Goal: Task Accomplishment & Management: Manage account settings

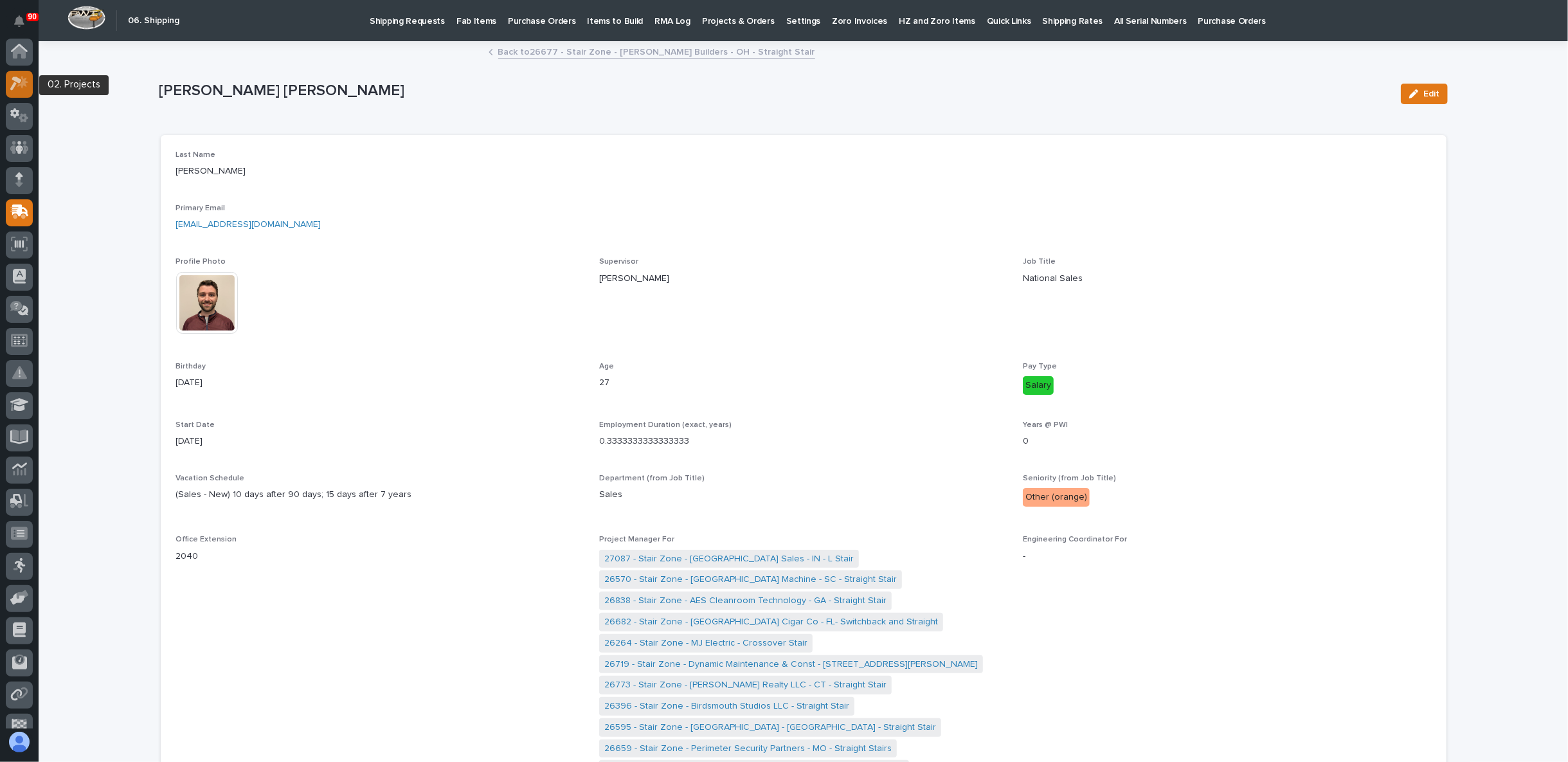
click at [21, 81] on icon at bounding box center [19, 83] width 19 height 15
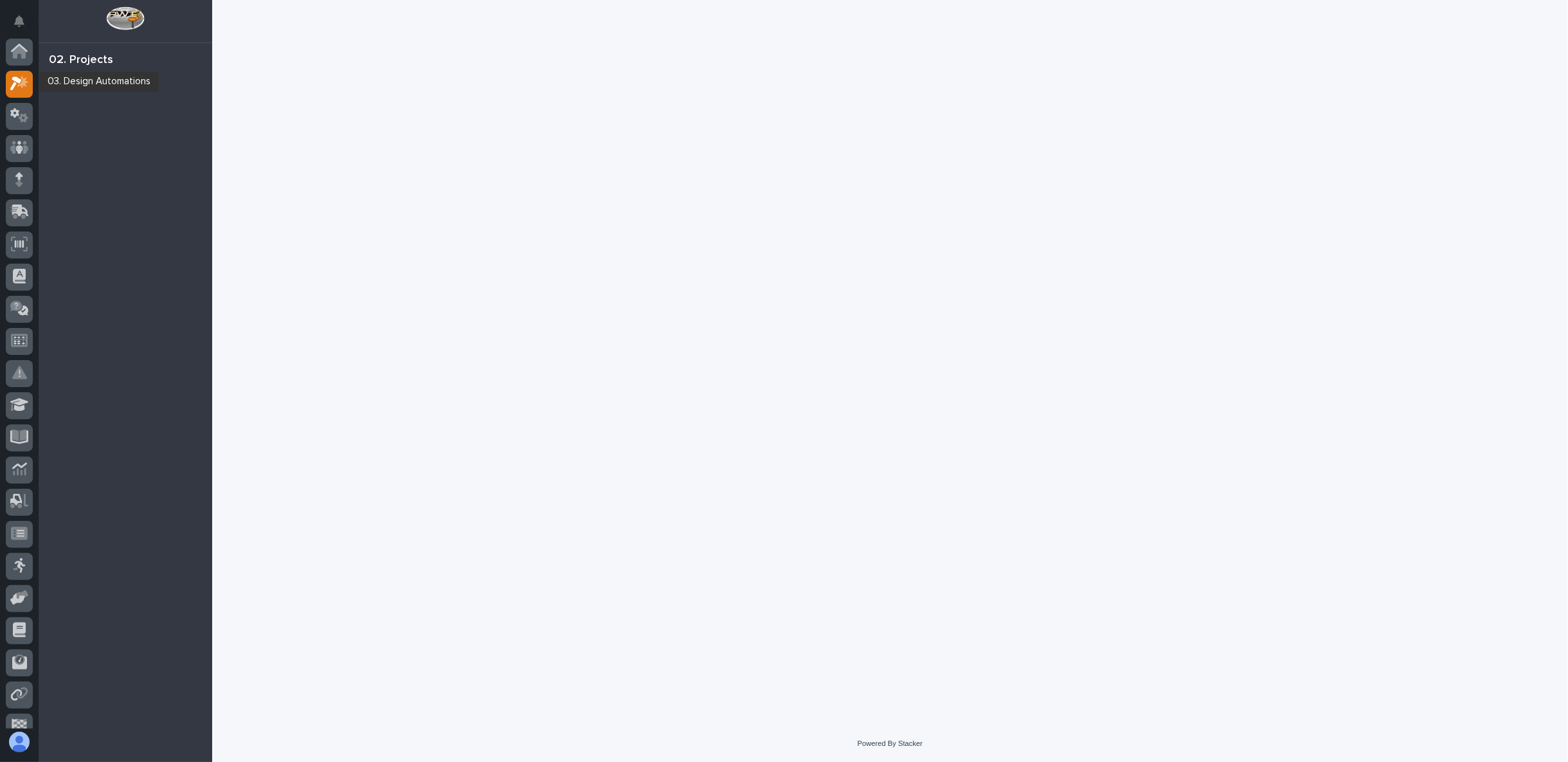
scroll to position [32, 0]
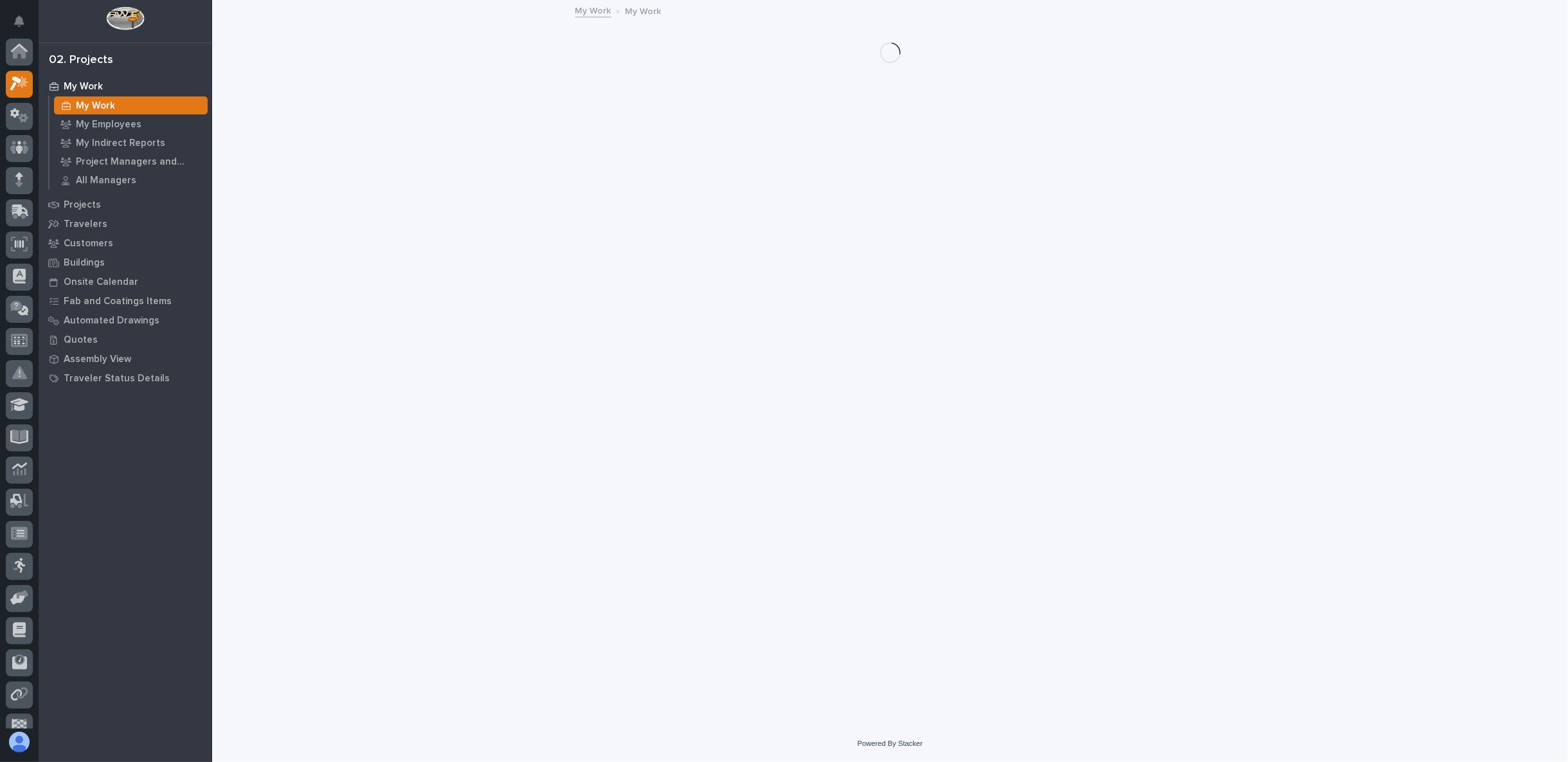
scroll to position [32, 0]
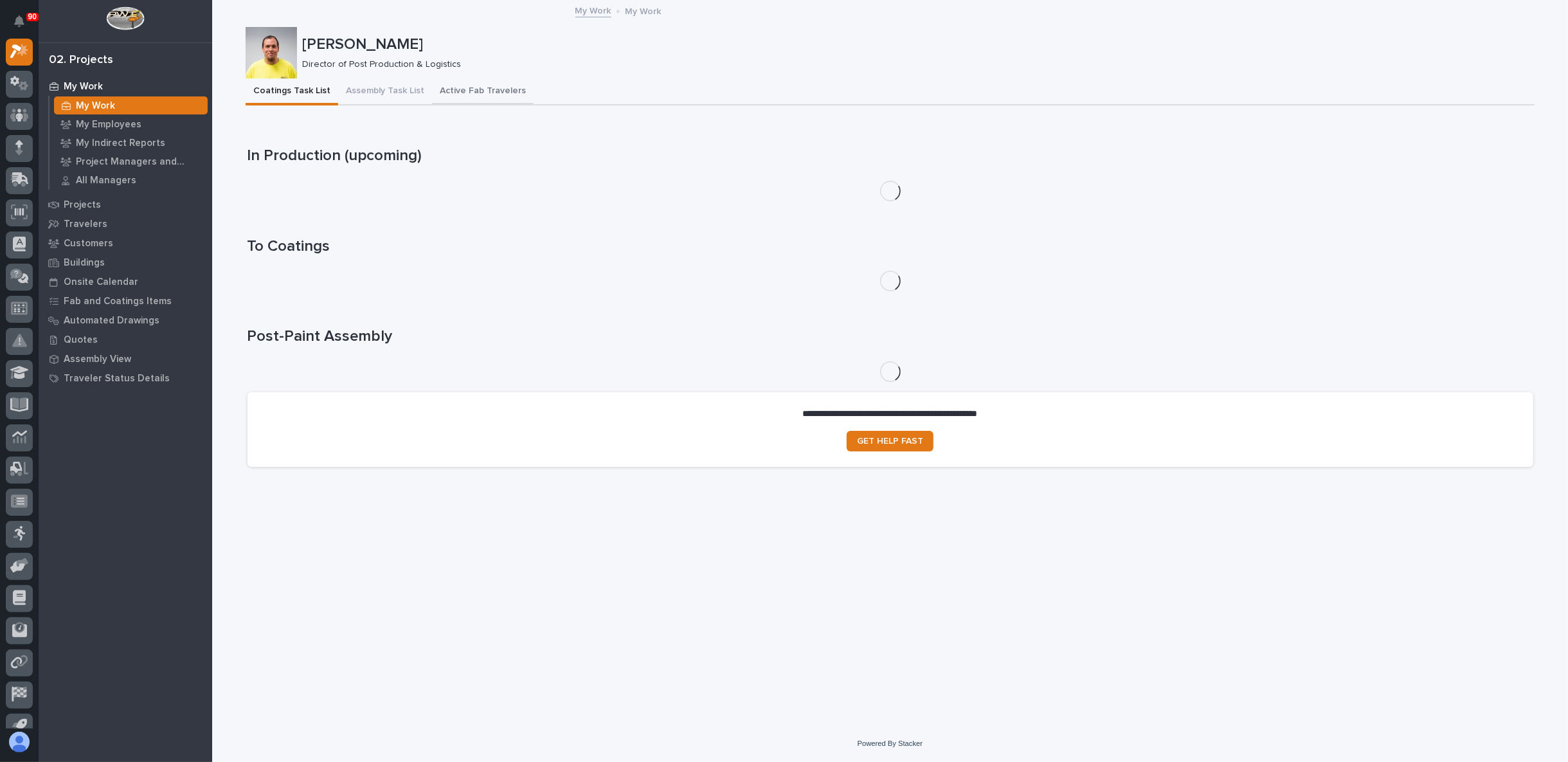
click at [486, 91] on button "Active Fab Travelers" at bounding box center [483, 92] width 102 height 27
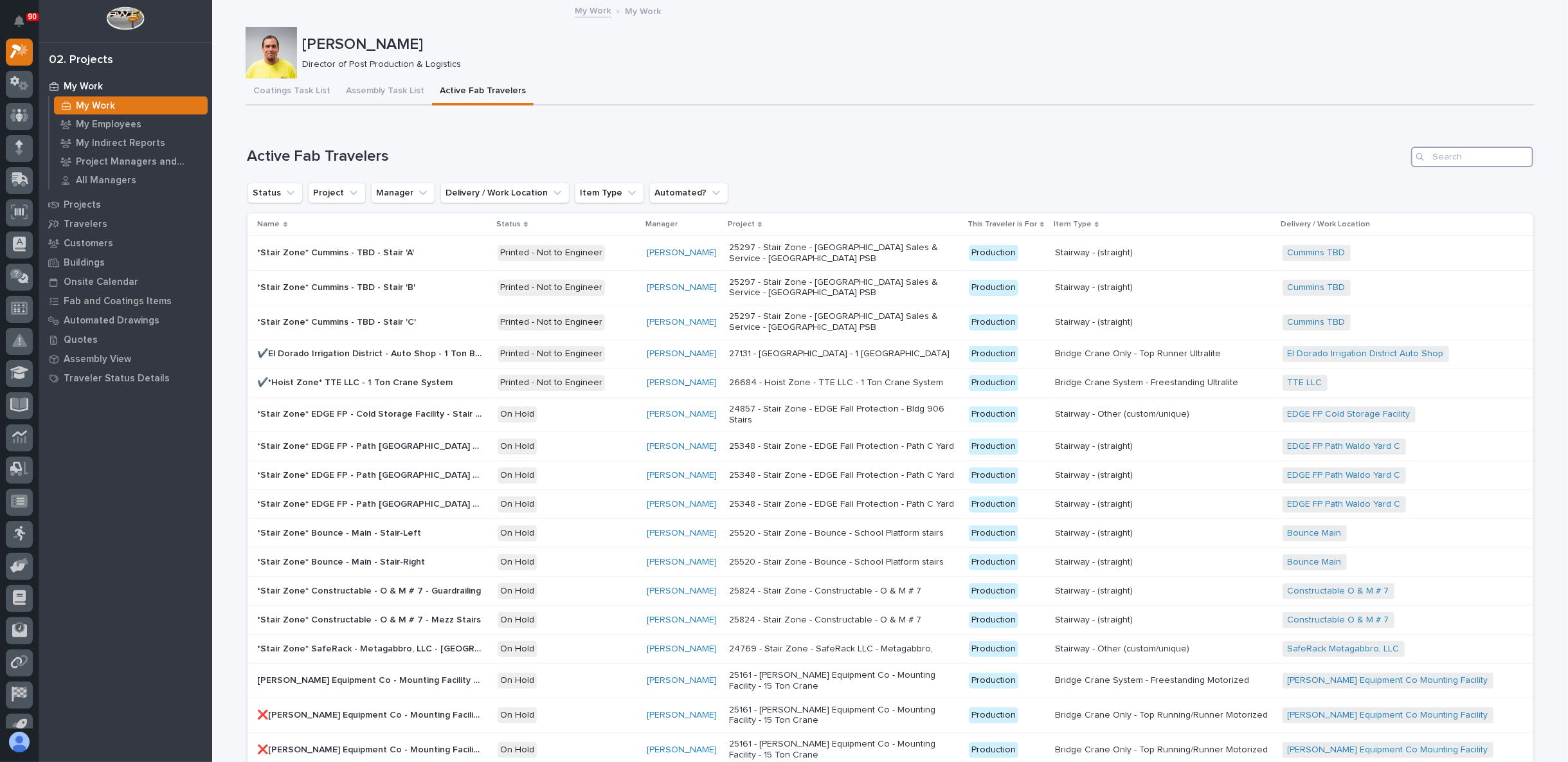
click at [1457, 158] on input "Search" at bounding box center [1472, 157] width 122 height 21
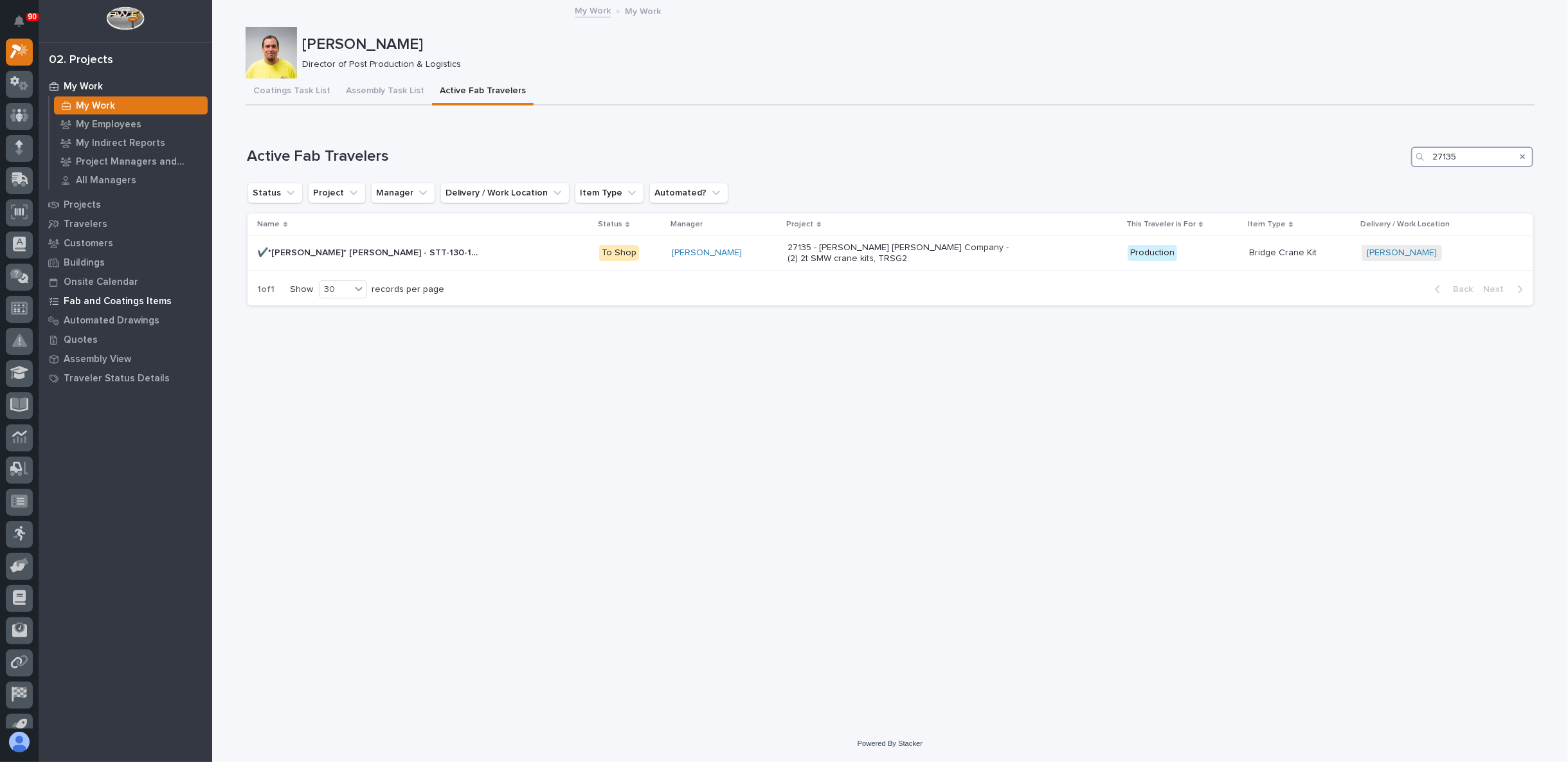
type input "27135"
click at [868, 242] on p "27135 - Starke - Deshazo Crane Company - (2) 2t SMW crane kits, TRSG2" at bounding box center [901, 253] width 225 height 22
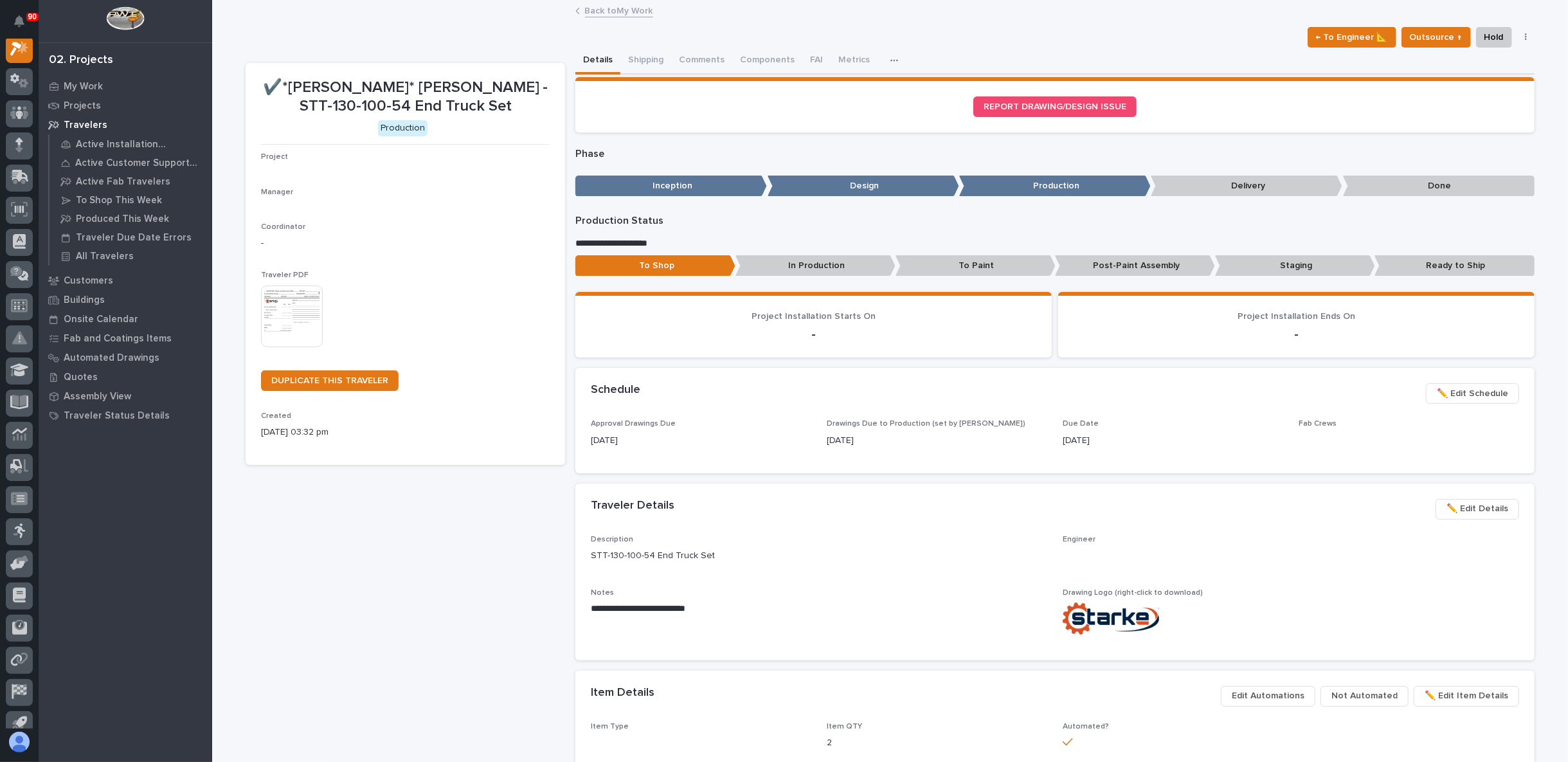
scroll to position [32, 0]
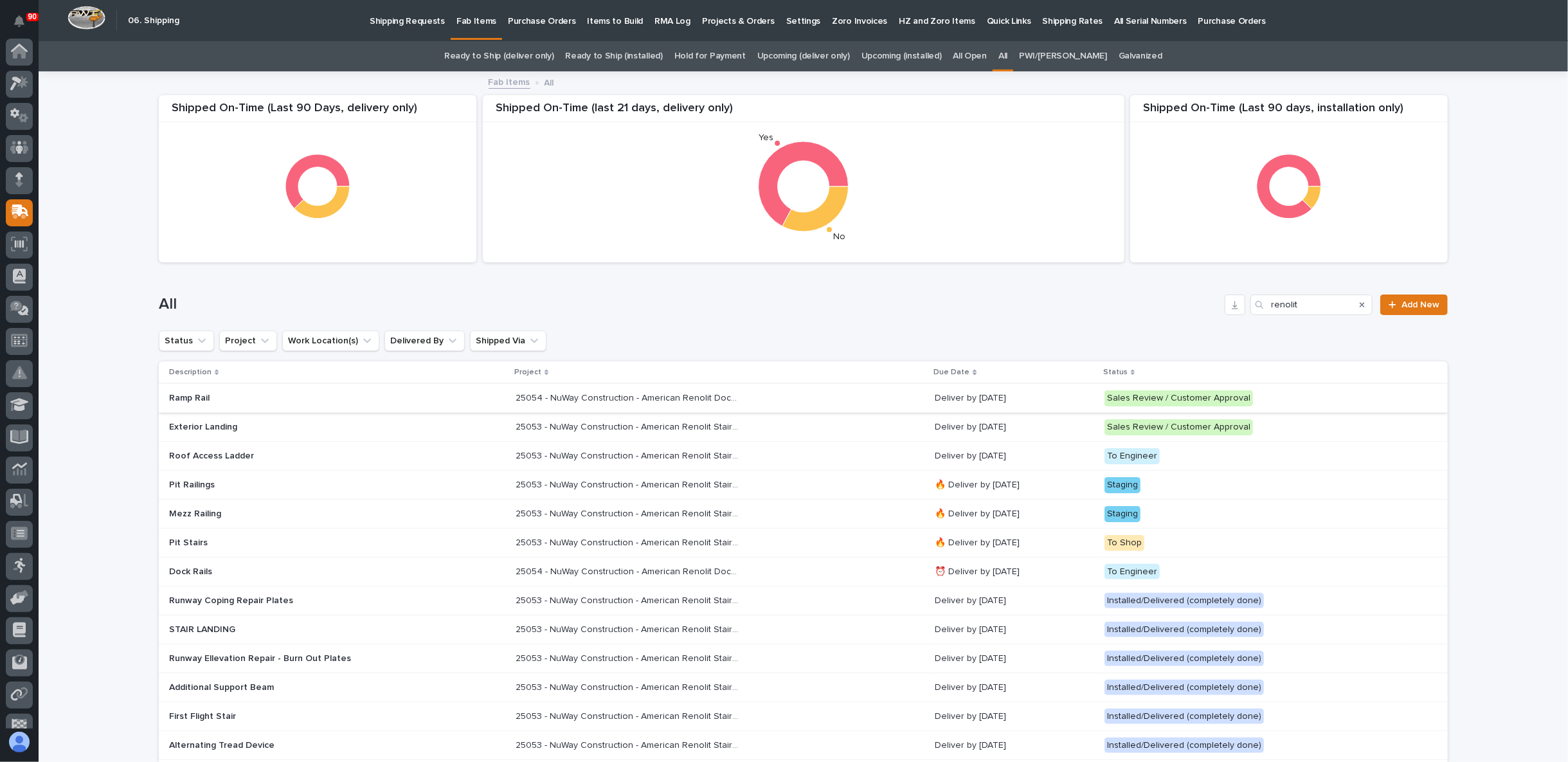
scroll to position [81, 0]
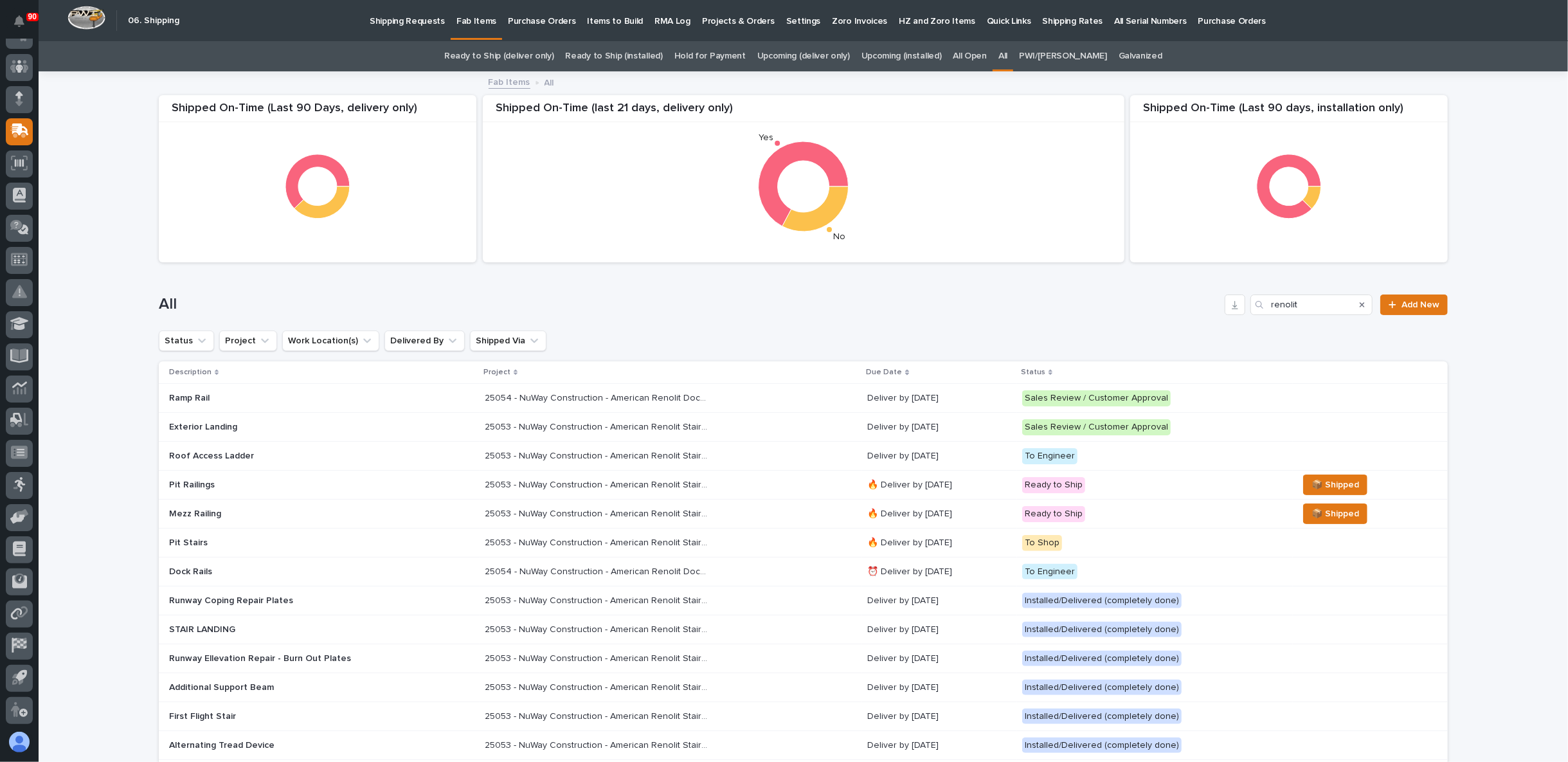
click at [98, 477] on div "Loading... Saving… Loading... Saving… Shipped On-Time (Last 90 days, installati…" at bounding box center [804, 528] width 1530 height 912
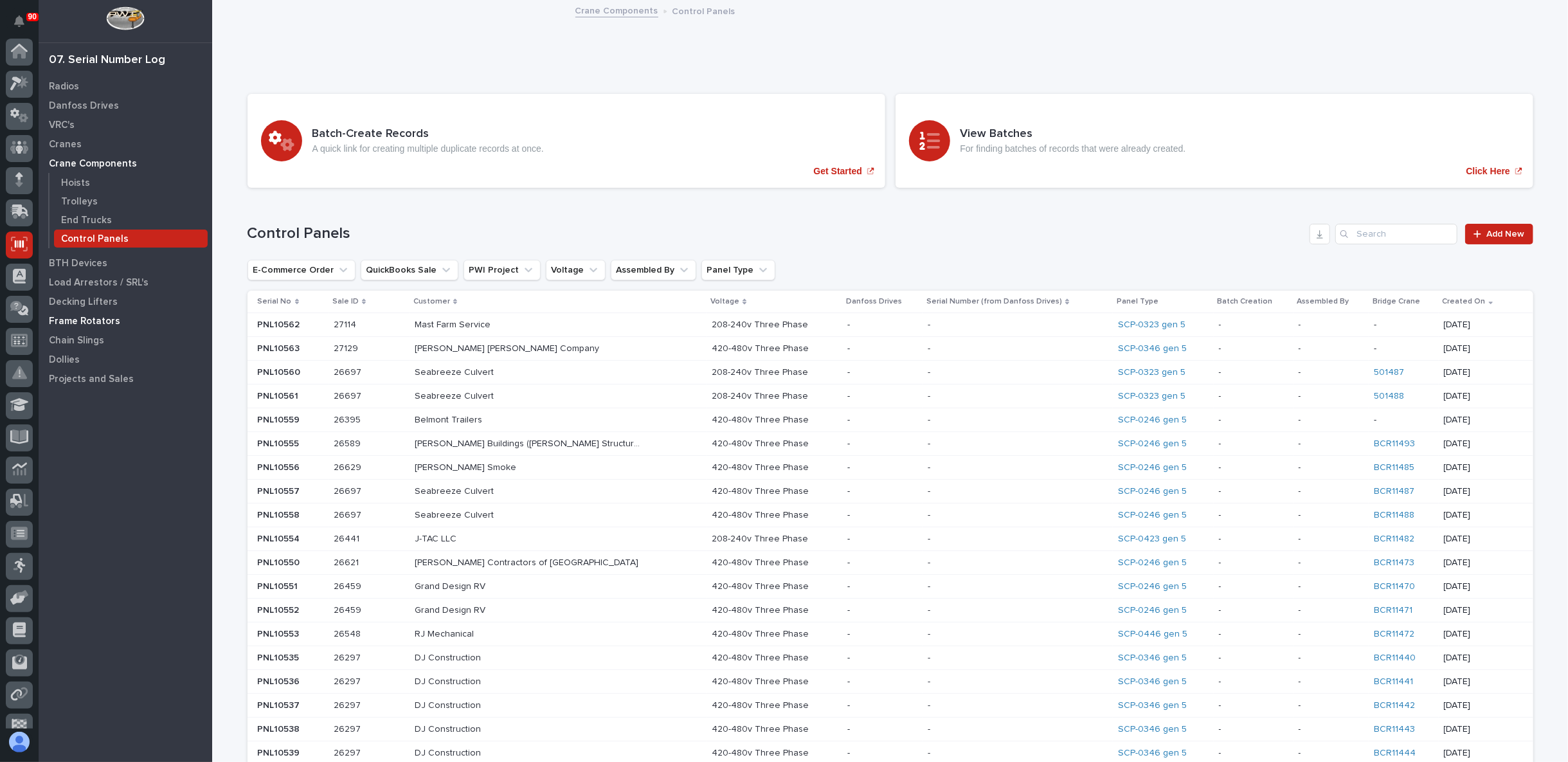
scroll to position [81, 0]
click at [79, 215] on p "End Trucks" at bounding box center [86, 220] width 51 height 12
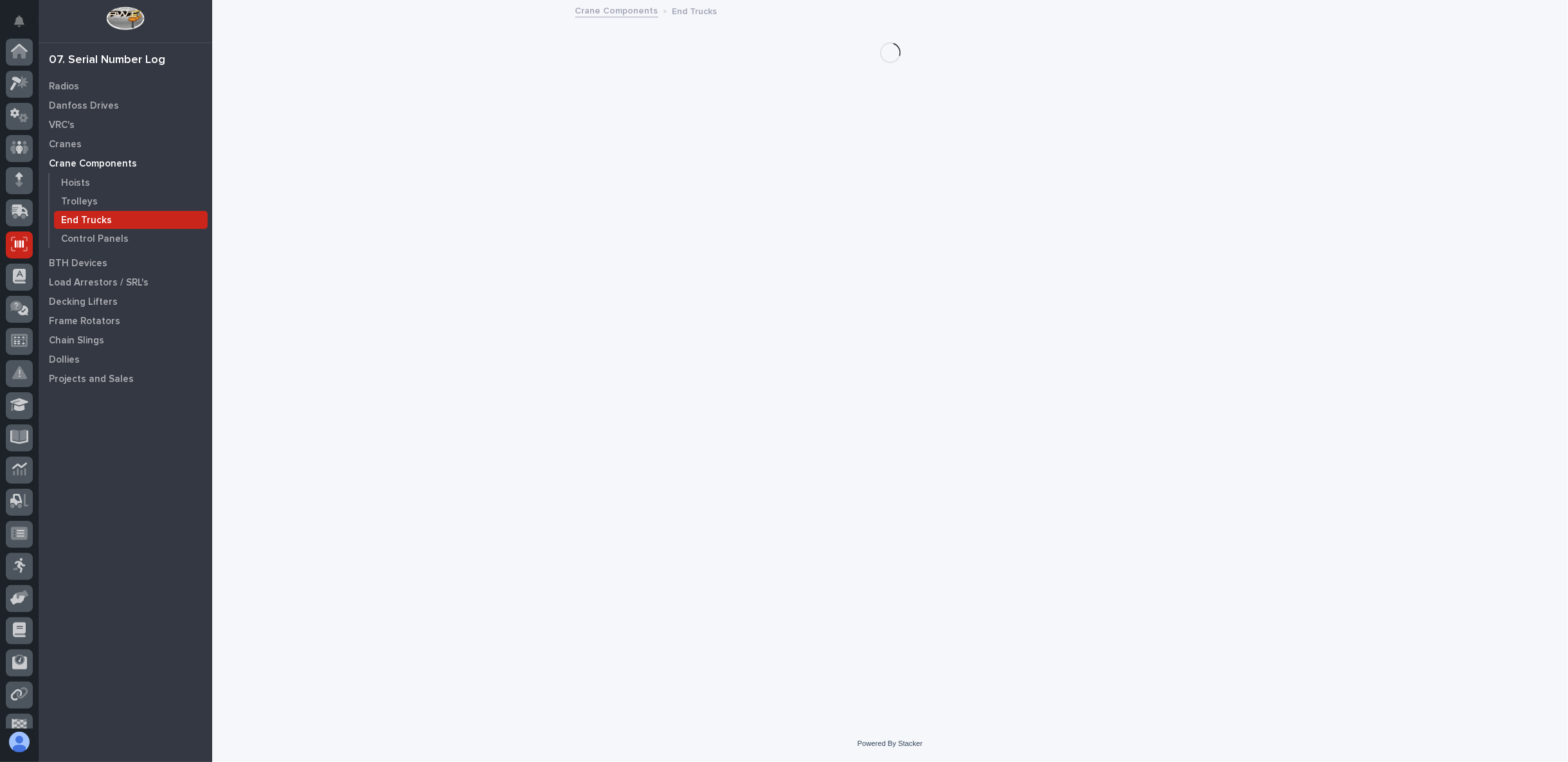
scroll to position [81, 0]
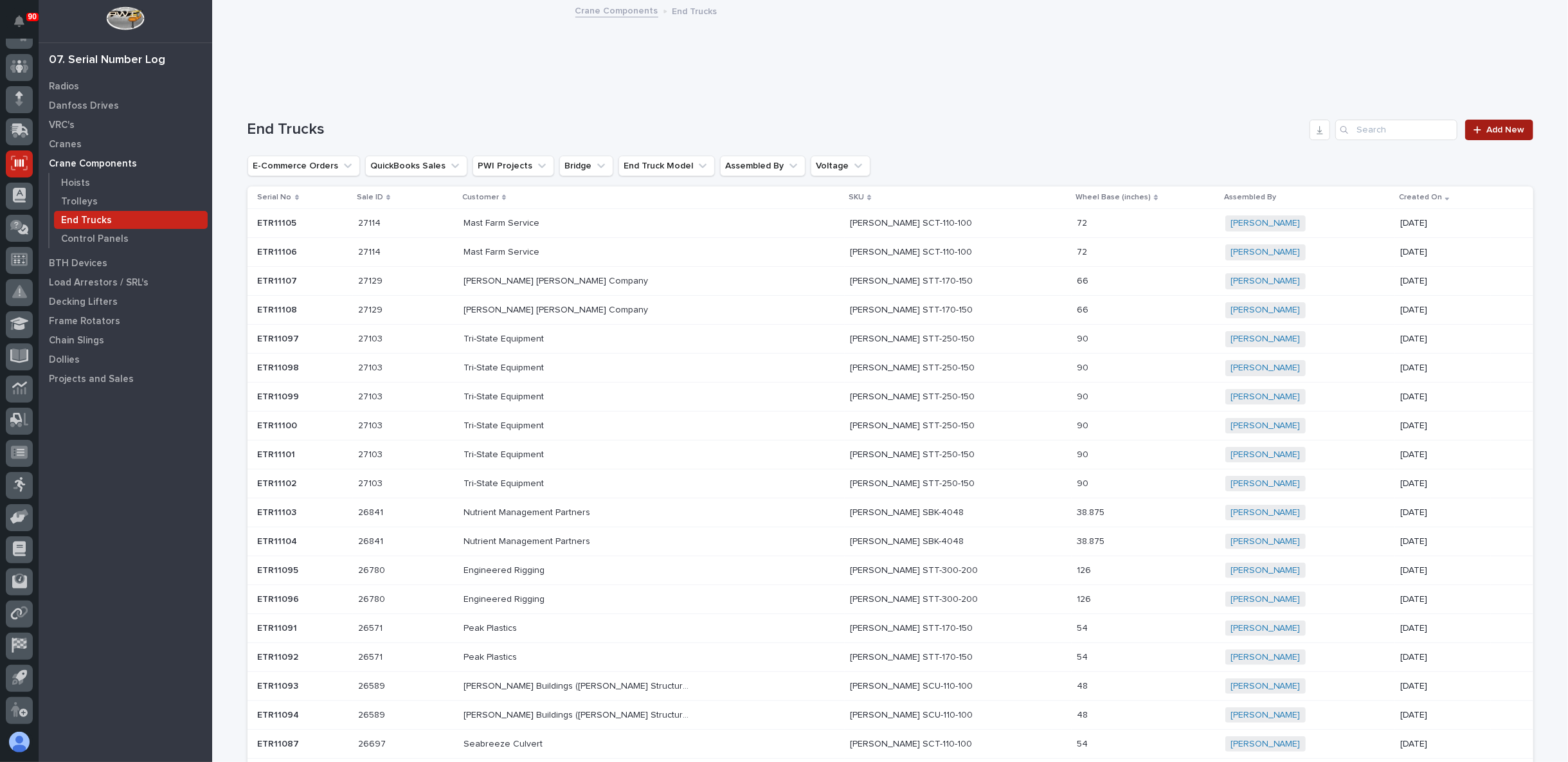
click at [1487, 132] on span "Add New" at bounding box center [1506, 130] width 38 height 9
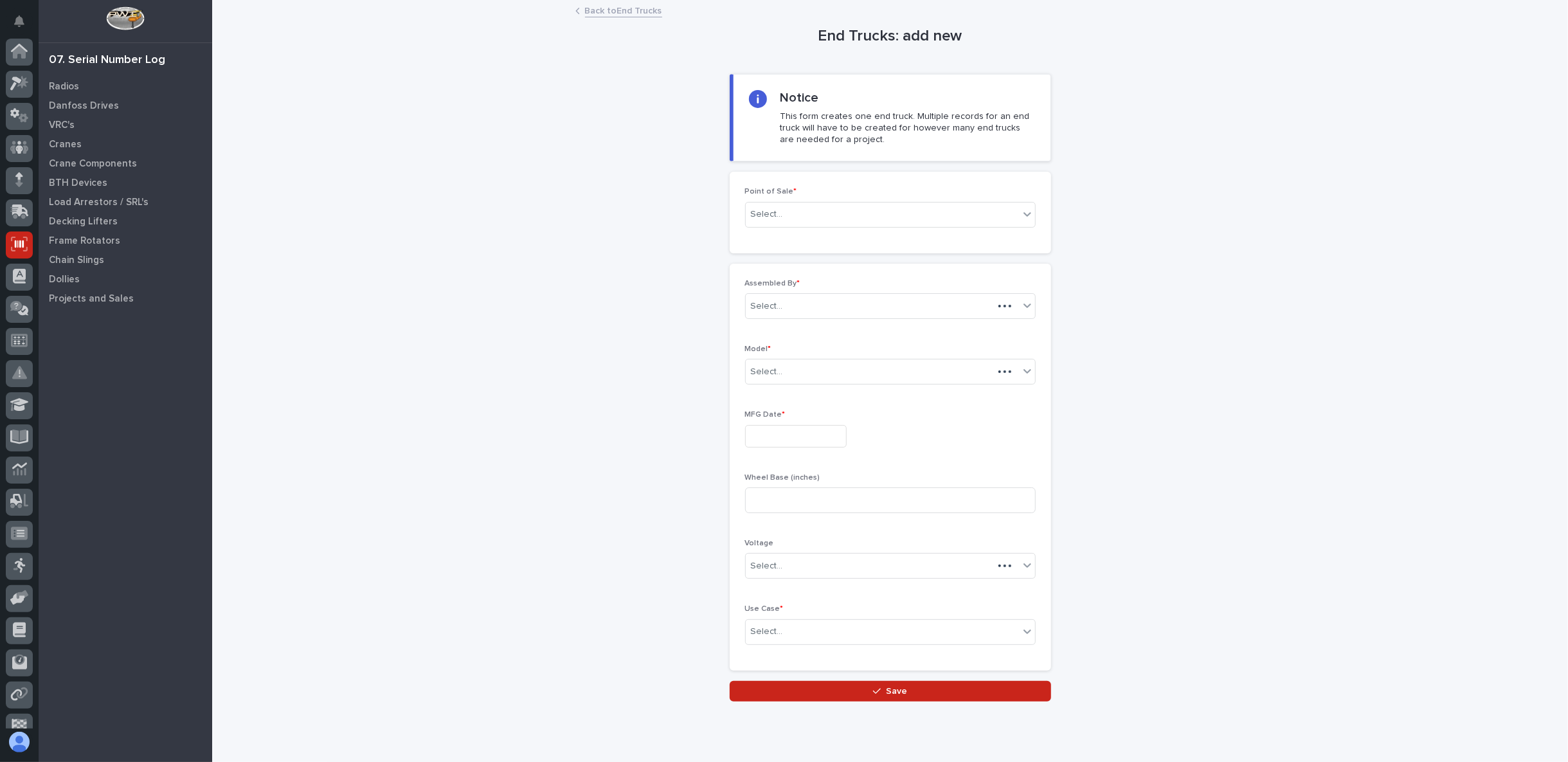
scroll to position [81, 0]
click at [796, 217] on div "Select..." at bounding box center [882, 214] width 273 height 21
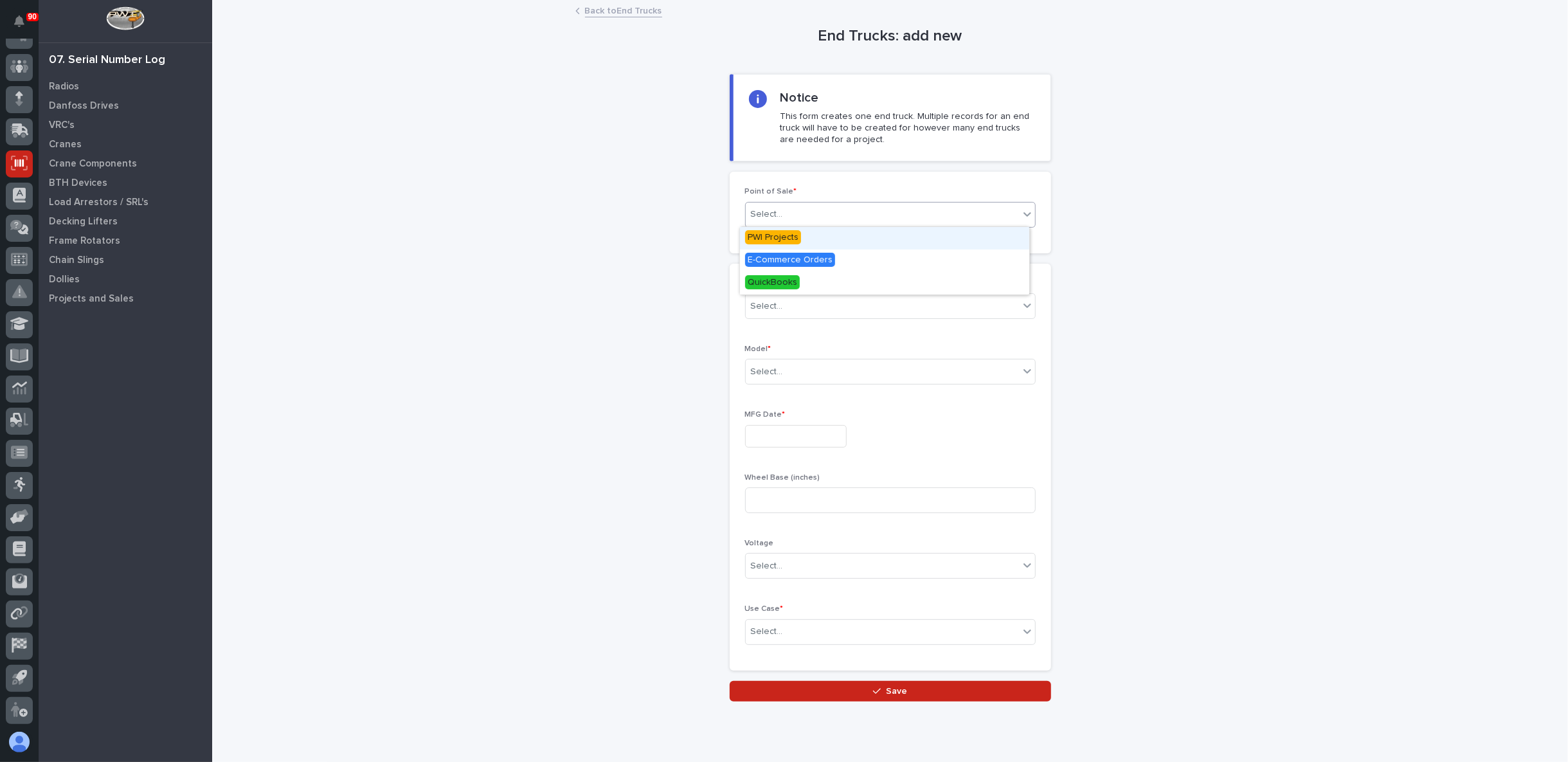
click at [782, 240] on span "PWI Projects" at bounding box center [773, 238] width 56 height 15
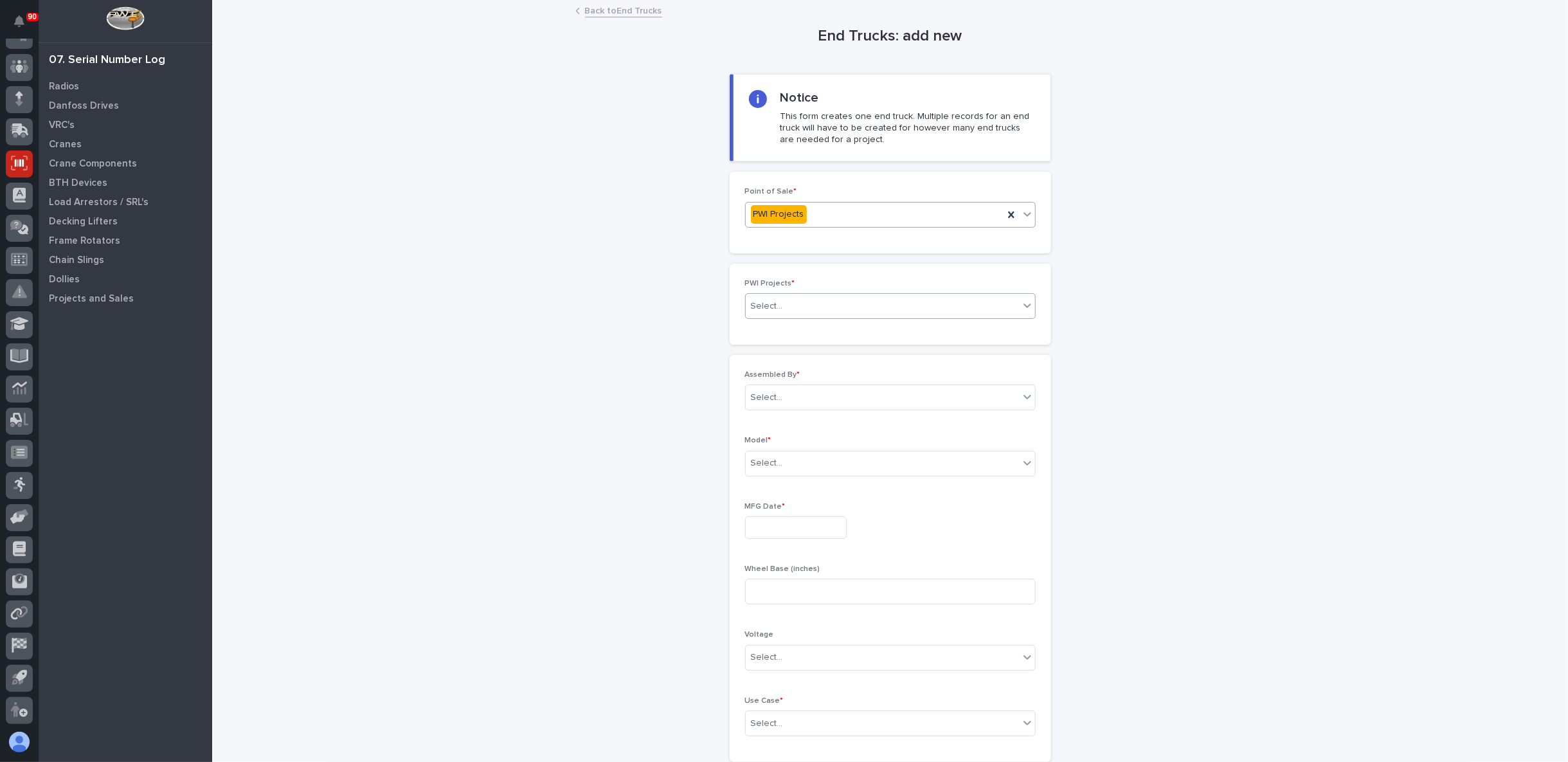
click at [769, 310] on div "Select..." at bounding box center [767, 306] width 32 height 14
type input "*****"
click at [820, 330] on div "27135 - Starke - Deshazo Crane Company - (2) 2t SMW crane kits, TRSG2" at bounding box center [885, 328] width 289 height 23
click at [780, 424] on div "Select..." at bounding box center [882, 420] width 273 height 21
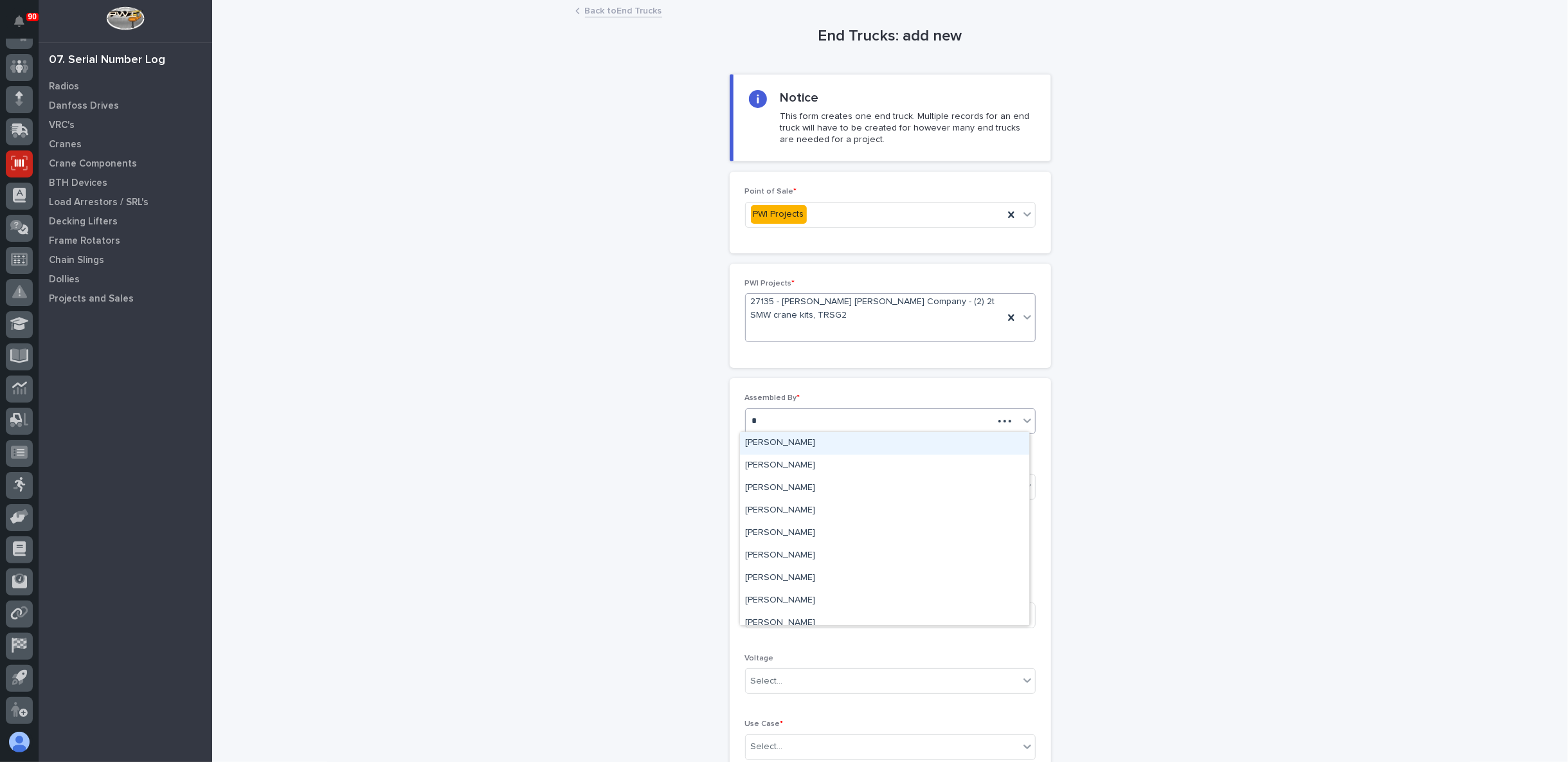
type input "**"
click at [795, 444] on div "Ken Overmyer" at bounding box center [885, 443] width 289 height 23
click at [808, 481] on div "Select..." at bounding box center [882, 486] width 273 height 21
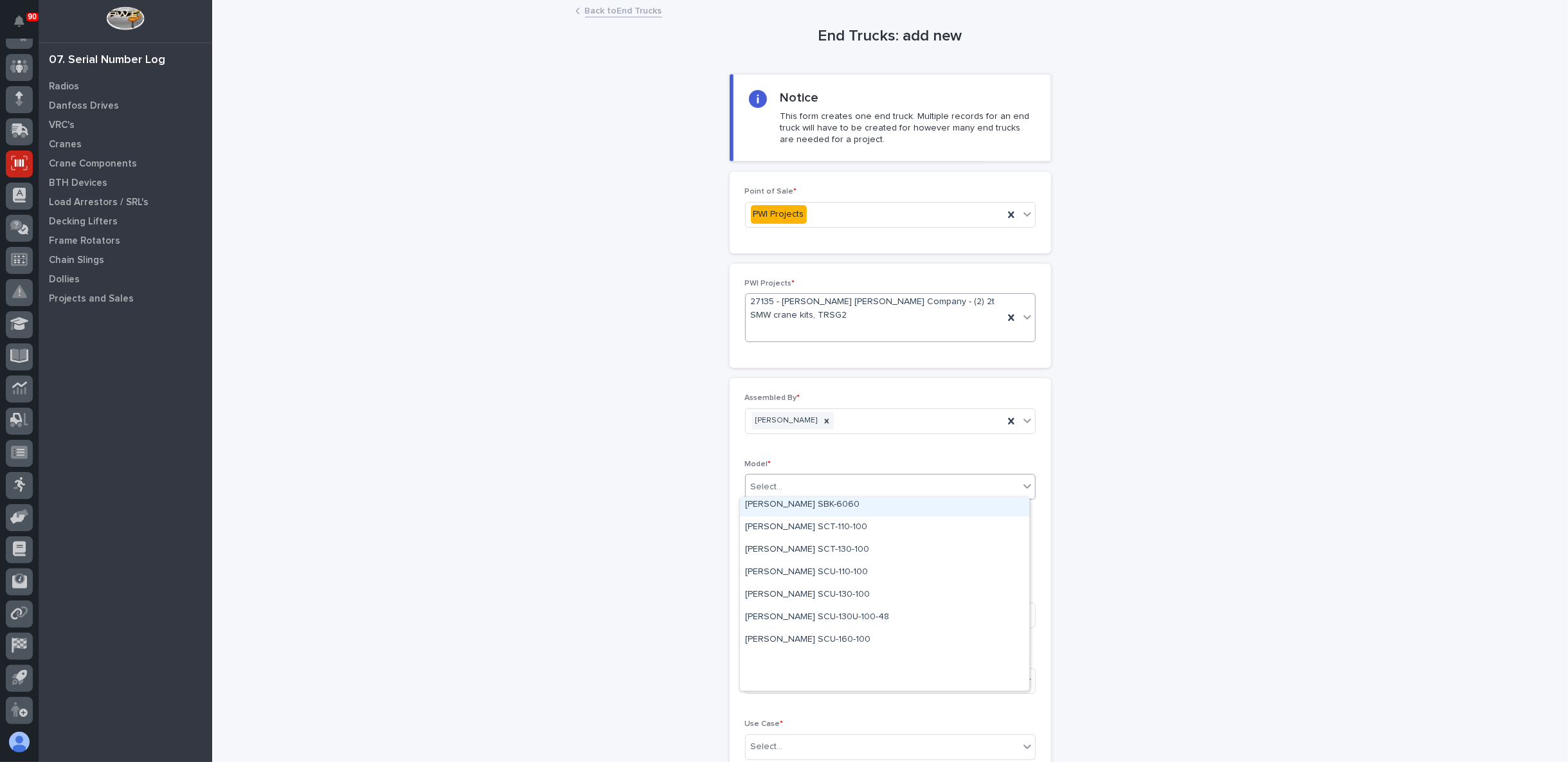
scroll to position [0, 0]
click at [784, 620] on div "Starke SCT-130-100" at bounding box center [885, 620] width 289 height 23
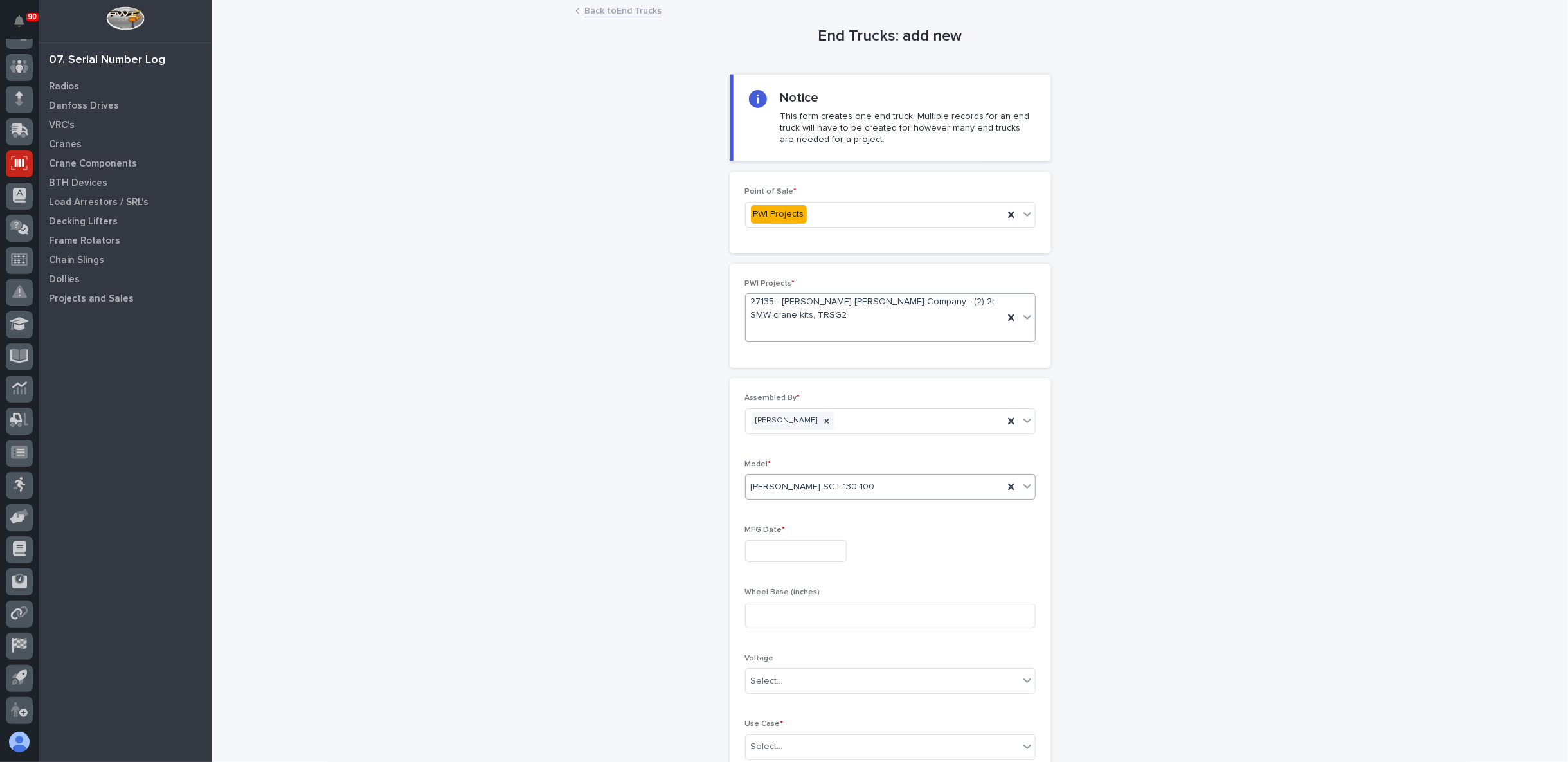
click at [784, 548] on input "text" at bounding box center [796, 551] width 102 height 23
click at [821, 419] on div "12" at bounding box center [824, 422] width 17 height 17
type input "**********"
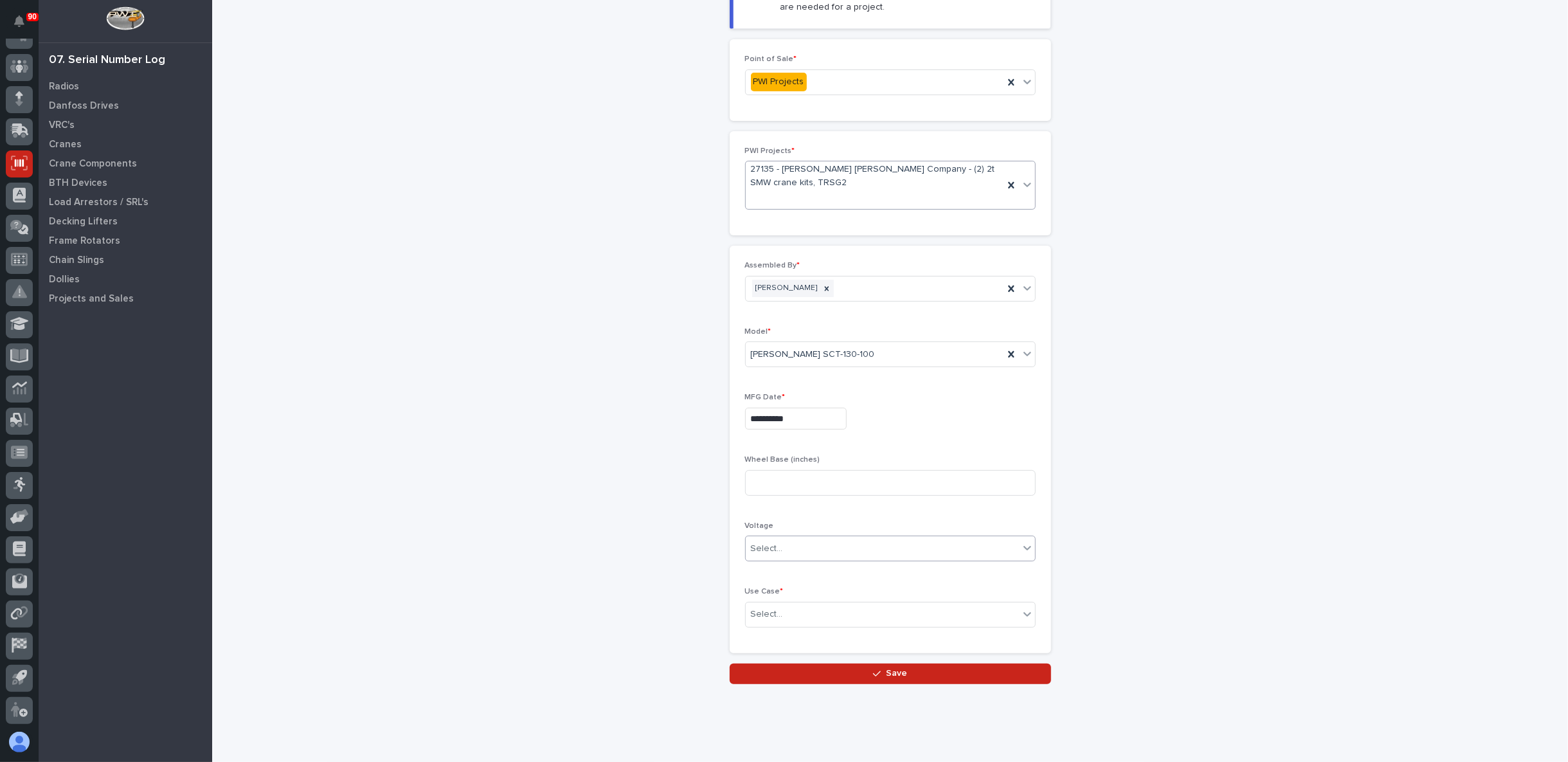
scroll to position [142, 0]
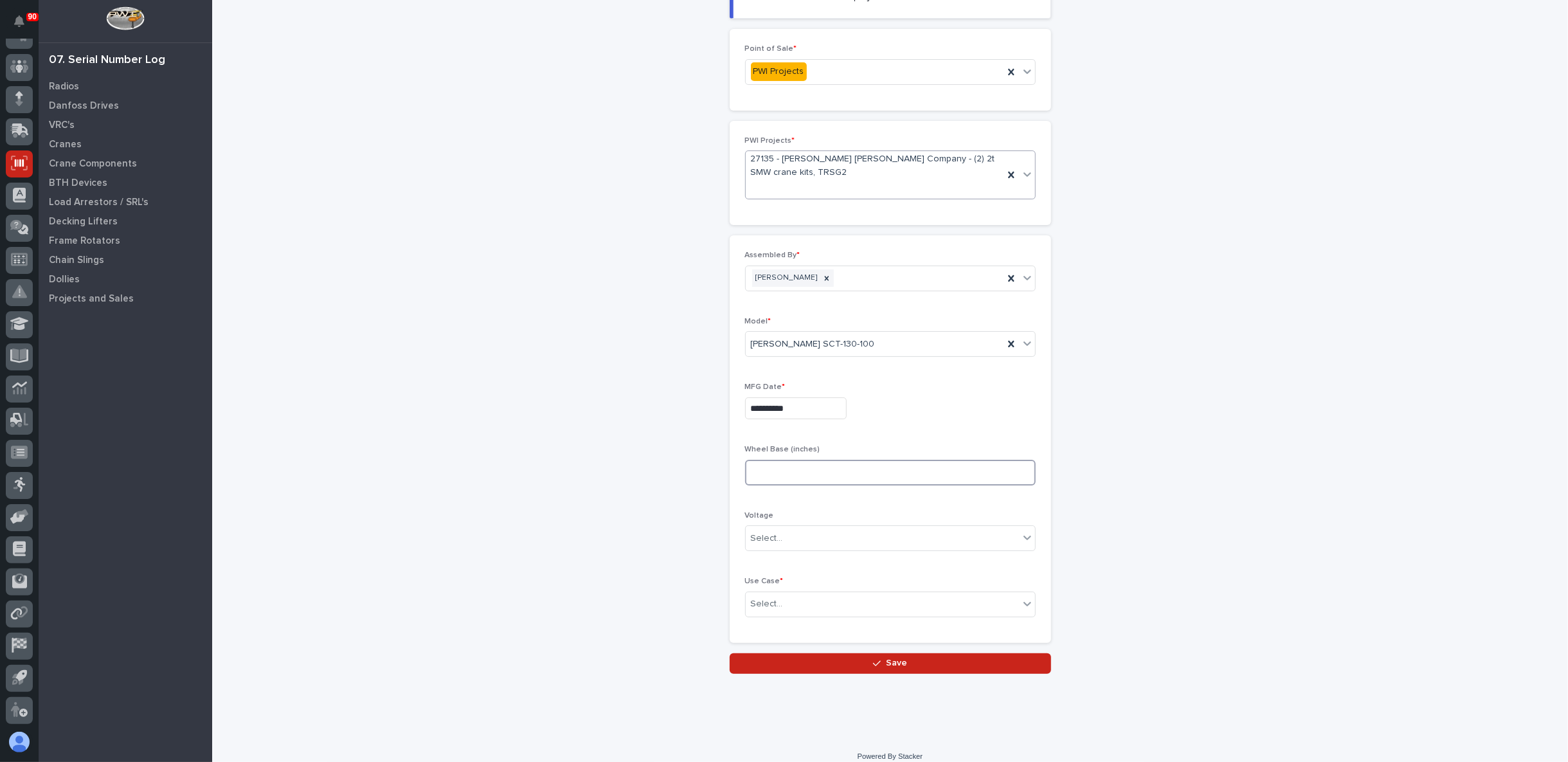
click at [769, 469] on input at bounding box center [890, 473] width 290 height 25
type input "54"
click at [776, 600] on div "Select..." at bounding box center [882, 603] width 273 height 21
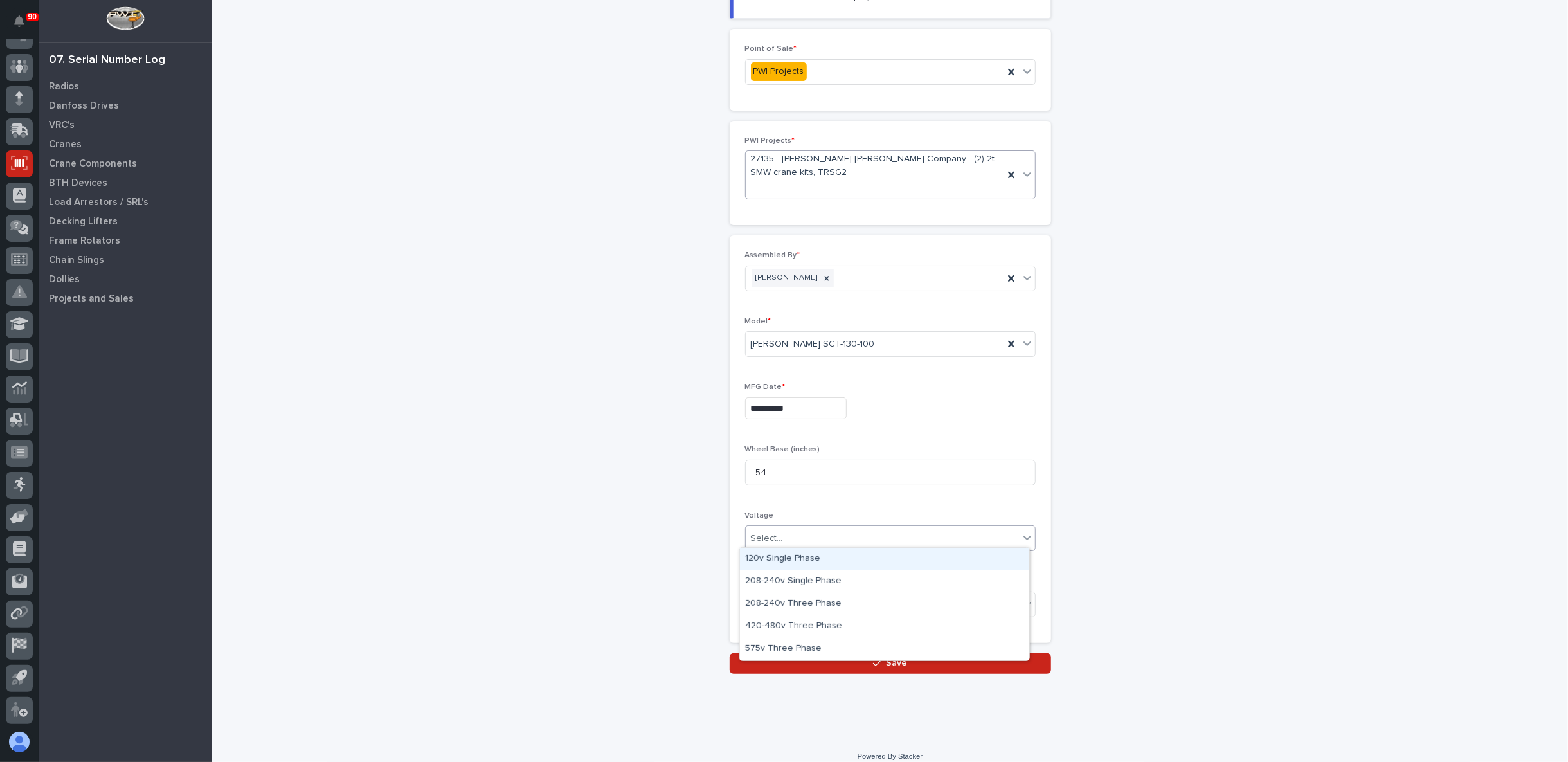
click at [806, 525] on div "Select..." at bounding box center [890, 538] width 290 height 25
drag, startPoint x: 790, startPoint y: 610, endPoint x: 787, endPoint y: 624, distance: 14.3
click at [787, 624] on div "420-480v Three Phase" at bounding box center [885, 626] width 289 height 23
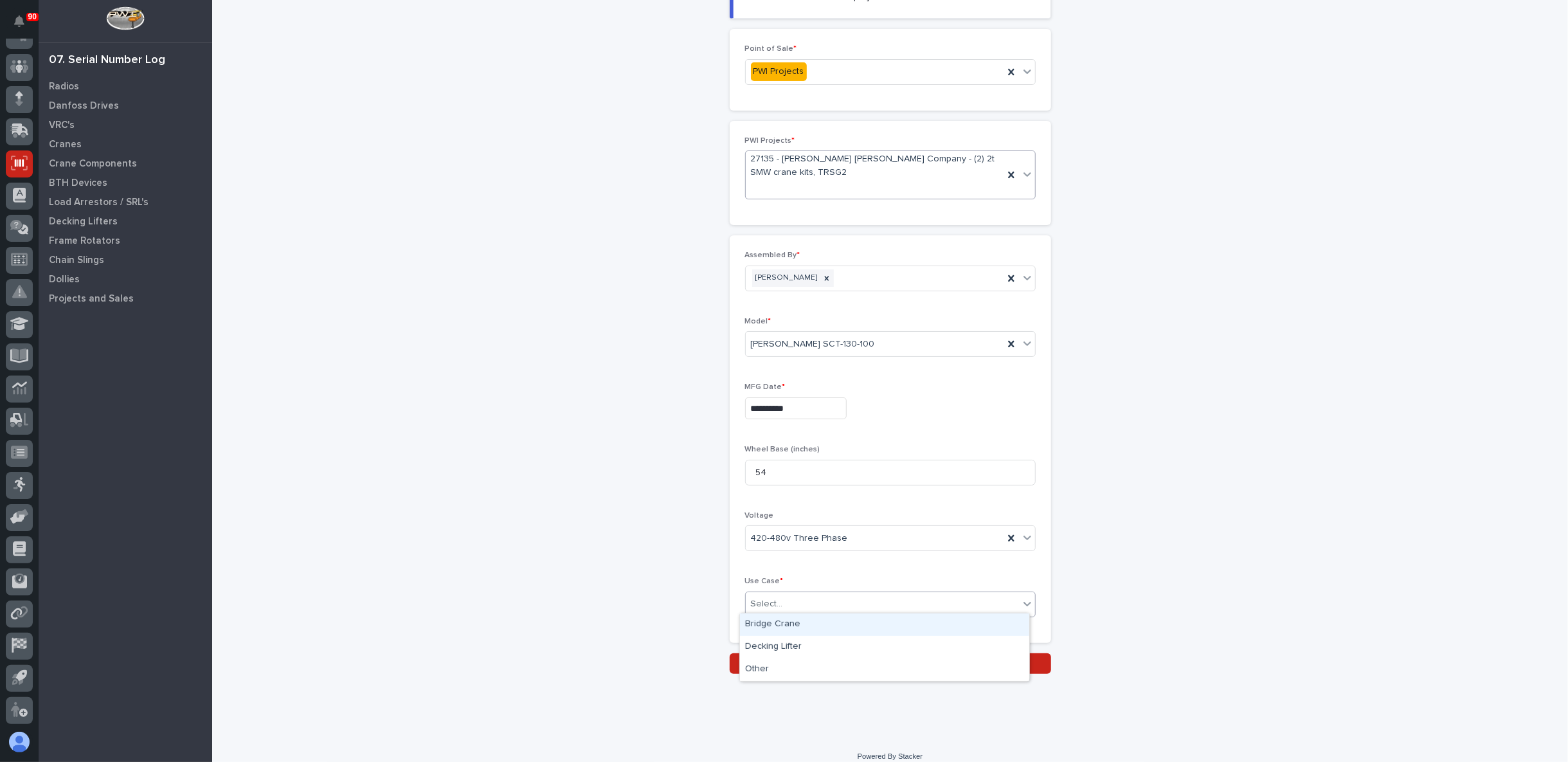
click at [799, 601] on div "Select..." at bounding box center [882, 603] width 273 height 21
click at [779, 670] on div "Other" at bounding box center [885, 669] width 289 height 23
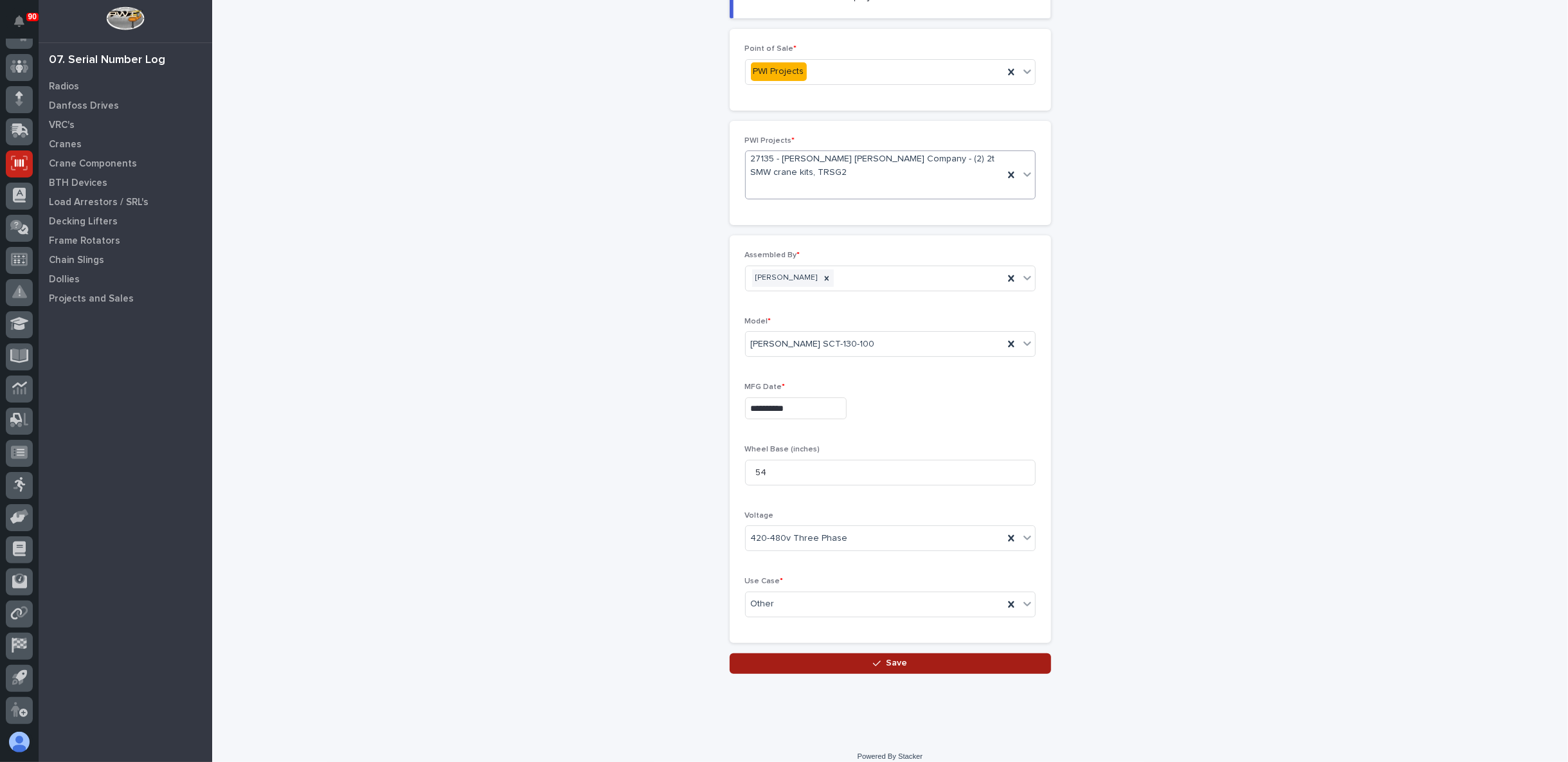
click at [784, 656] on button "Save" at bounding box center [890, 663] width 321 height 21
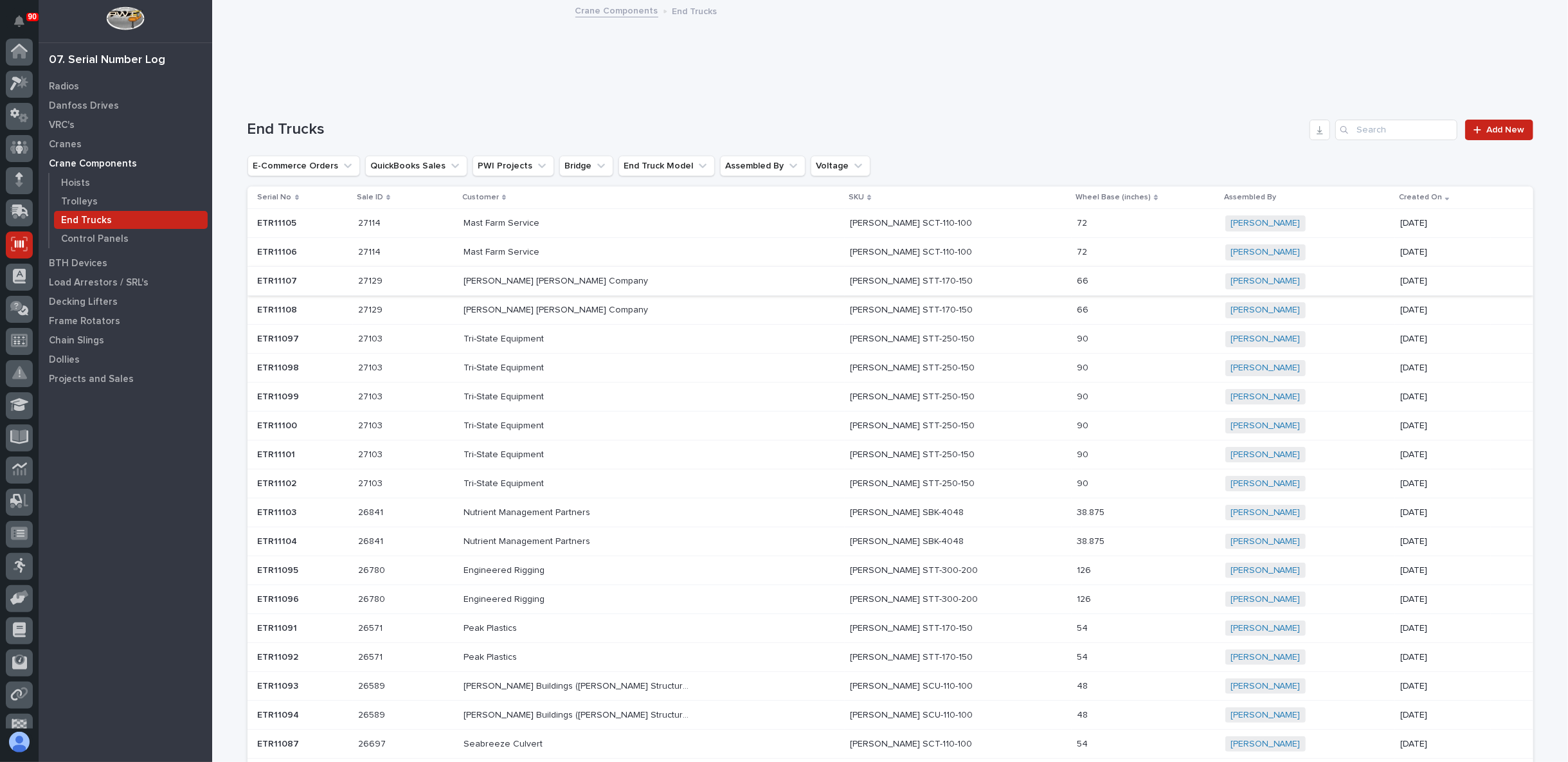
scroll to position [81, 0]
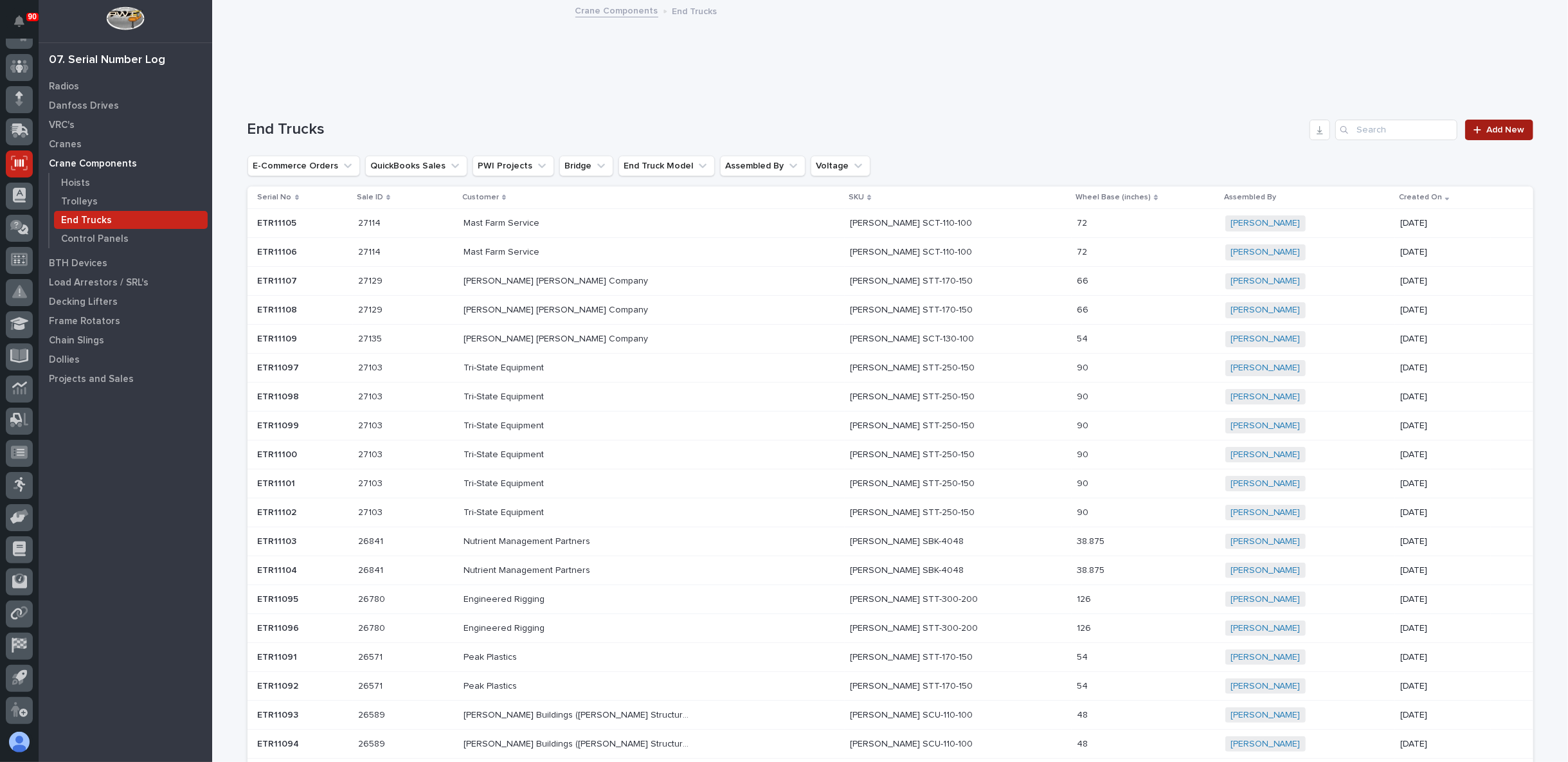
click at [1494, 125] on span "Add New" at bounding box center [1506, 130] width 38 height 9
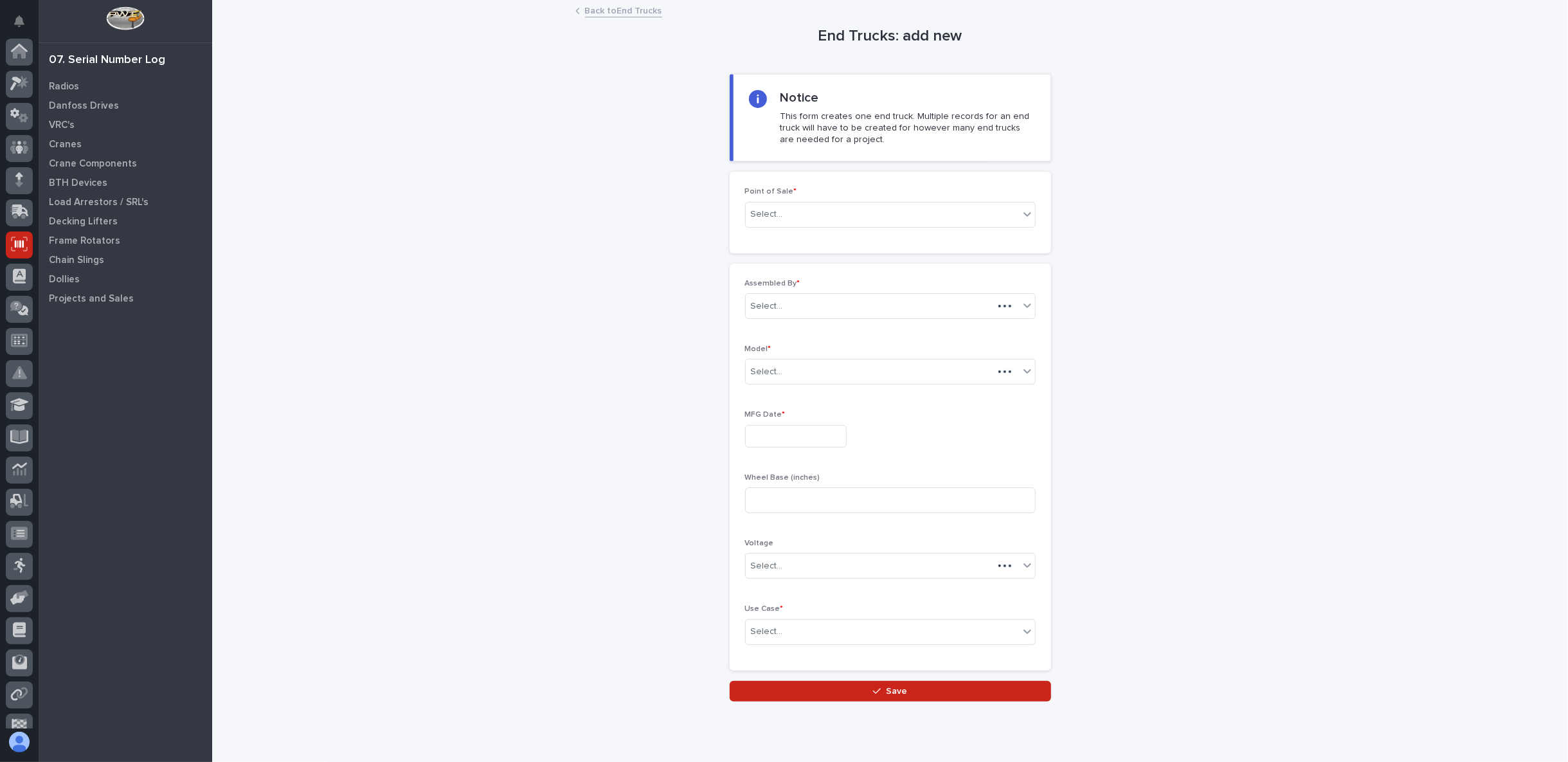
scroll to position [81, 0]
click at [882, 215] on div "Select..." at bounding box center [882, 214] width 273 height 21
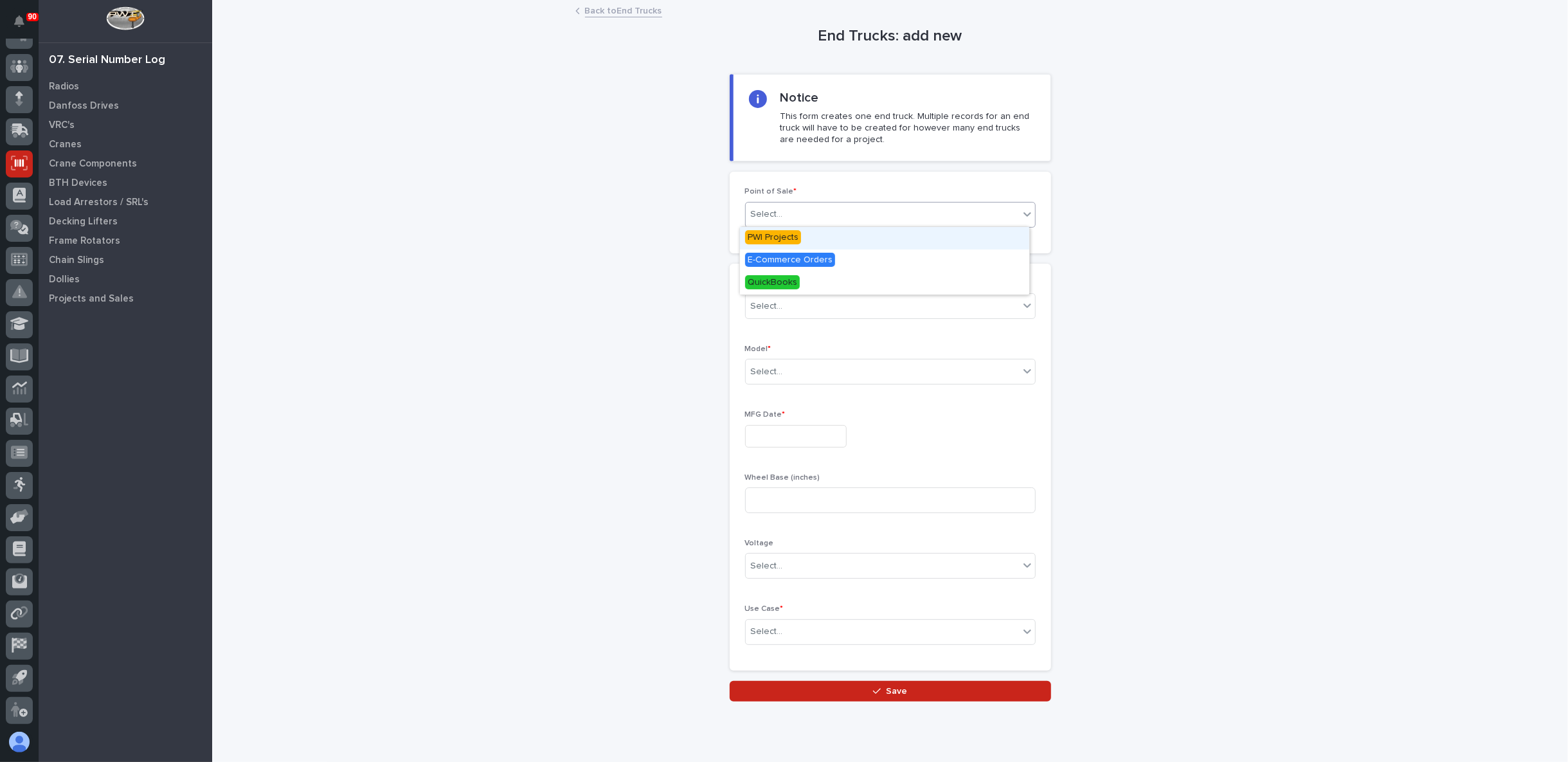
click at [789, 238] on span "PWI Projects" at bounding box center [773, 238] width 56 height 15
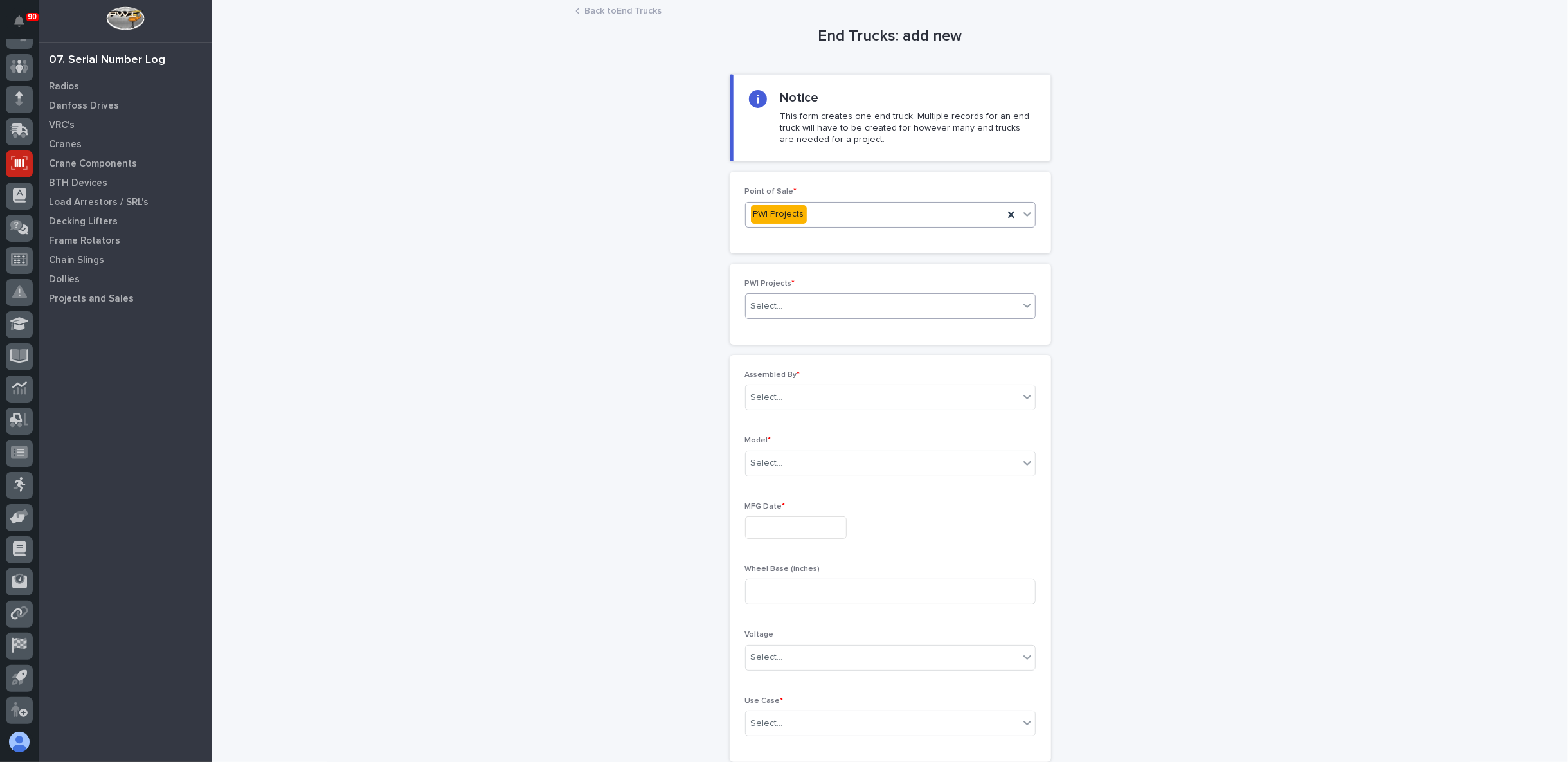
click at [801, 304] on div "Select..." at bounding box center [882, 306] width 273 height 21
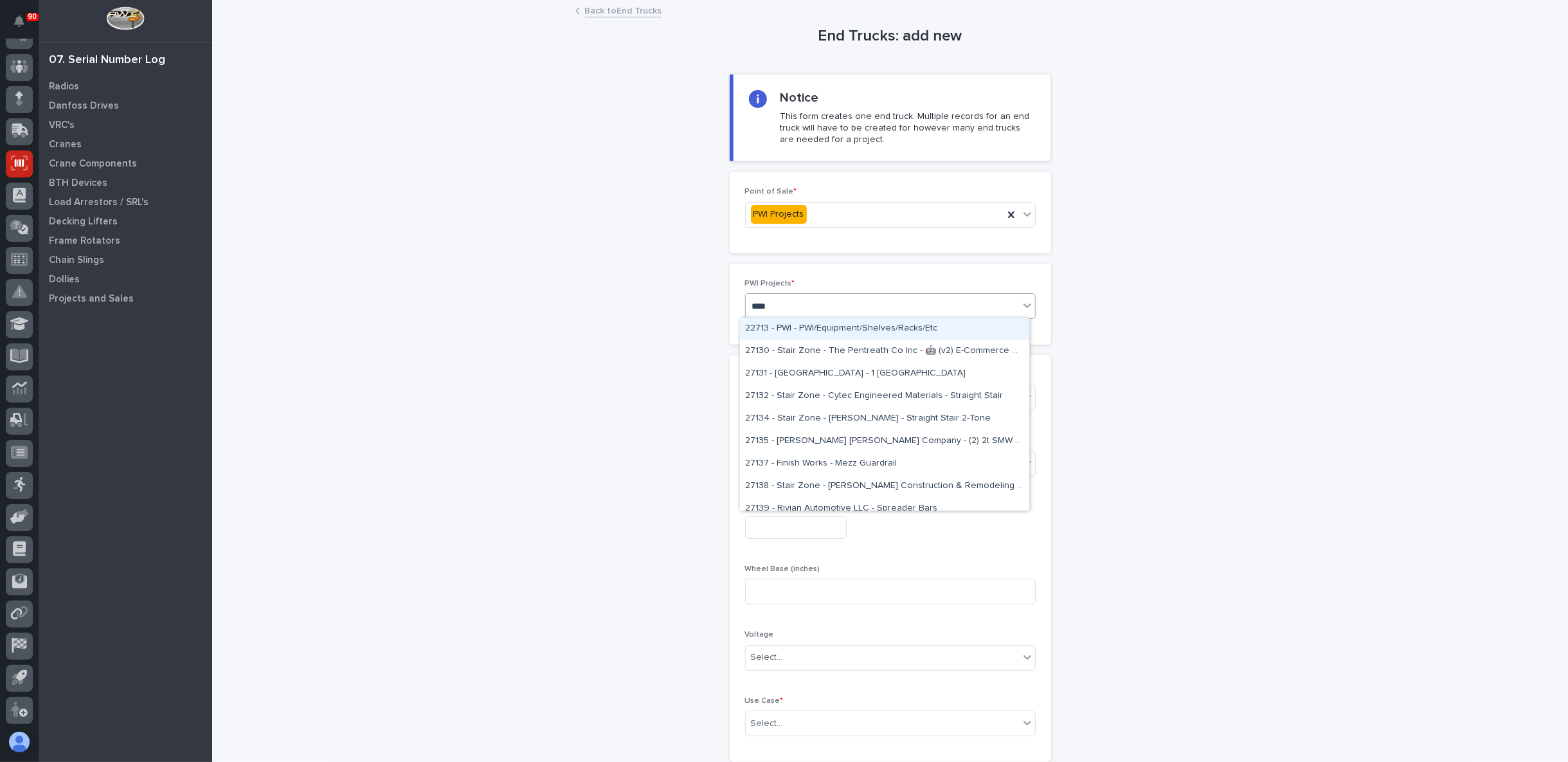
type input "*****"
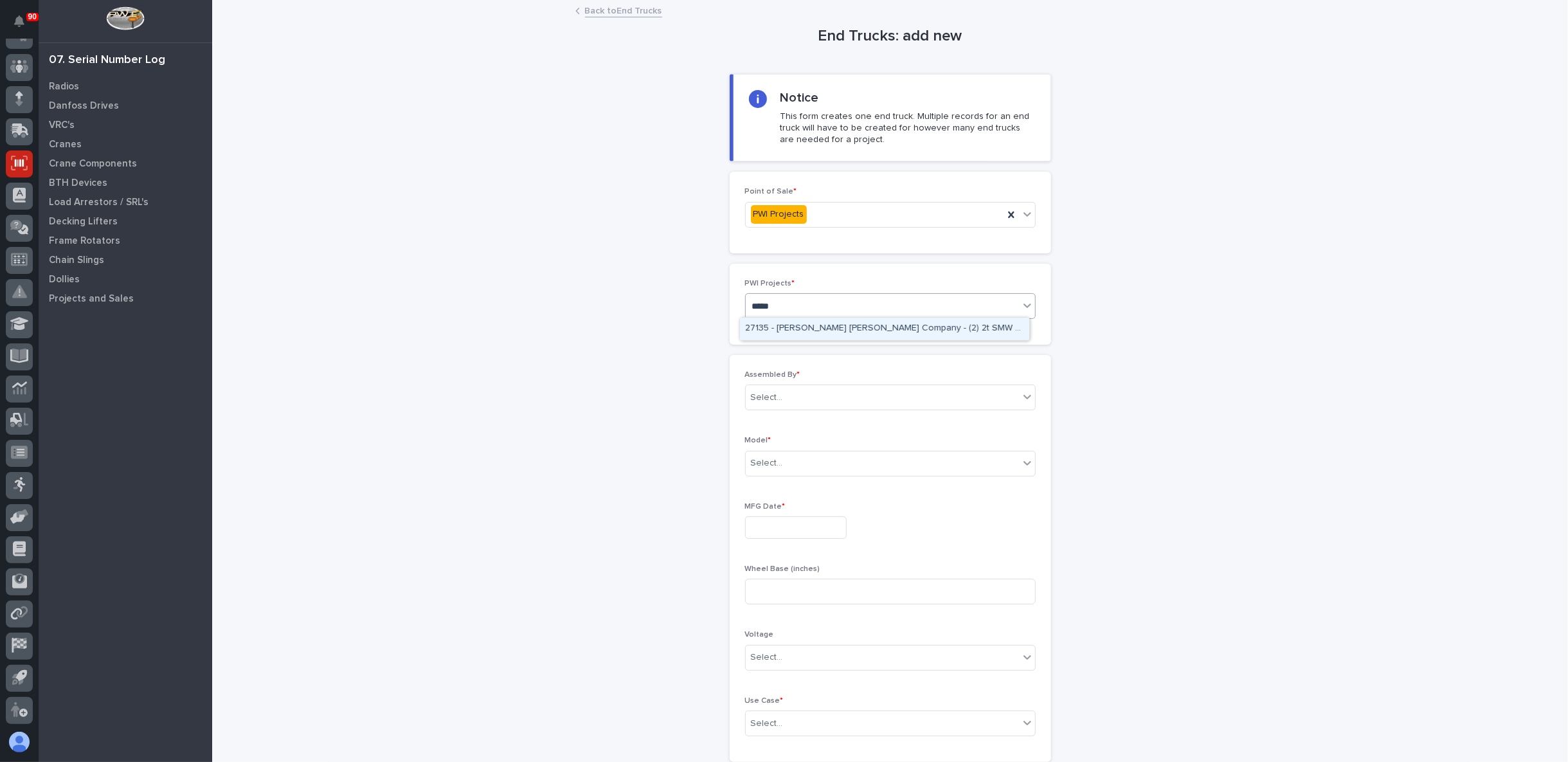
click at [794, 325] on div "27135 - Starke - Deshazo Crane Company - (2) 2t SMW crane kits, TRSG2" at bounding box center [885, 328] width 289 height 23
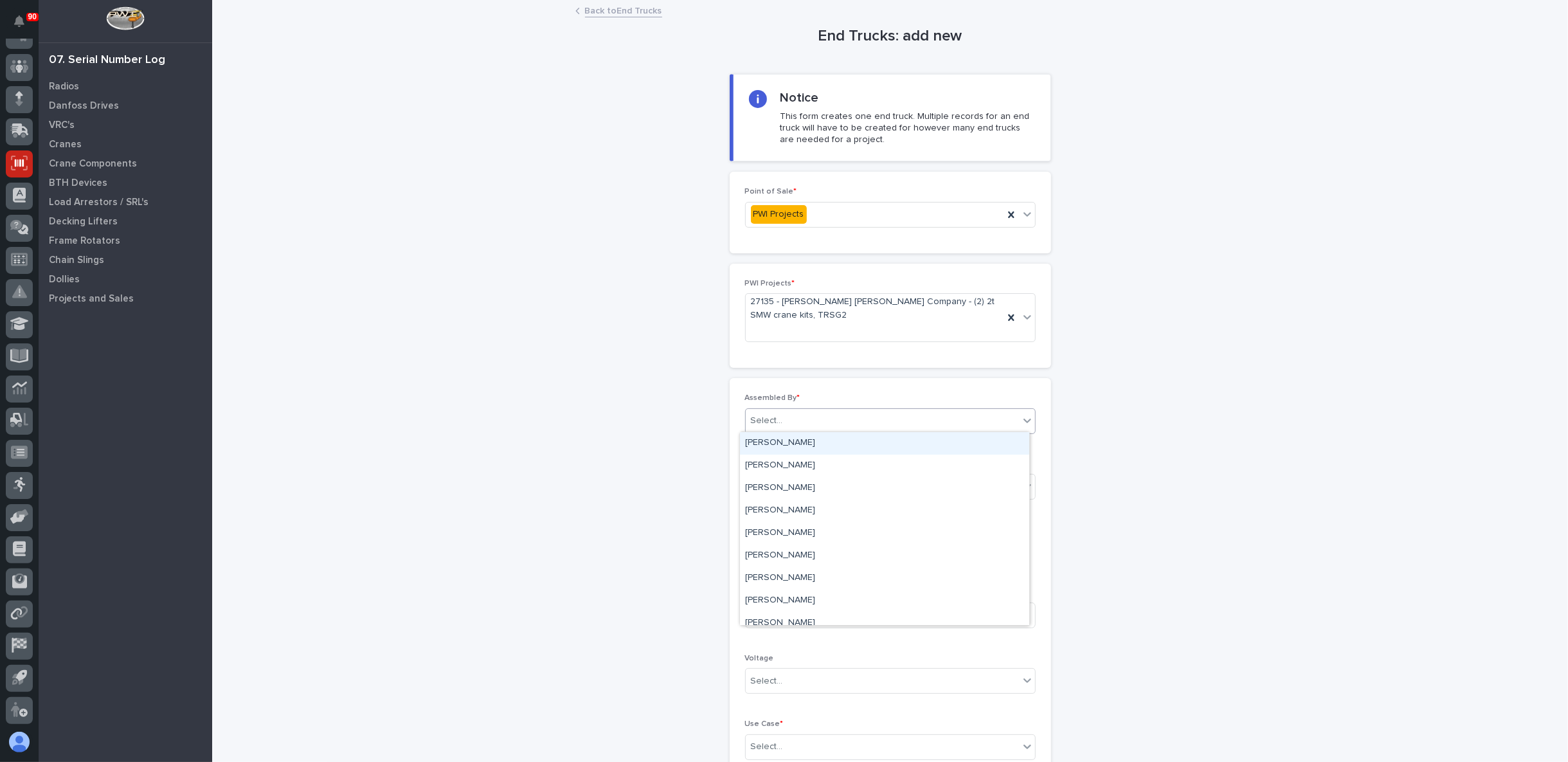
click at [789, 412] on div "Select..." at bounding box center [882, 420] width 273 height 21
type input "*"
click at [799, 423] on div "Select..." at bounding box center [882, 420] width 273 height 21
type input "**"
click at [818, 444] on div "Ken Overmyer" at bounding box center [885, 443] width 289 height 23
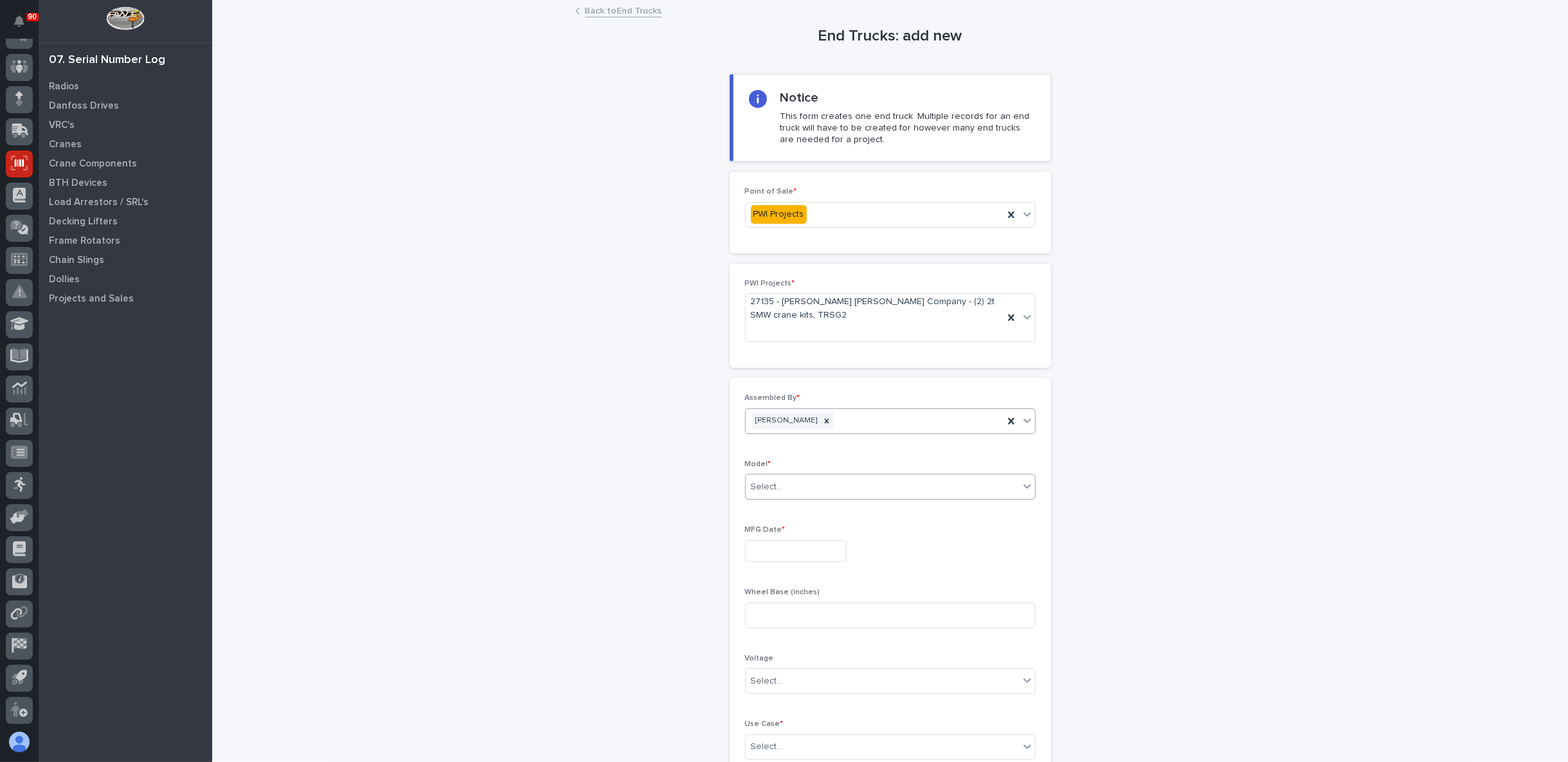
click at [798, 488] on div "Select..." at bounding box center [882, 486] width 273 height 21
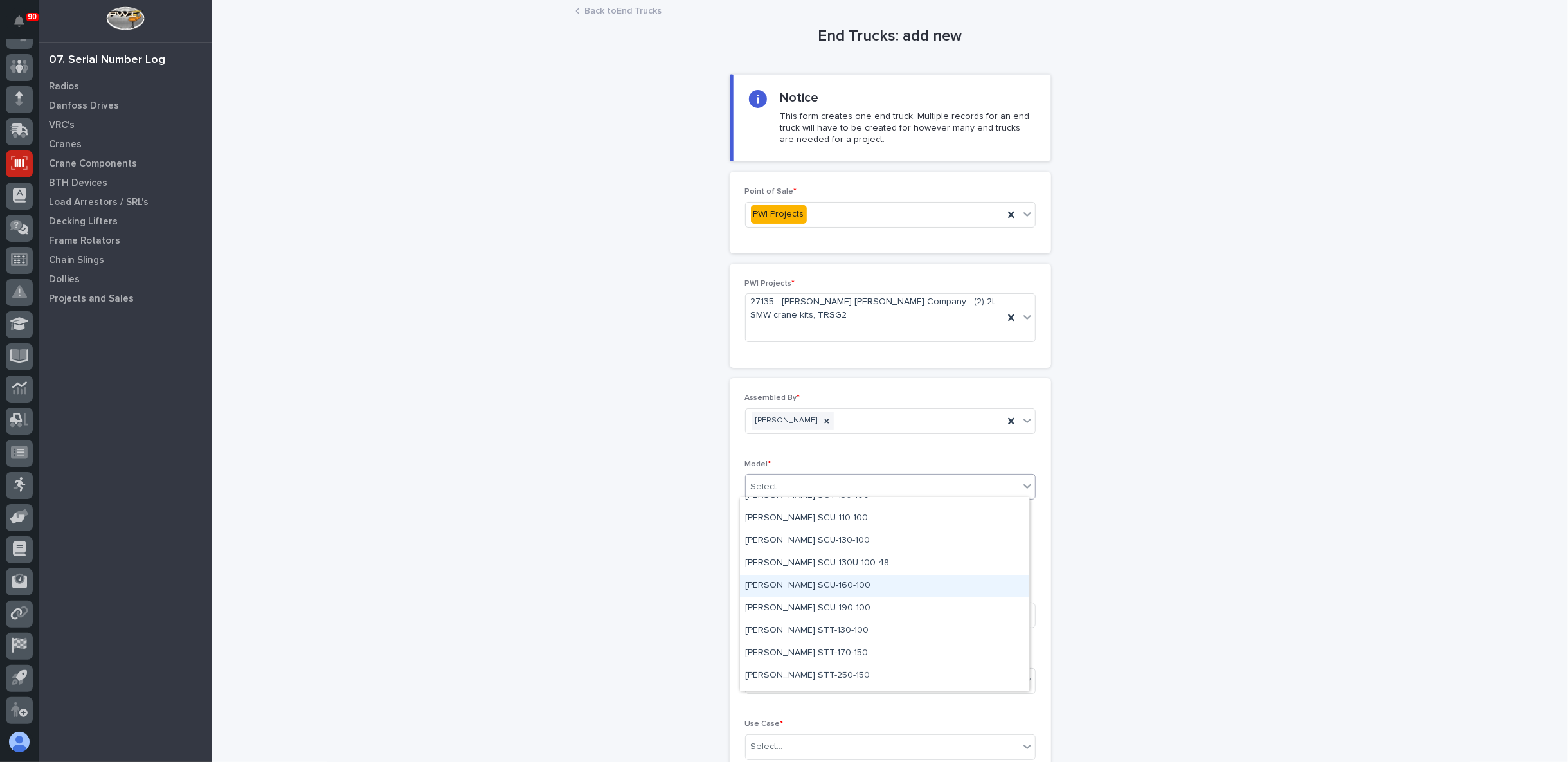
scroll to position [142, 0]
click at [802, 614] on div "Starke STT-130-100" at bounding box center [885, 613] width 289 height 23
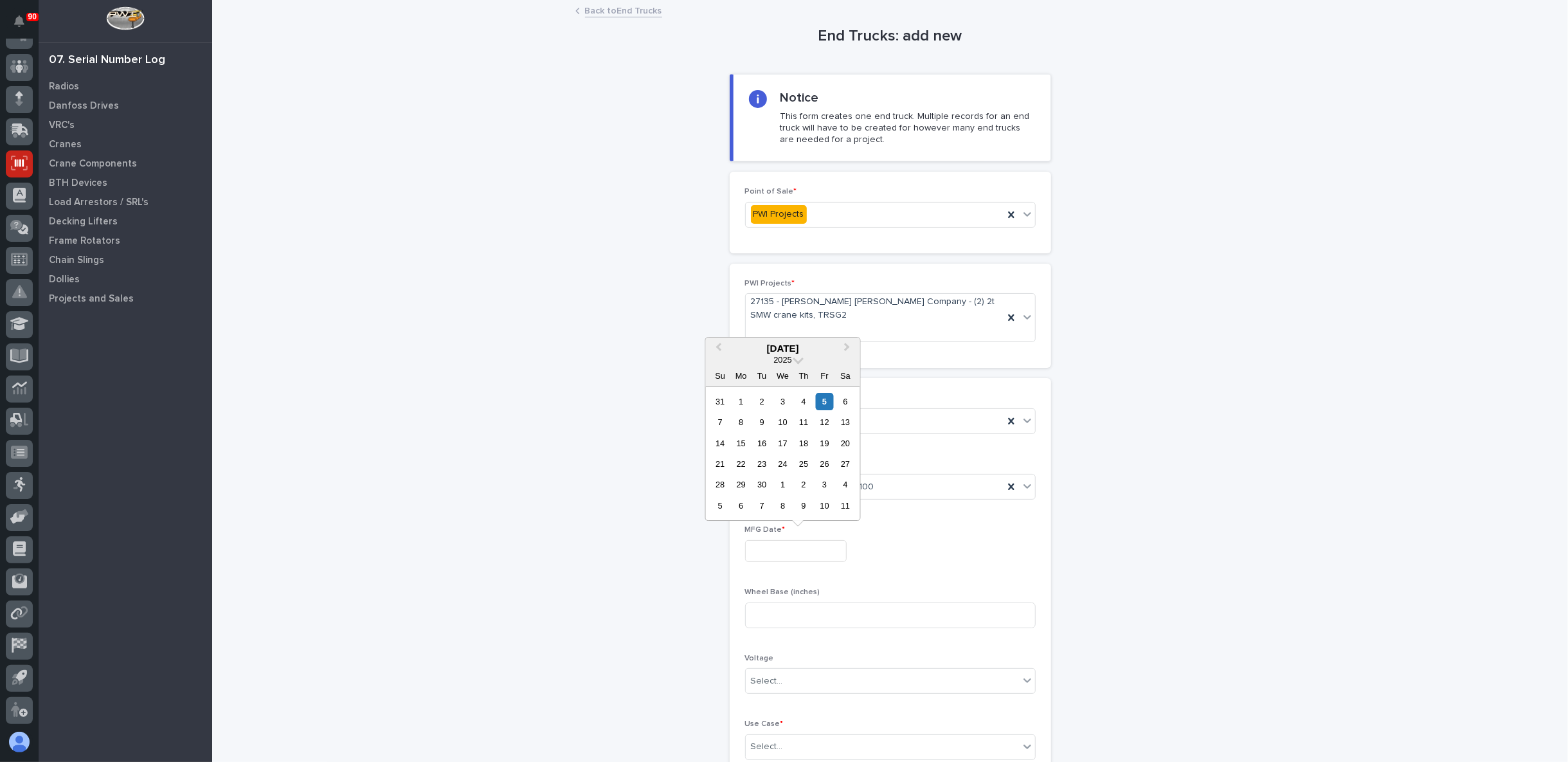
click at [789, 555] on input "text" at bounding box center [796, 551] width 102 height 23
click at [828, 422] on div "12" at bounding box center [824, 422] width 17 height 17
type input "**********"
click at [783, 607] on input at bounding box center [890, 615] width 290 height 25
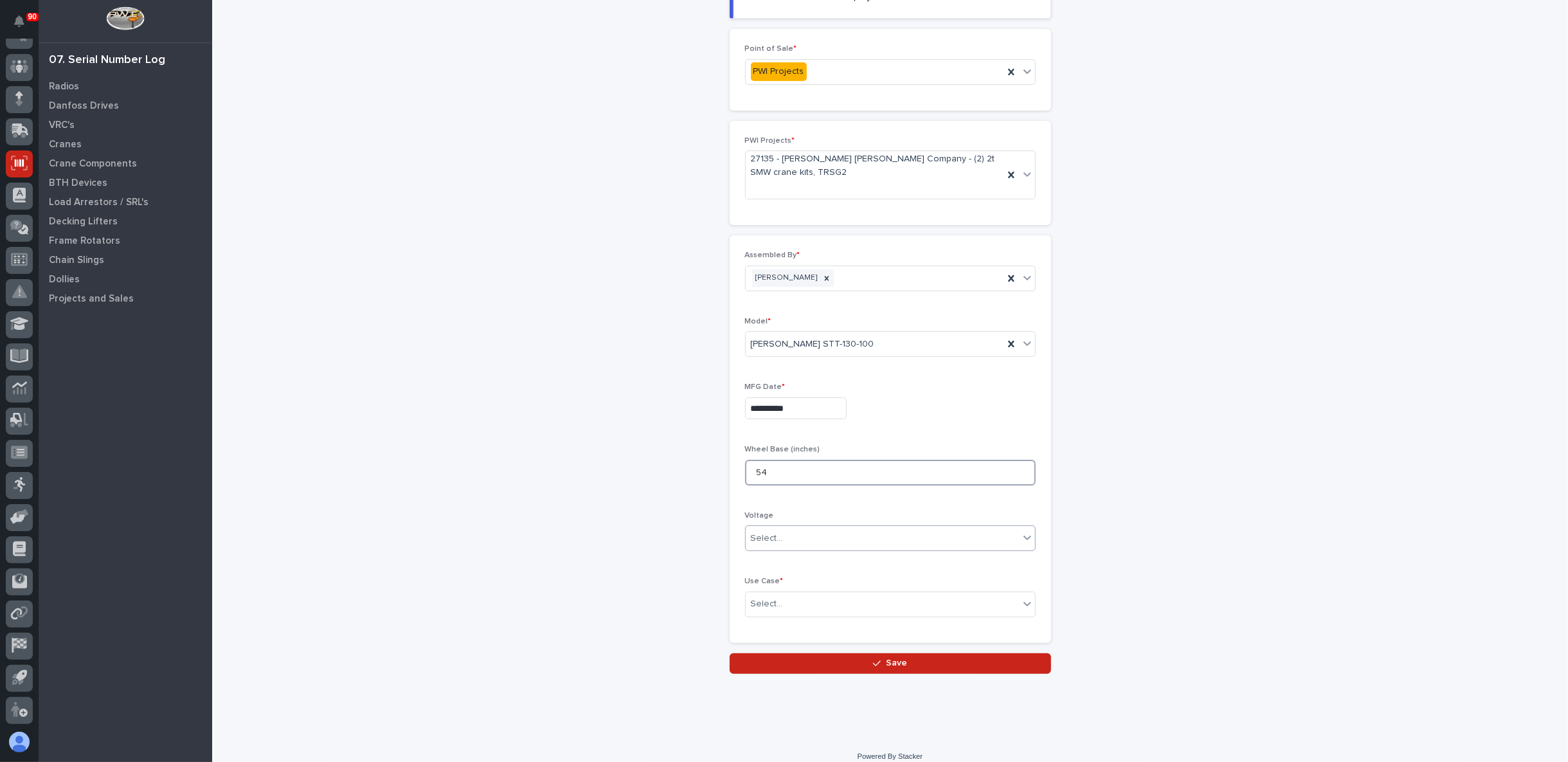
type input "54"
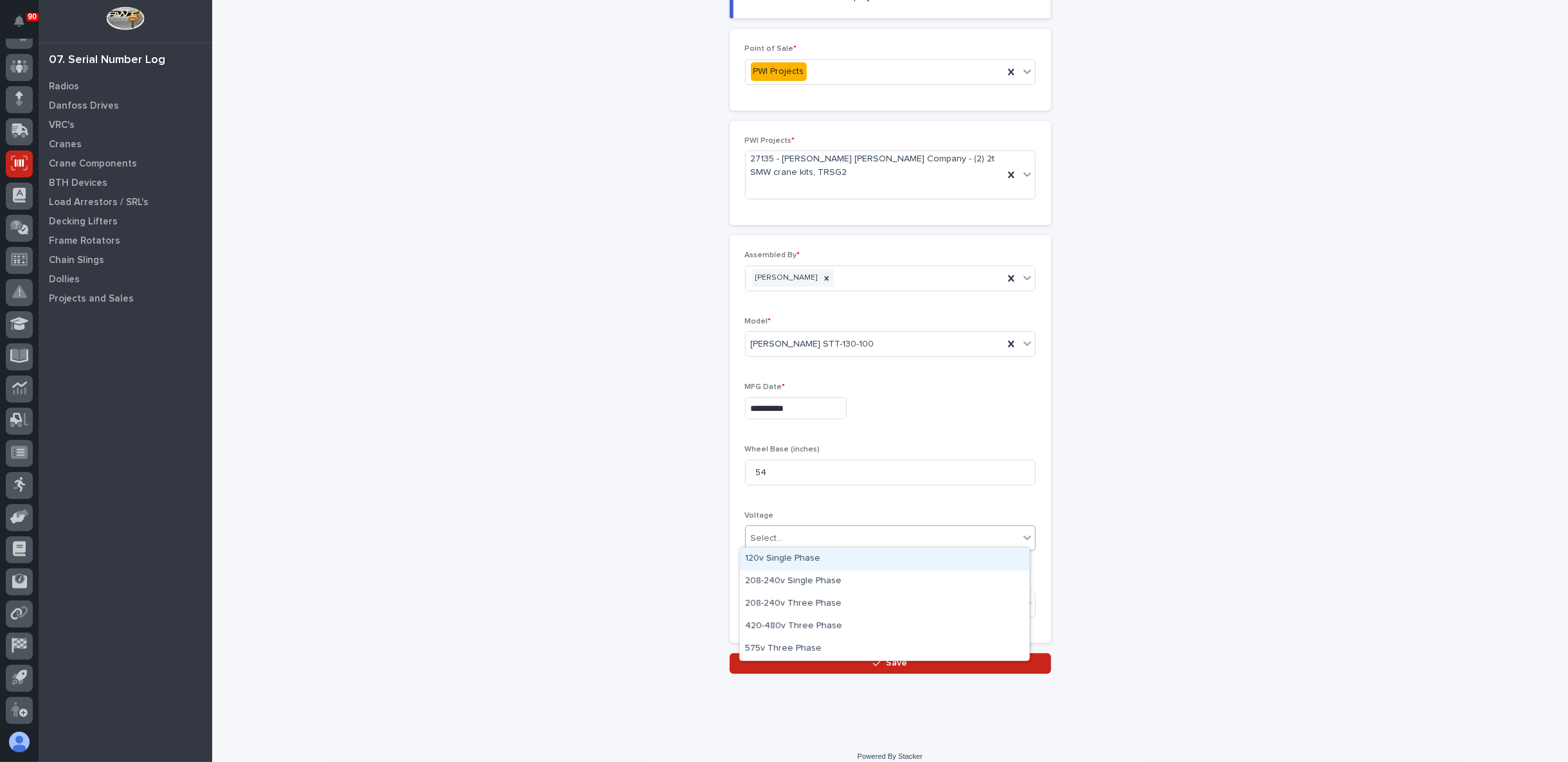
click at [798, 536] on div "Select..." at bounding box center [882, 538] width 273 height 21
click at [804, 617] on div "420-480v Three Phase" at bounding box center [885, 626] width 289 height 23
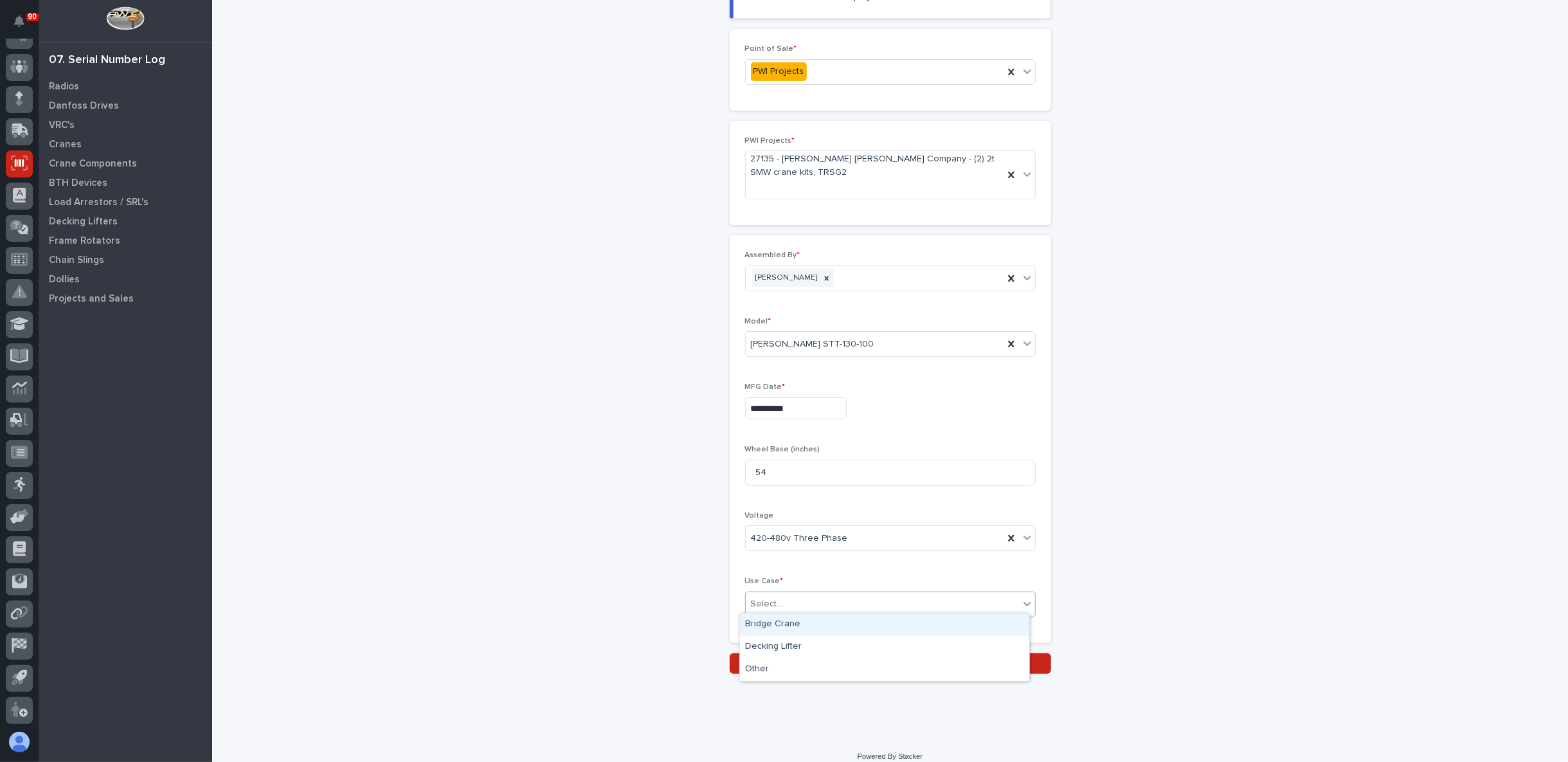
click at [769, 601] on div "Select..." at bounding box center [767, 603] width 32 height 14
click at [773, 663] on div "Other" at bounding box center [885, 669] width 289 height 23
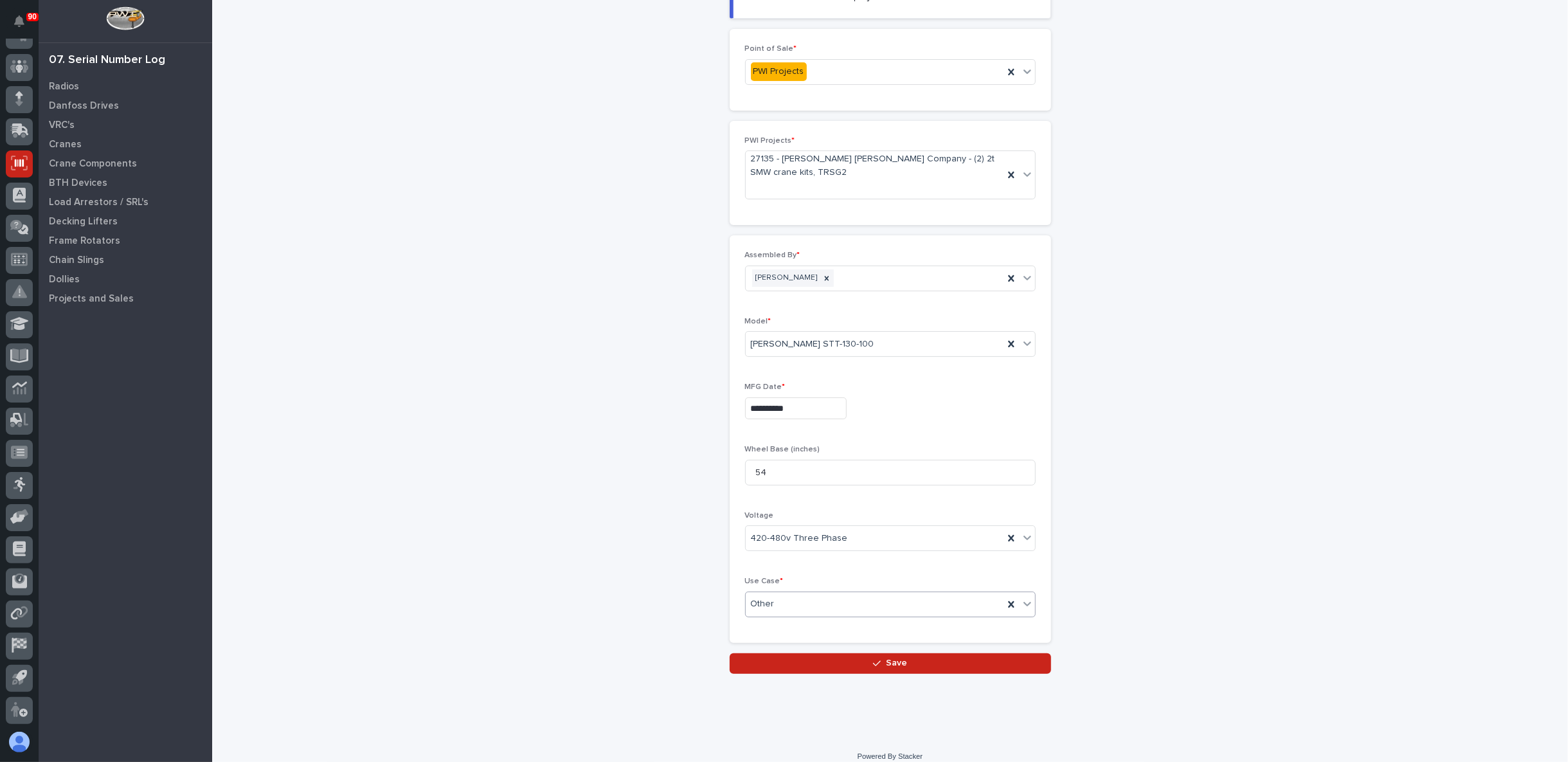
click at [801, 659] on button "Save" at bounding box center [890, 663] width 321 height 21
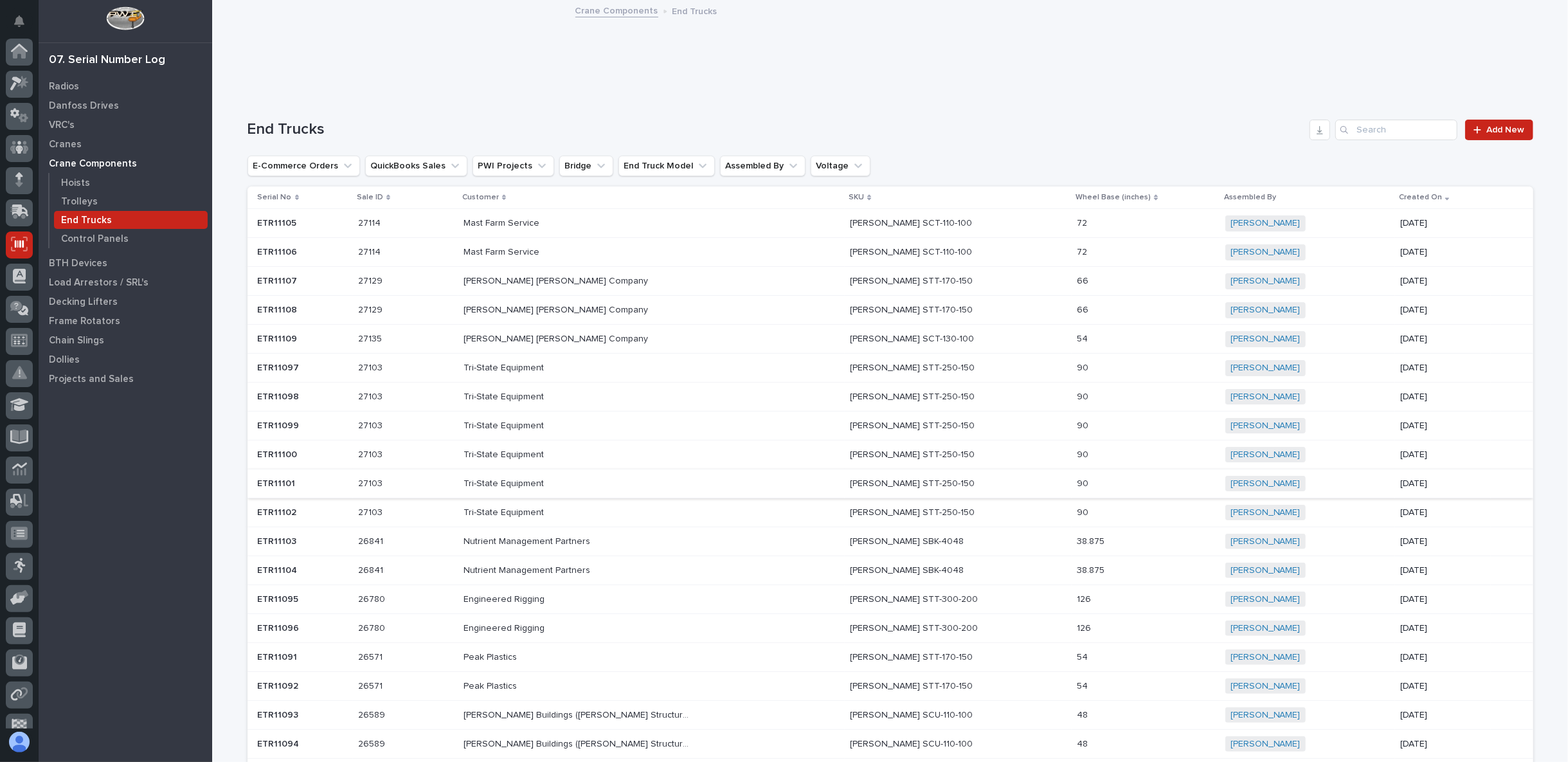
scroll to position [81, 0]
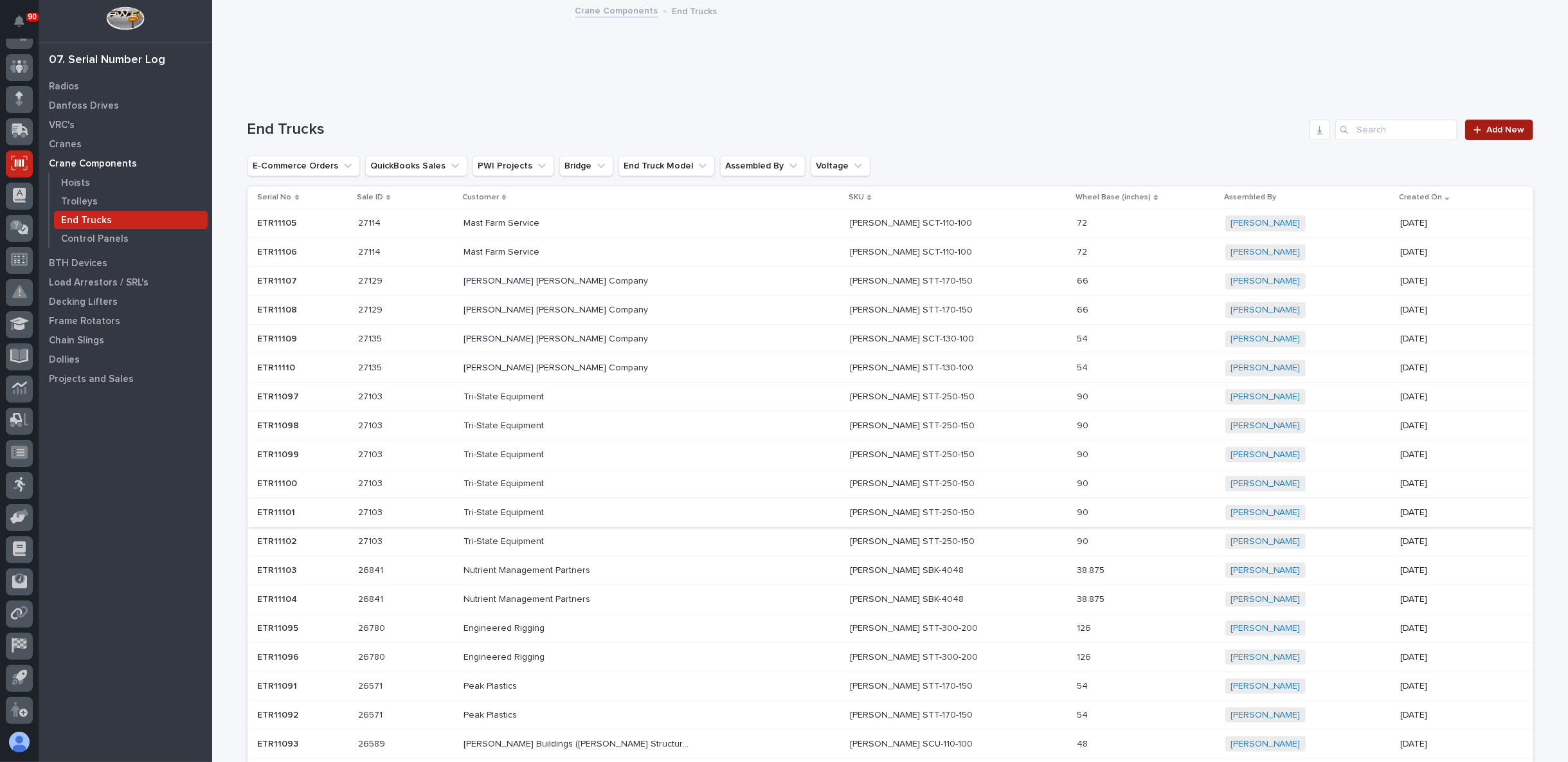
click at [1494, 130] on span "Add New" at bounding box center [1506, 130] width 38 height 9
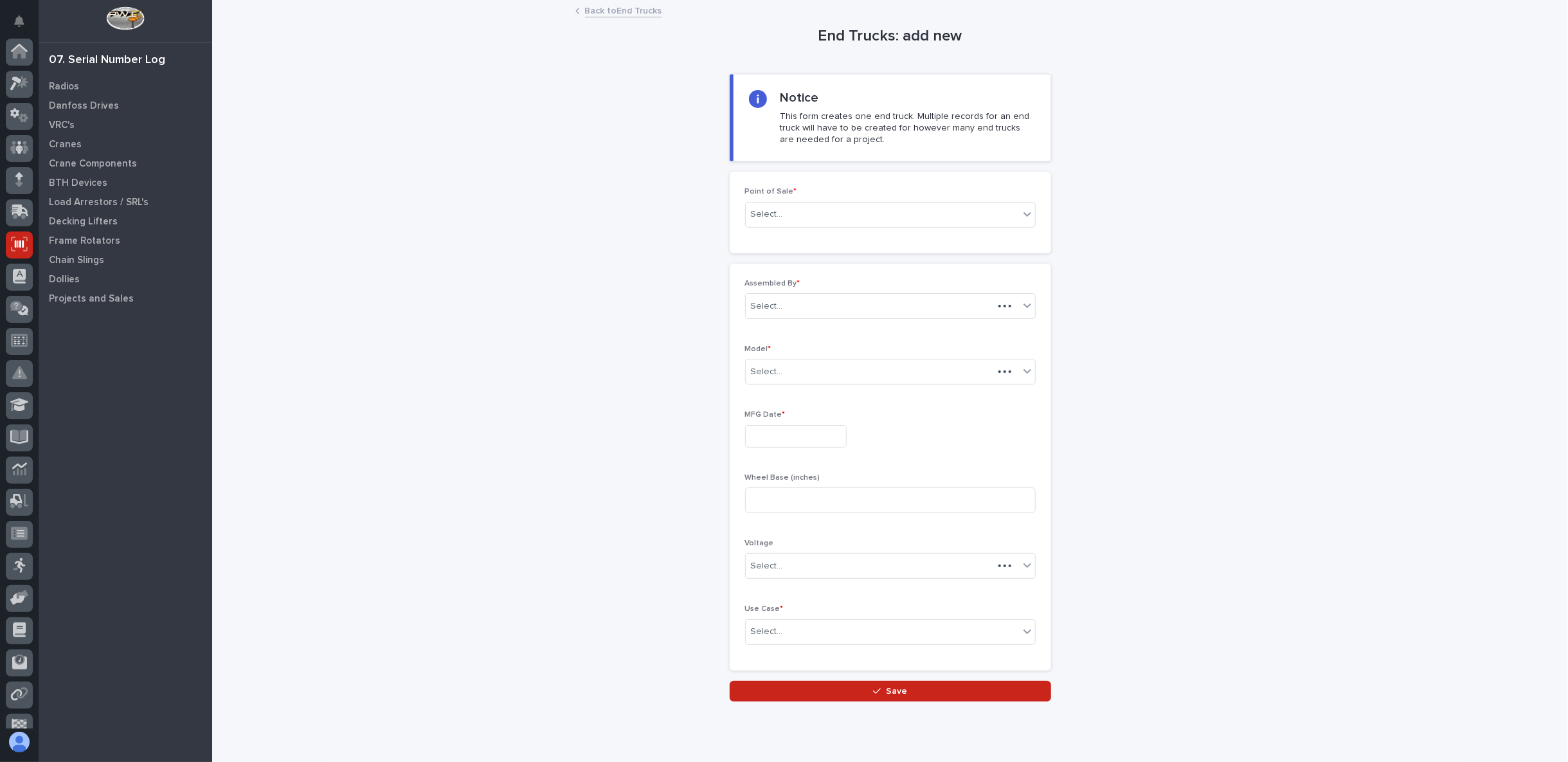
scroll to position [81, 0]
click at [610, 12] on link "Back to End Trucks" at bounding box center [623, 10] width 77 height 15
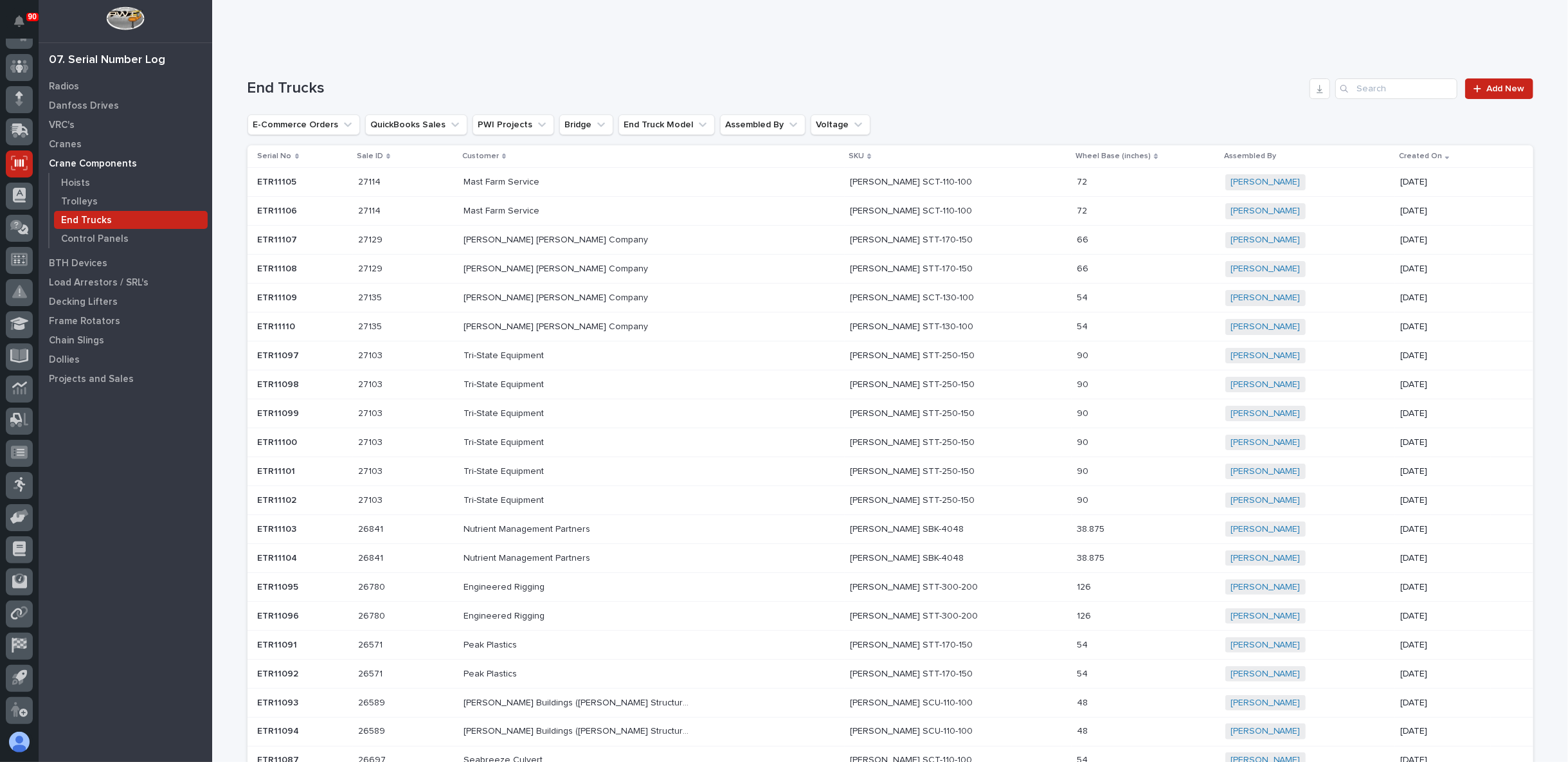
scroll to position [72, 0]
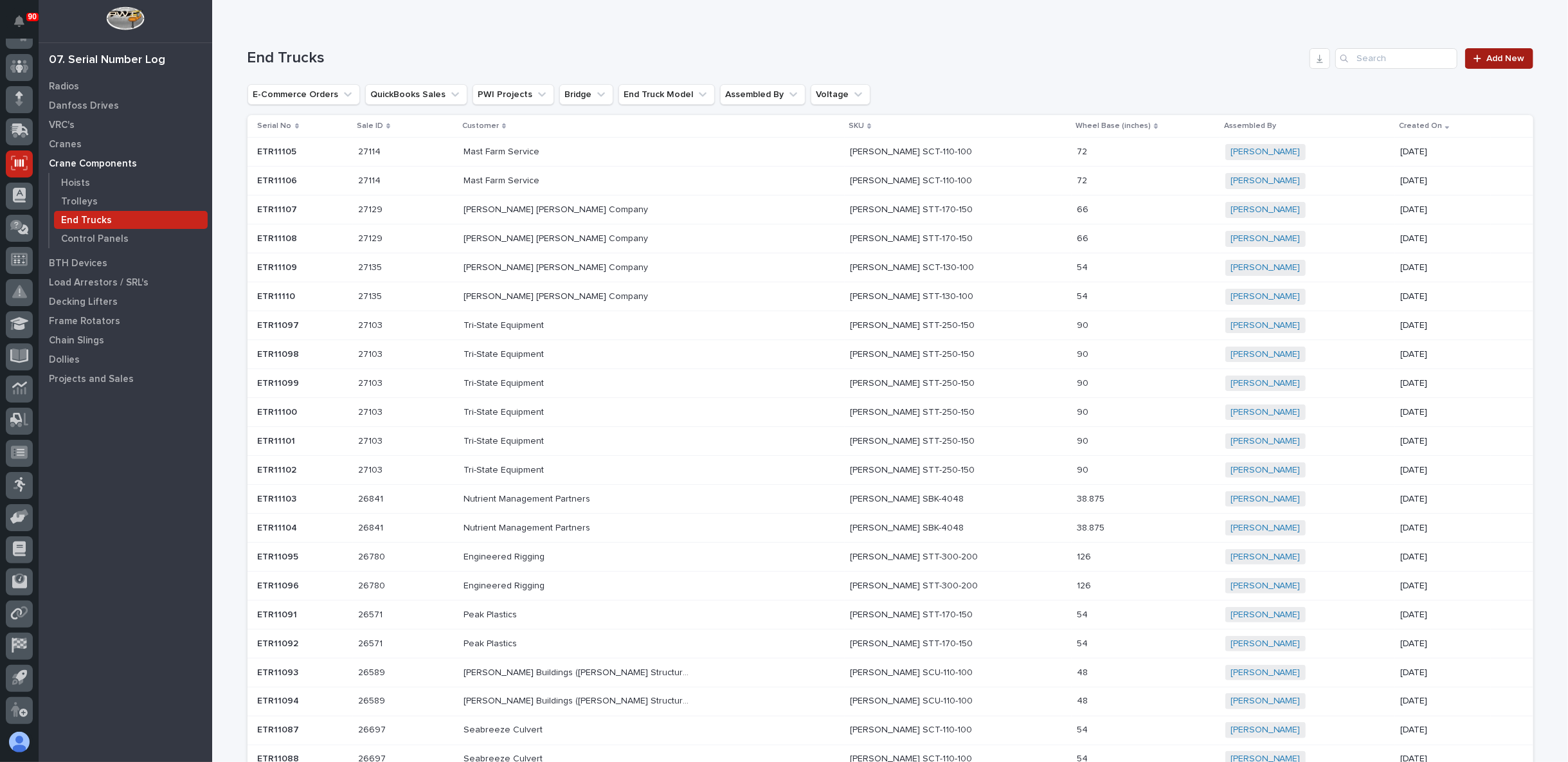
click at [1515, 58] on span "Add New" at bounding box center [1506, 59] width 38 height 9
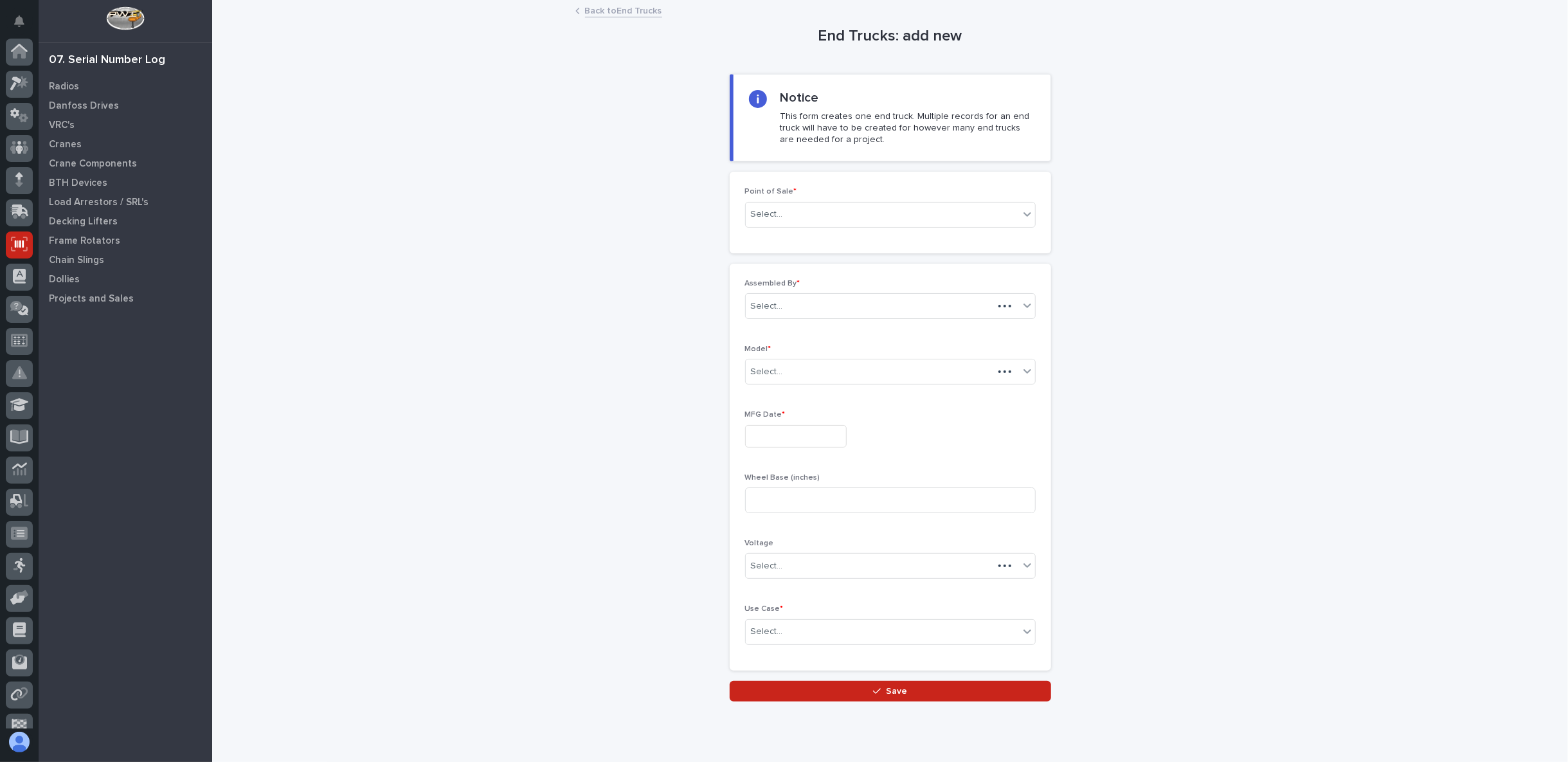
scroll to position [81, 0]
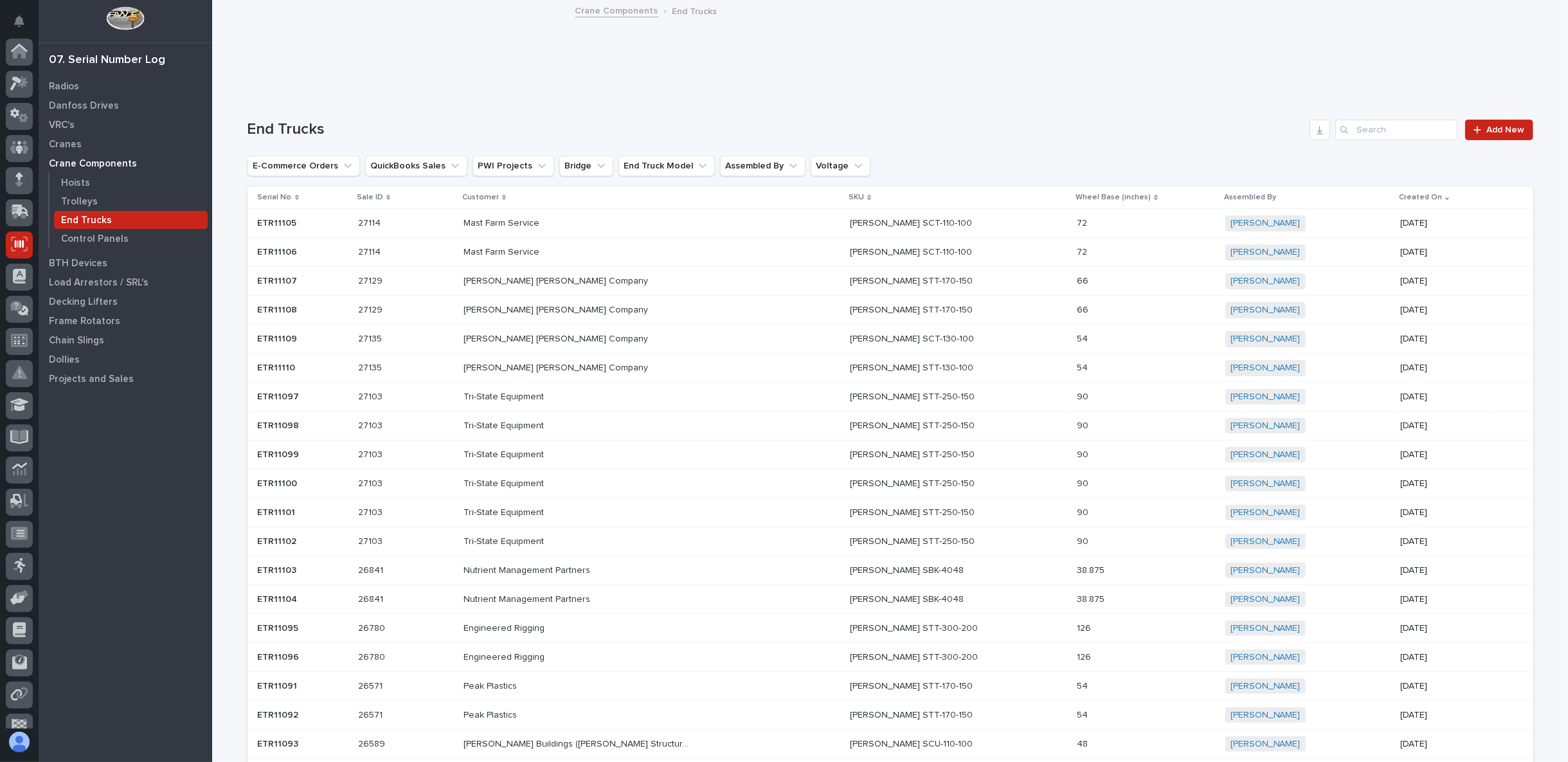
scroll to position [81, 0]
click at [1499, 132] on span "Add New" at bounding box center [1506, 130] width 38 height 9
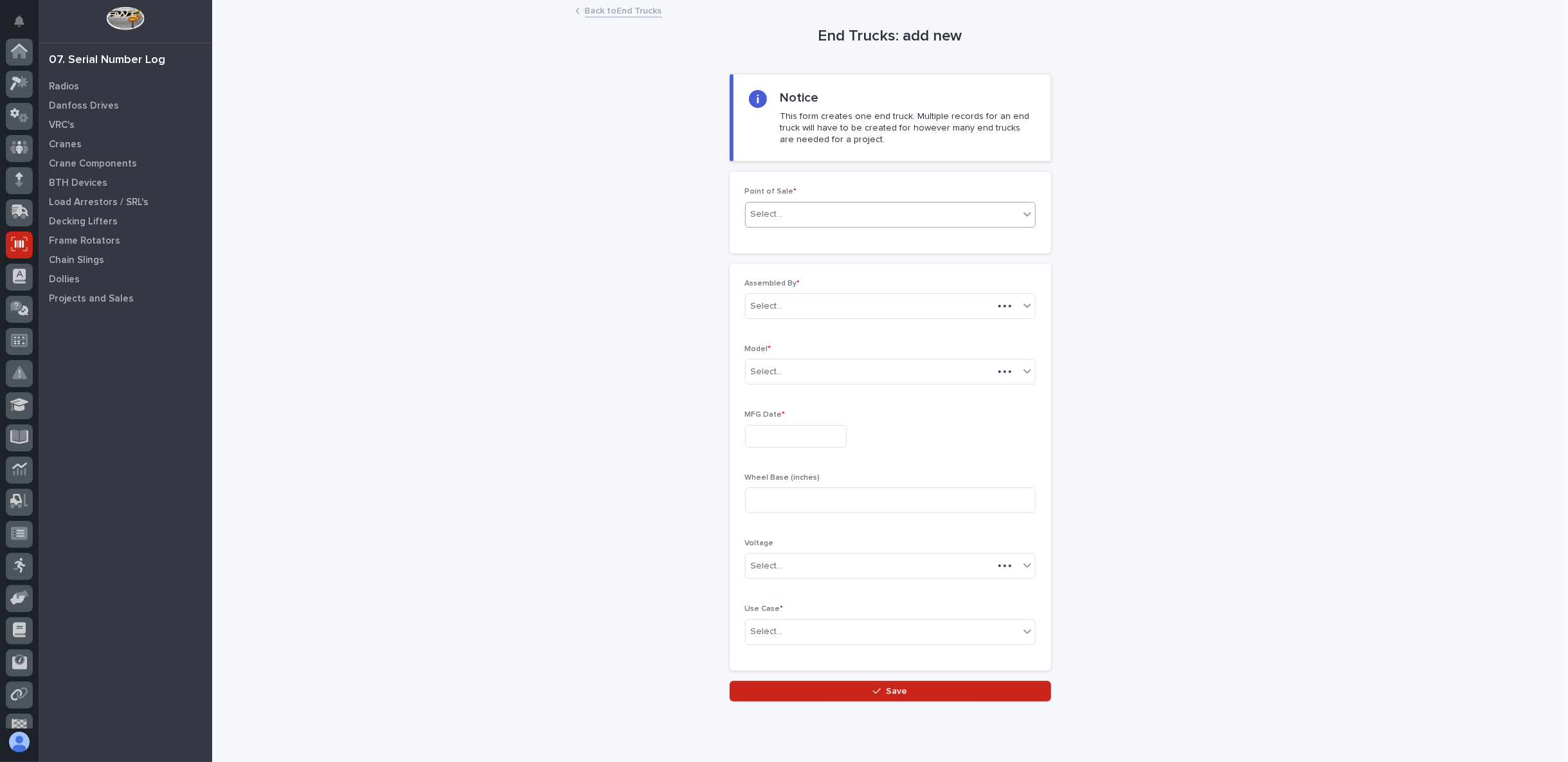
scroll to position [81, 0]
click at [793, 210] on div "Select..." at bounding box center [882, 214] width 273 height 21
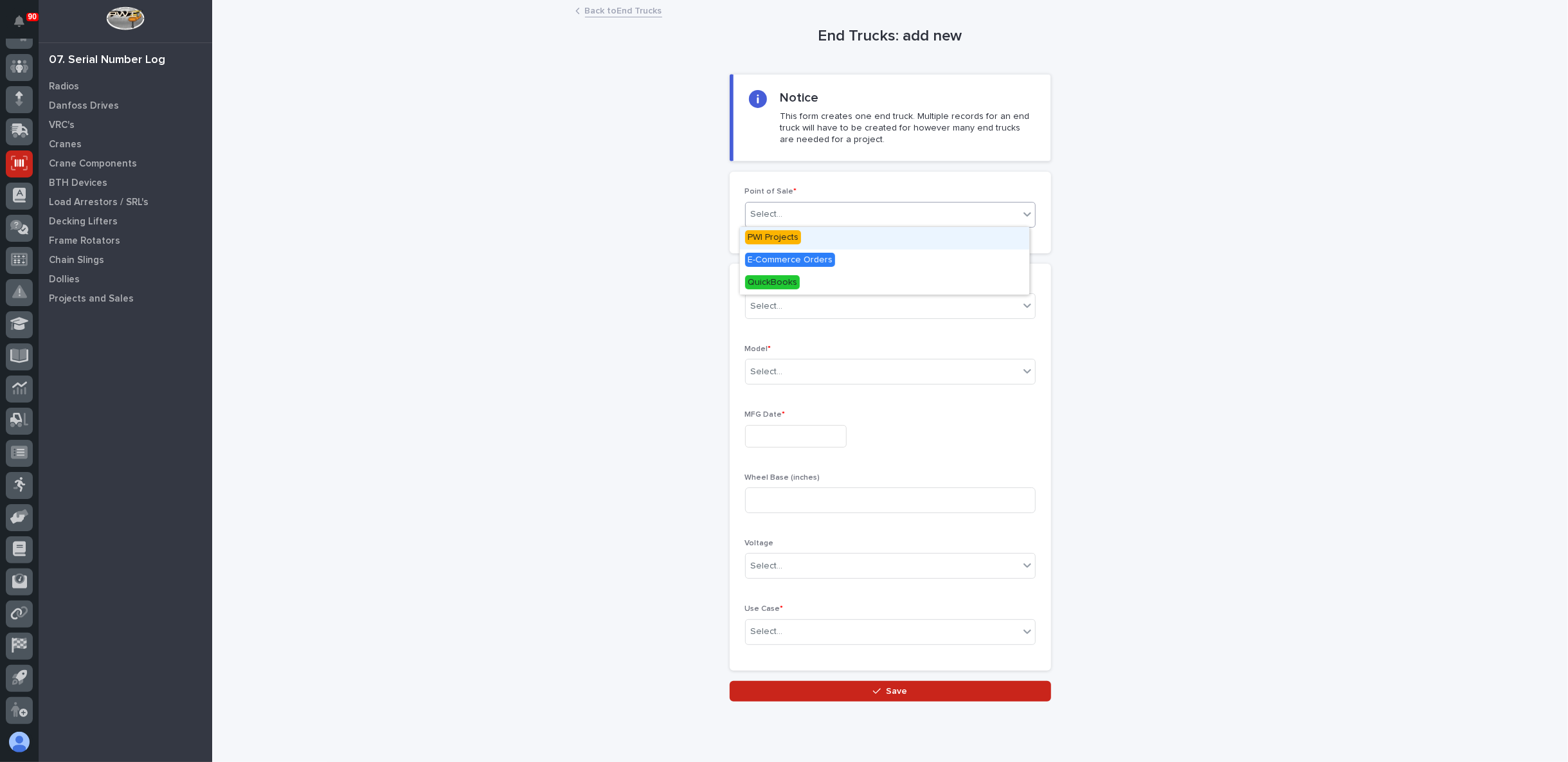
click at [789, 239] on span "PWI Projects" at bounding box center [773, 238] width 56 height 15
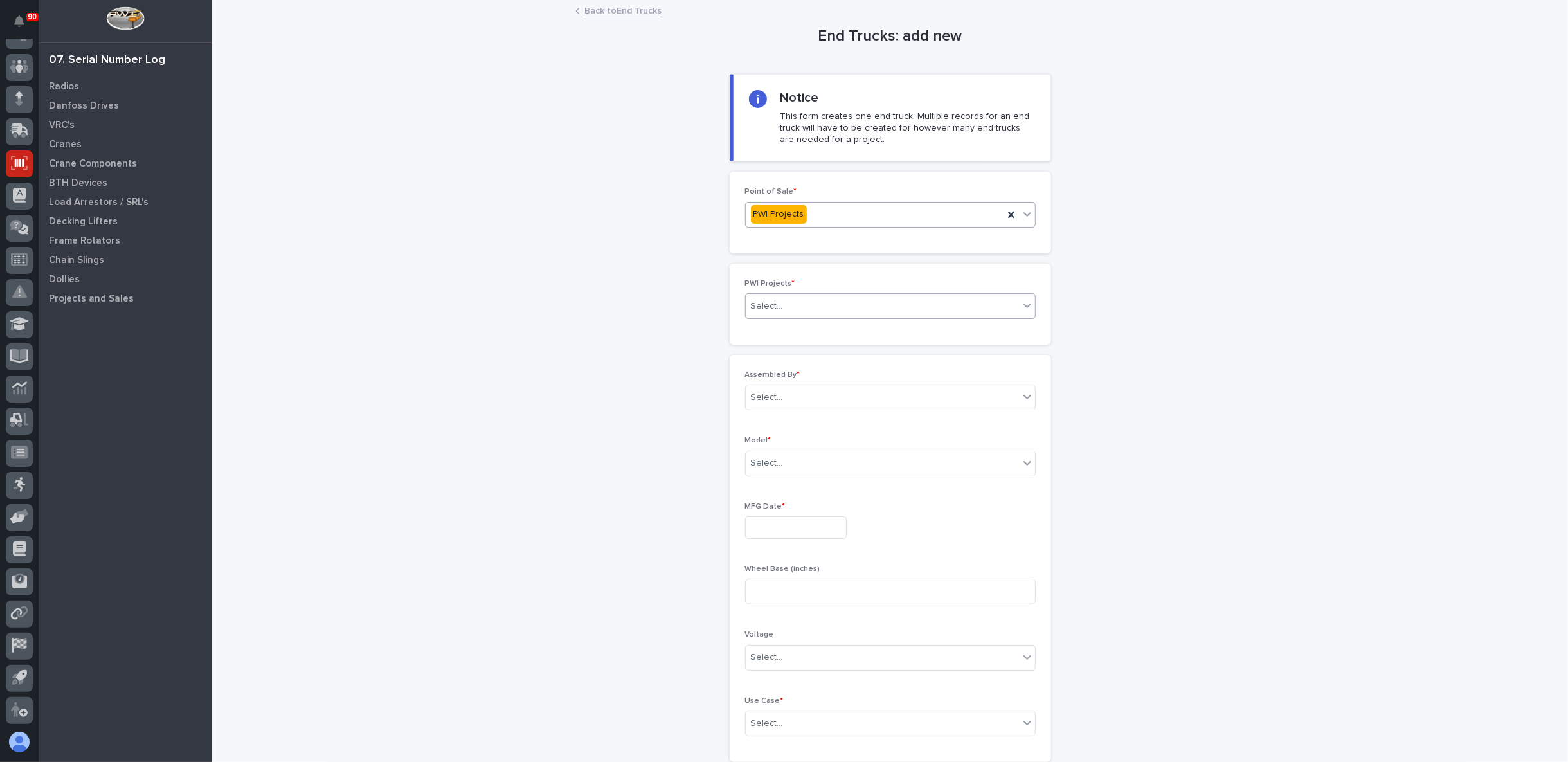
click at [767, 308] on div "Select..." at bounding box center [767, 306] width 32 height 14
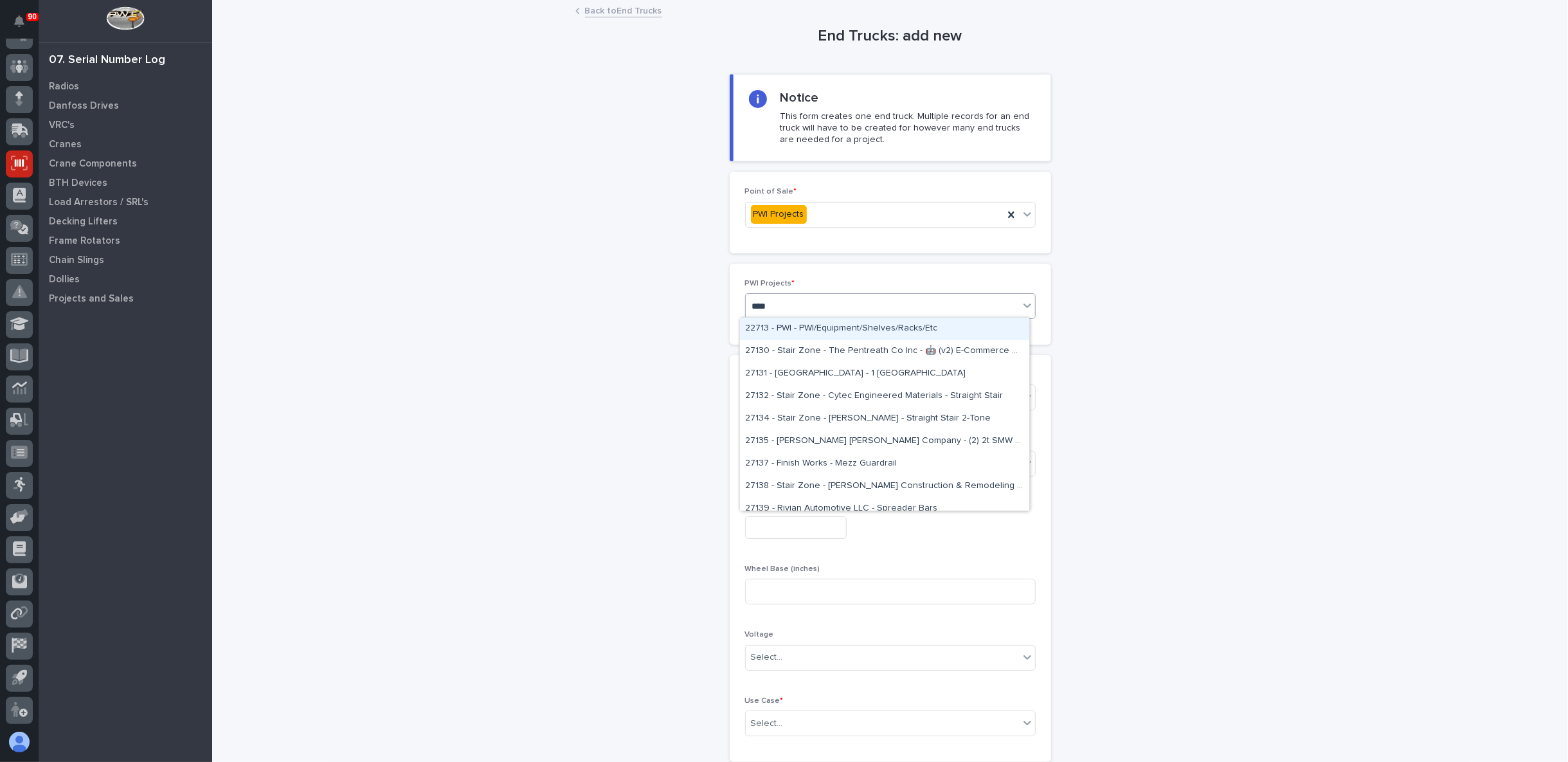
type input "*****"
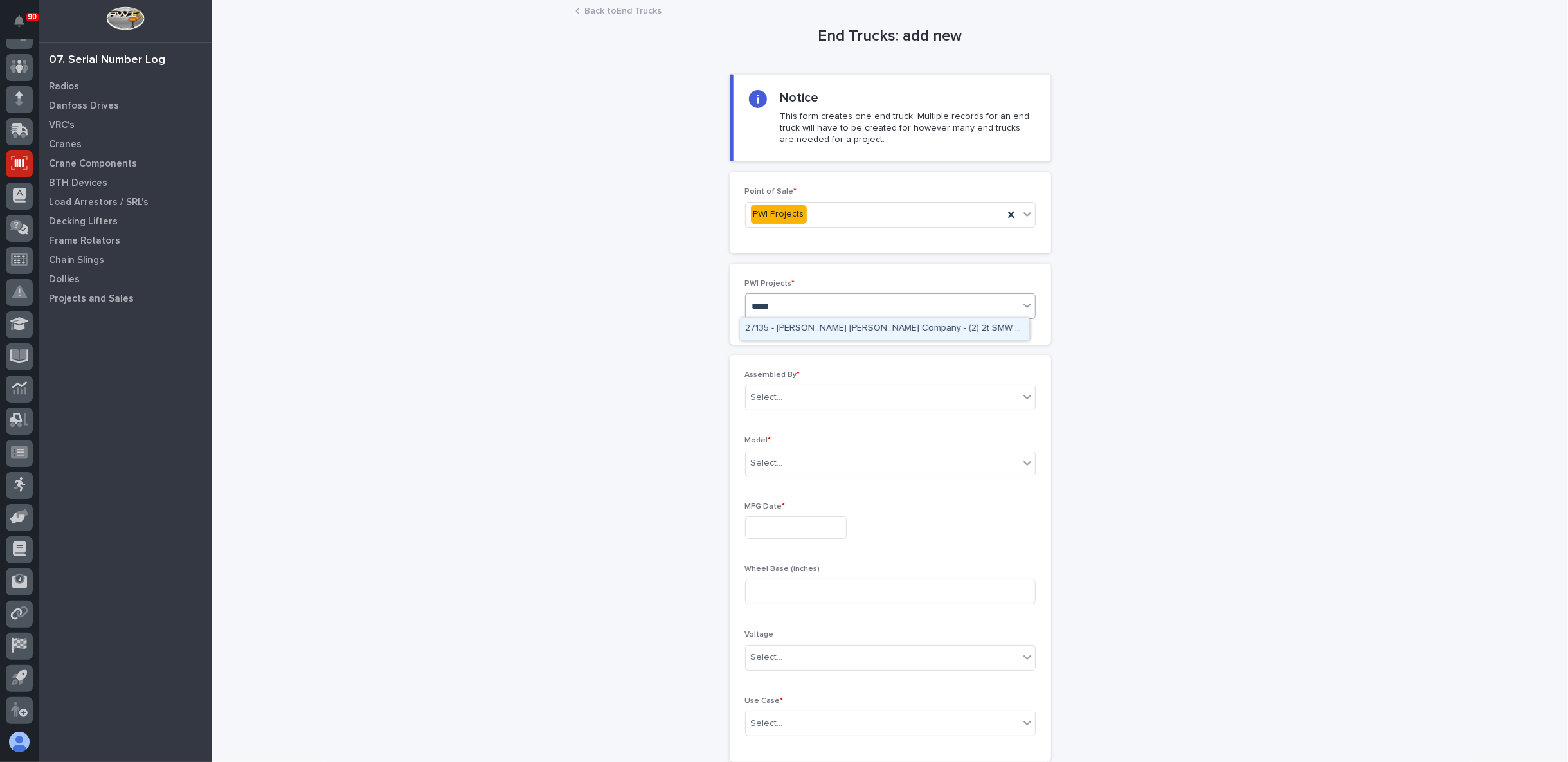
click at [801, 332] on div "27135 - Starke - Deshazo Crane Company - (2) 2t SMW crane kits, TRSG2" at bounding box center [885, 328] width 289 height 23
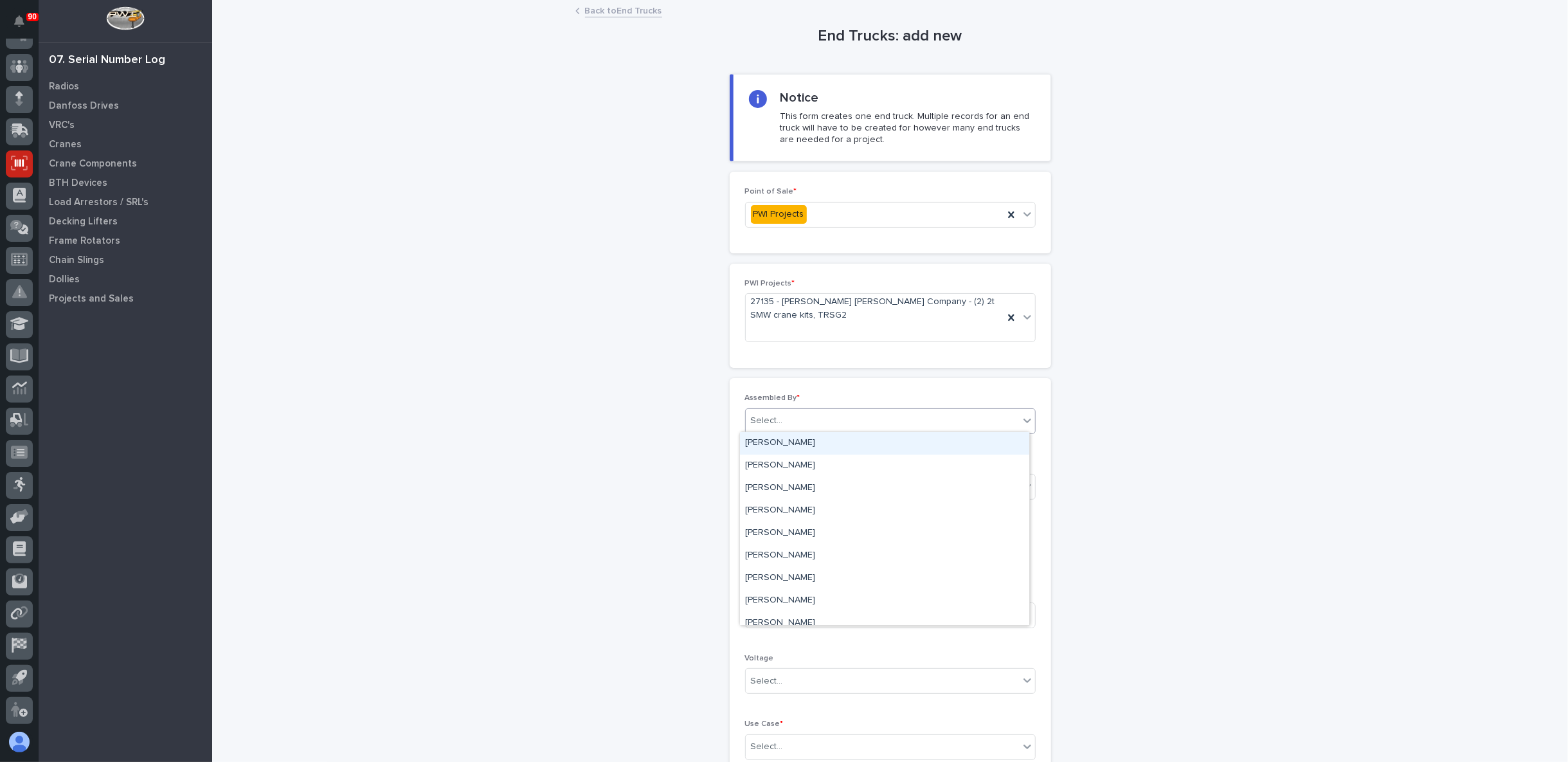
click at [778, 427] on div "Select..." at bounding box center [882, 420] width 273 height 21
type input "**"
click at [779, 437] on div "Ken Overmyer" at bounding box center [885, 443] width 289 height 23
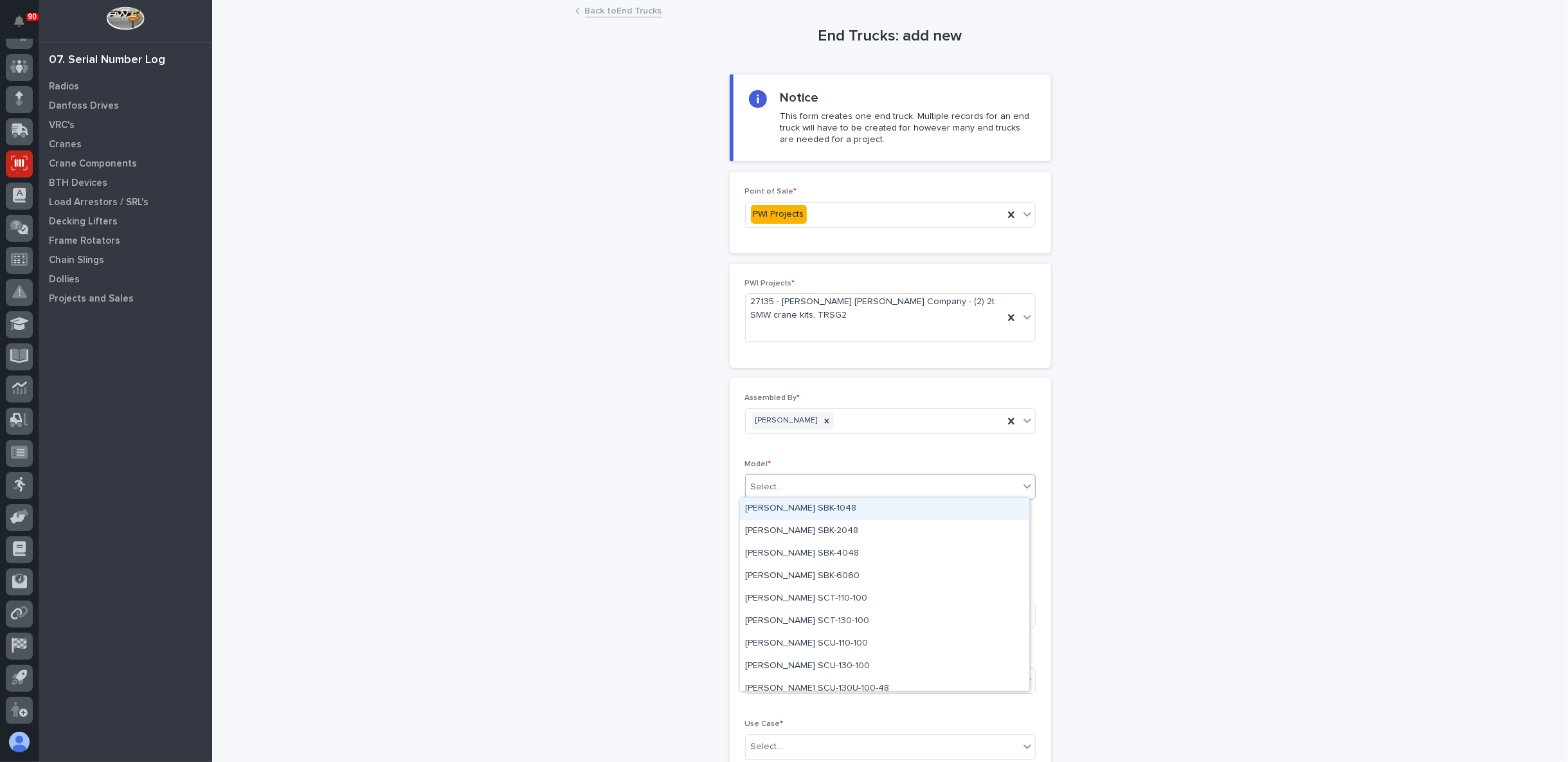
click at [782, 485] on div "Select..." at bounding box center [882, 486] width 273 height 21
type input "***"
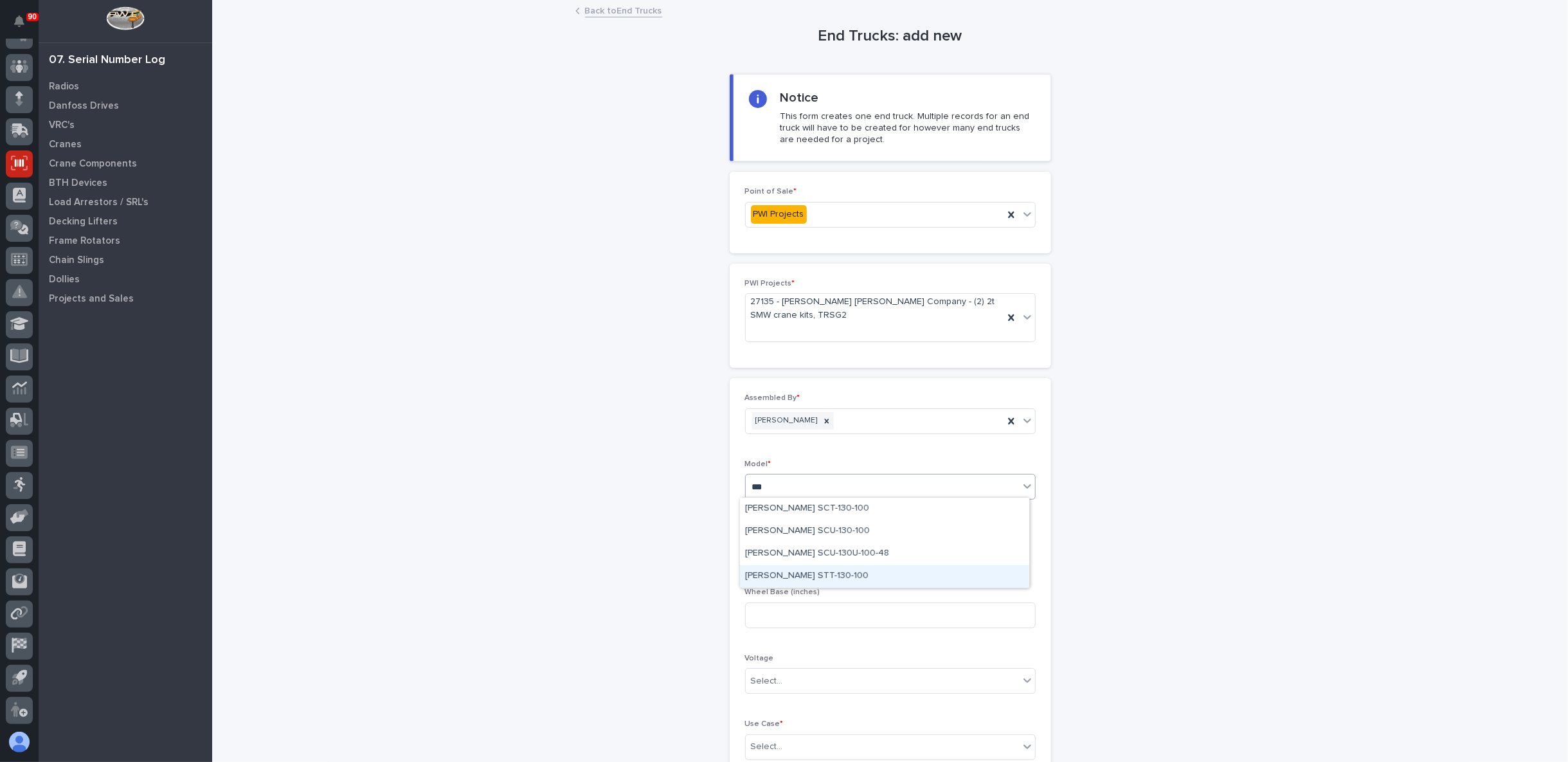
click at [807, 573] on div "Starke STT-130-100" at bounding box center [885, 576] width 289 height 23
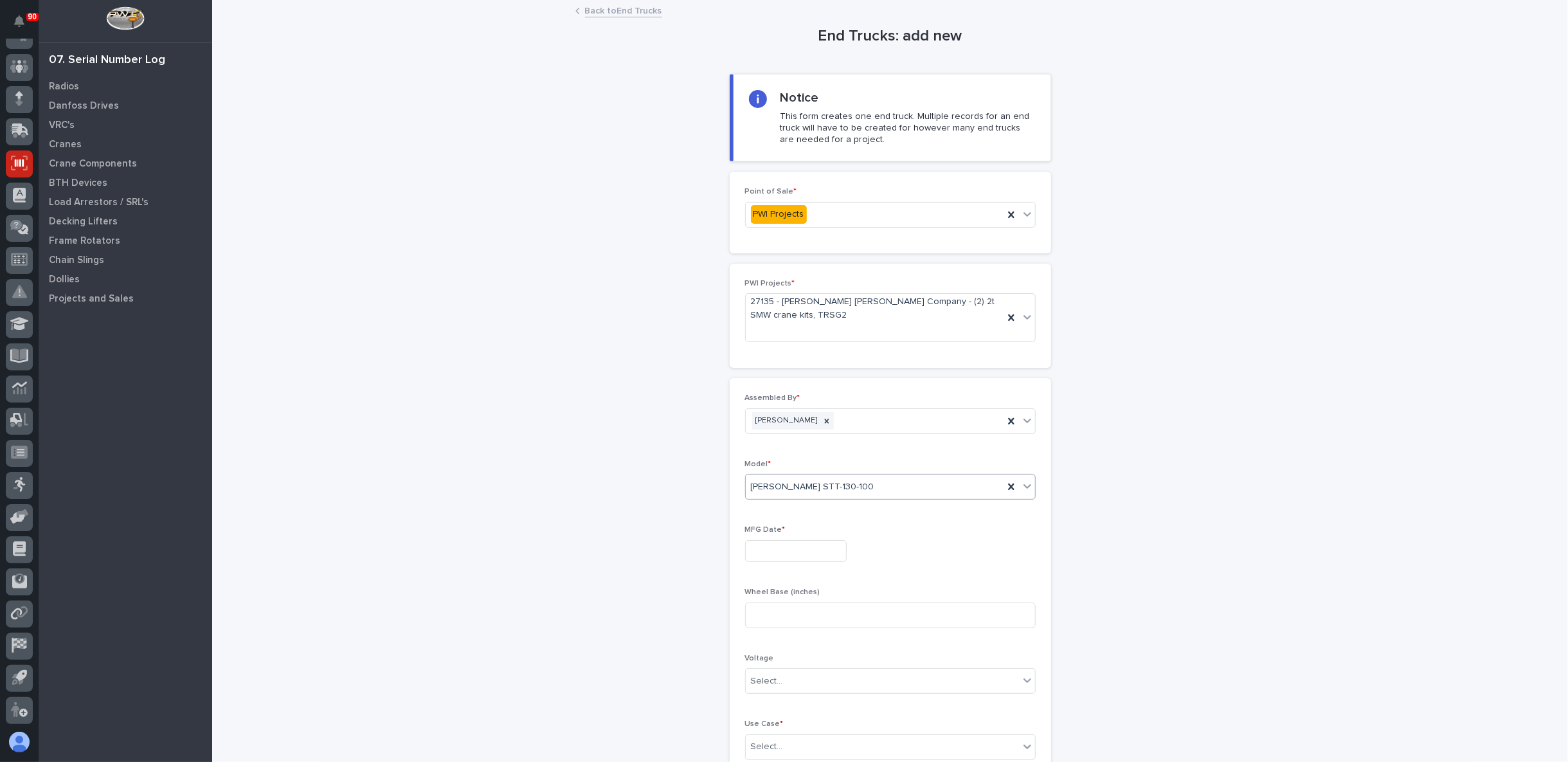
click at [781, 551] on input "text" at bounding box center [796, 551] width 102 height 23
click at [823, 421] on div "12" at bounding box center [824, 422] width 17 height 17
type input "**********"
click at [773, 612] on input at bounding box center [890, 615] width 290 height 25
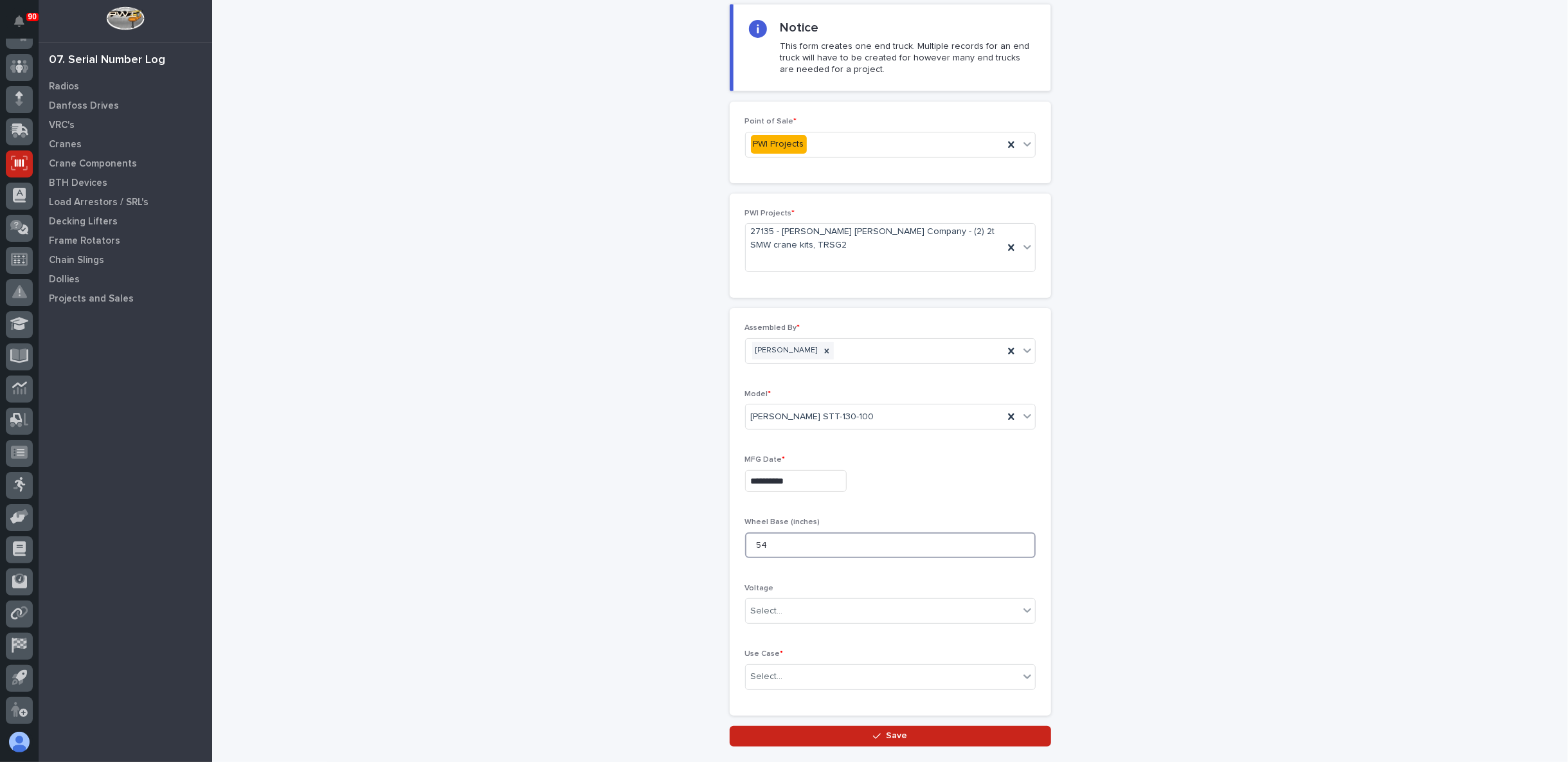
scroll to position [151, 0]
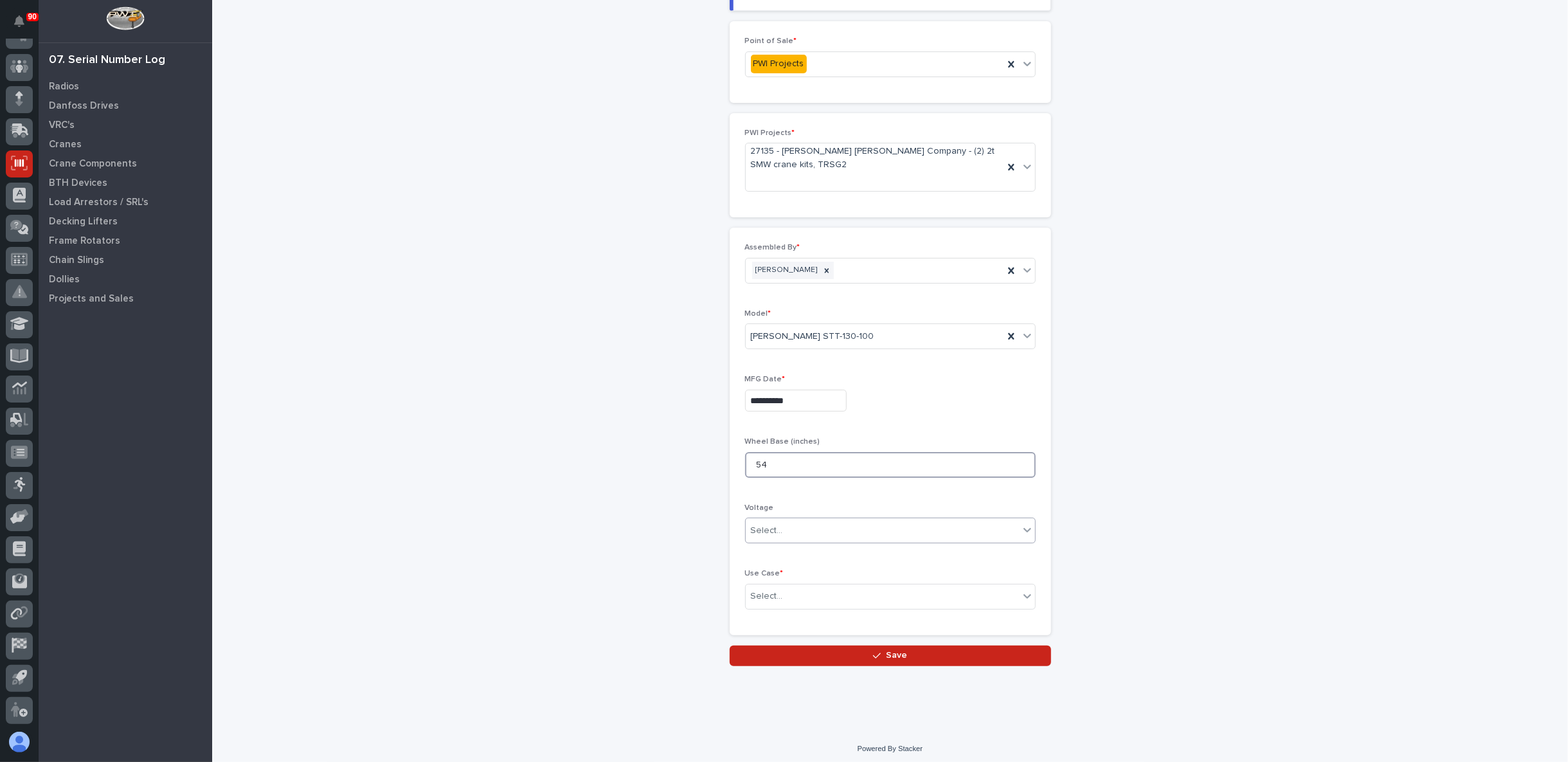
type input "54"
click at [771, 531] on div "Select..." at bounding box center [767, 530] width 32 height 14
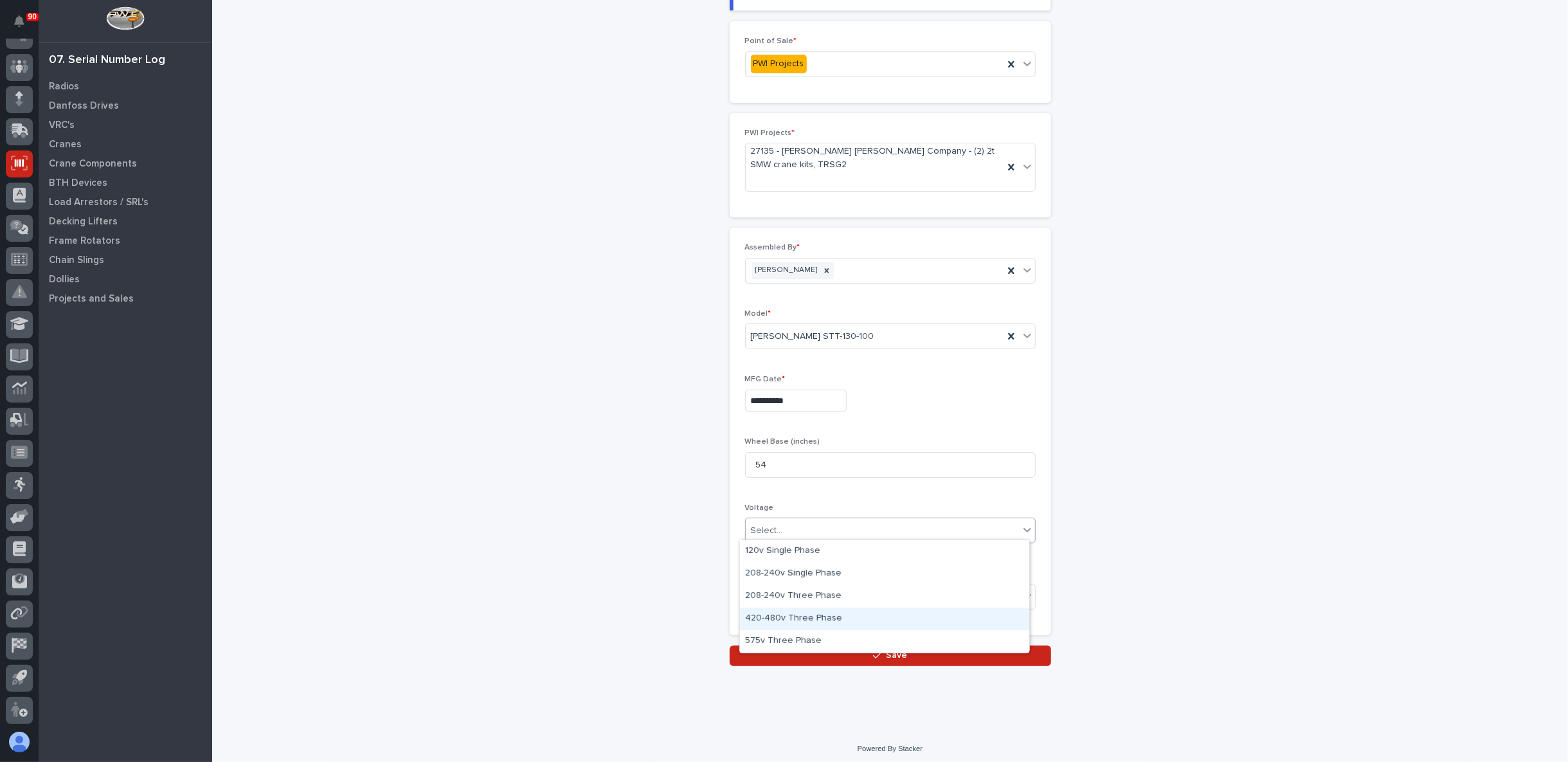
drag, startPoint x: 800, startPoint y: 606, endPoint x: 798, endPoint y: 614, distance: 8.2
click at [798, 614] on div "420-480v Three Phase" at bounding box center [885, 619] width 289 height 23
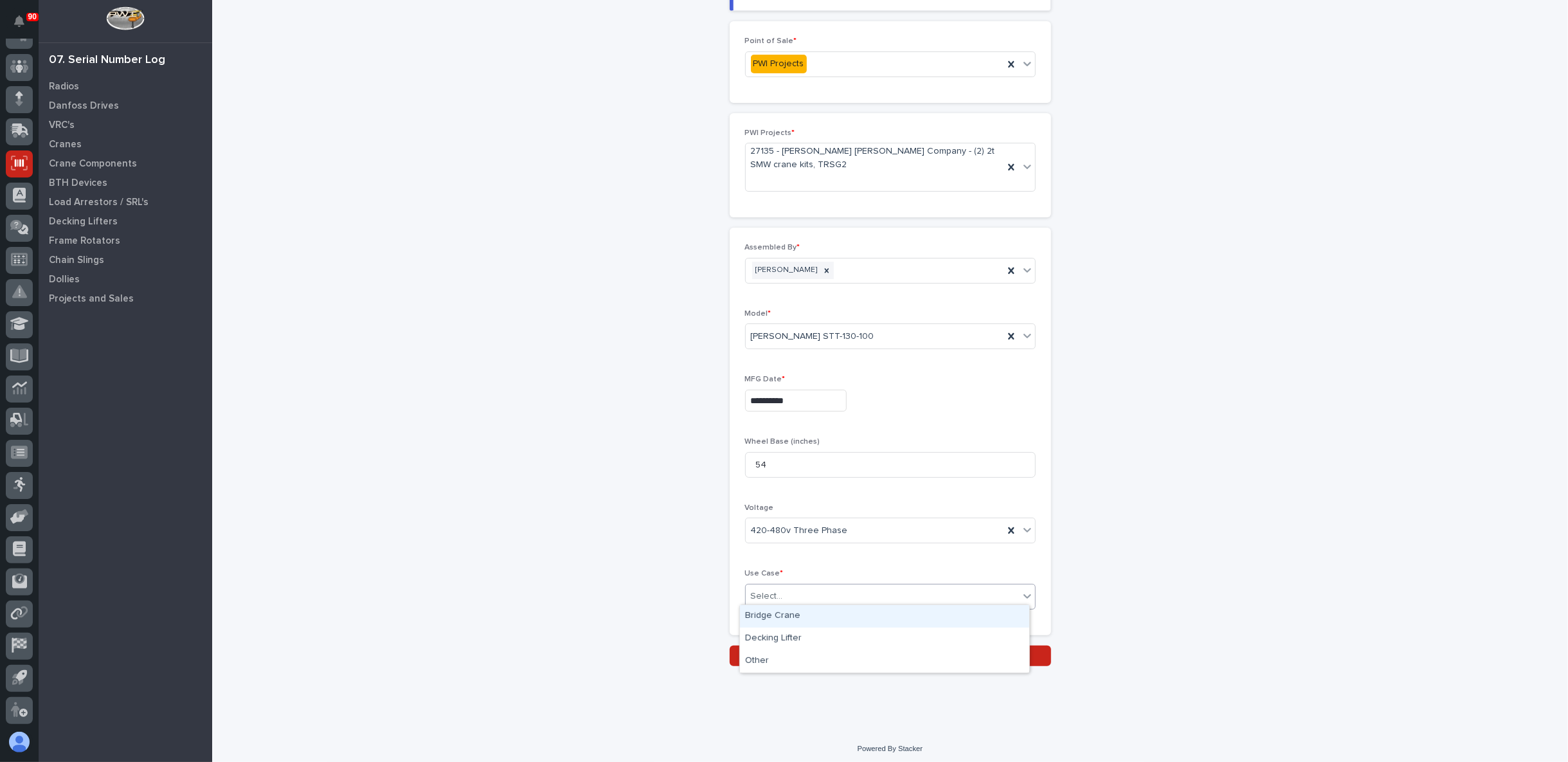
click at [790, 590] on div "Select..." at bounding box center [882, 596] width 273 height 21
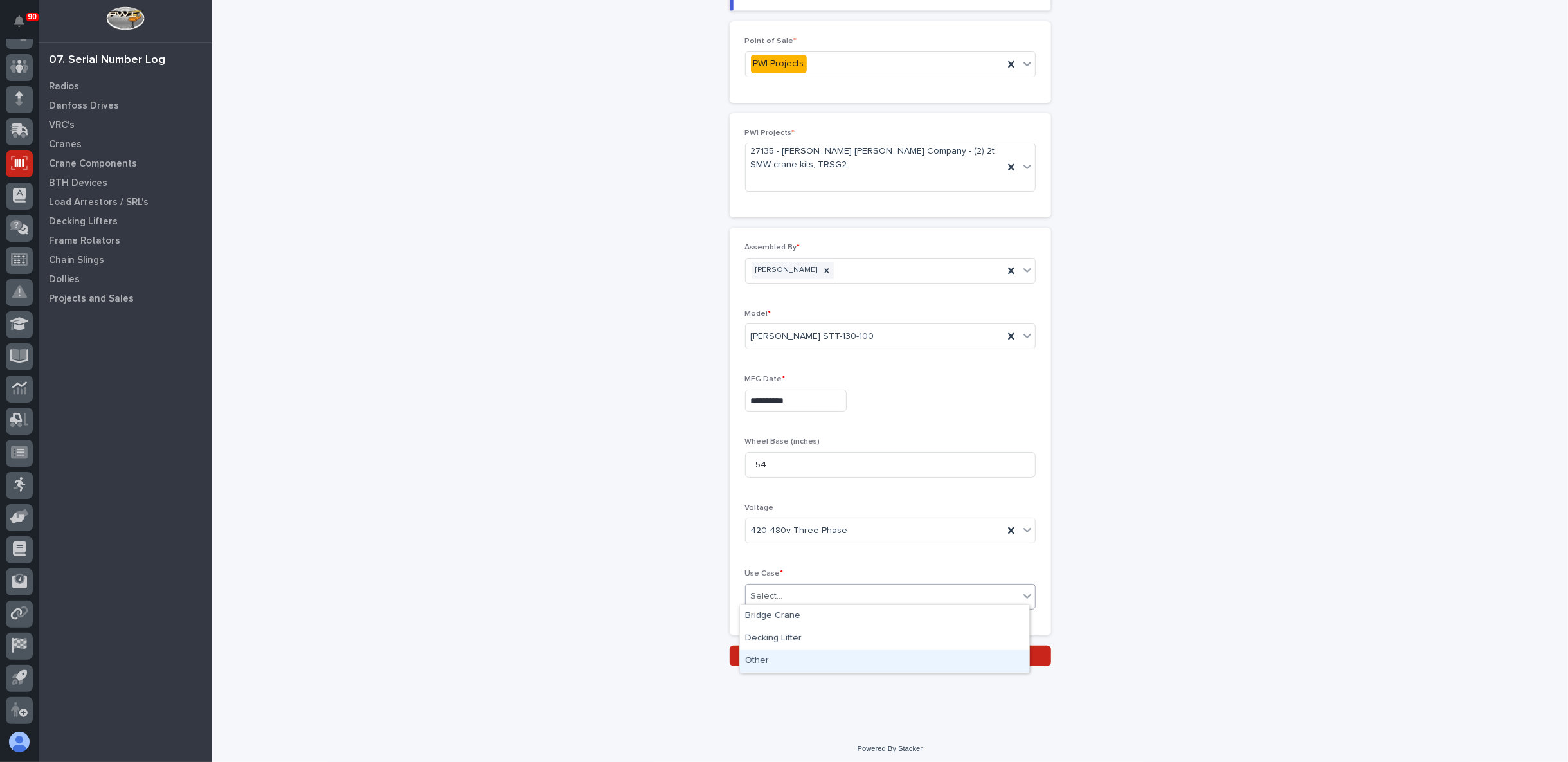
click at [781, 662] on div "Other" at bounding box center [885, 660] width 289 height 23
click at [801, 650] on button "Save" at bounding box center [890, 655] width 321 height 21
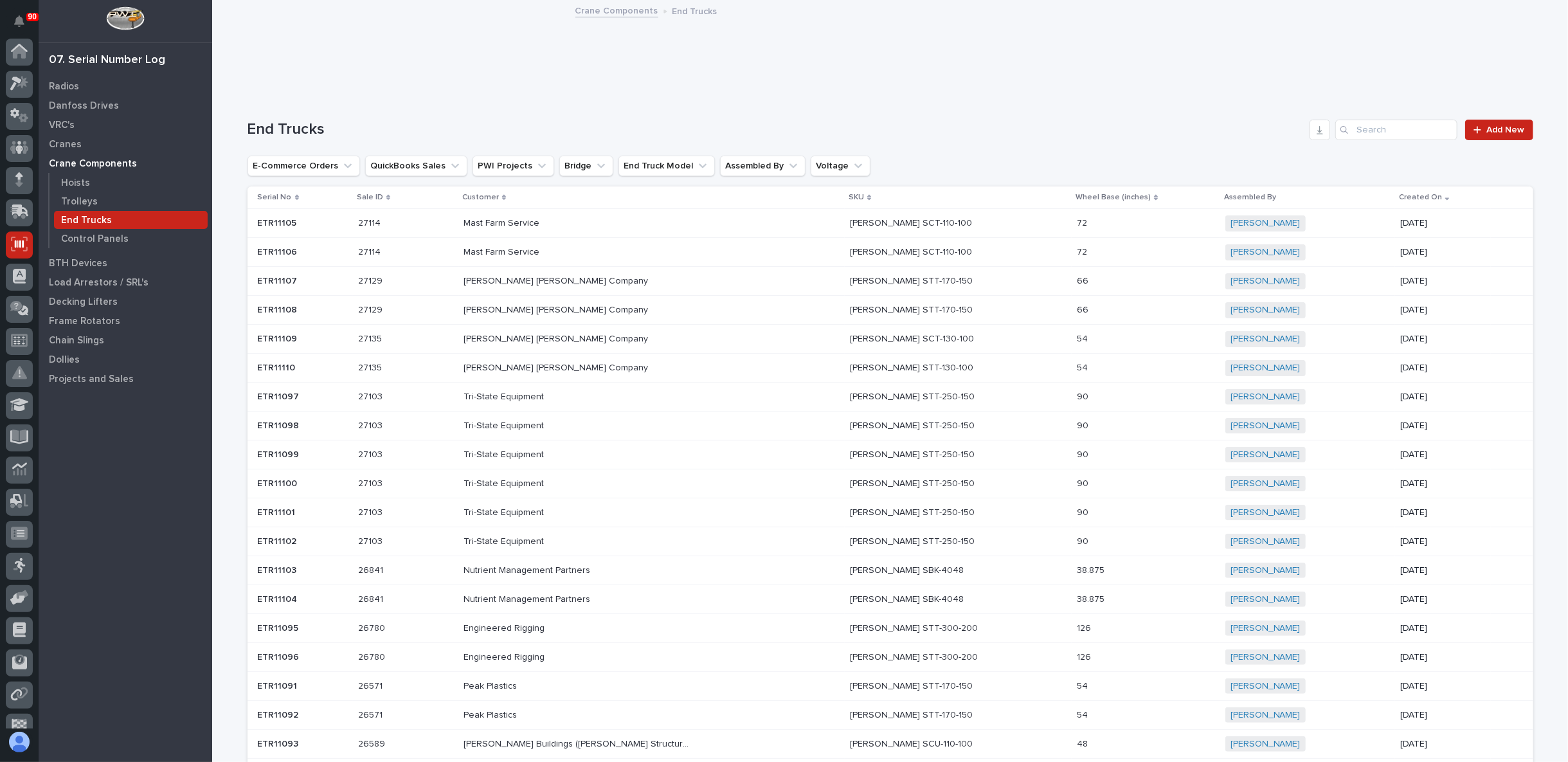
scroll to position [81, 0]
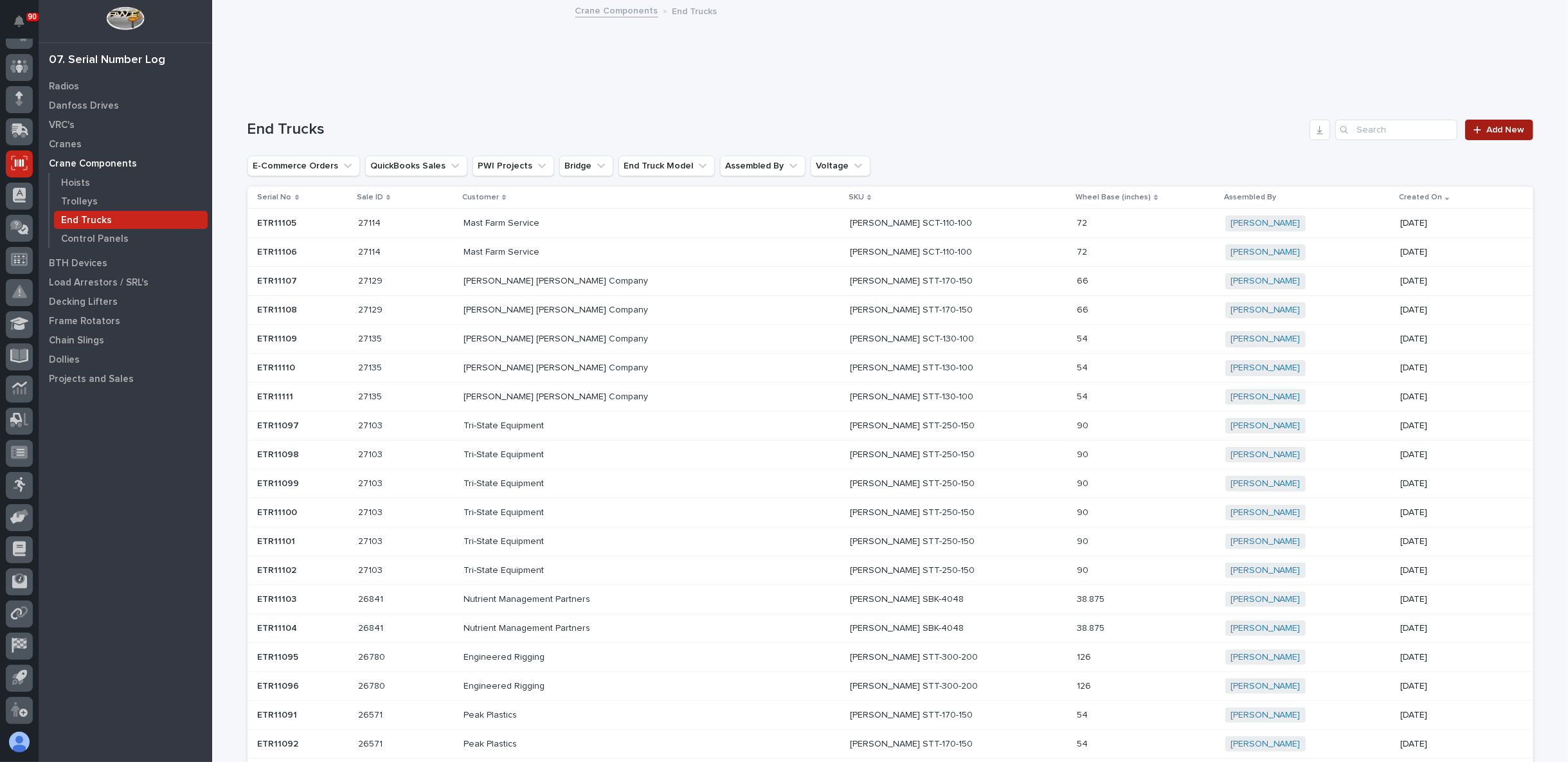
click at [1487, 129] on span "Add New" at bounding box center [1506, 130] width 38 height 9
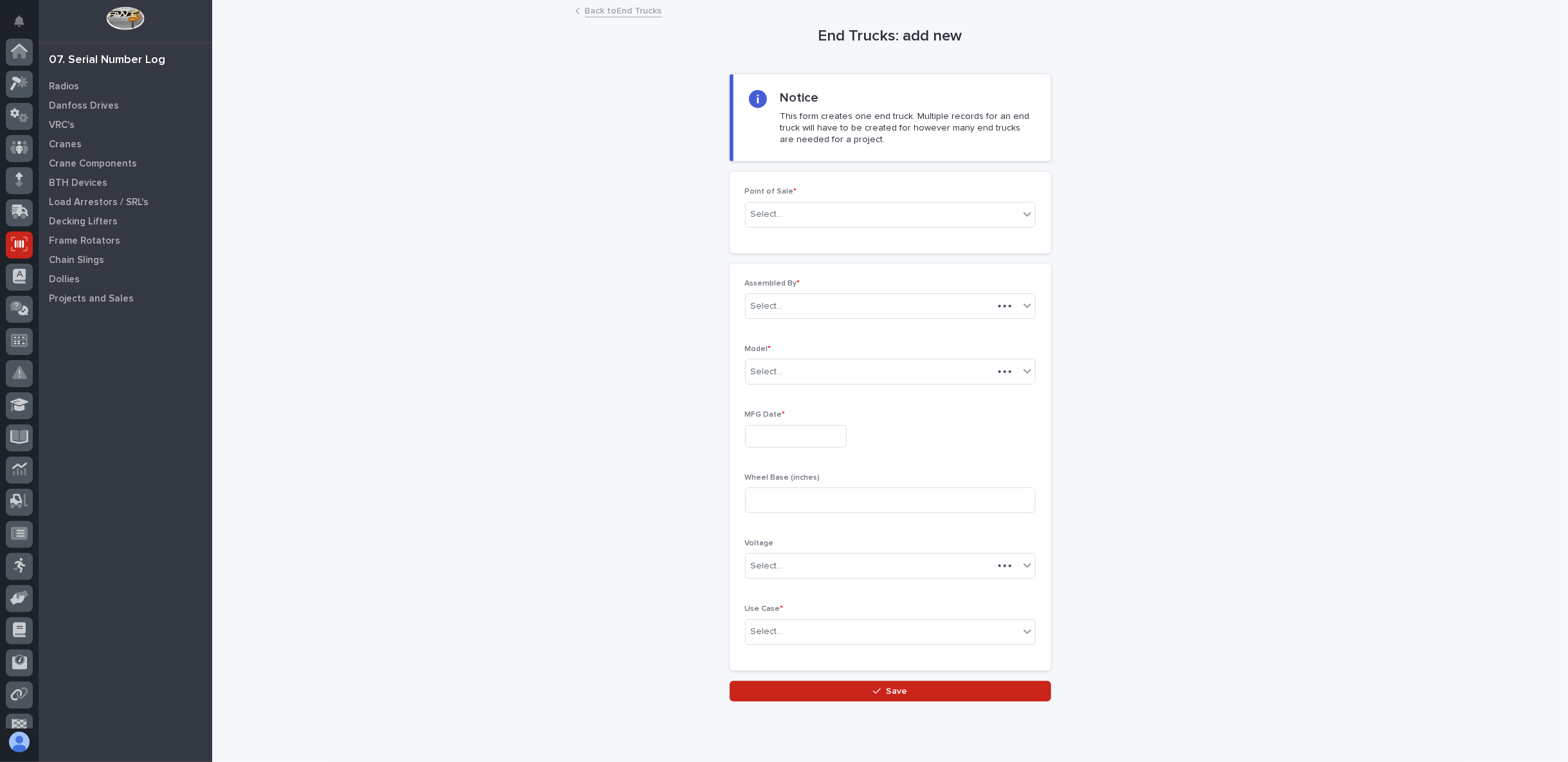
scroll to position [81, 0]
click at [828, 211] on div "Select..." at bounding box center [882, 214] width 273 height 21
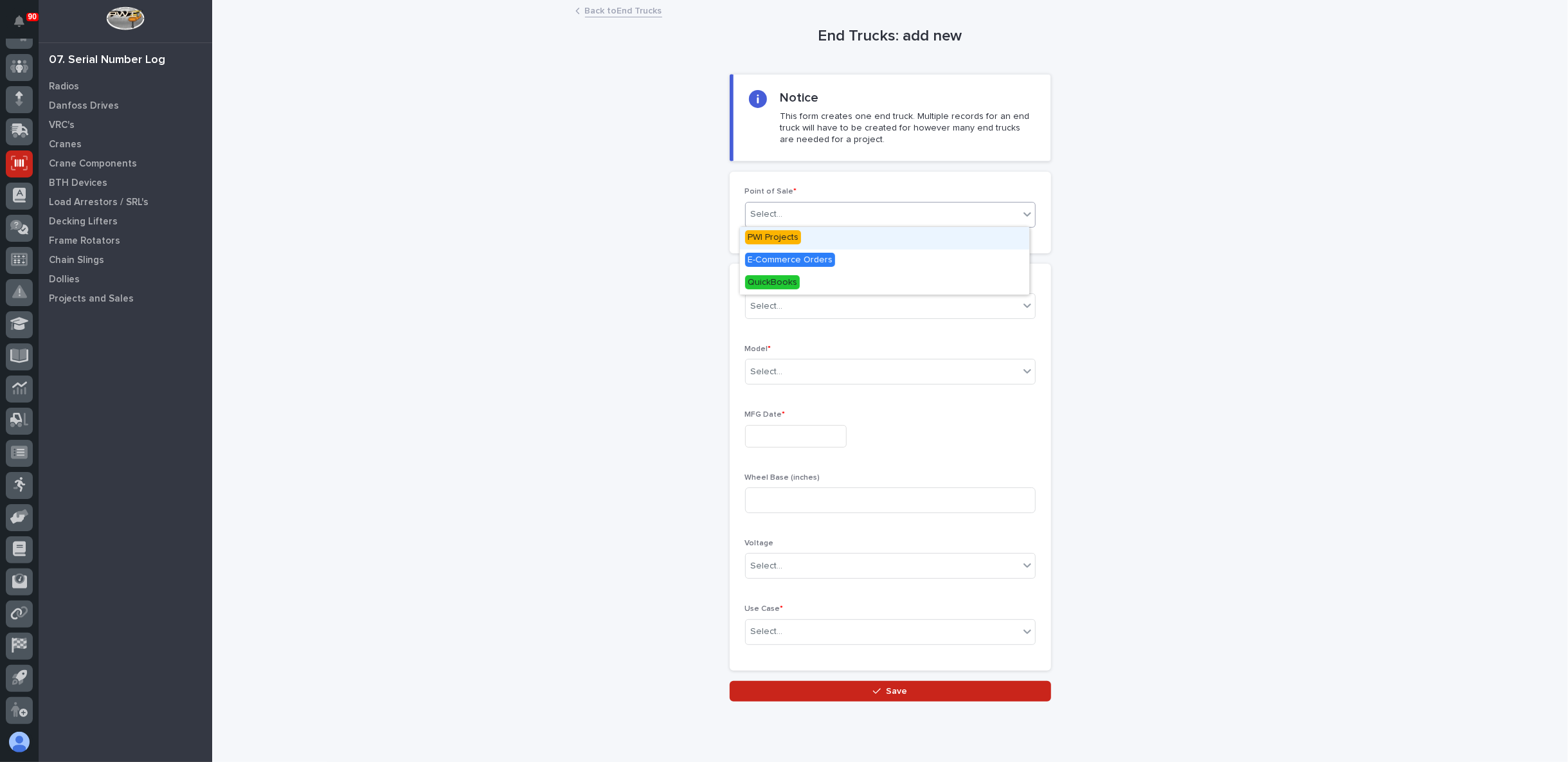
click at [800, 237] on div "PWI Projects" at bounding box center [885, 238] width 289 height 23
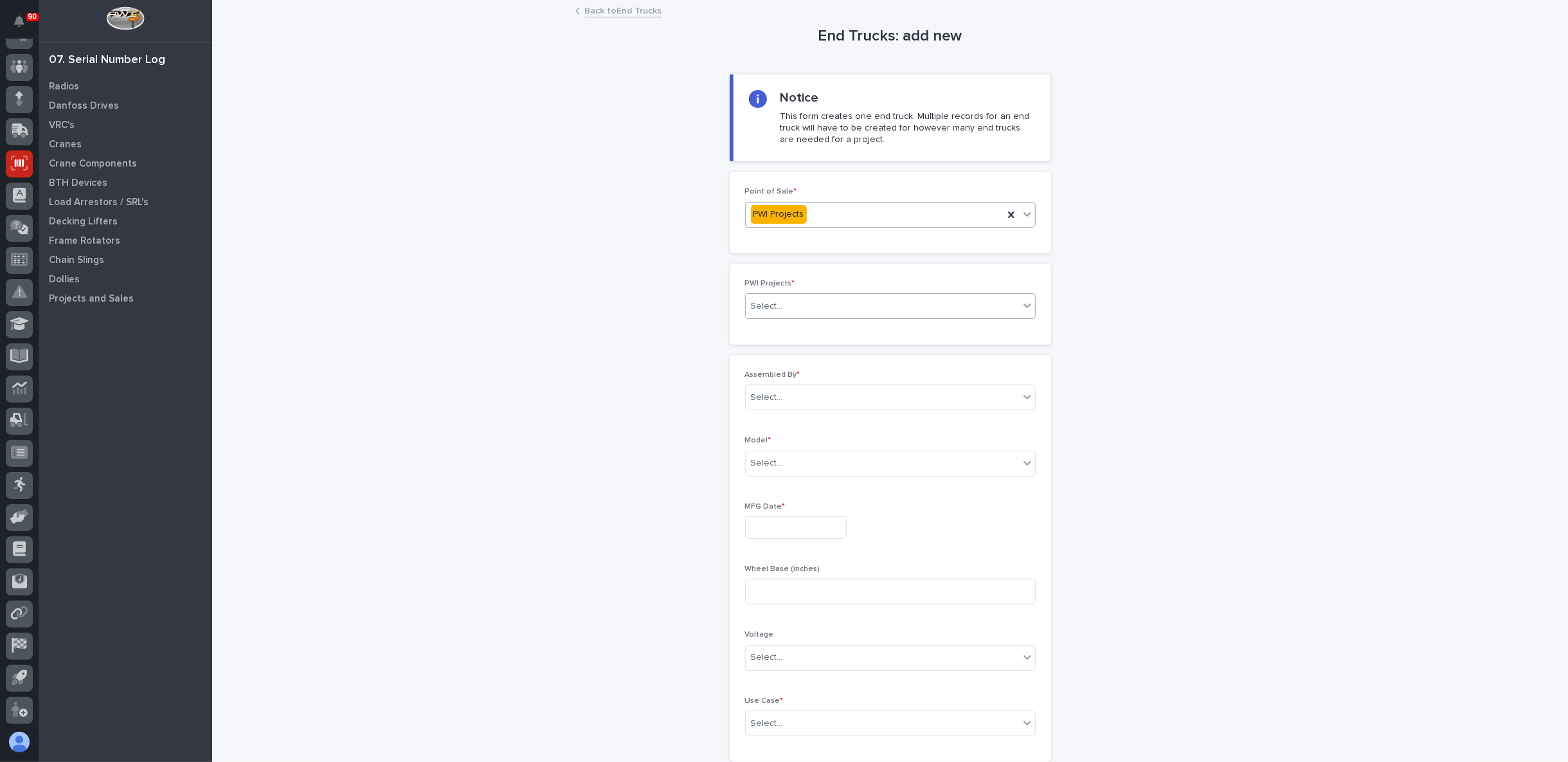
click at [772, 301] on div "Select..." at bounding box center [767, 306] width 32 height 14
type input "*****"
click at [809, 336] on div "27135 - Starke - Deshazo Crane Company - (2) 2t SMW crane kits, TRSG2" at bounding box center [885, 328] width 289 height 23
click at [807, 418] on div "Select..." at bounding box center [882, 420] width 273 height 21
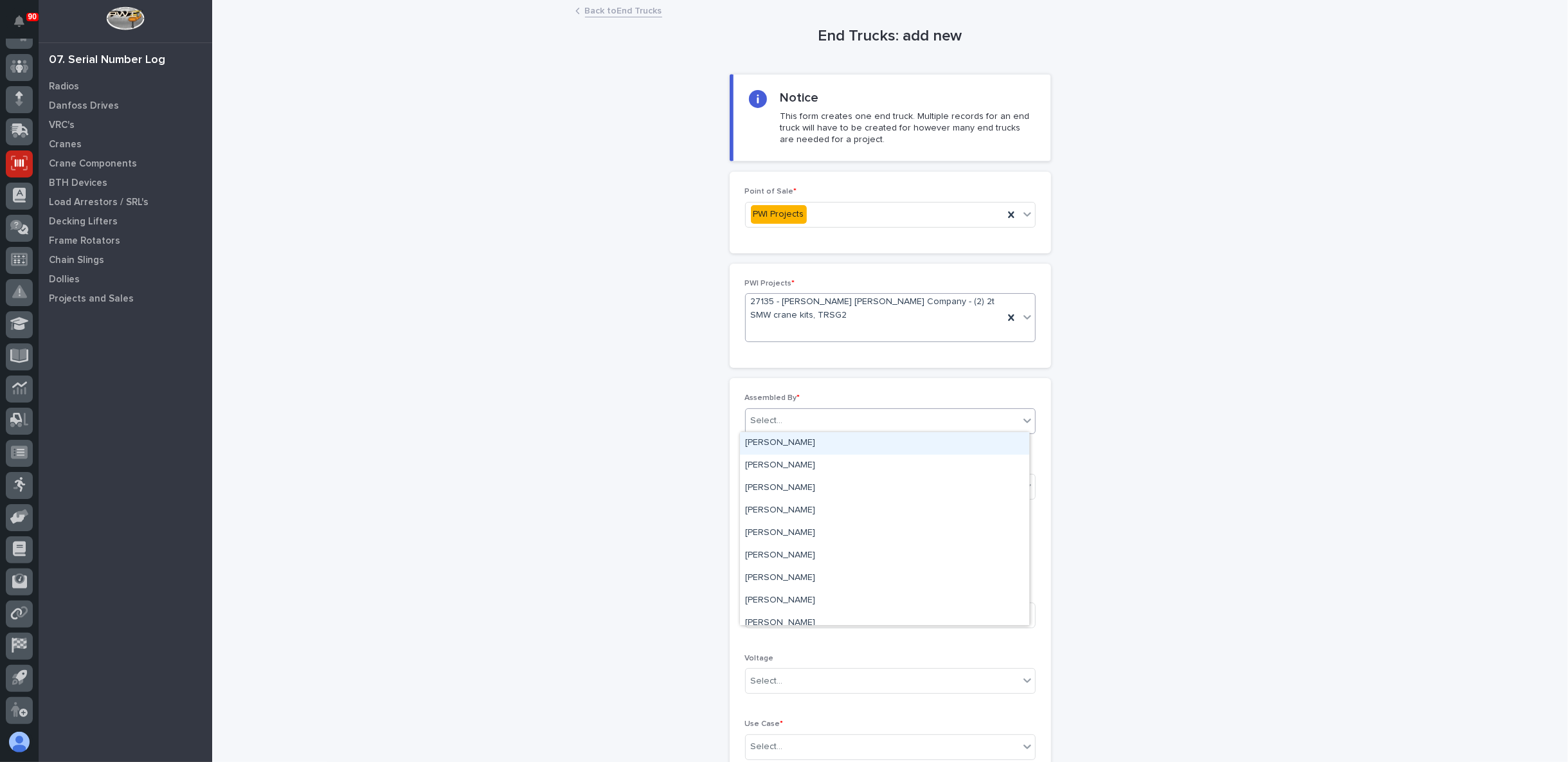
type input "*"
type input "**"
click at [798, 446] on div "Ken Overmyer" at bounding box center [885, 443] width 289 height 23
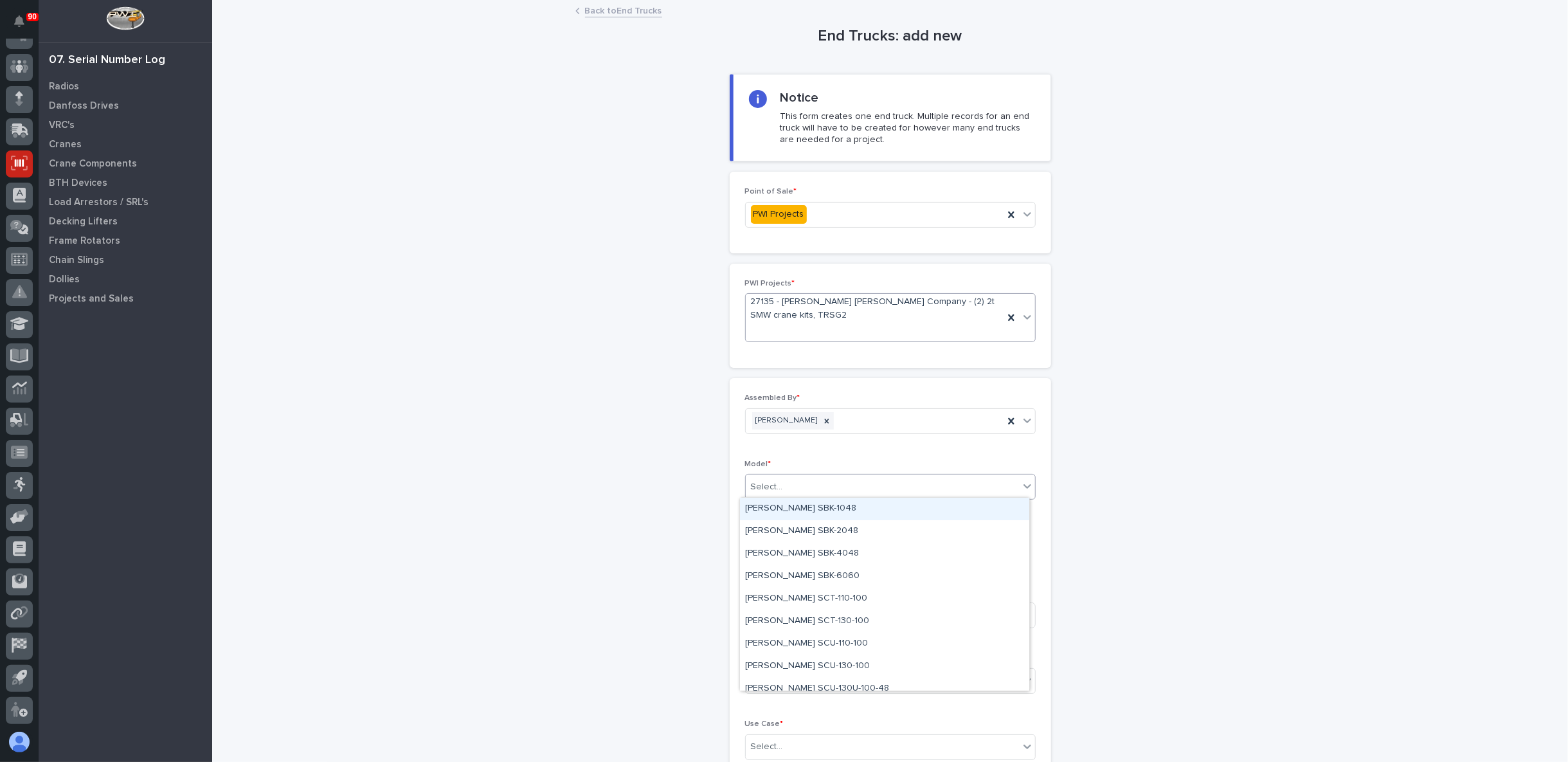
click at [818, 486] on div "Select..." at bounding box center [882, 486] width 273 height 21
type input "***"
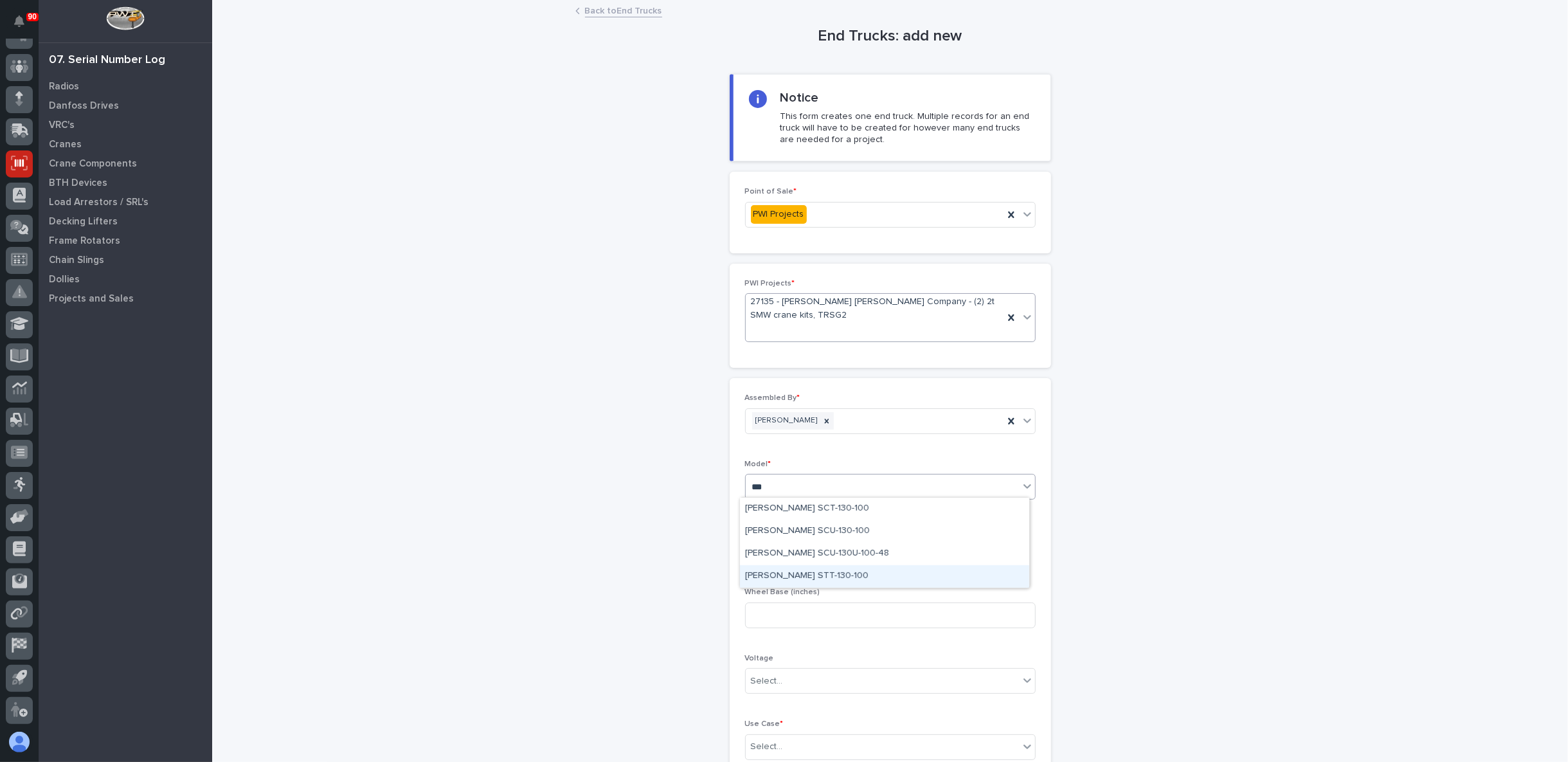
click at [789, 571] on div "Starke STT-130-100" at bounding box center [885, 576] width 289 height 23
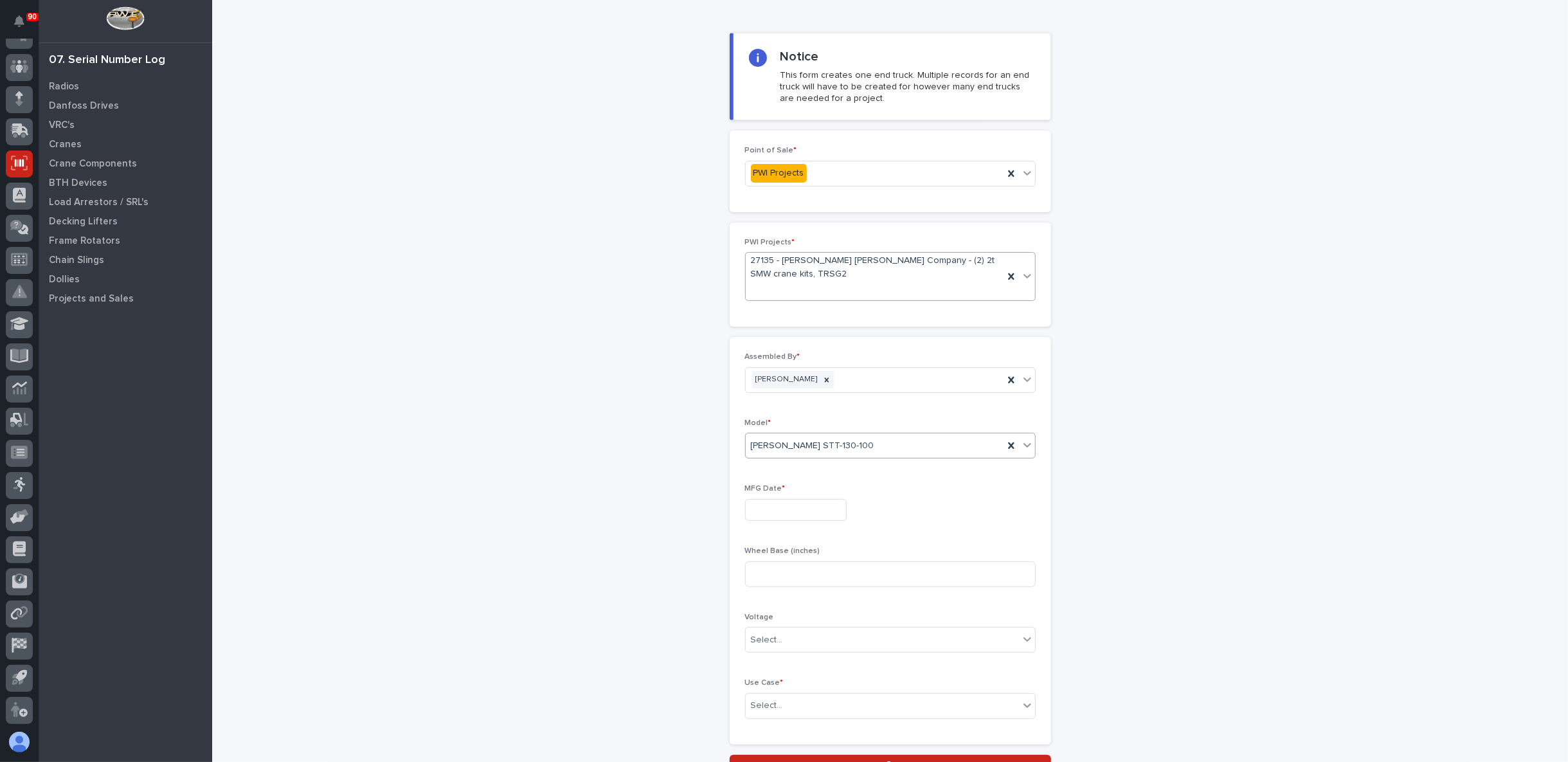
scroll to position [72, 0]
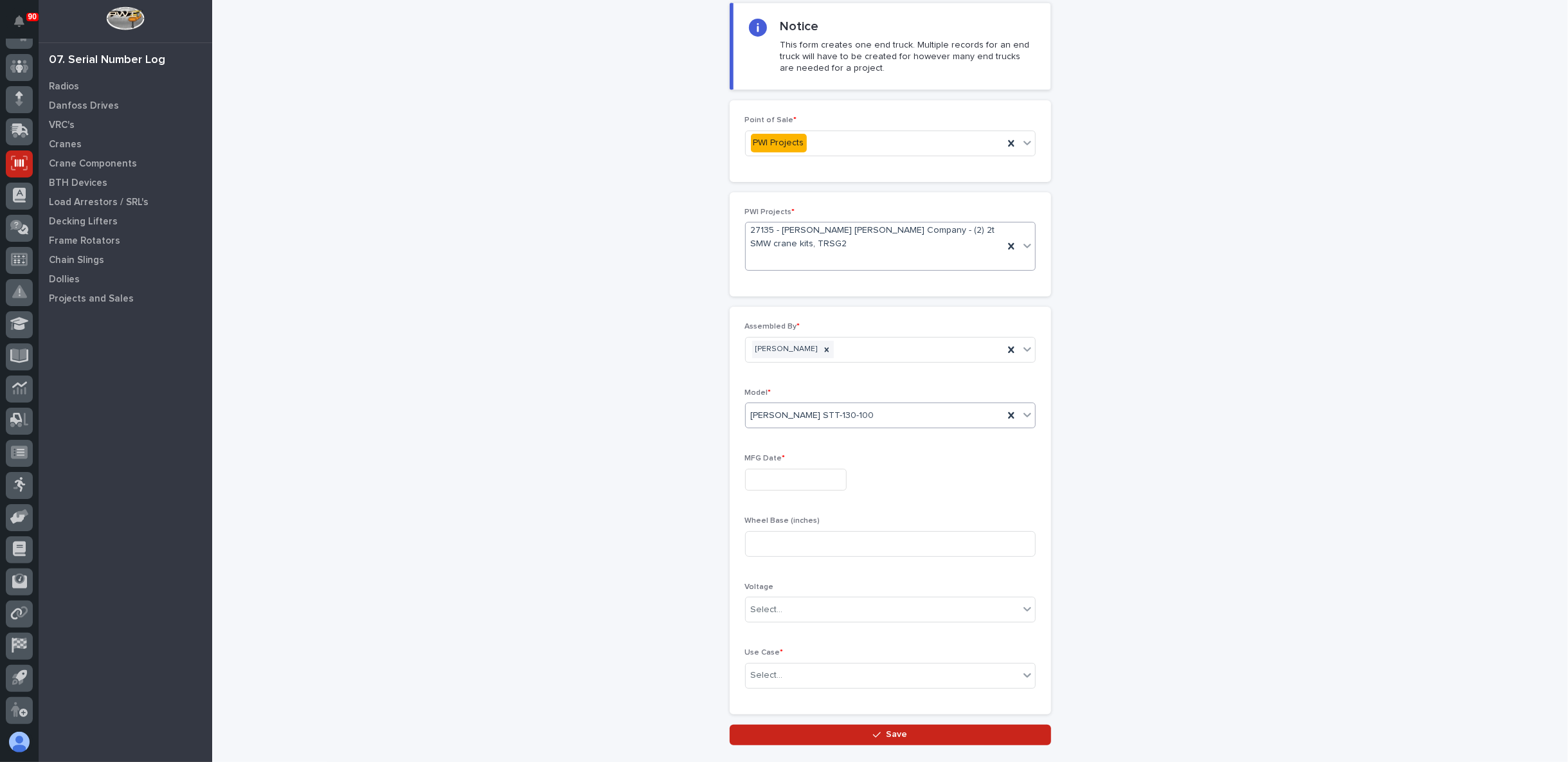
click at [793, 480] on input "text" at bounding box center [796, 480] width 102 height 23
click at [825, 347] on div "12" at bounding box center [824, 350] width 17 height 17
type input "**********"
click at [777, 608] on div "Select..." at bounding box center [882, 609] width 273 height 21
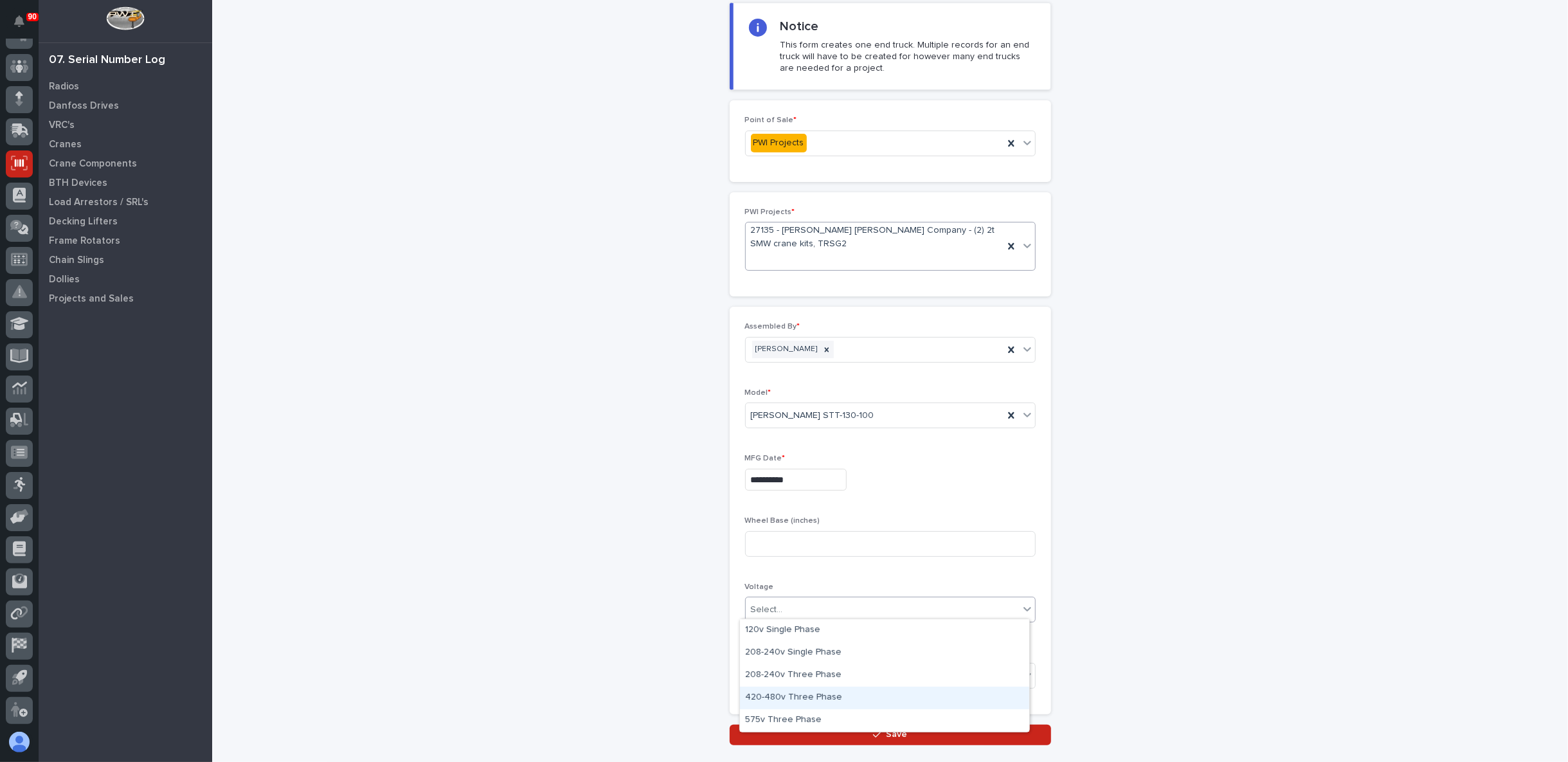
click at [773, 702] on div "420-480v Three Phase" at bounding box center [885, 698] width 289 height 23
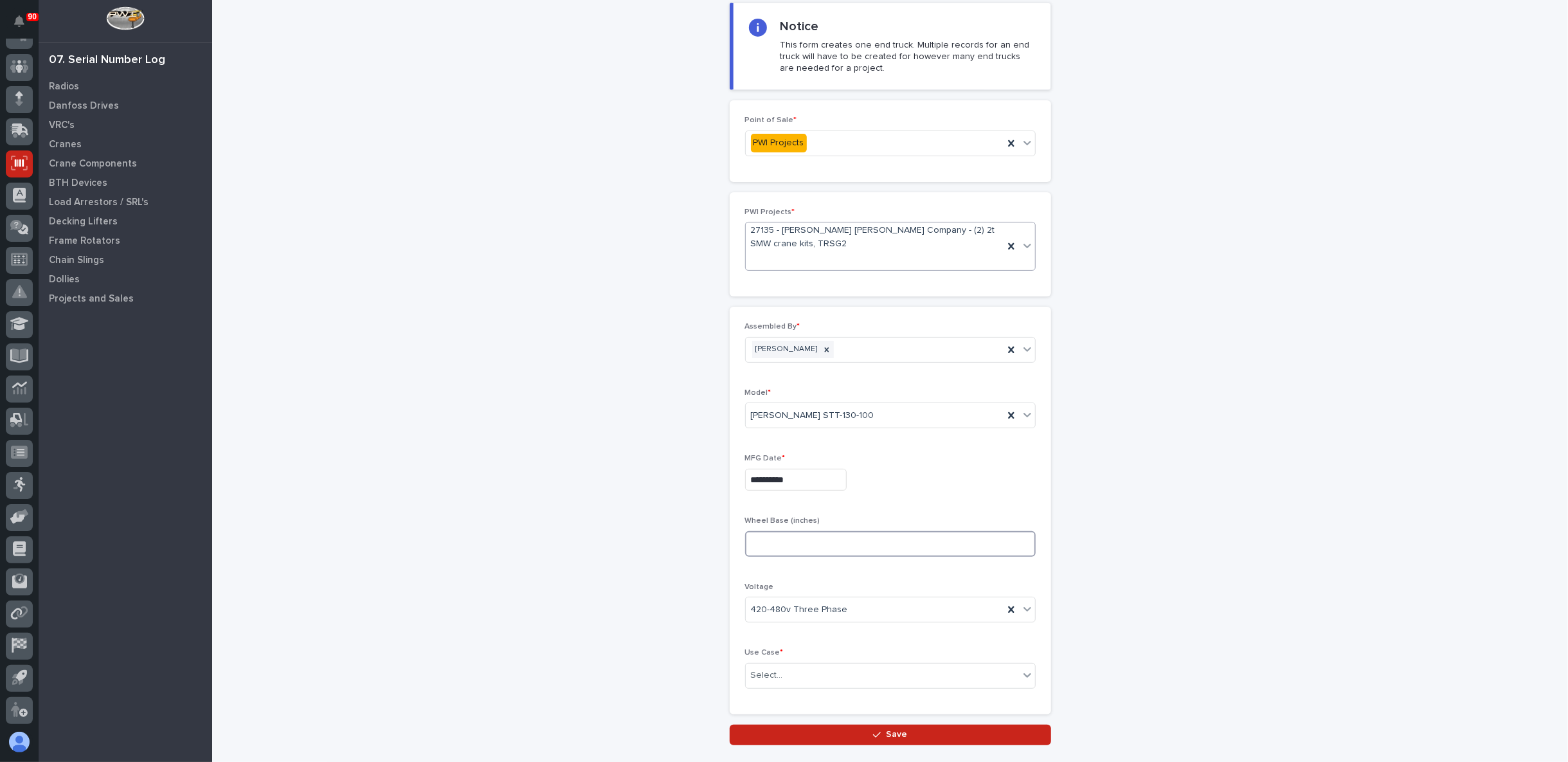
click at [765, 539] on input at bounding box center [890, 543] width 290 height 25
type input "54"
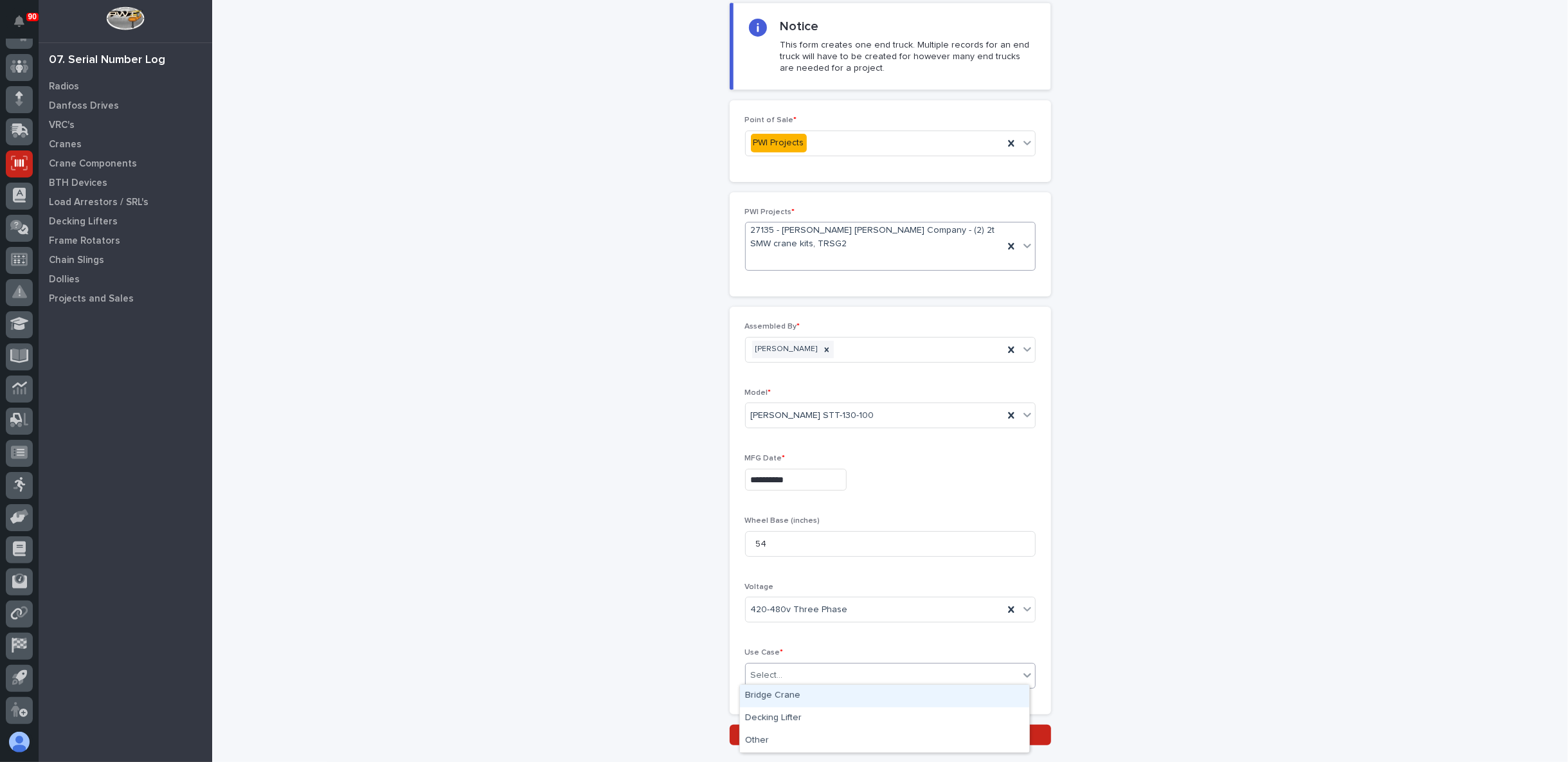
click at [762, 676] on div "Select..." at bounding box center [767, 675] width 32 height 14
click at [761, 741] on div "Other" at bounding box center [885, 740] width 289 height 23
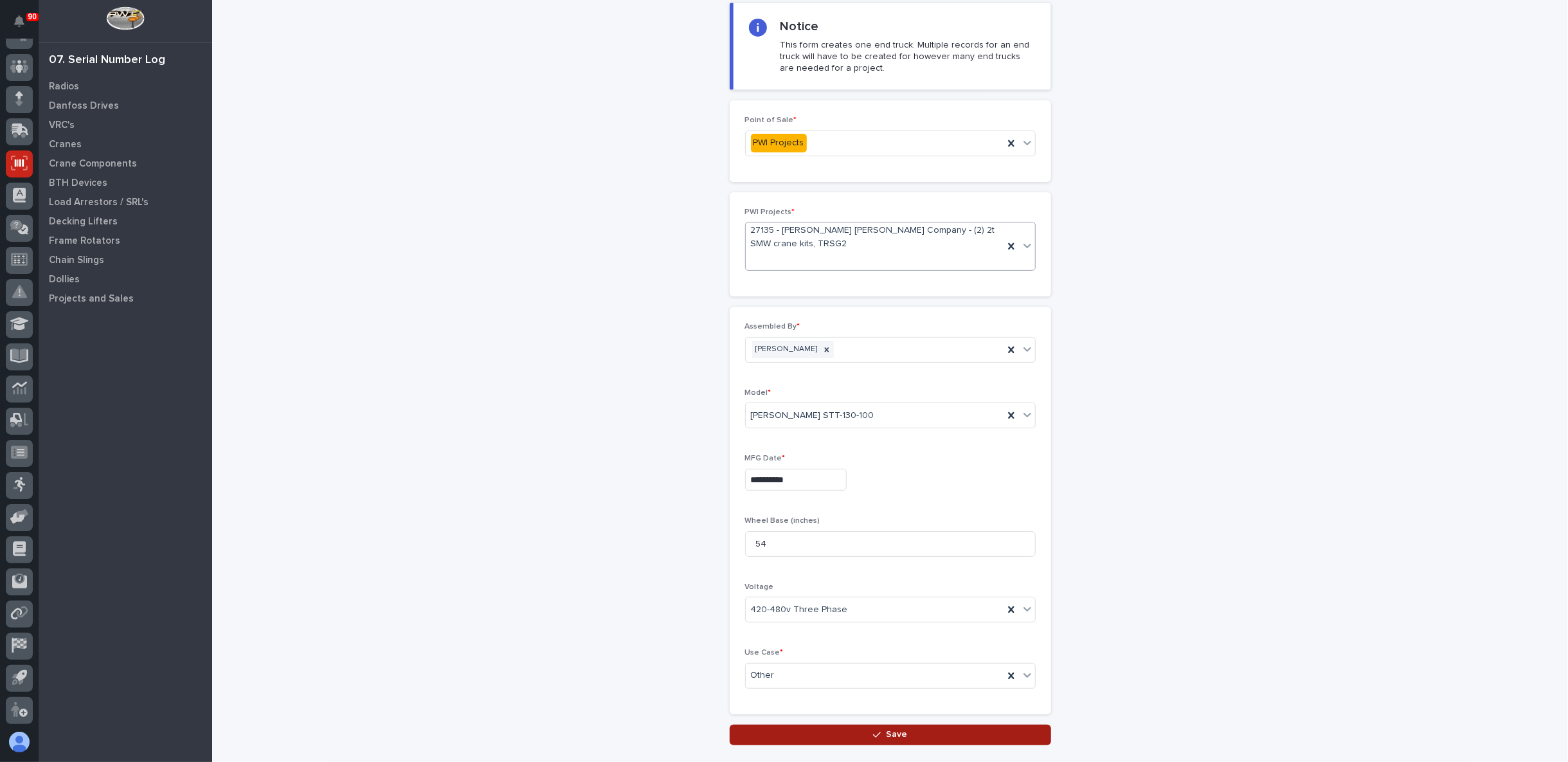
click at [778, 729] on button "Save" at bounding box center [890, 735] width 321 height 21
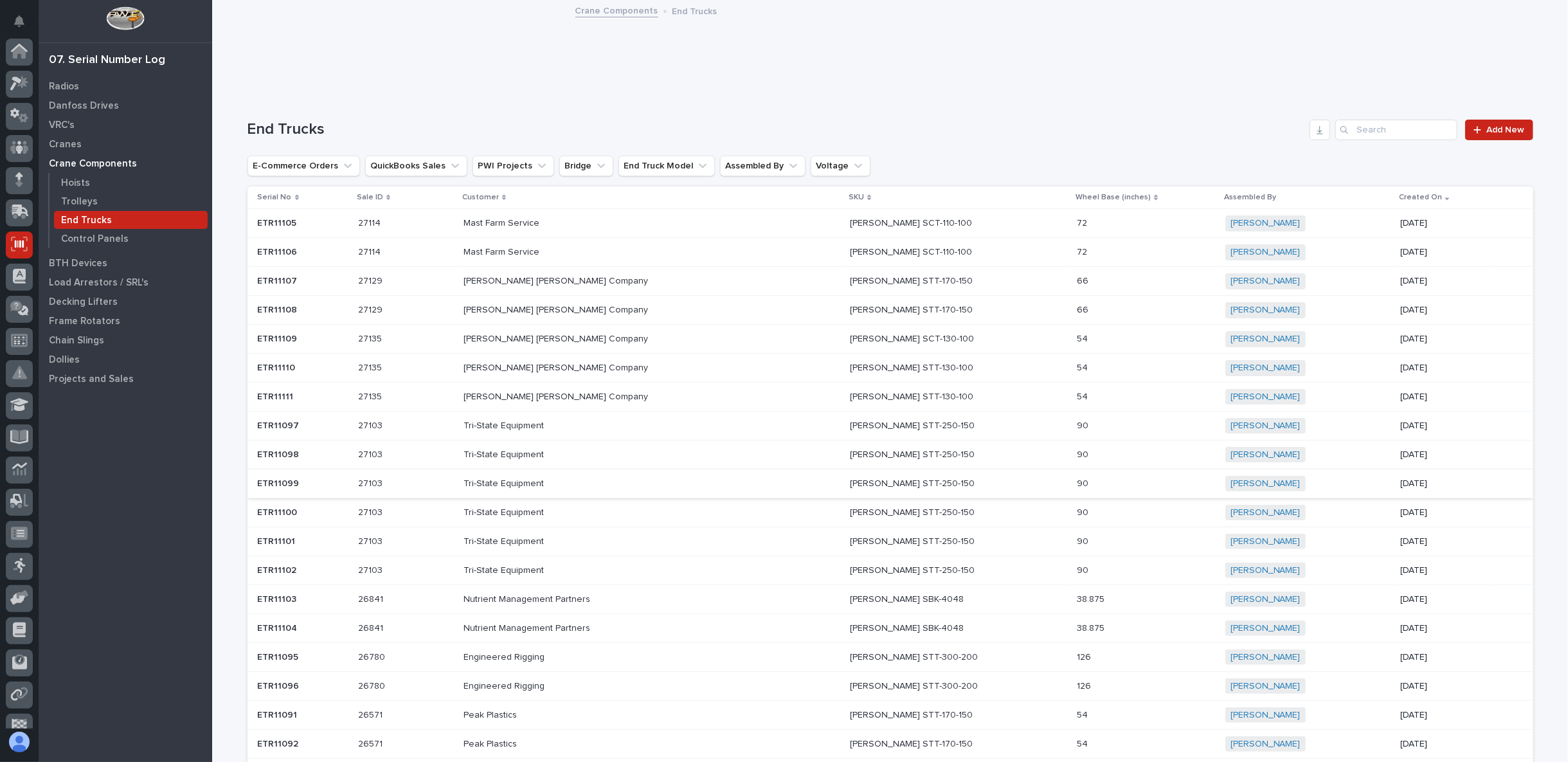
scroll to position [81, 0]
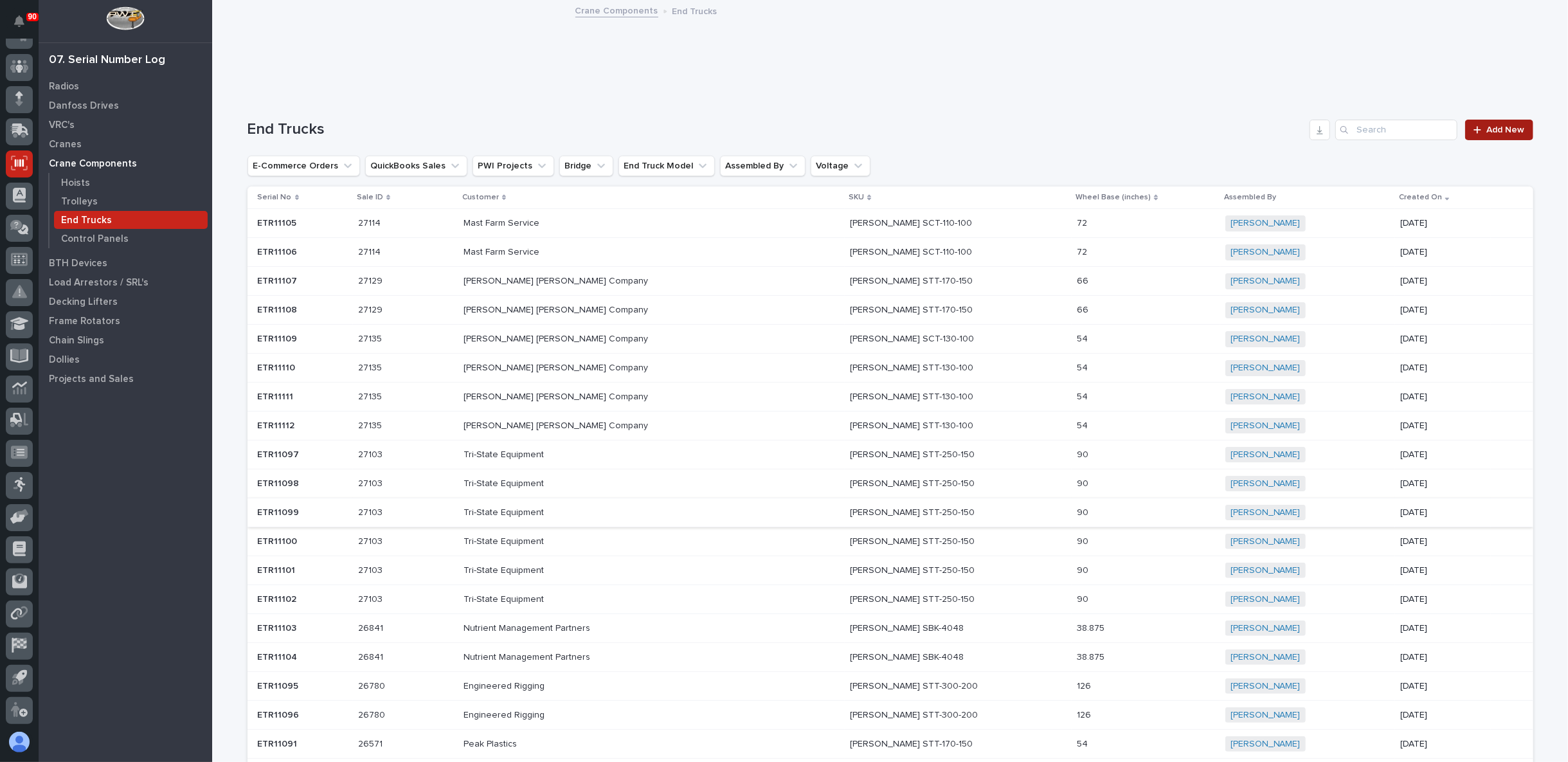
click at [1477, 122] on link "Add New" at bounding box center [1499, 130] width 67 height 21
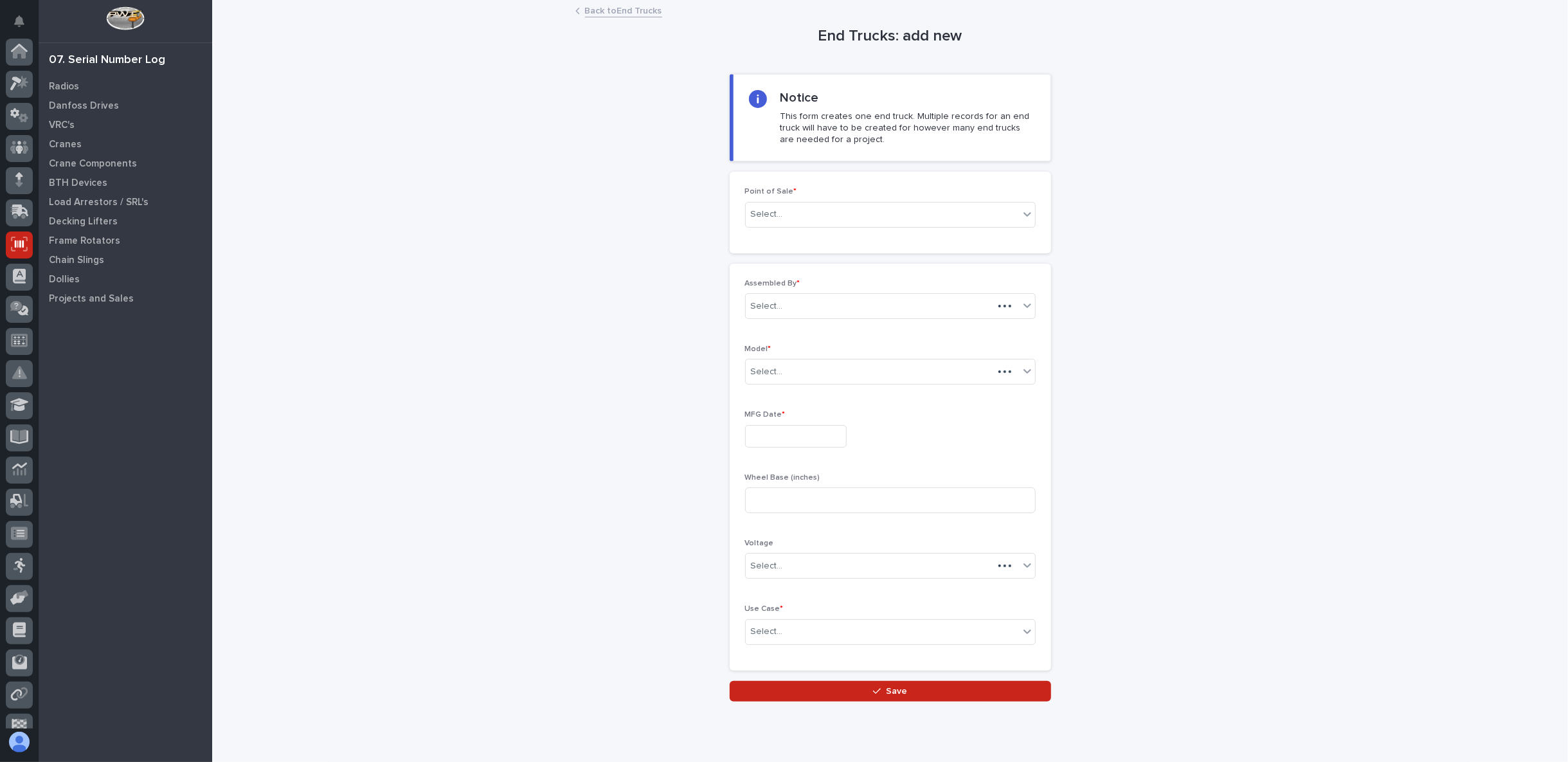
scroll to position [81, 0]
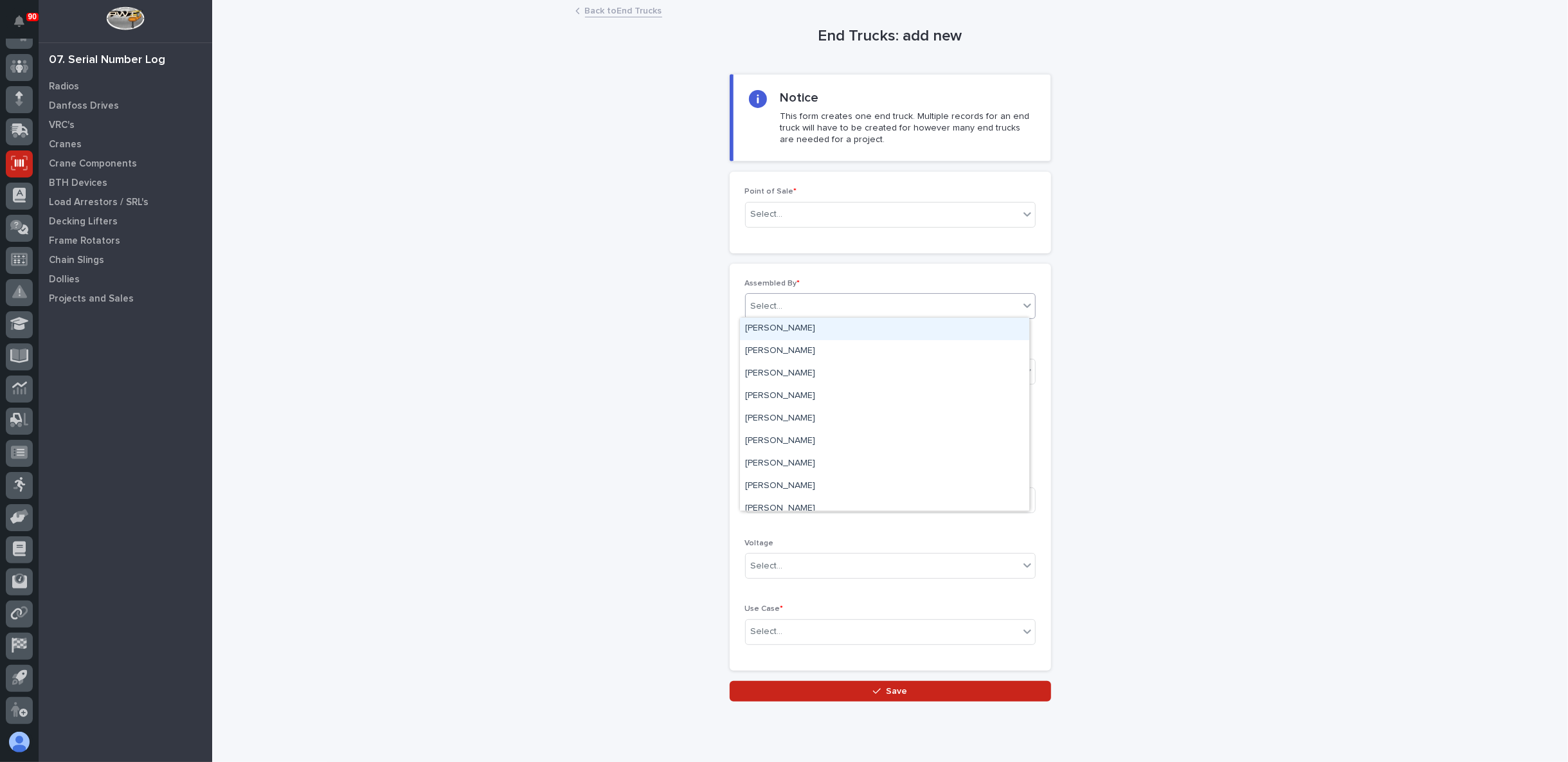
click at [839, 308] on div "Select..." at bounding box center [882, 306] width 273 height 21
type input "**"
click at [810, 328] on div "Ken Overmyer" at bounding box center [885, 328] width 289 height 23
click at [819, 207] on div "Select..." at bounding box center [882, 214] width 273 height 21
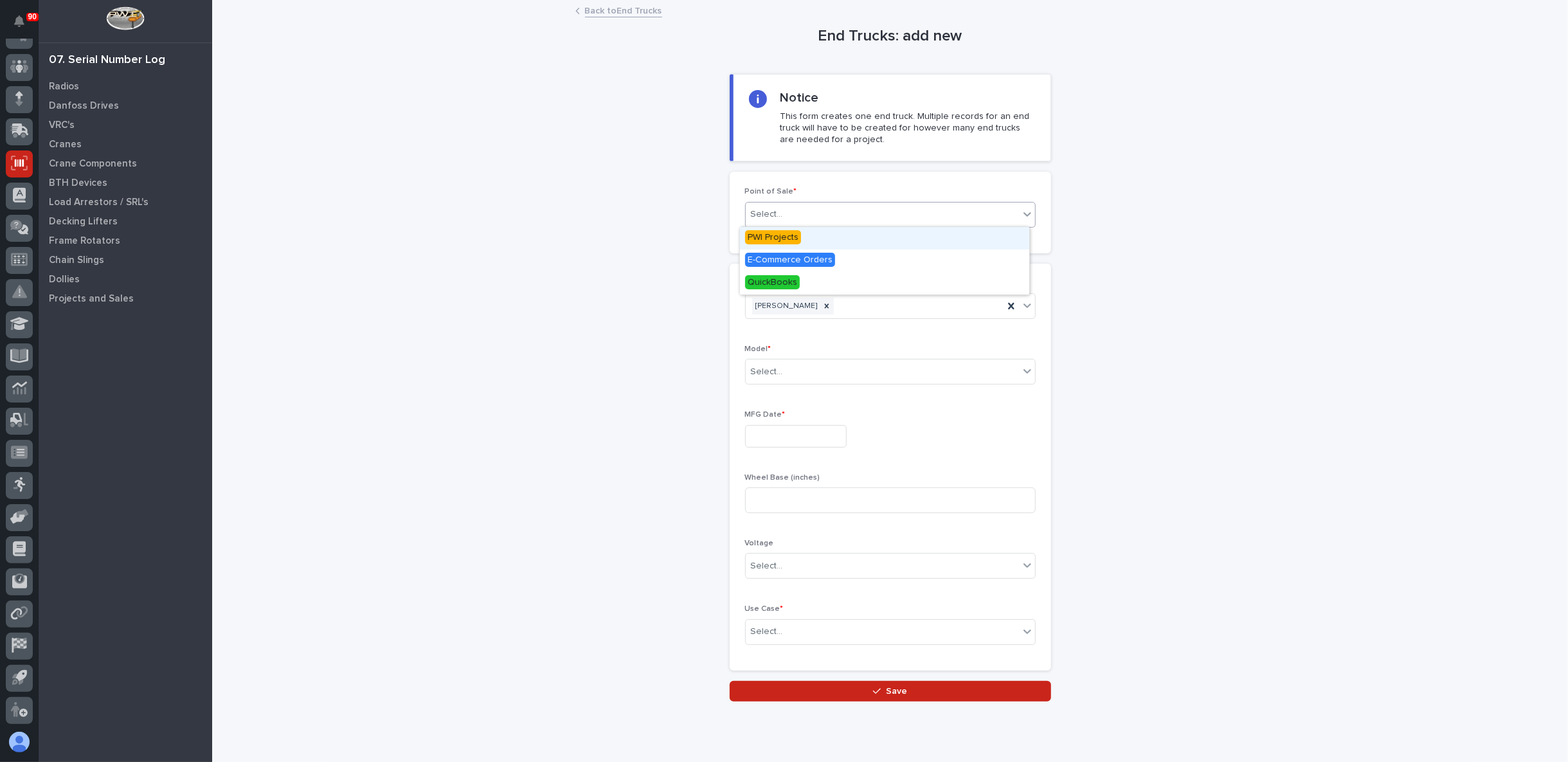
click at [813, 233] on div "PWI Projects" at bounding box center [885, 238] width 289 height 23
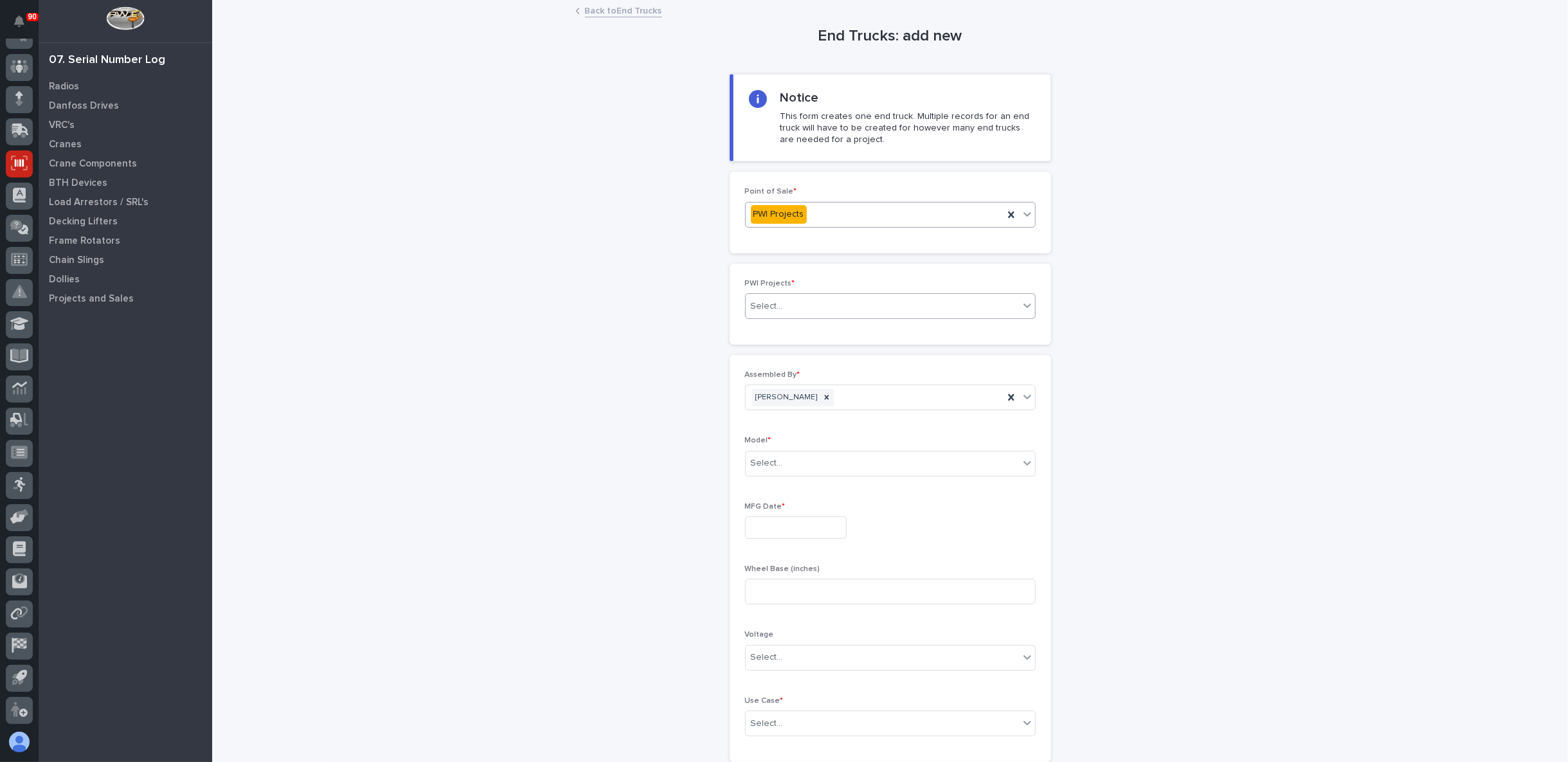
click at [784, 299] on div at bounding box center [784, 306] width 1 height 14
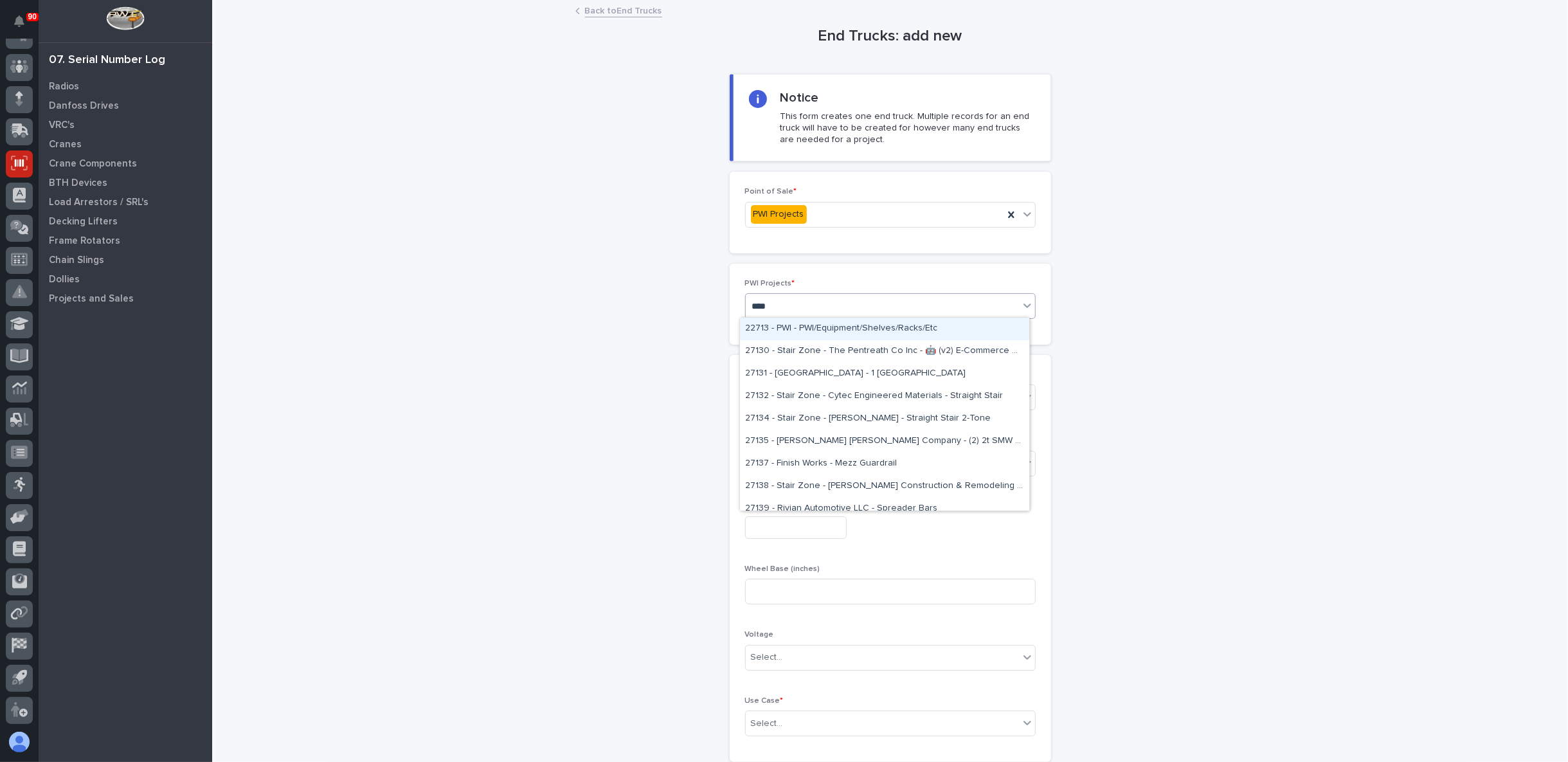
type input "*****"
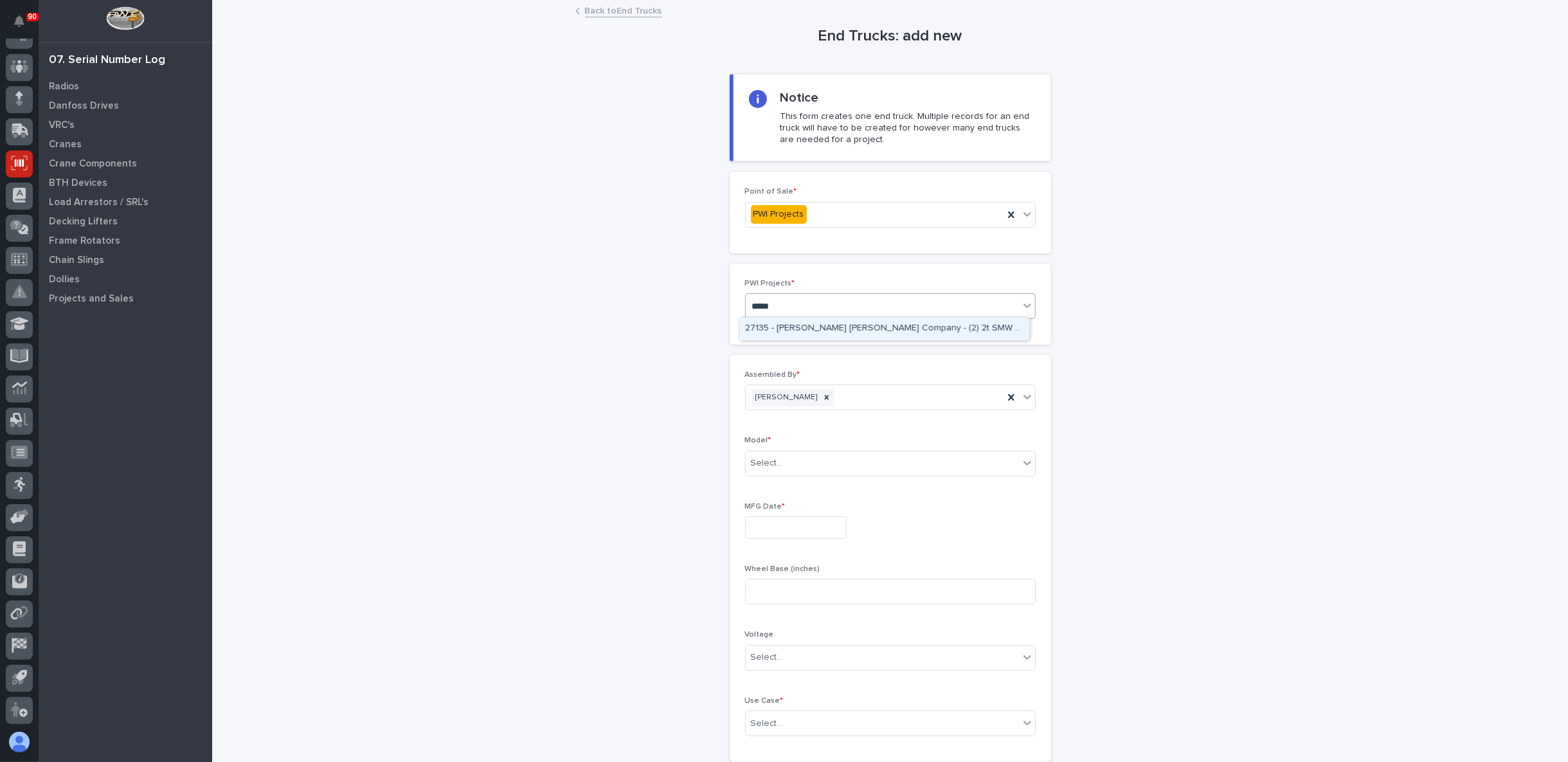
click at [799, 334] on div "27135 - Starke - Deshazo Crane Company - (2) 2t SMW crane kits, TRSG2" at bounding box center [885, 328] width 289 height 23
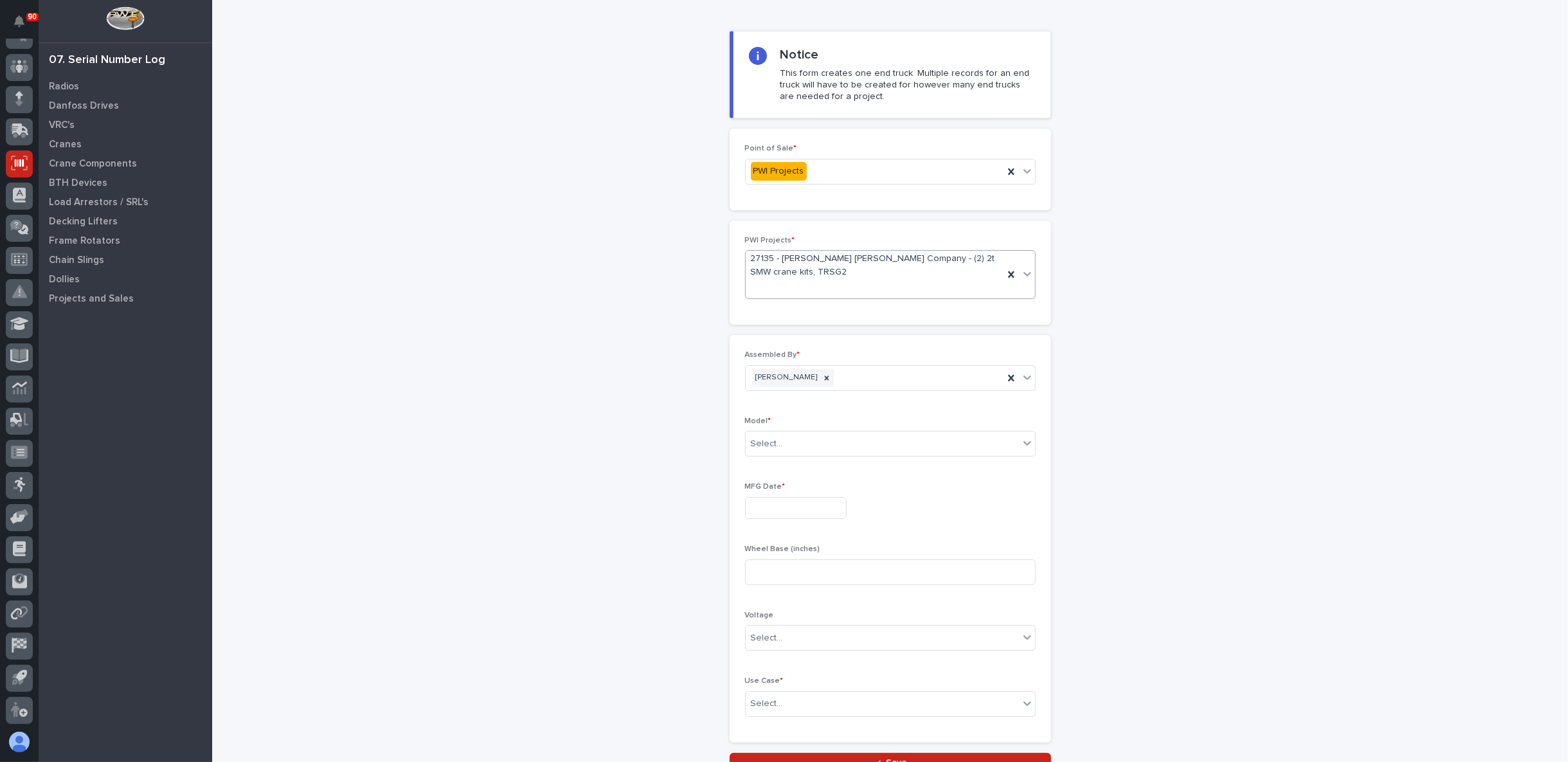
scroll to position [72, 0]
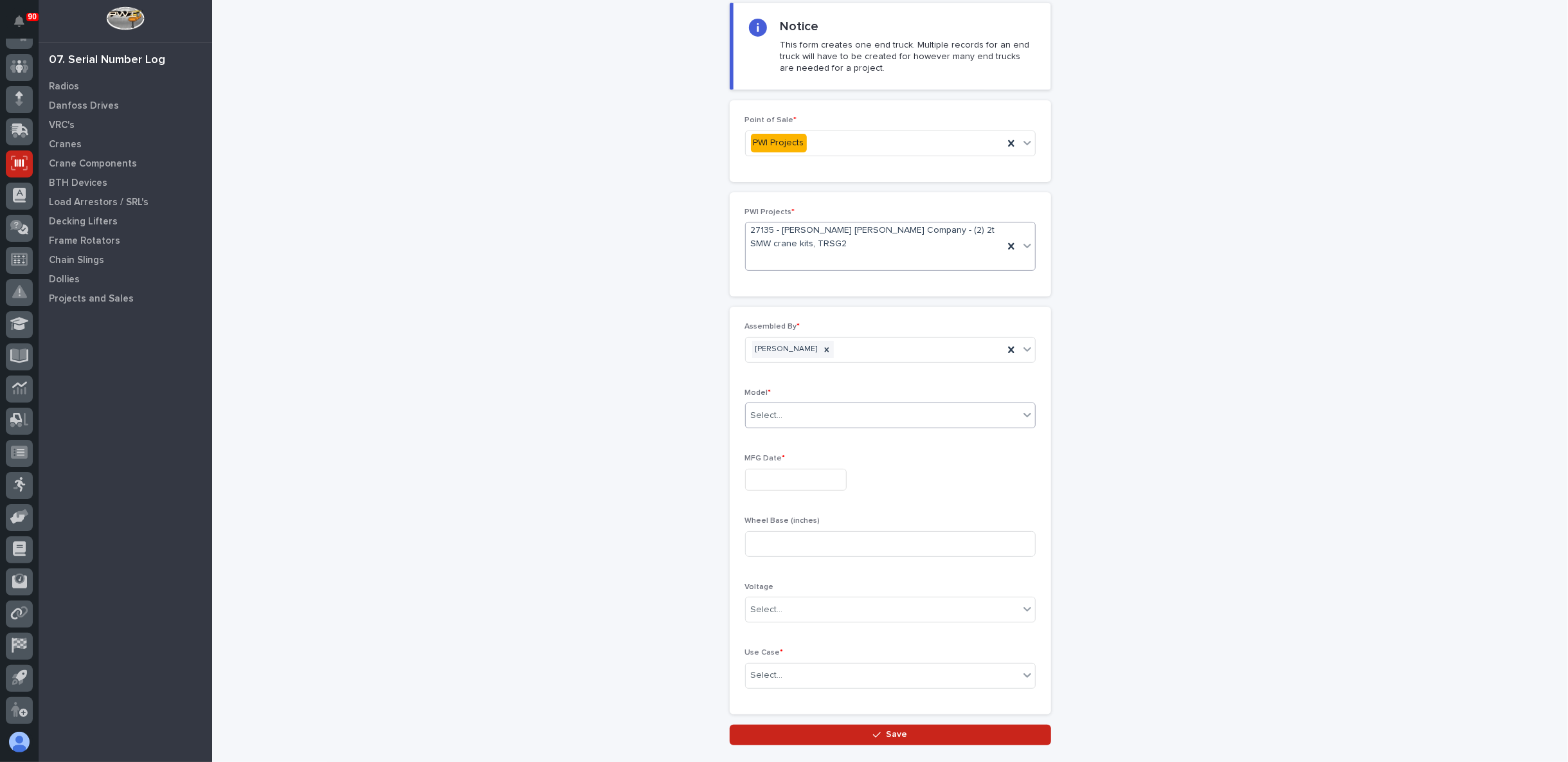
click at [797, 408] on div "Select..." at bounding box center [882, 415] width 273 height 21
type input "***"
click at [800, 498] on div "Starke STT-130-100" at bounding box center [885, 504] width 289 height 23
click at [780, 481] on input "text" at bounding box center [796, 480] width 102 height 23
click at [828, 347] on div "12" at bounding box center [824, 350] width 17 height 17
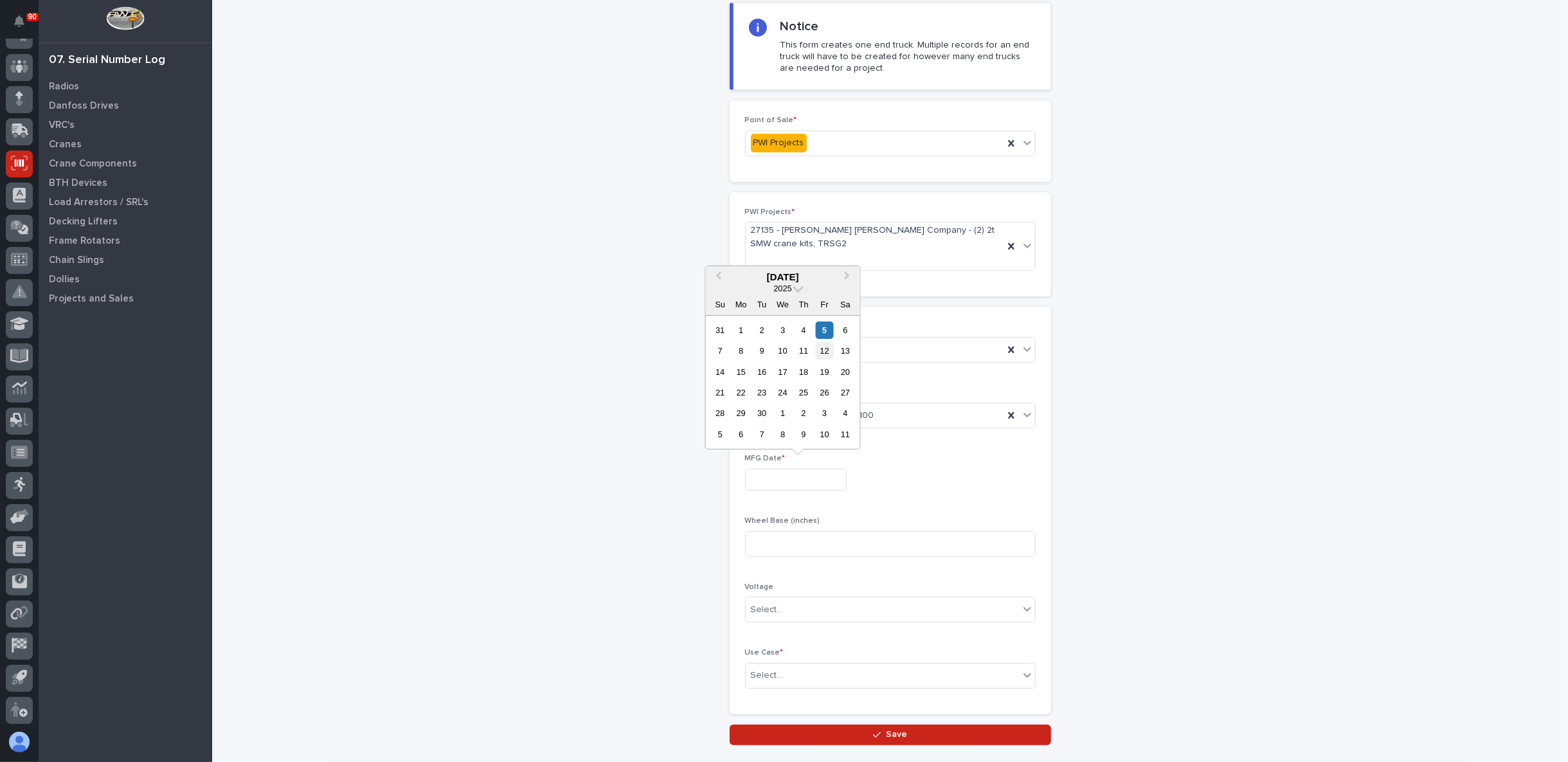
type input "**********"
click at [793, 548] on input at bounding box center [890, 543] width 290 height 25
type input "54"
click at [778, 621] on div "Voltage Select..." at bounding box center [890, 607] width 290 height 50
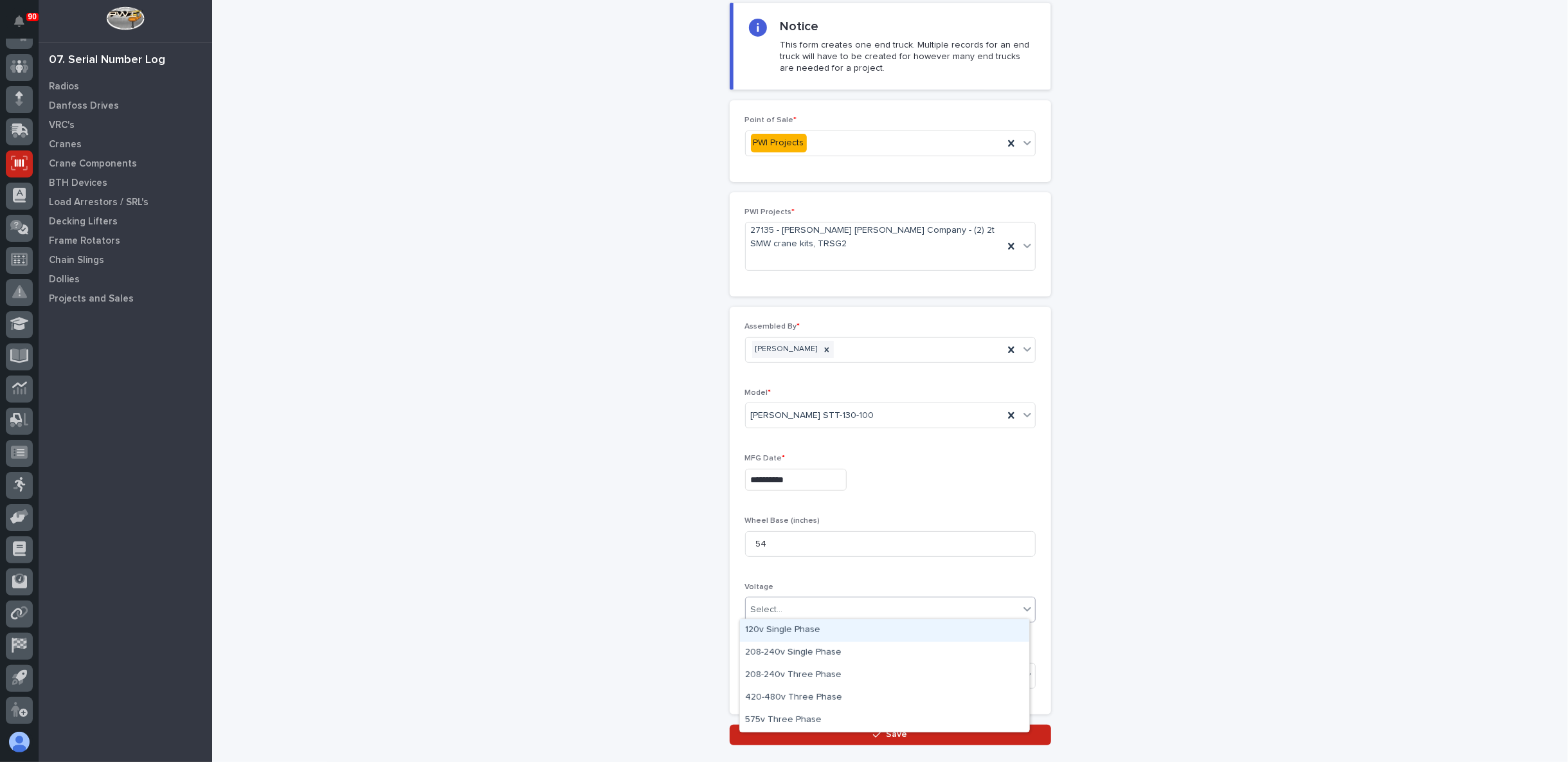
click at [782, 607] on div "Select..." at bounding box center [882, 609] width 273 height 21
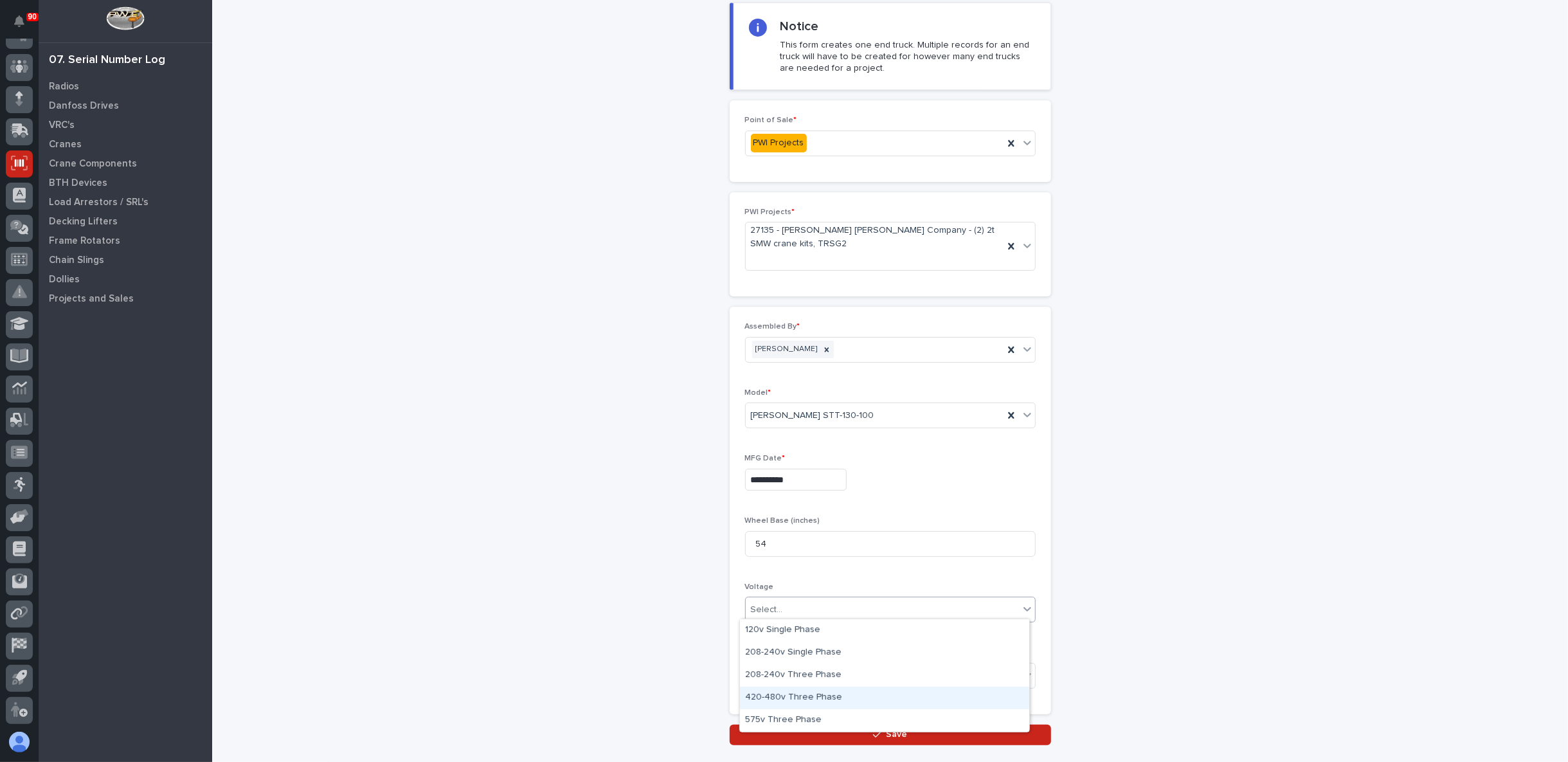
click at [782, 696] on div "420-480v Three Phase" at bounding box center [885, 698] width 289 height 23
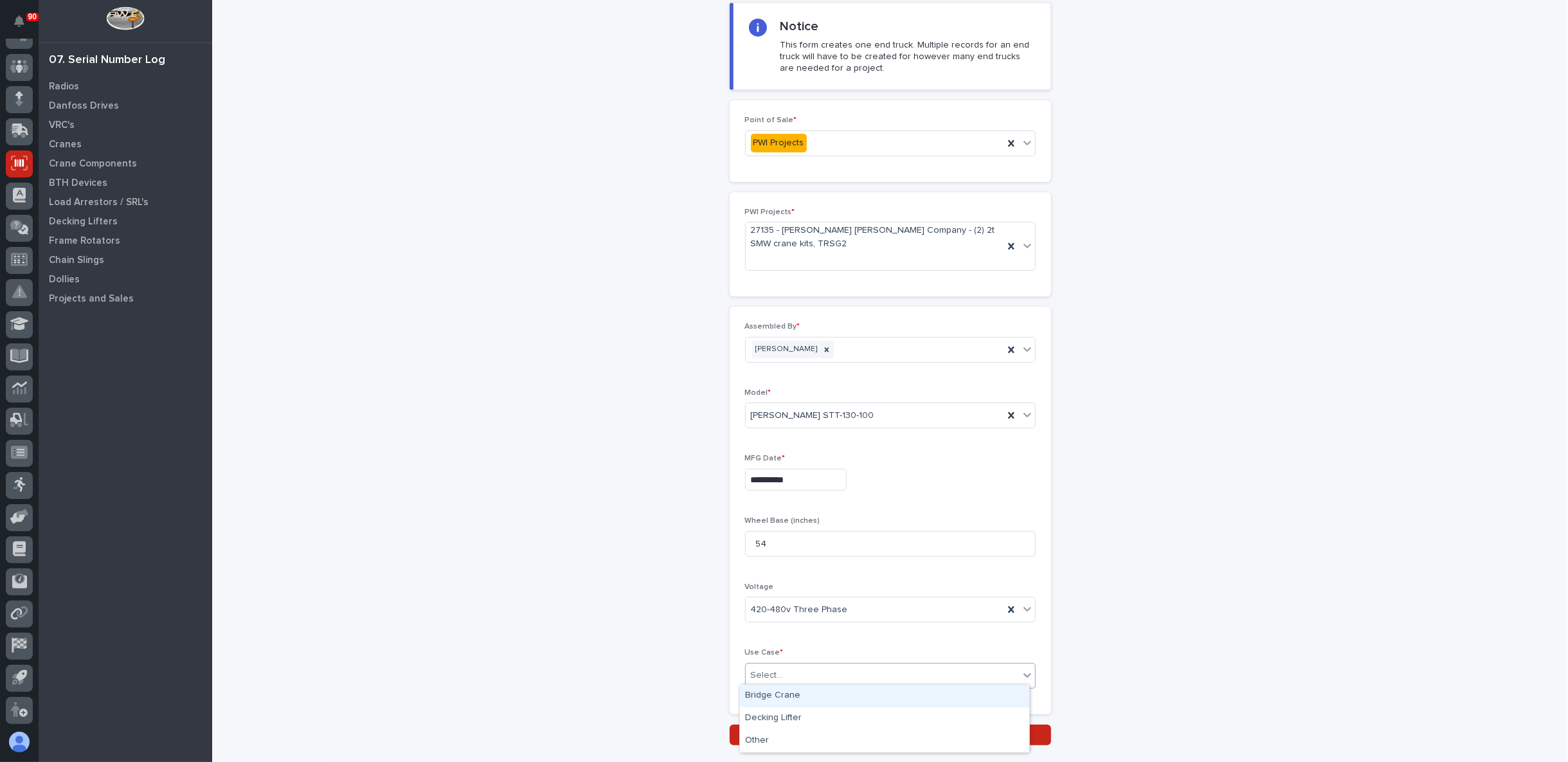
click at [780, 676] on div "Select..." at bounding box center [882, 675] width 273 height 21
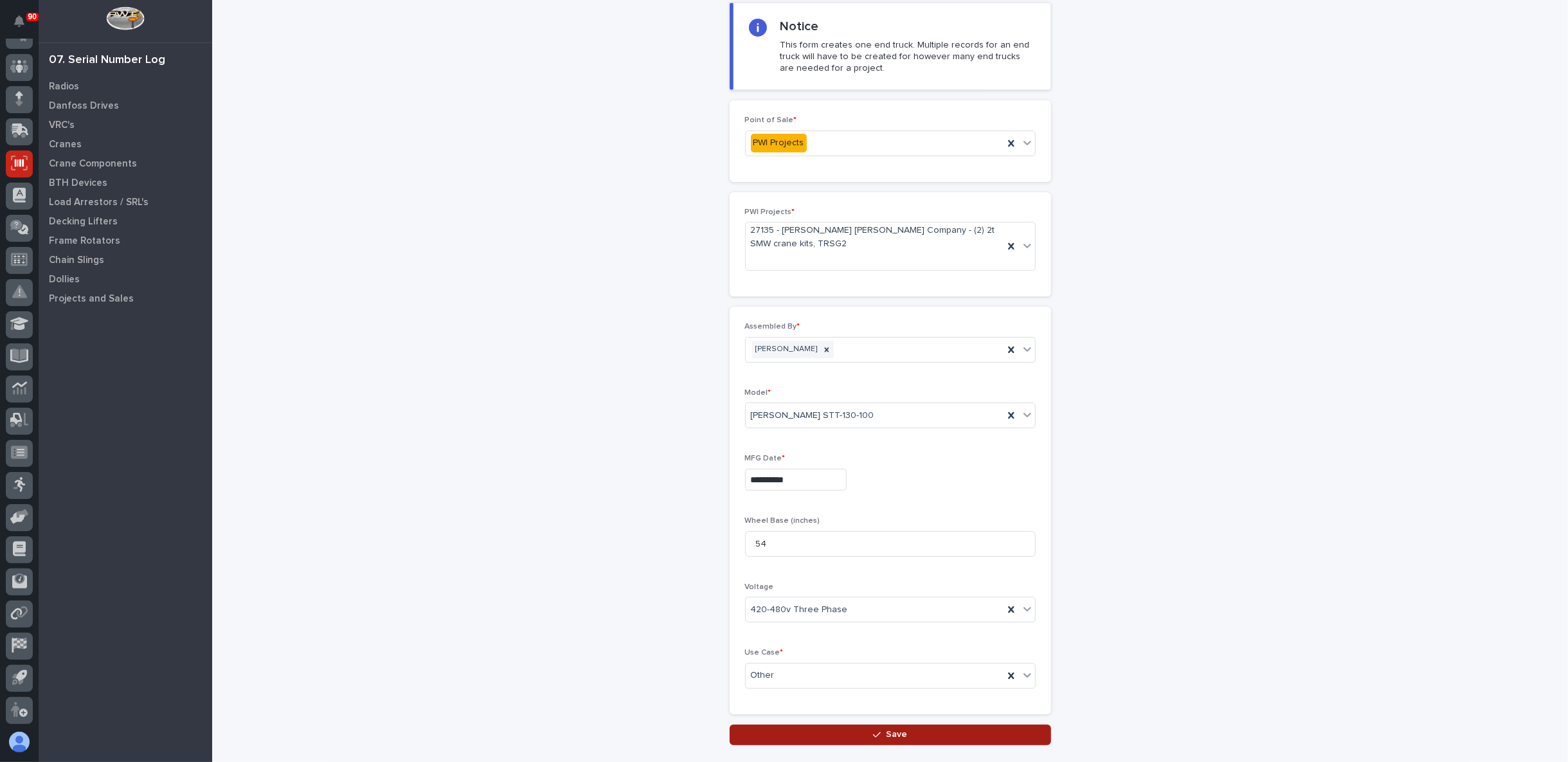
click at [779, 727] on button "Save" at bounding box center [890, 735] width 321 height 21
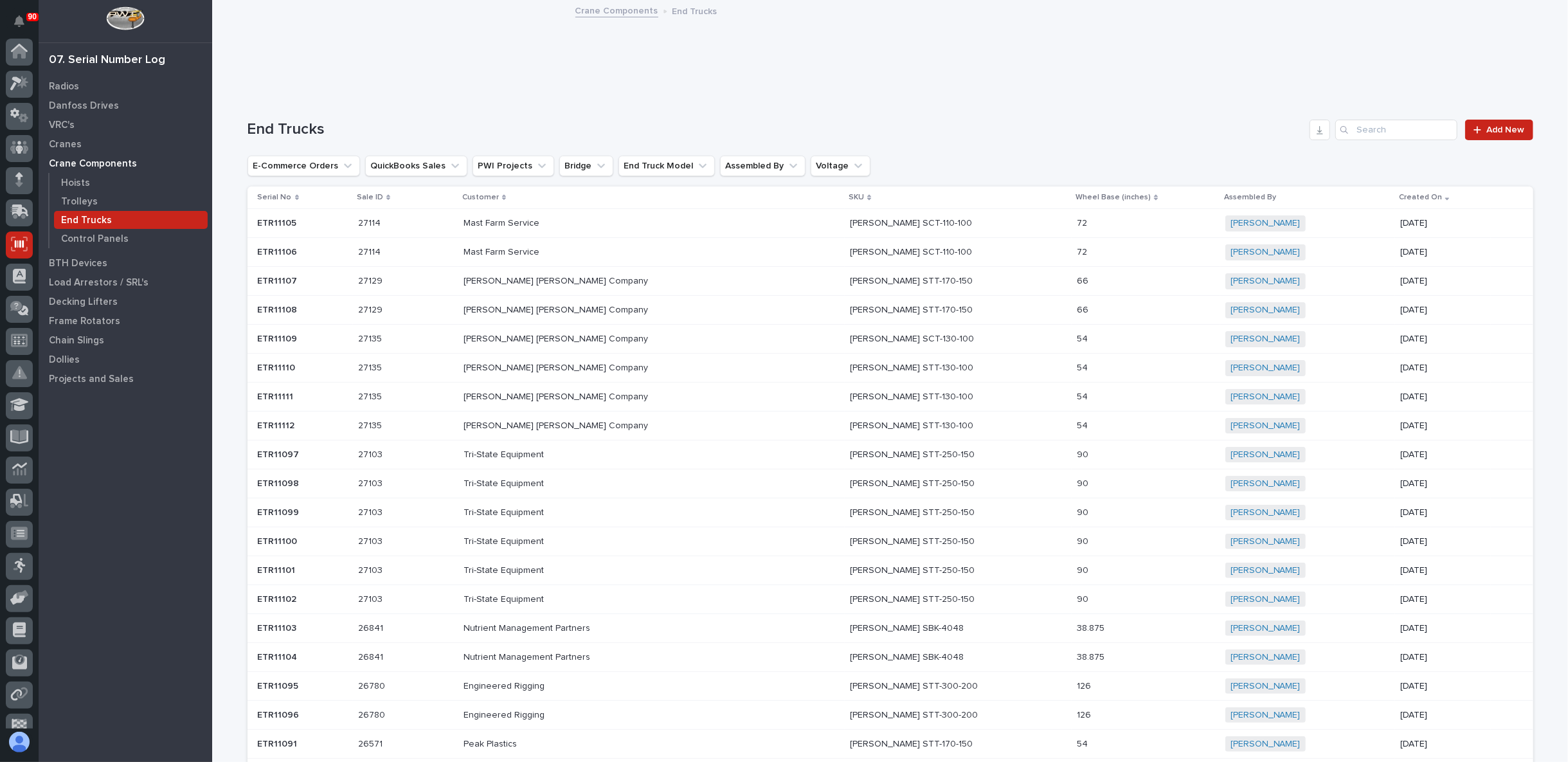
scroll to position [81, 0]
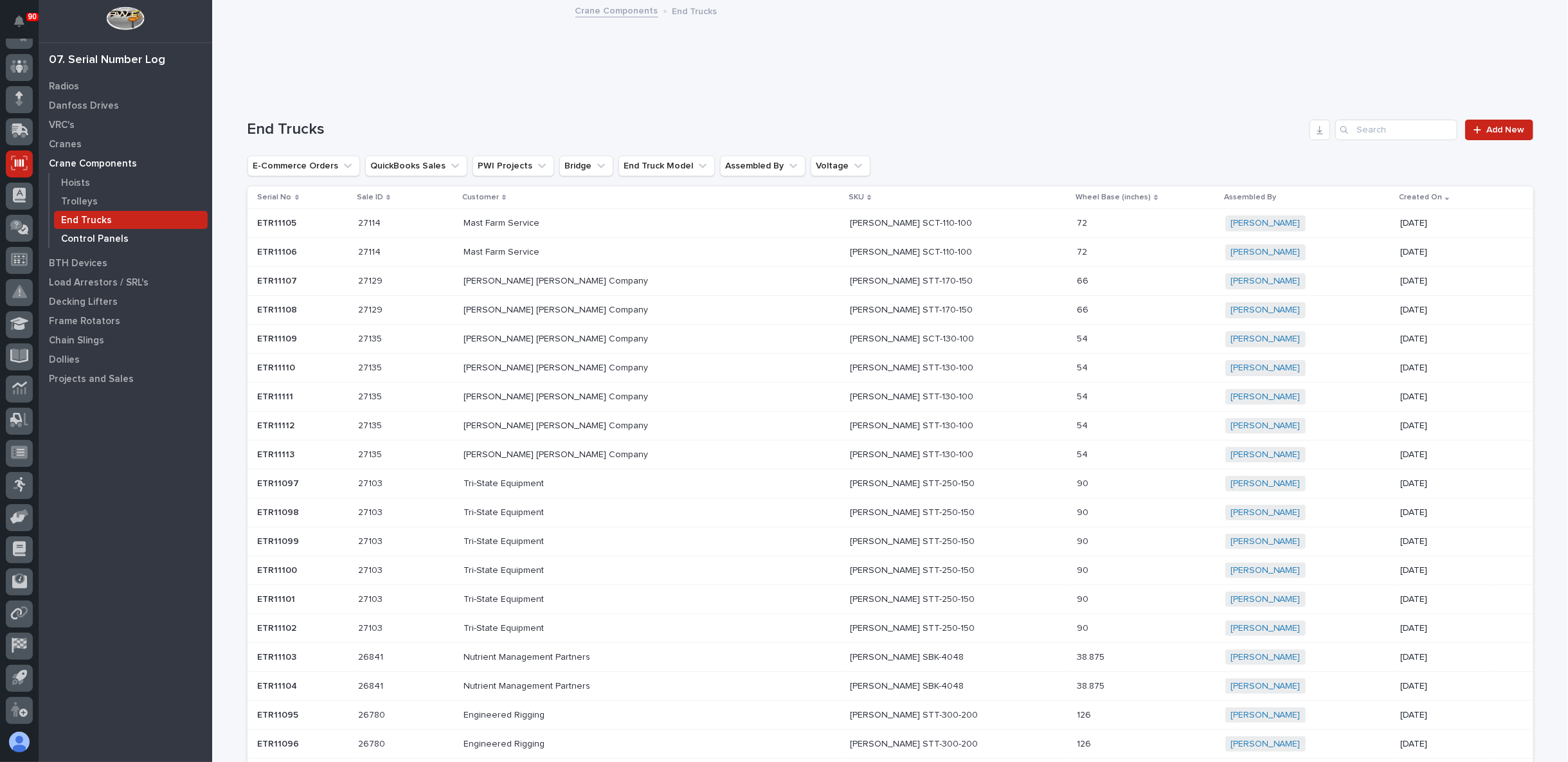
click at [126, 244] on div "Control Panels" at bounding box center [131, 239] width 153 height 18
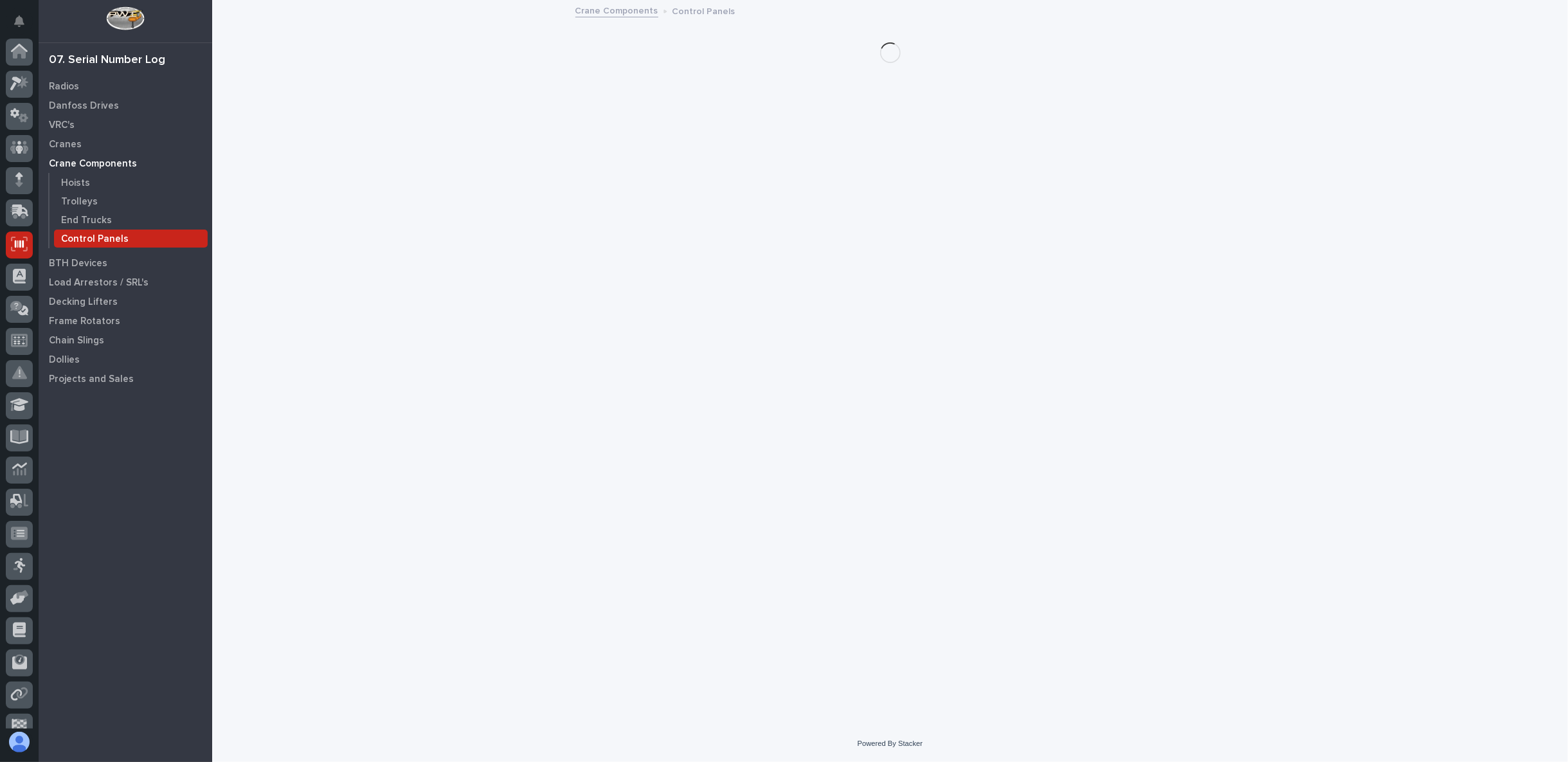
scroll to position [81, 0]
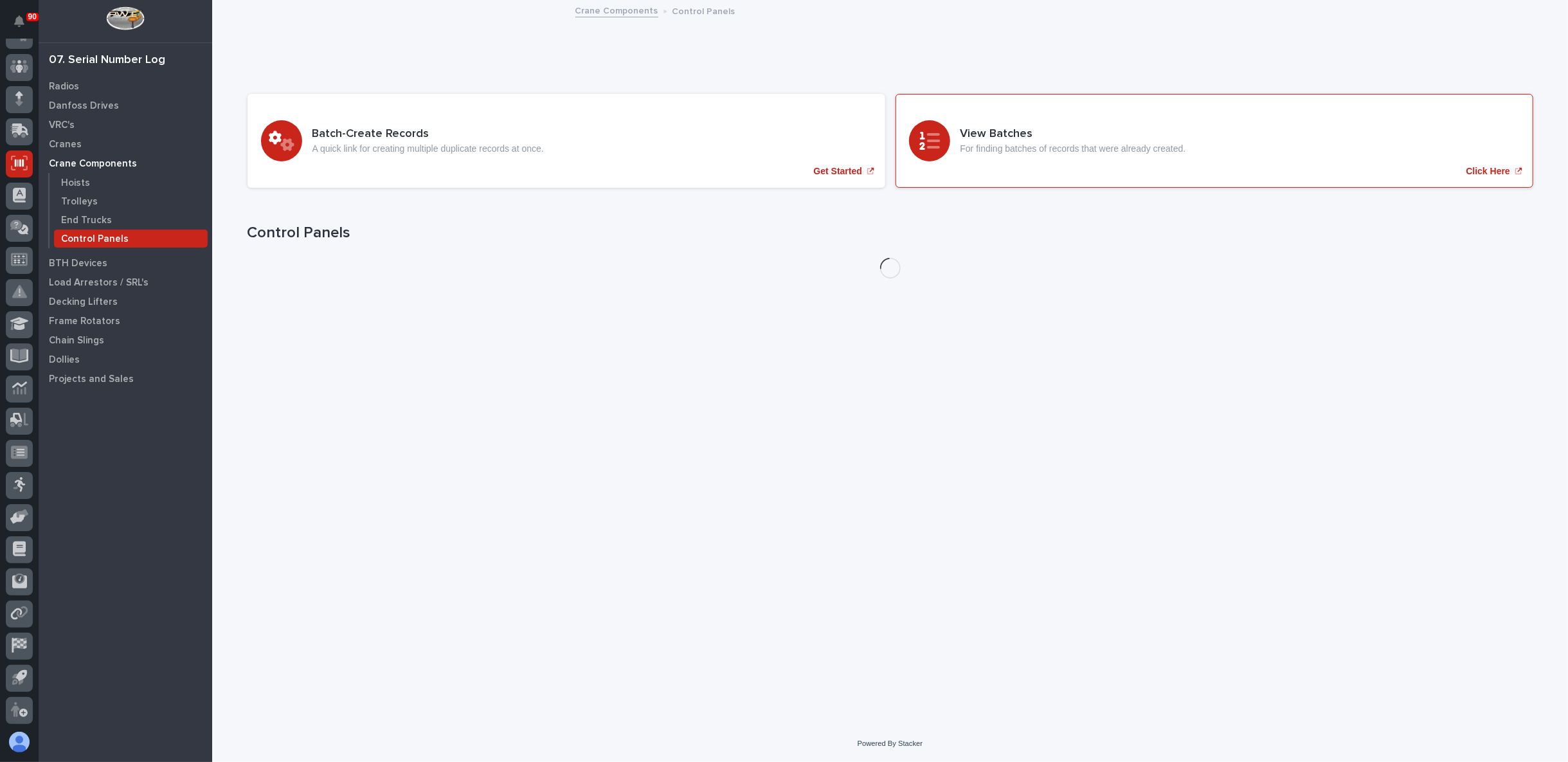
click at [970, 132] on h3 "View Batches" at bounding box center [1073, 134] width 226 height 15
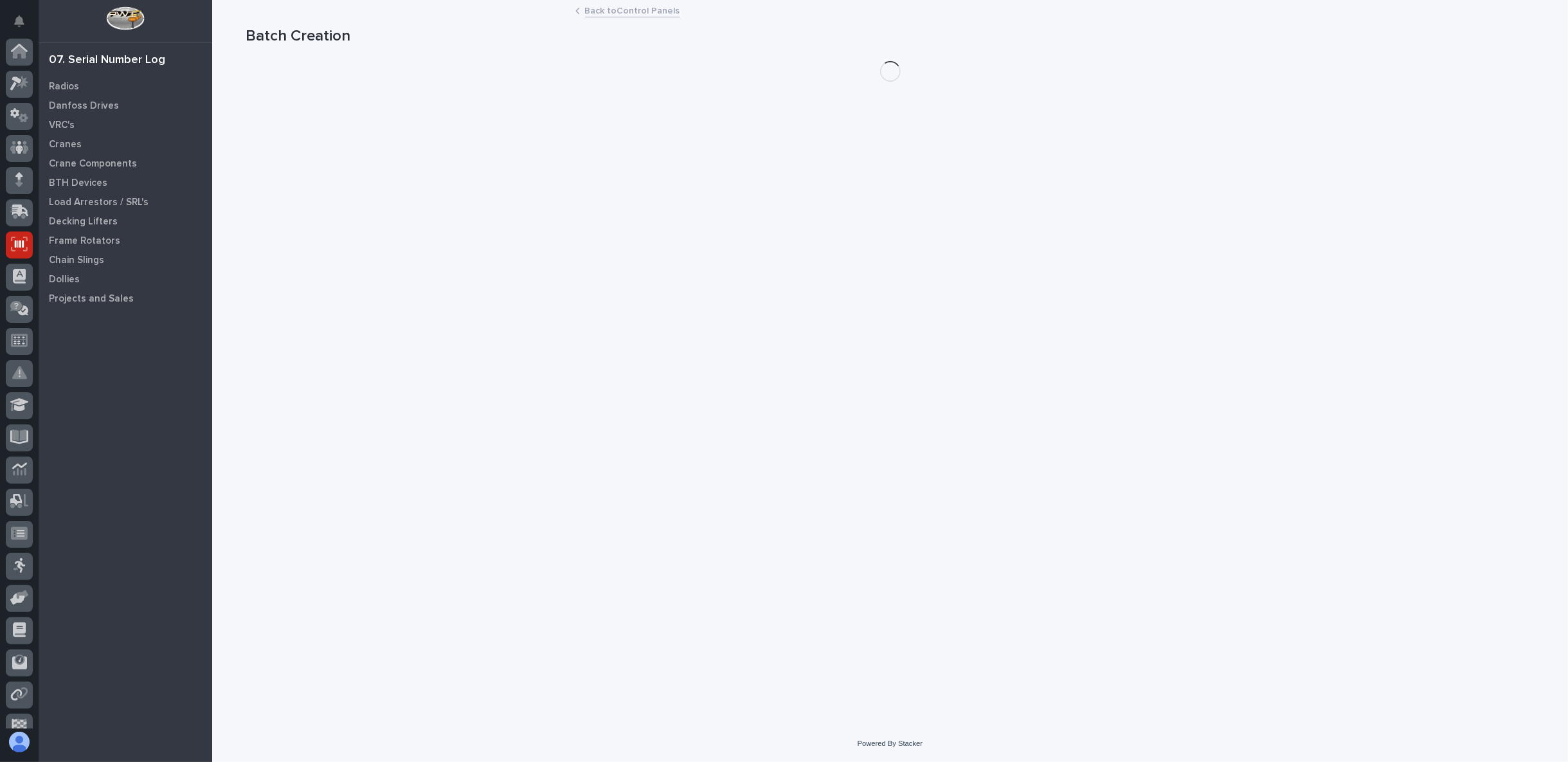
scroll to position [81, 0]
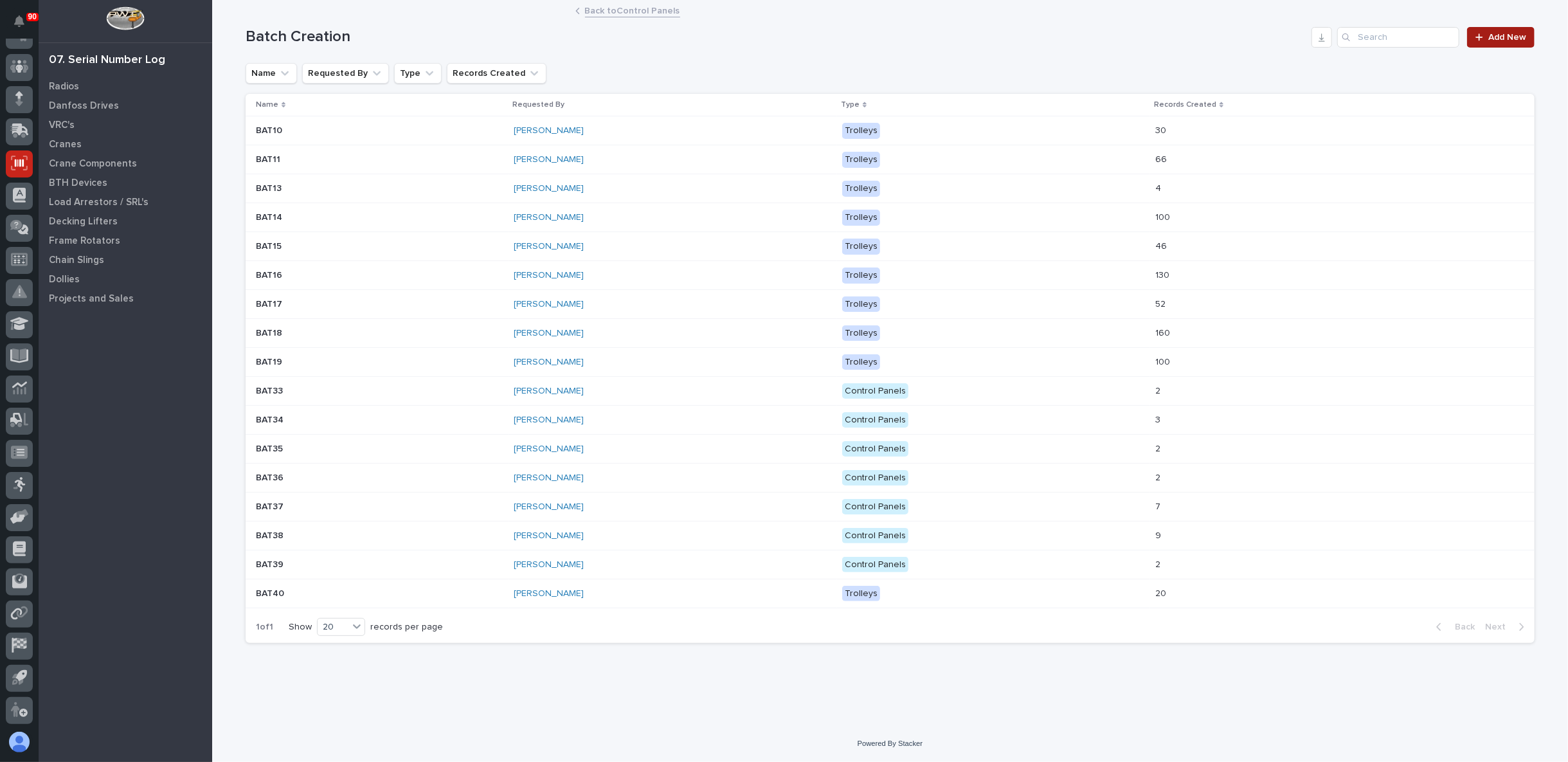
click at [1514, 36] on span "Add New" at bounding box center [1507, 37] width 38 height 9
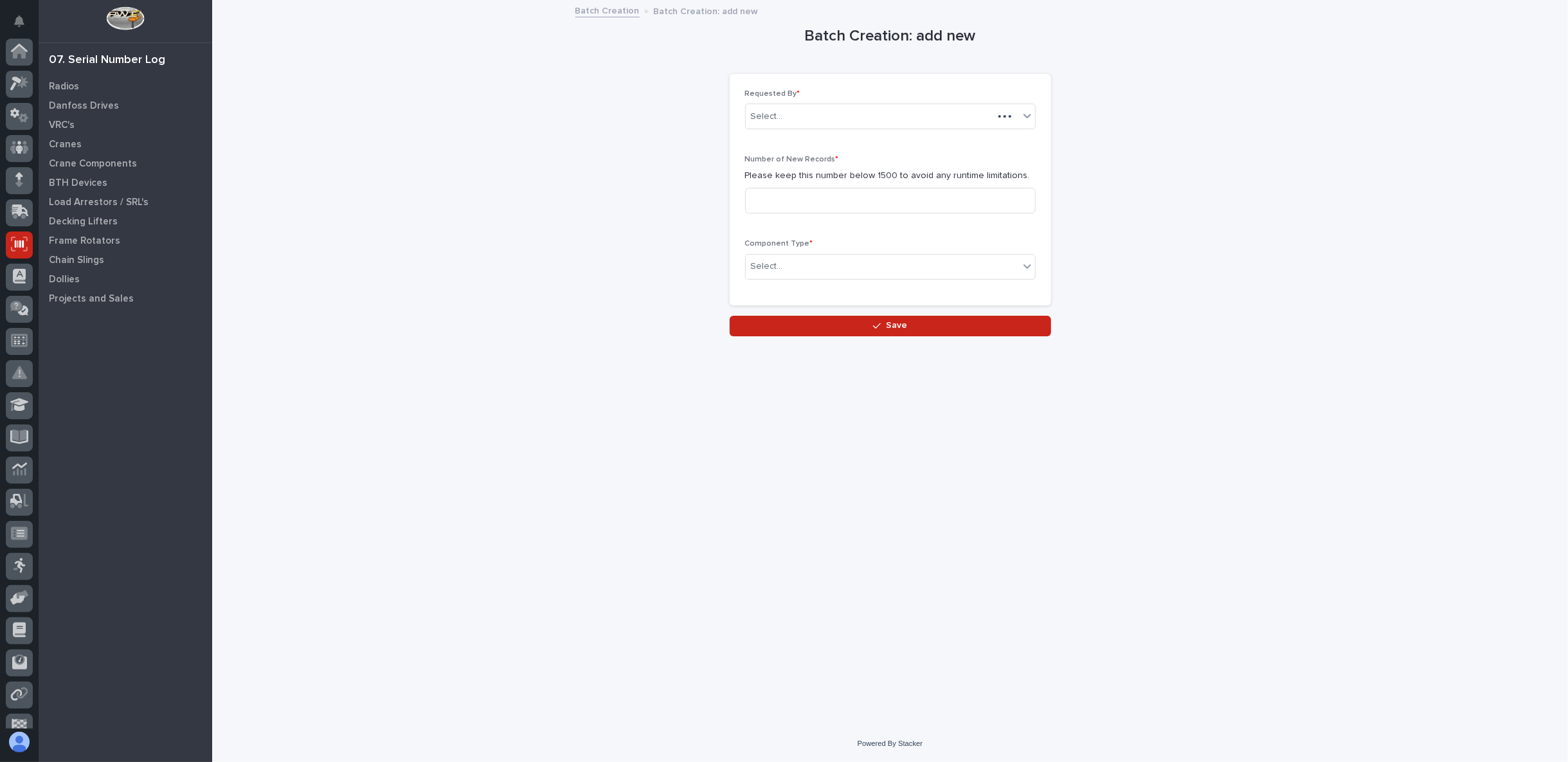
scroll to position [81, 0]
click at [799, 197] on input at bounding box center [890, 200] width 290 height 25
type input "2"
click at [790, 257] on div "Select..." at bounding box center [882, 266] width 273 height 21
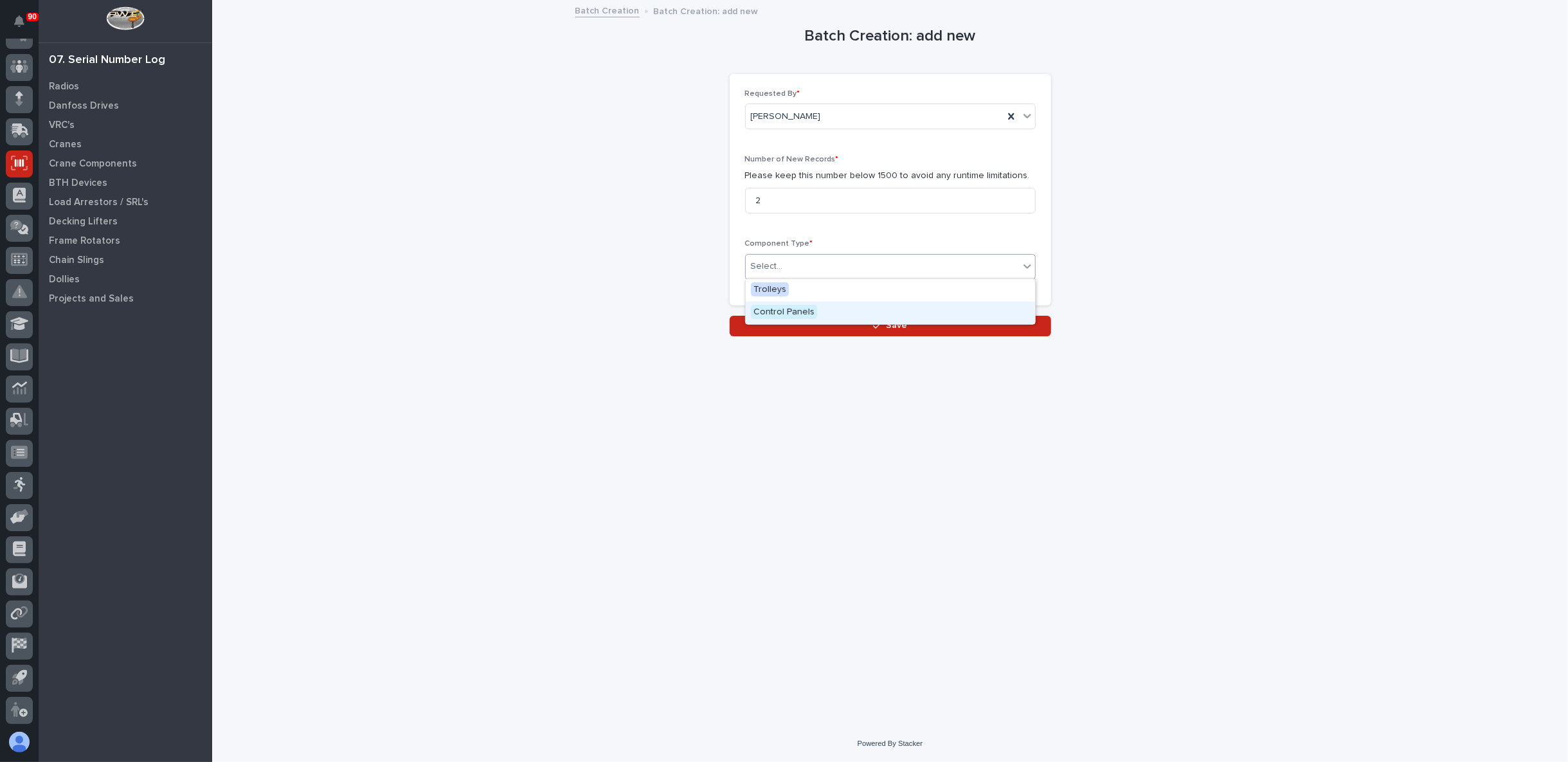
click at [788, 310] on span "Control Panels" at bounding box center [784, 312] width 66 height 15
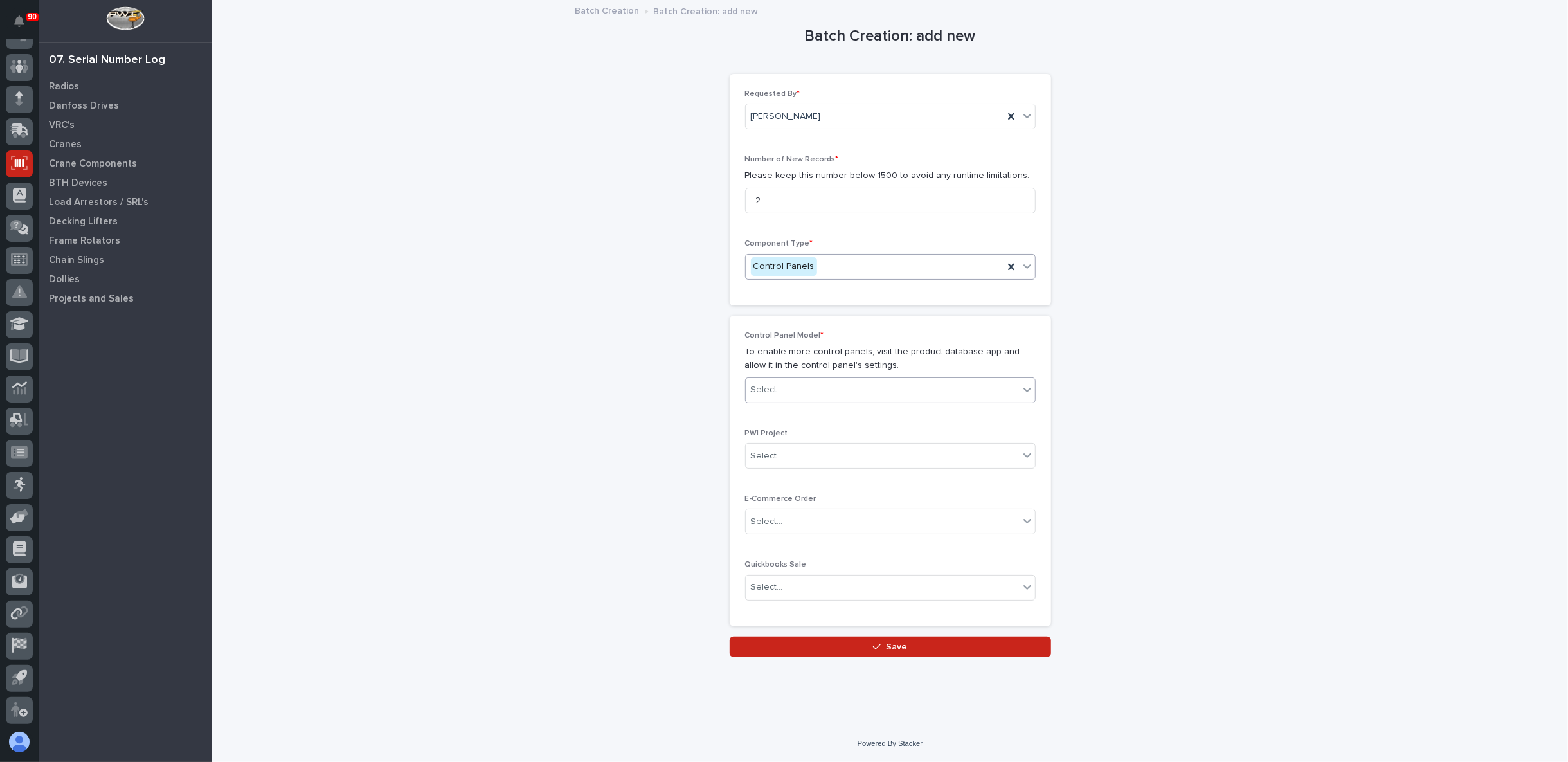
click at [804, 387] on div "Select..." at bounding box center [882, 389] width 273 height 21
click at [809, 523] on div "SCP-0246 gen 5" at bounding box center [890, 525] width 289 height 23
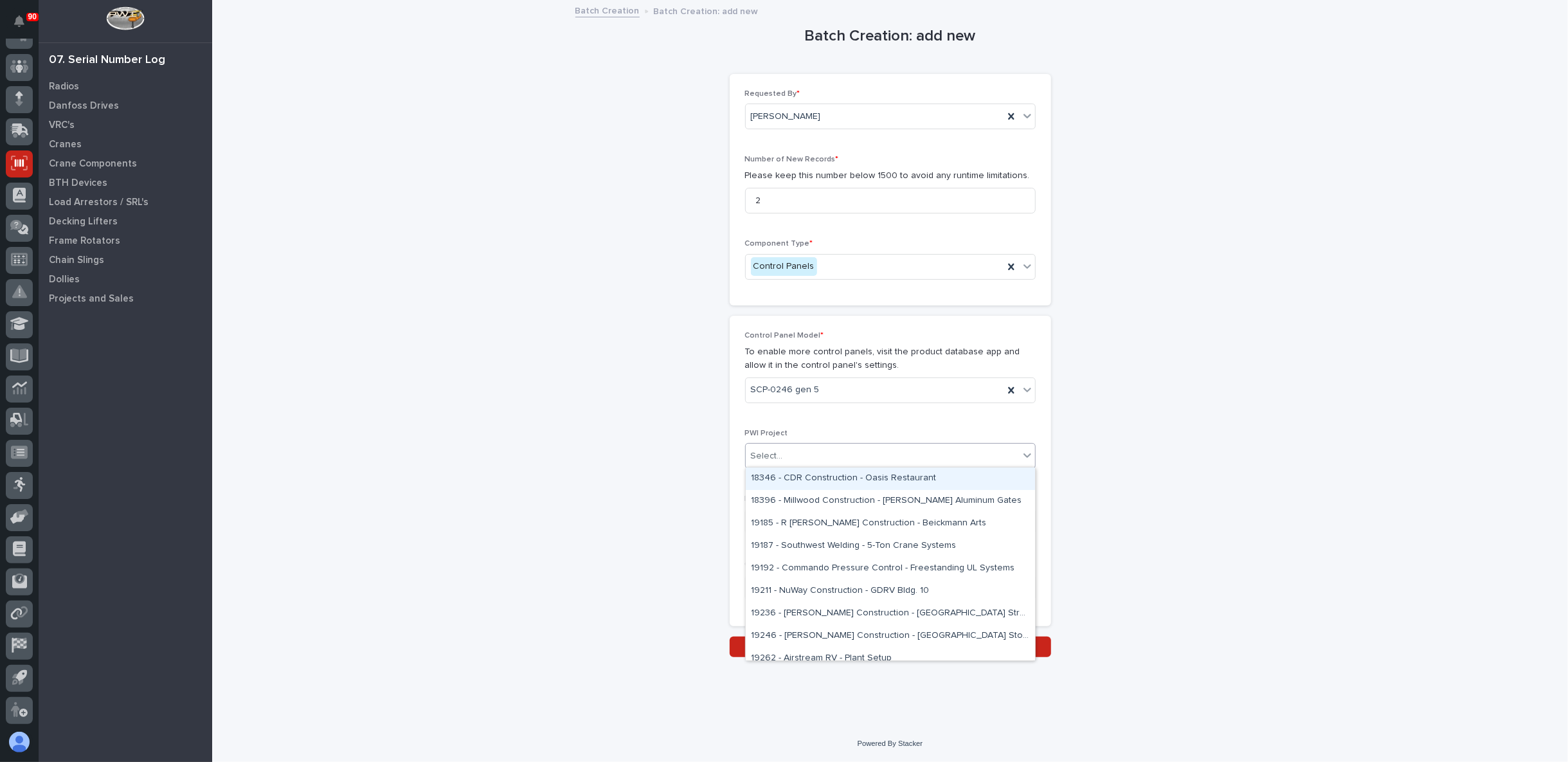
click at [795, 450] on div "Select..." at bounding box center [882, 455] width 273 height 21
click at [825, 456] on div "Select..." at bounding box center [882, 455] width 273 height 21
click at [811, 451] on div "Select..." at bounding box center [882, 455] width 273 height 21
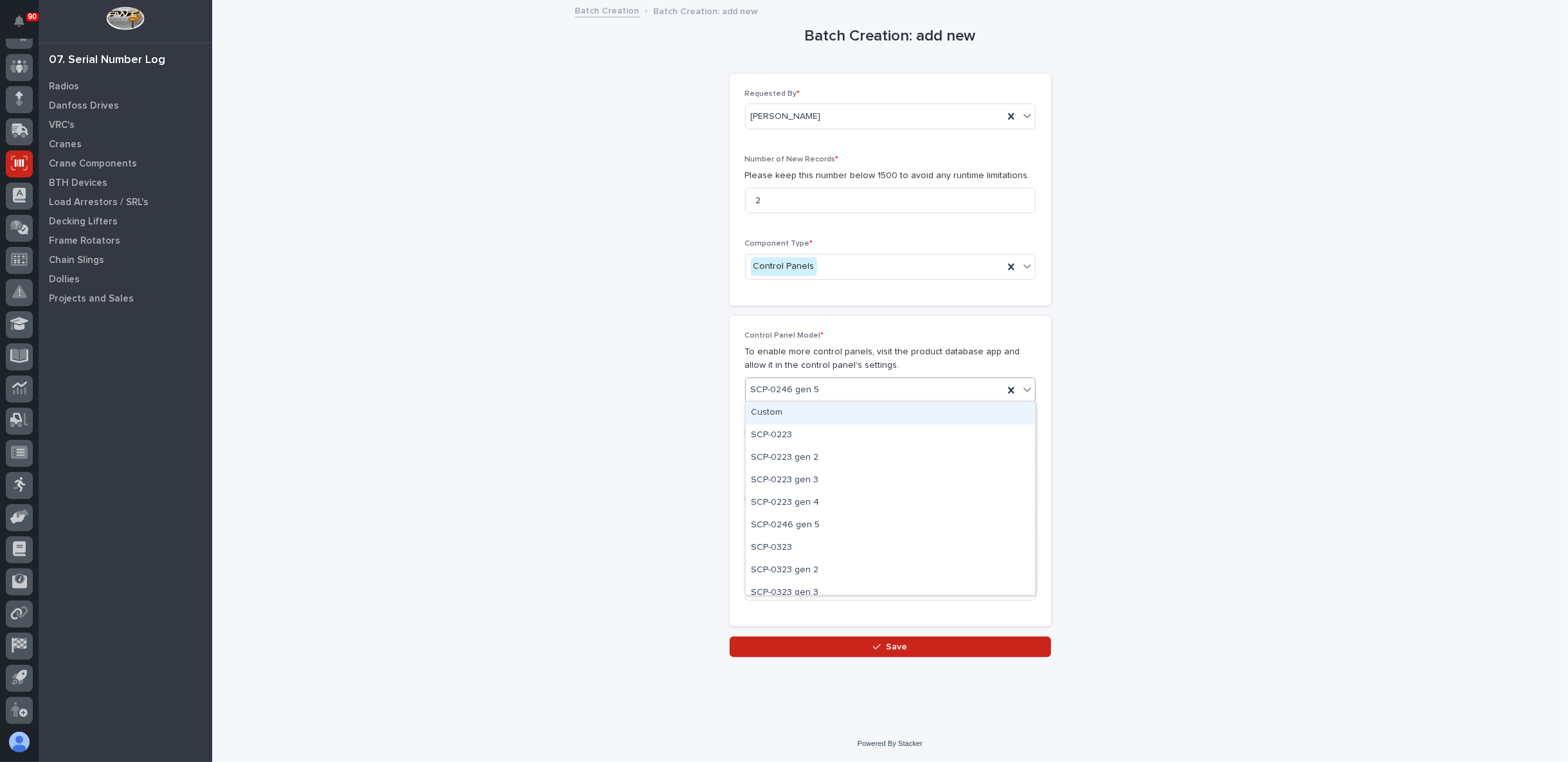
click at [862, 390] on div "SCP-0246 gen 5" at bounding box center [875, 389] width 258 height 21
click at [817, 535] on div "SCP-0346 gen 5" at bounding box center [890, 536] width 289 height 23
click at [807, 452] on div "Select..." at bounding box center [882, 455] width 273 height 21
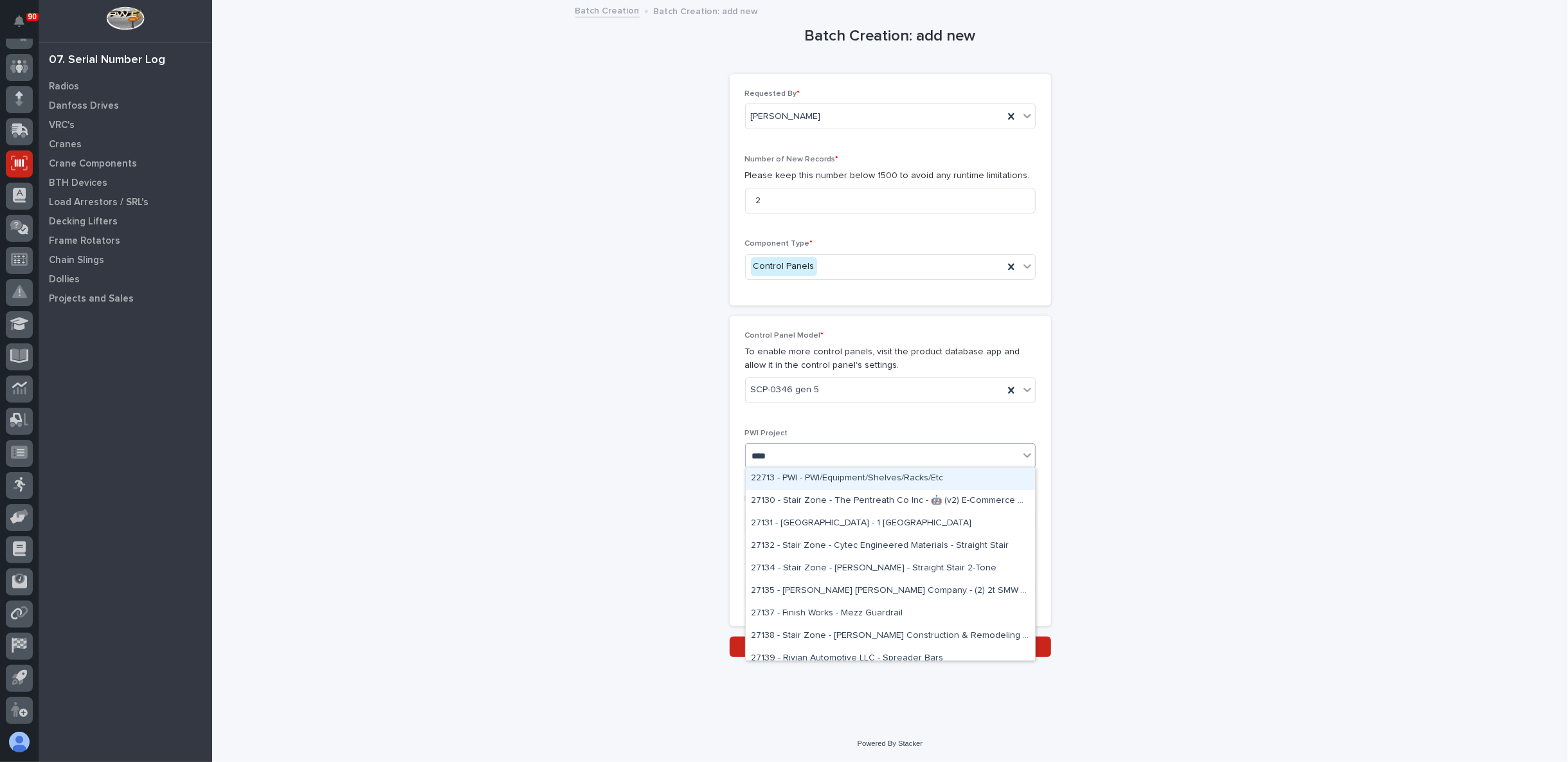
type input "*****"
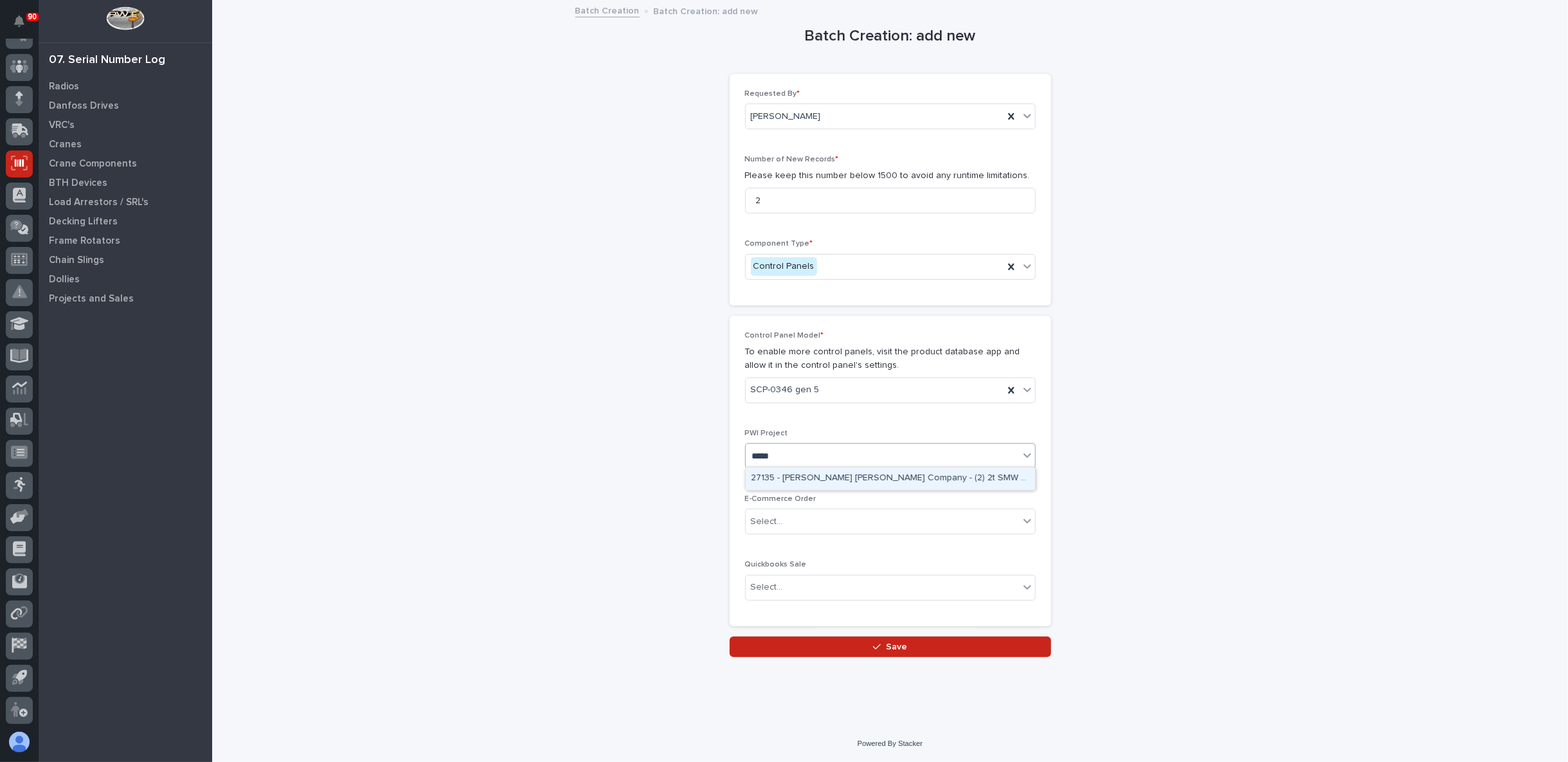
click at [812, 480] on div "27135 - Starke - Deshazo Crane Company - (2) 2t SMW crane kits, TRSG2" at bounding box center [890, 478] width 289 height 23
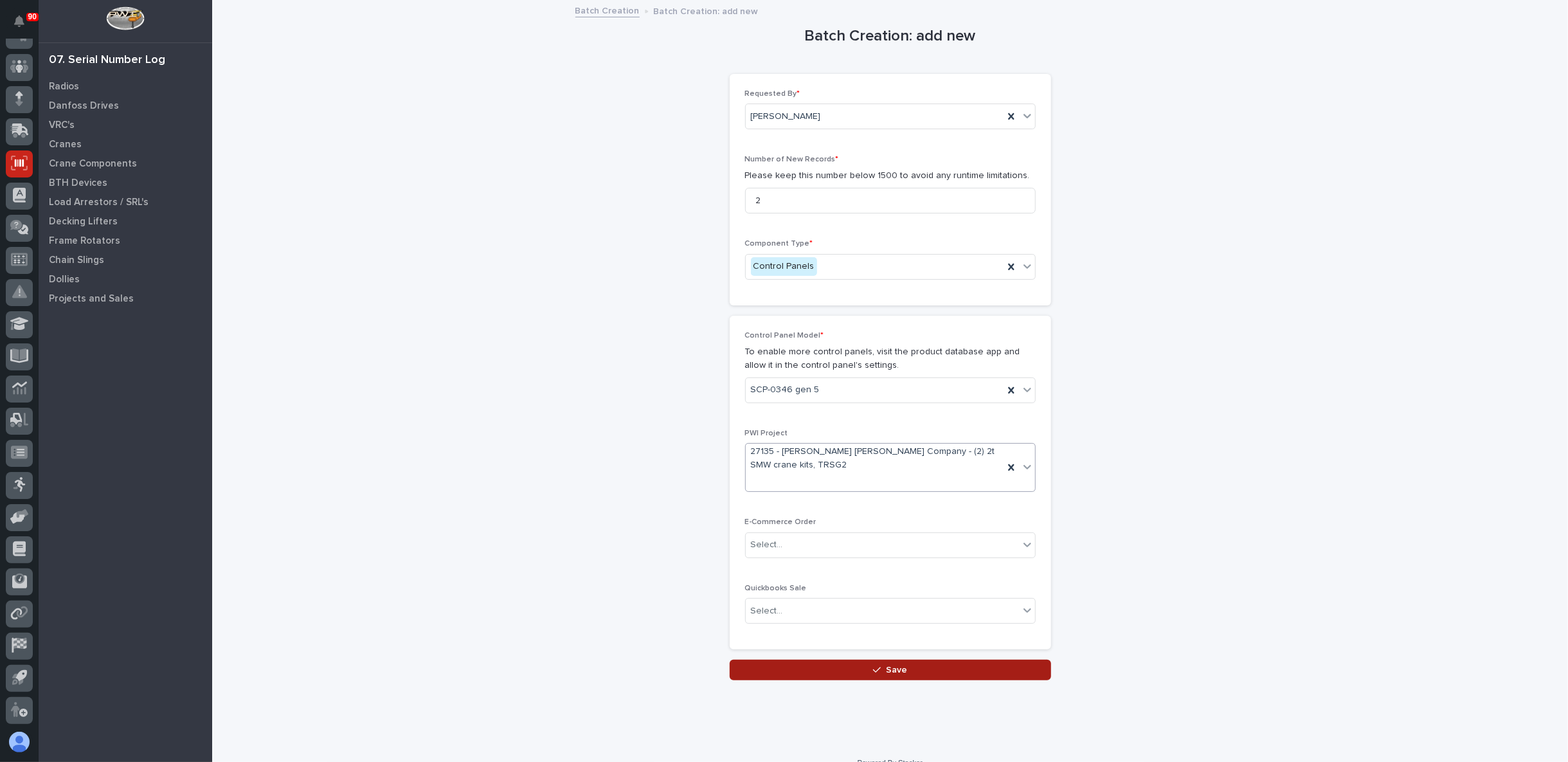
click at [873, 665] on icon "button" at bounding box center [877, 669] width 8 height 9
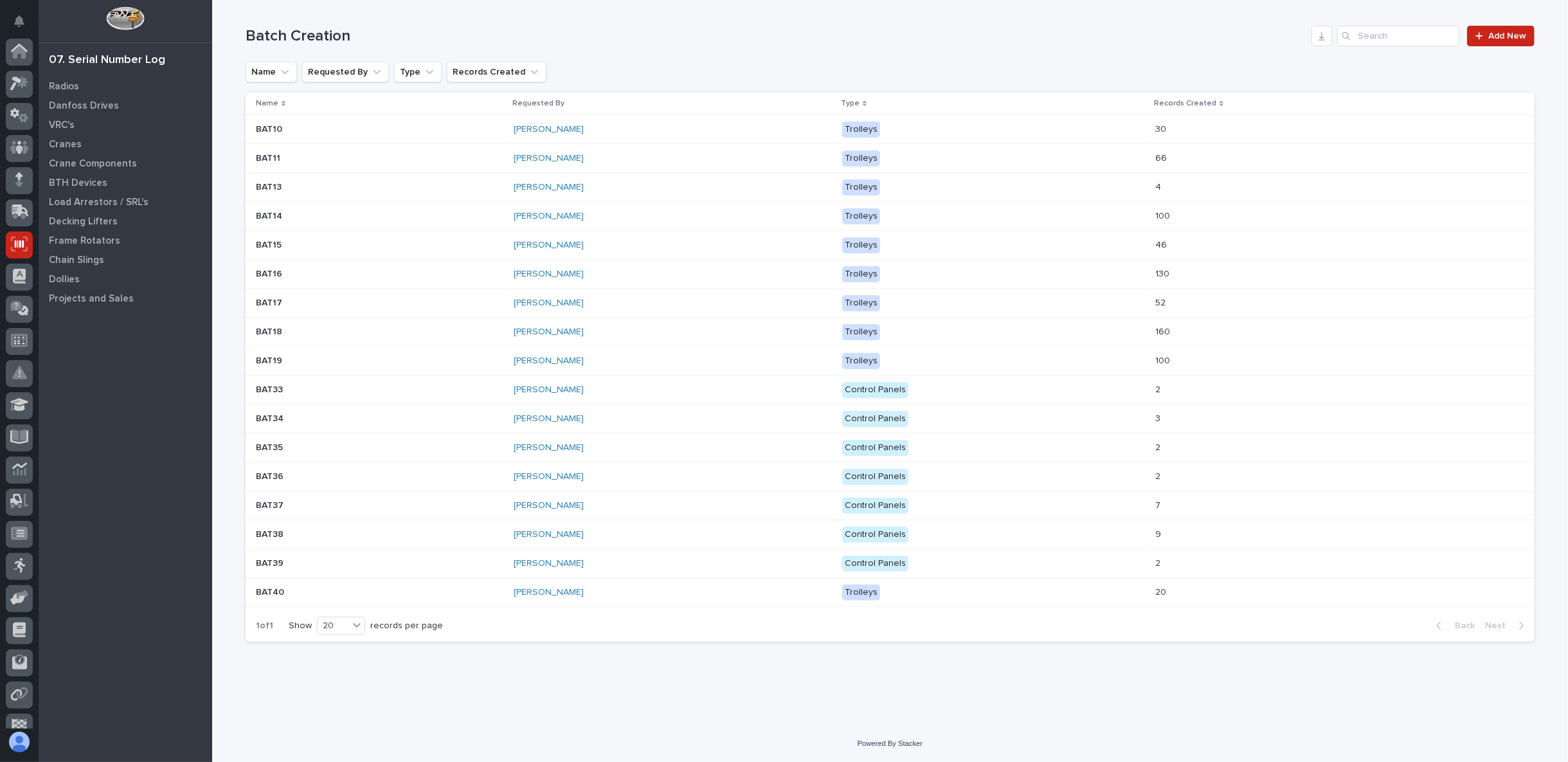
scroll to position [81, 0]
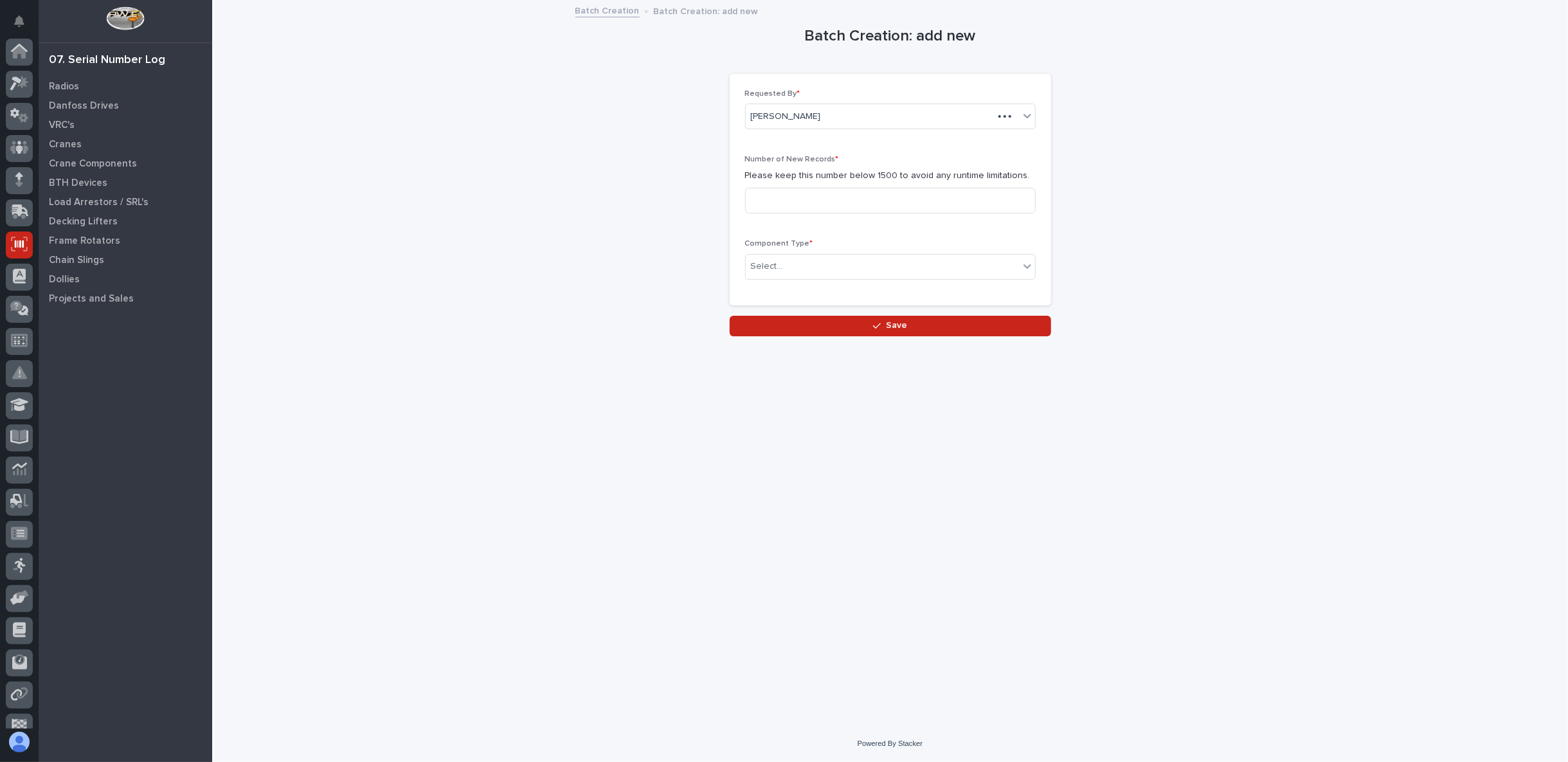
scroll to position [81, 0]
click at [67, 142] on p "Cranes" at bounding box center [65, 144] width 33 height 12
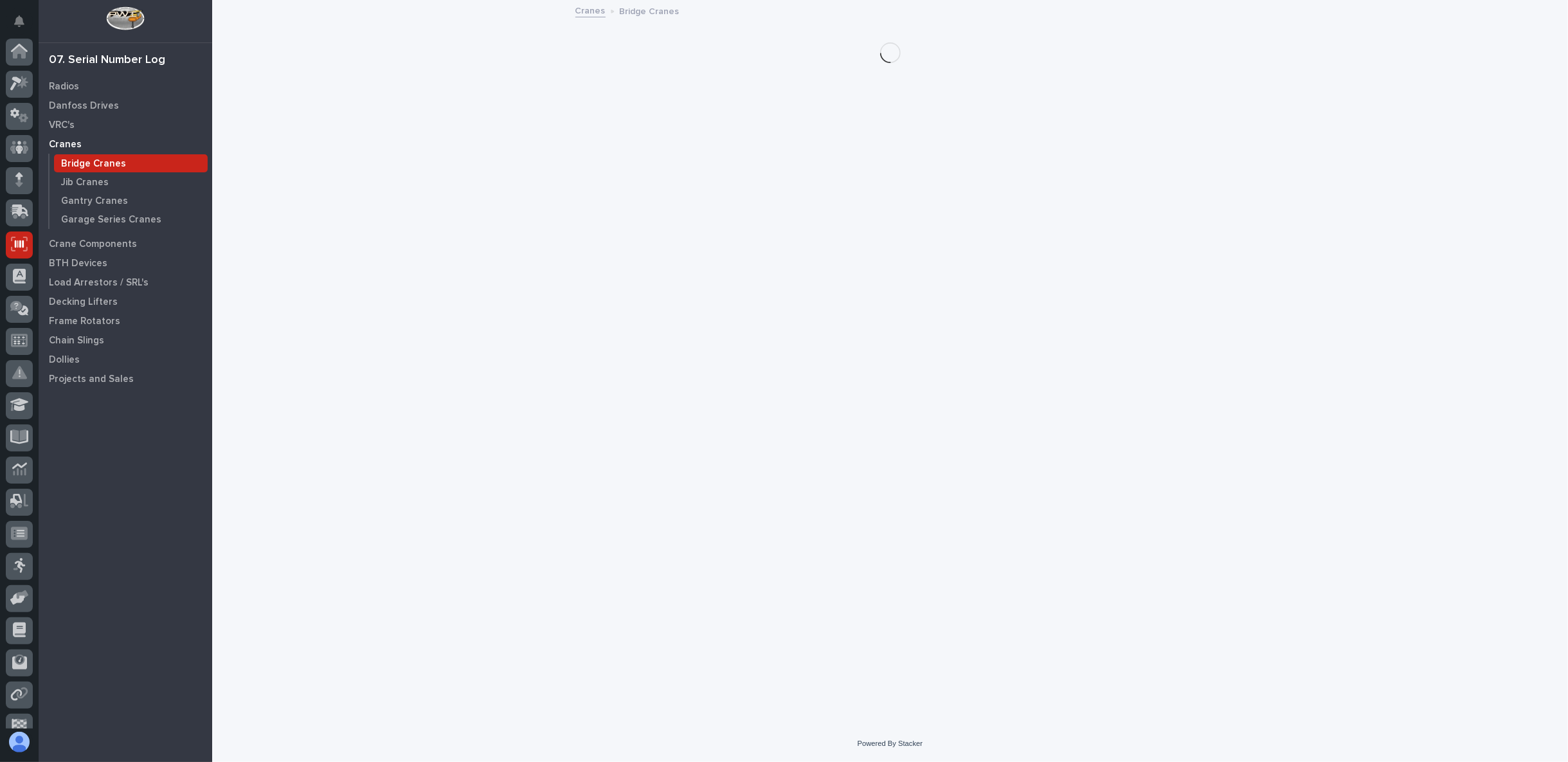
scroll to position [81, 0]
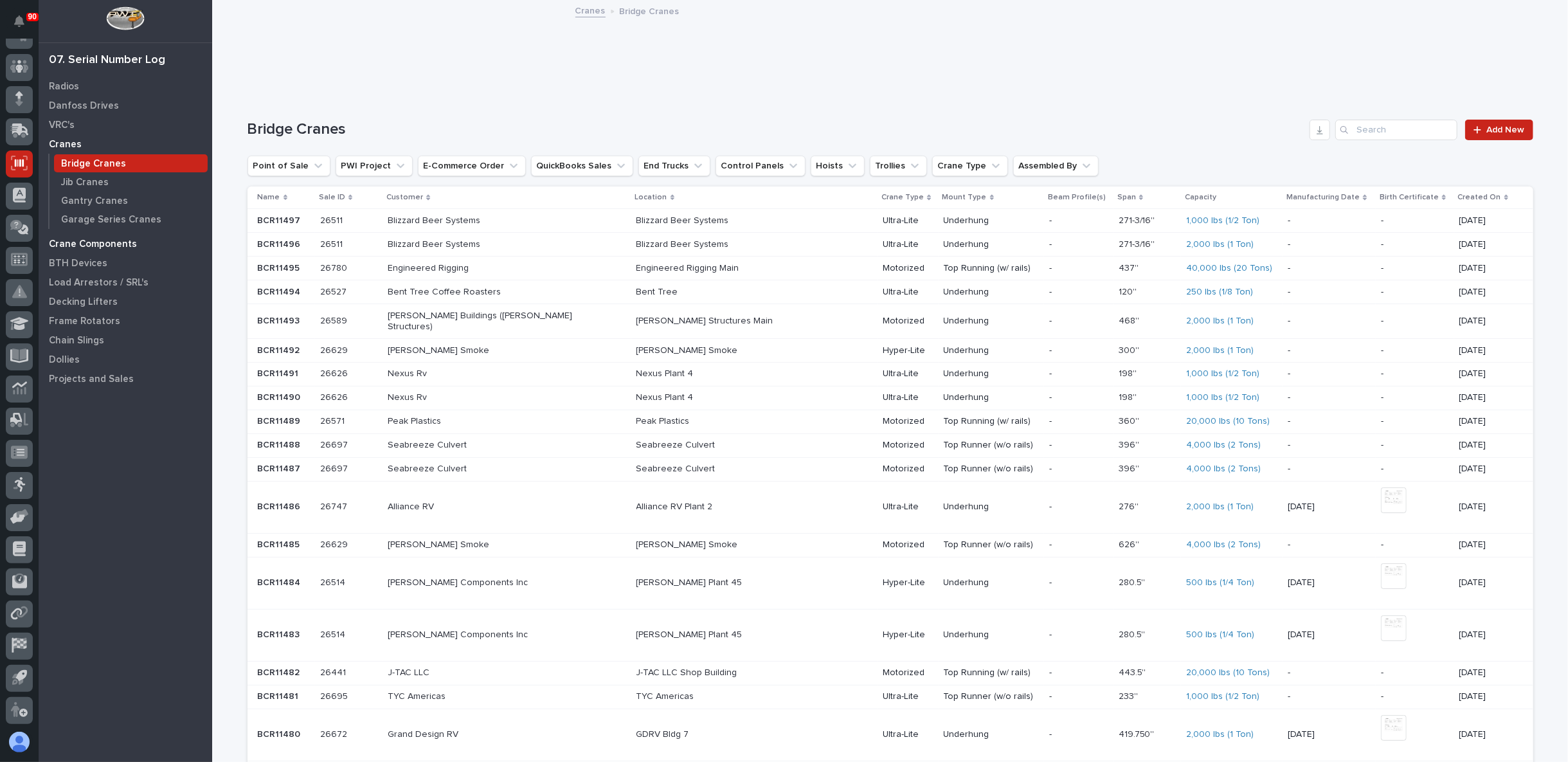
click at [93, 242] on p "Crane Components" at bounding box center [93, 244] width 88 height 12
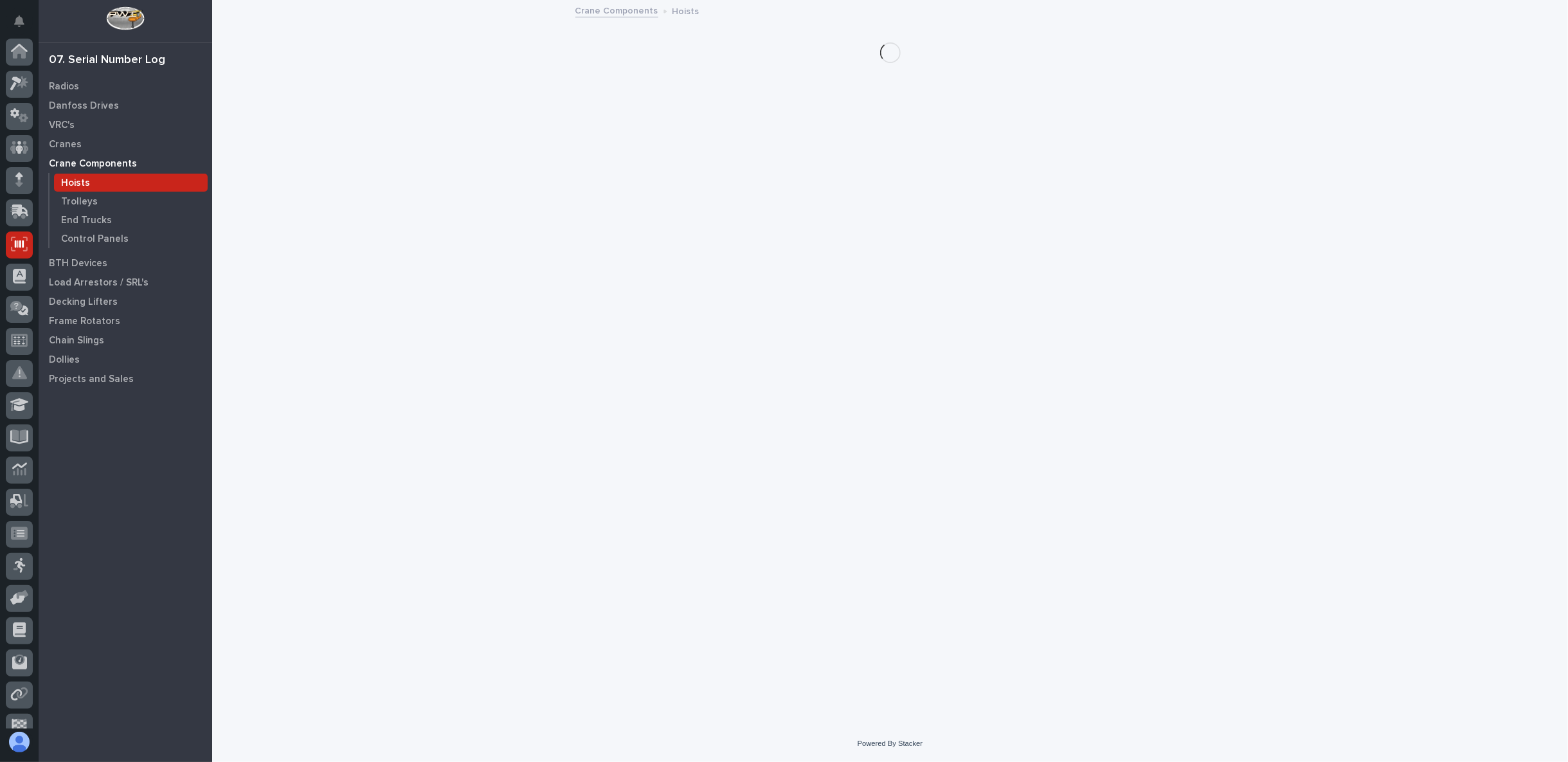
scroll to position [81, 0]
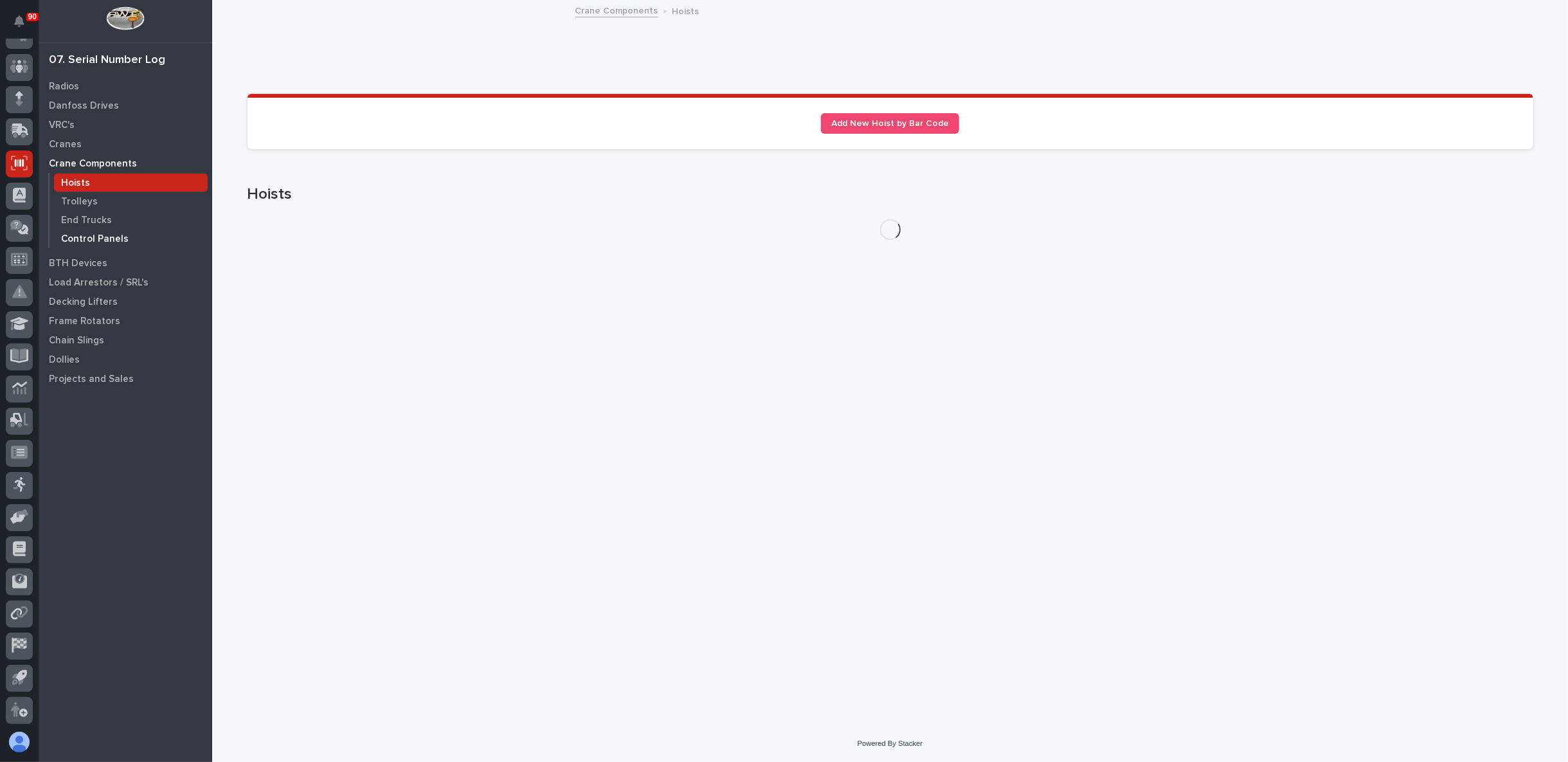
click at [93, 235] on p "Control Panels" at bounding box center [94, 239] width 67 height 12
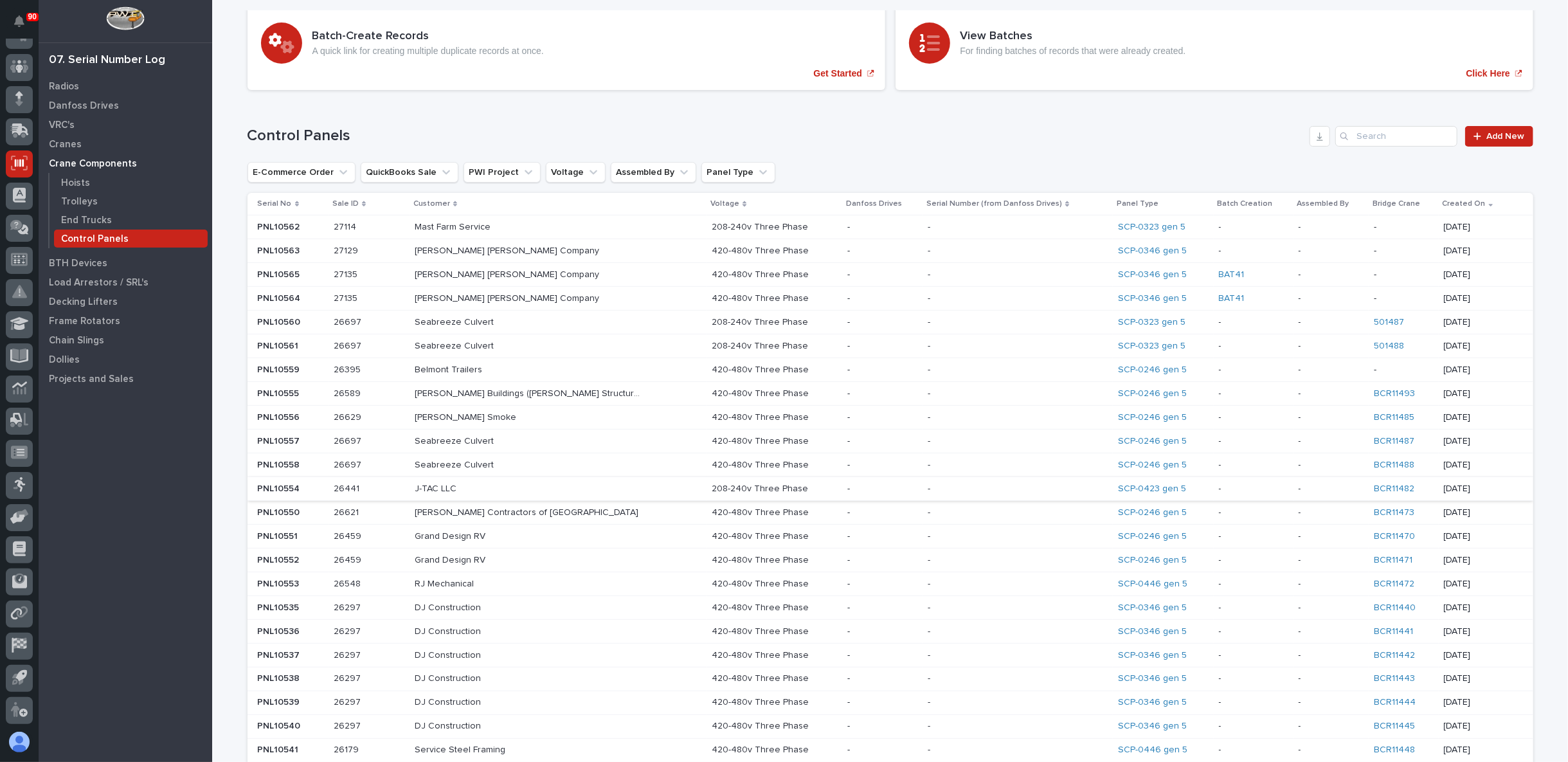
scroll to position [72, 0]
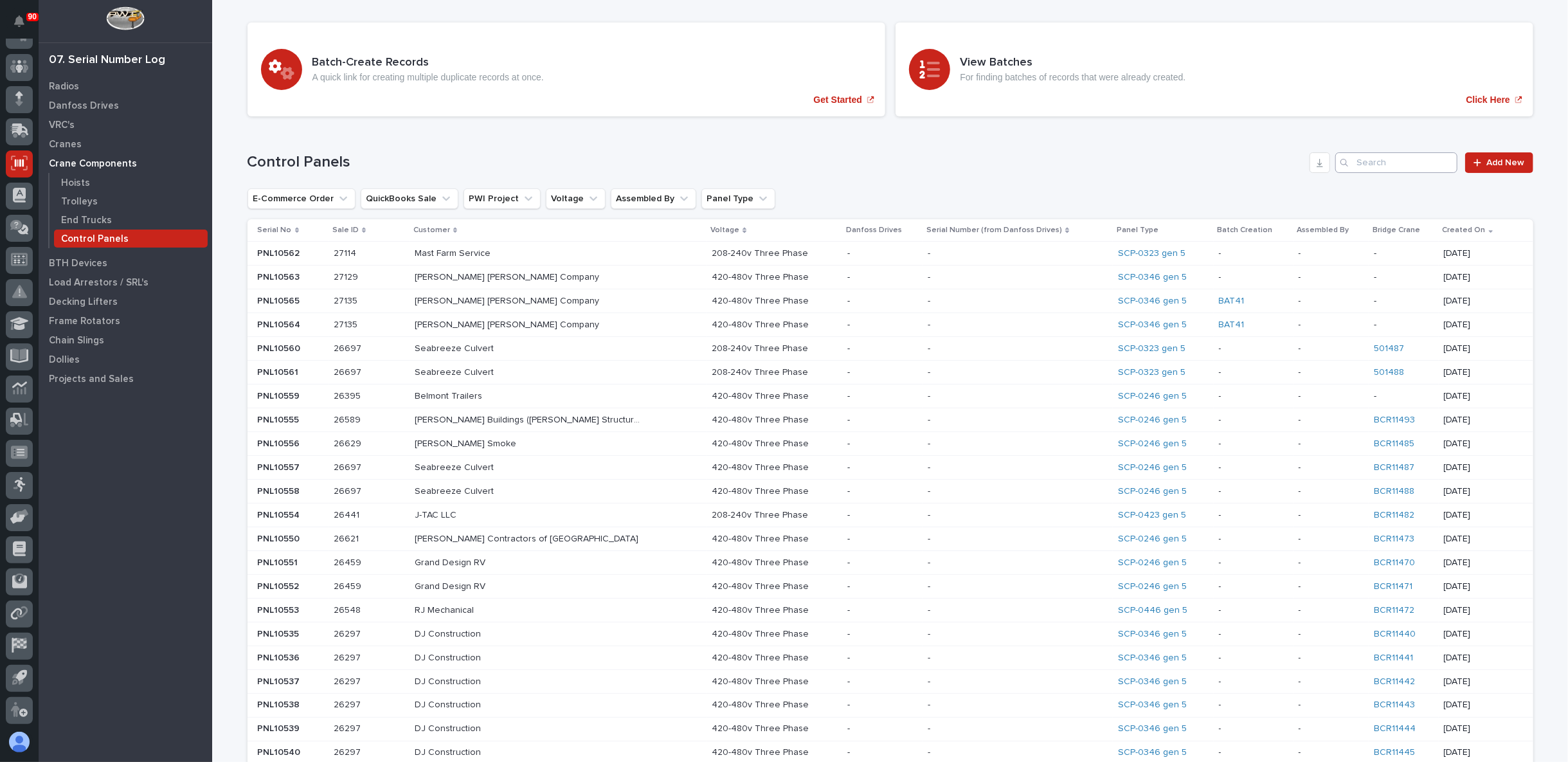
click at [1352, 158] on div "Search" at bounding box center [1396, 162] width 122 height 21
click at [1376, 167] on input "Search" at bounding box center [1396, 162] width 122 height 21
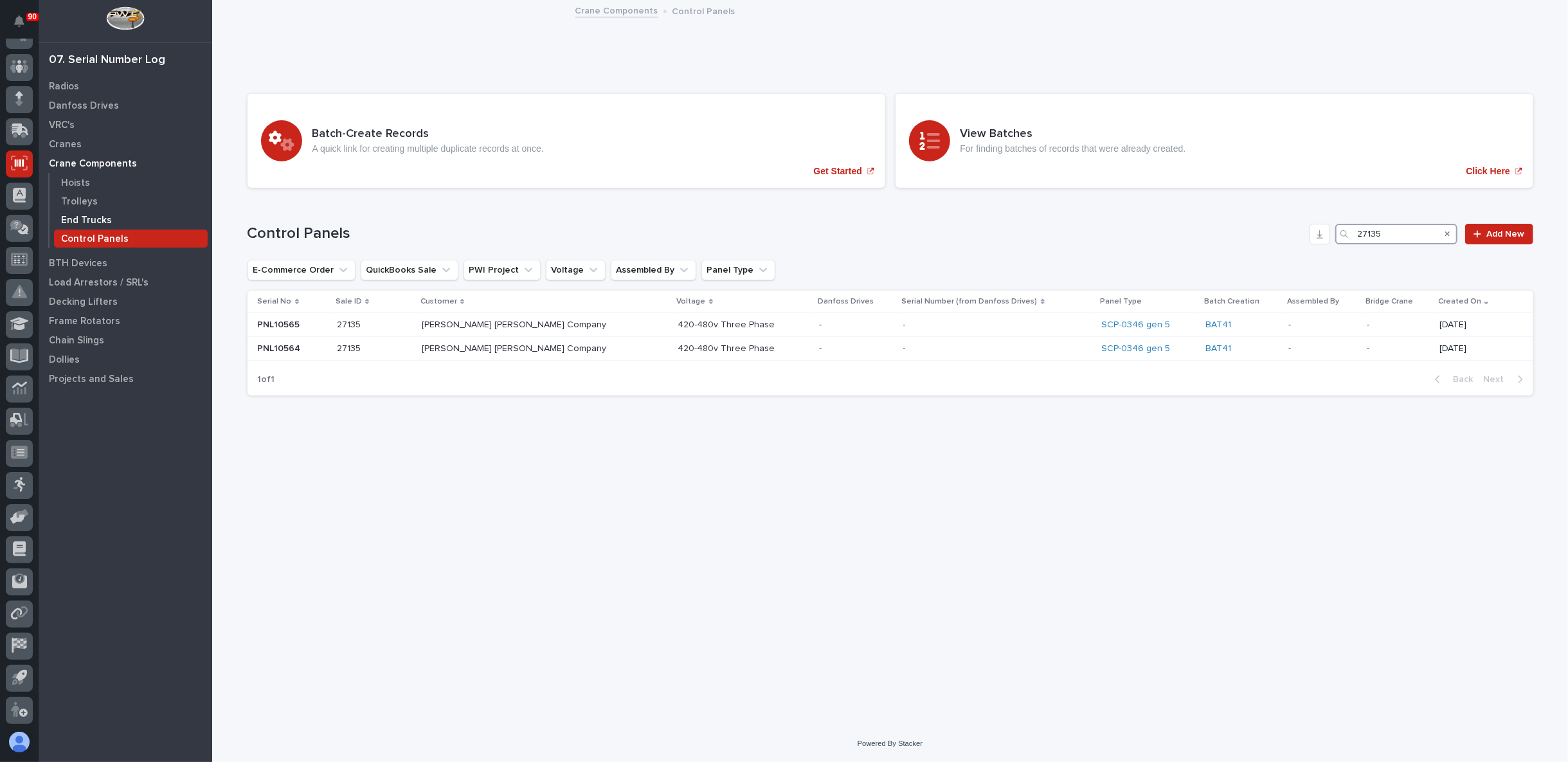
type input "27135"
click at [93, 218] on p "End Trucks" at bounding box center [86, 220] width 51 height 12
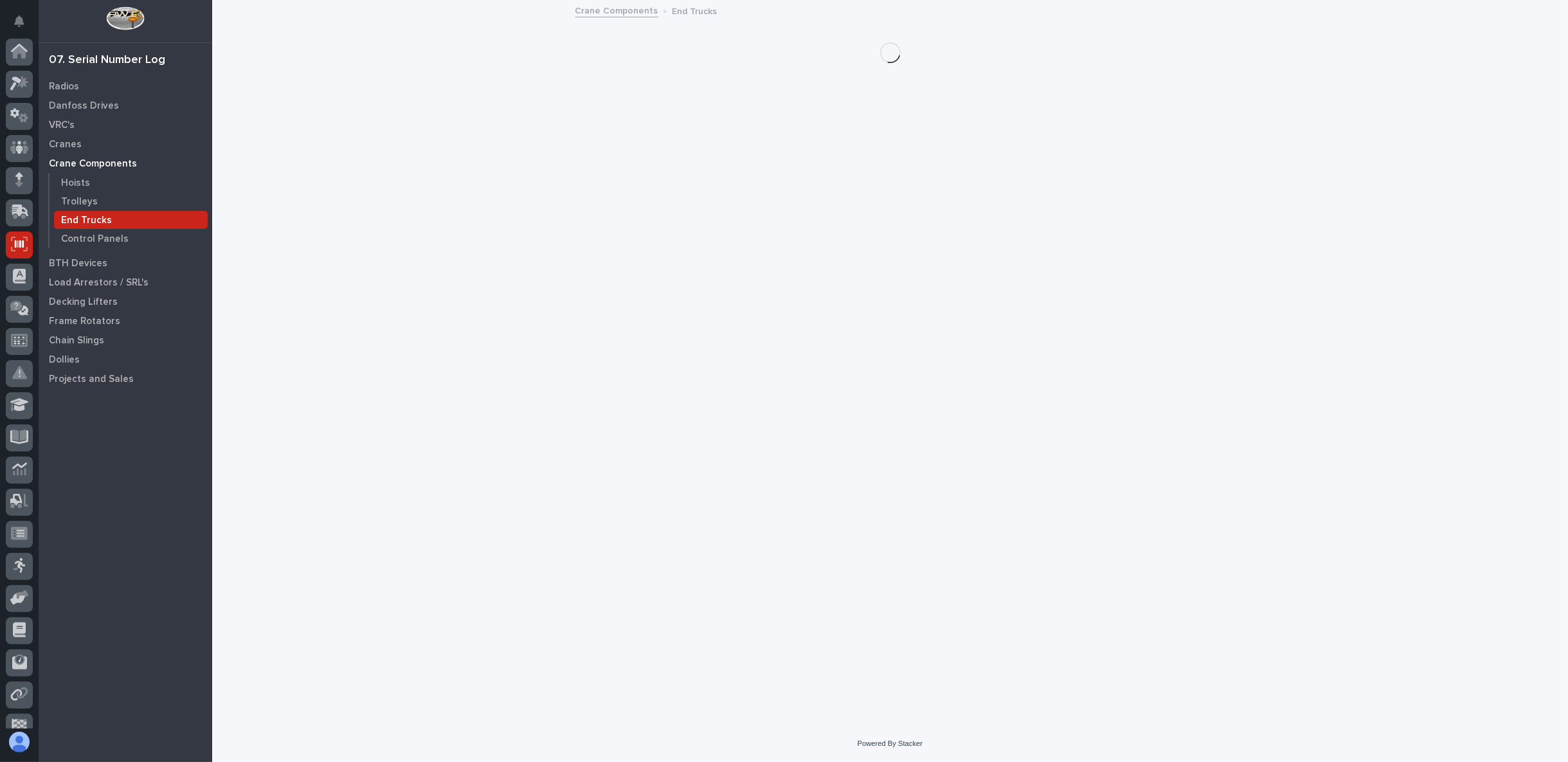
scroll to position [81, 0]
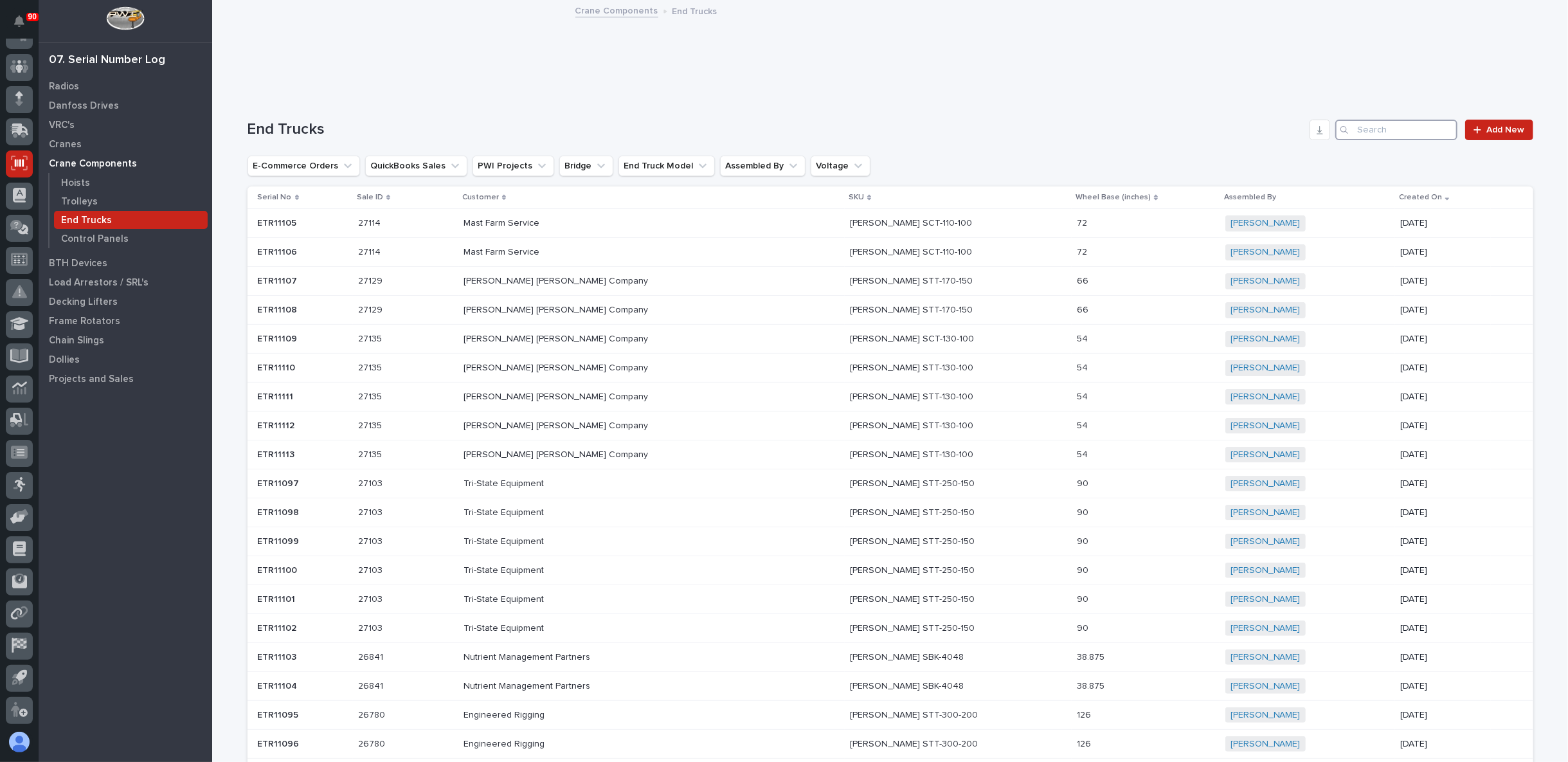
click at [1377, 125] on input "Search" at bounding box center [1396, 130] width 122 height 21
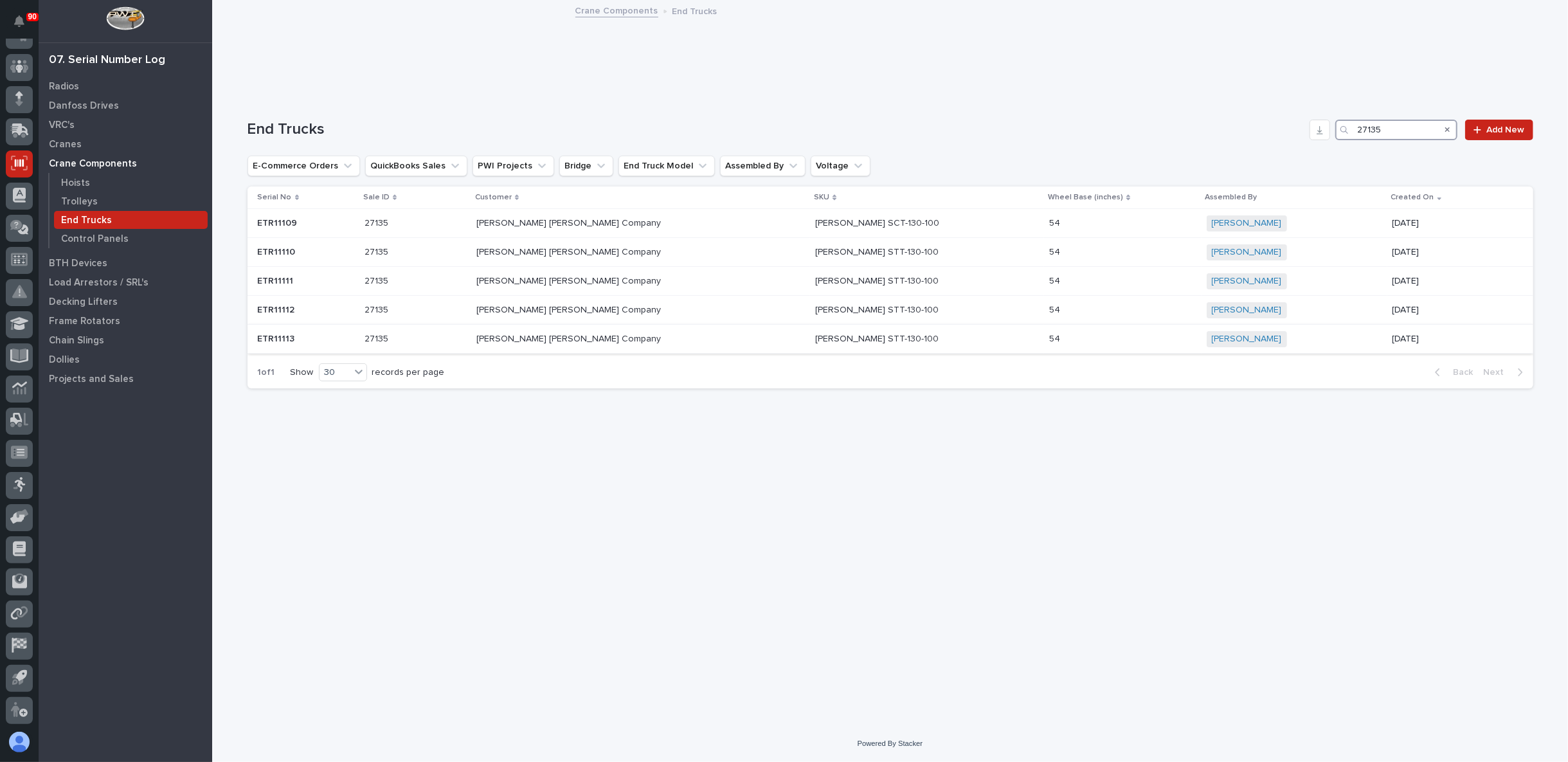
type input "27135"
click at [465, 340] on p at bounding box center [416, 339] width 102 height 11
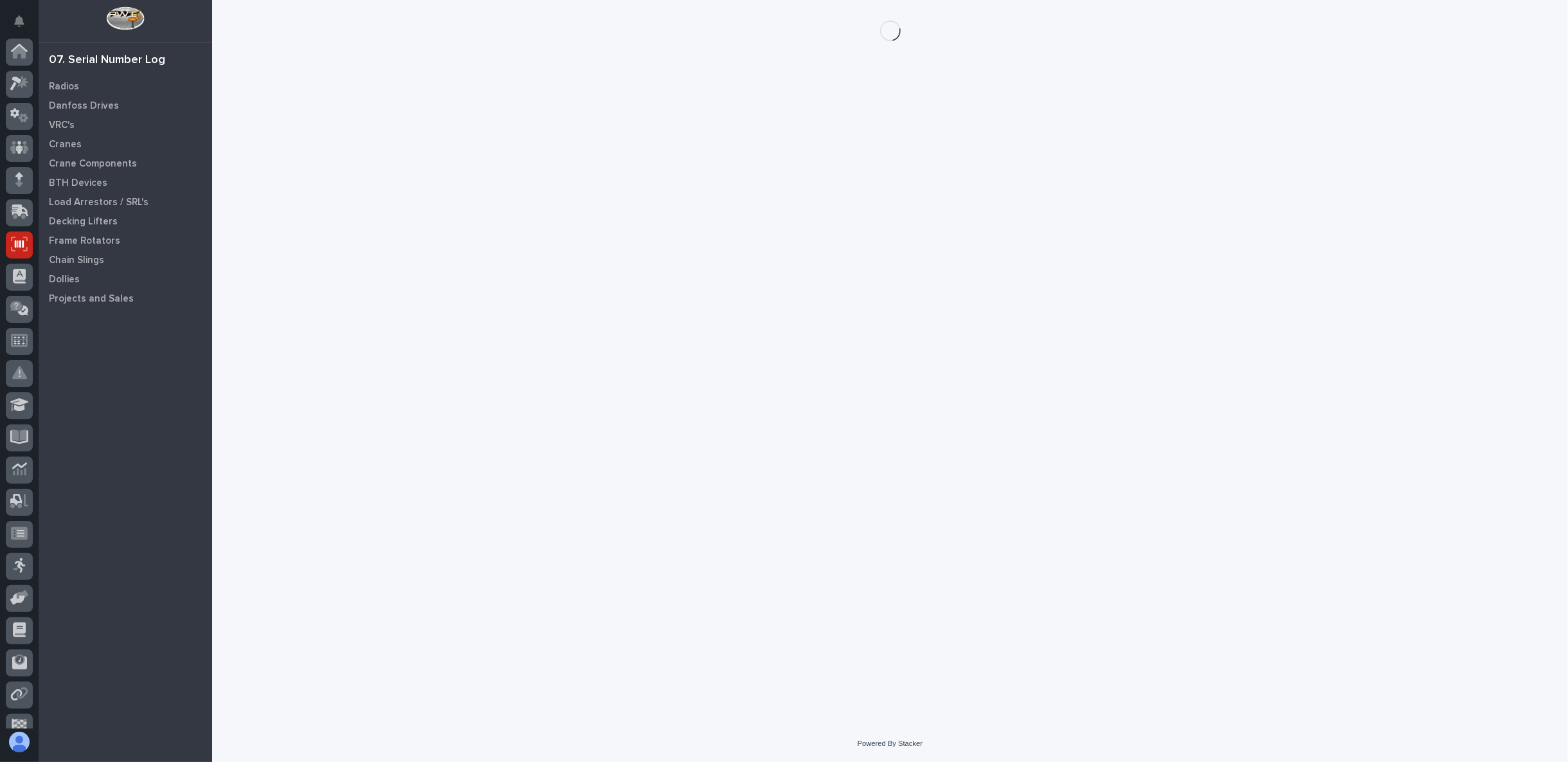
scroll to position [81, 0]
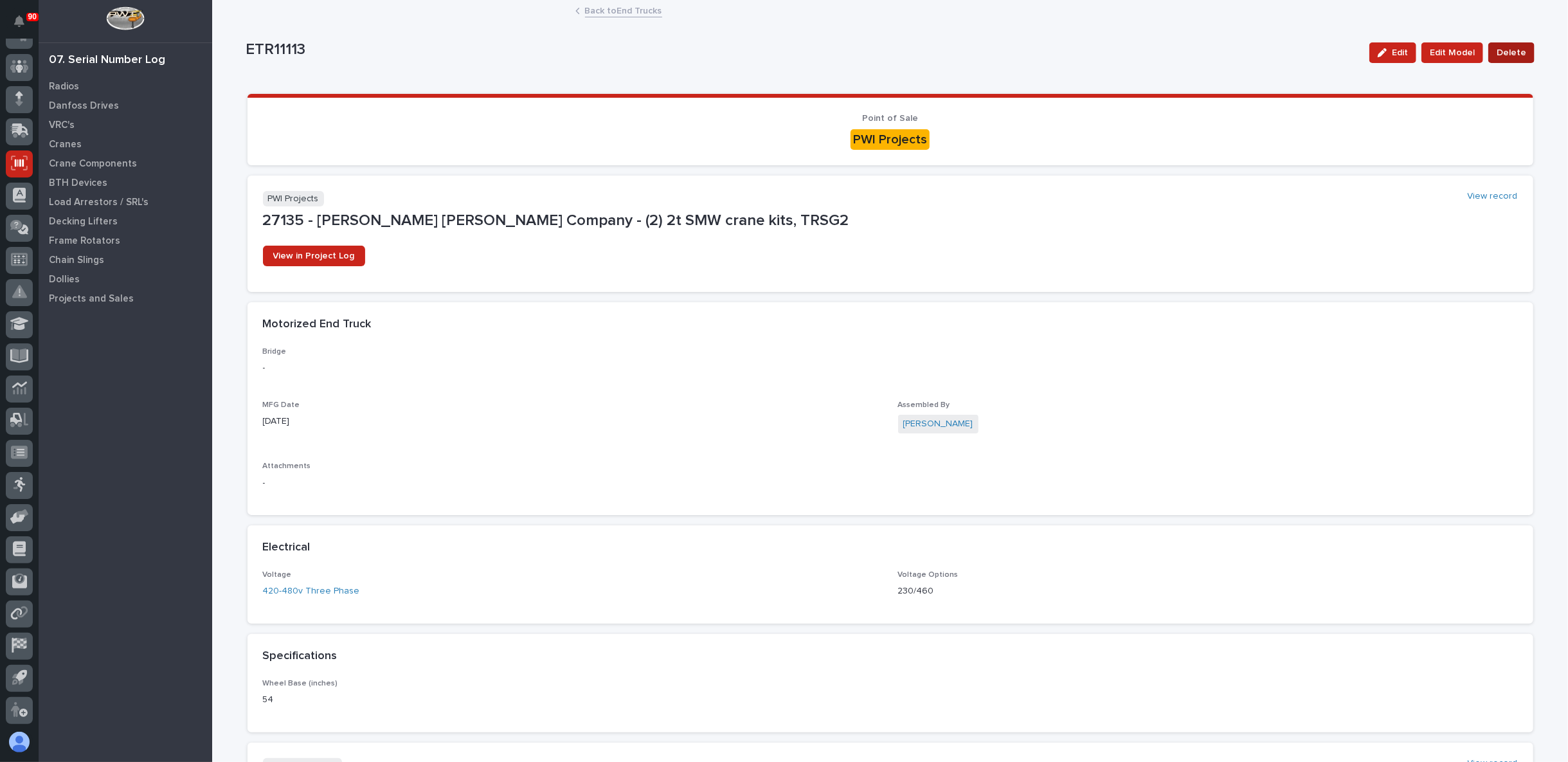
click at [1502, 47] on span "Delete" at bounding box center [1512, 53] width 30 height 15
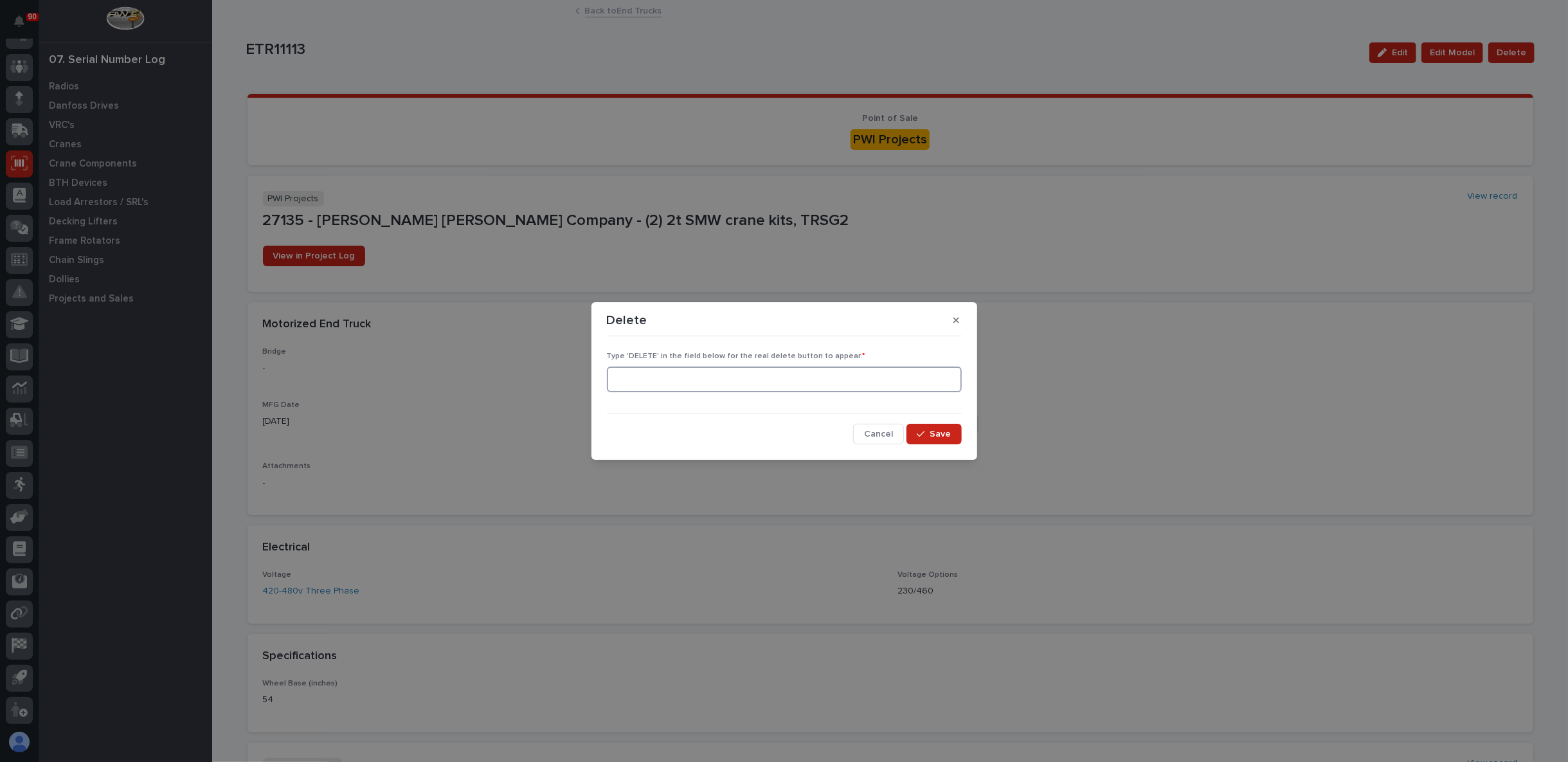
click at [776, 383] on input at bounding box center [784, 379] width 355 height 25
type input "DELETE"
click at [945, 428] on span "Save" at bounding box center [940, 434] width 21 height 12
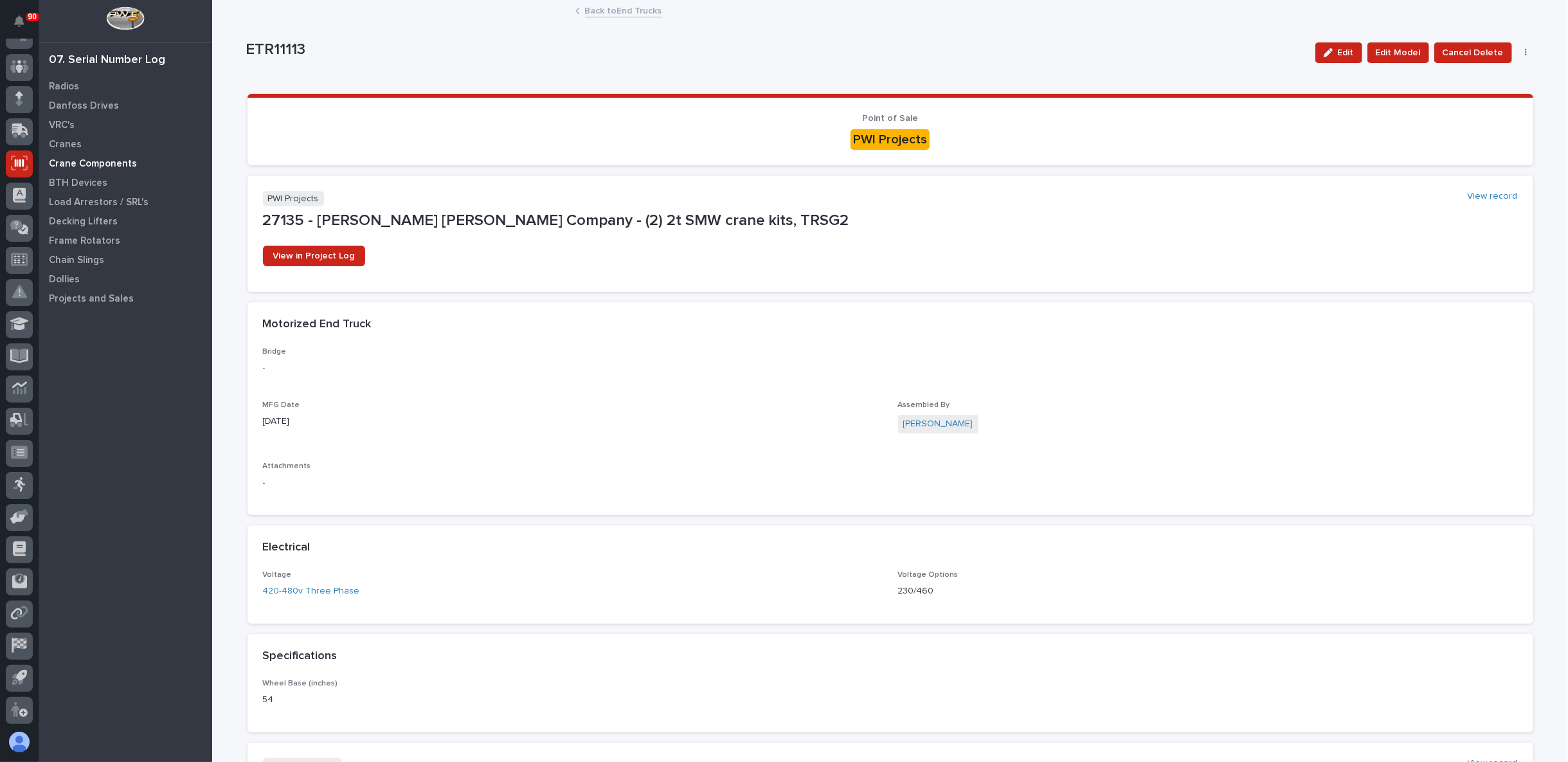
click at [74, 162] on p "Crane Components" at bounding box center [93, 163] width 88 height 12
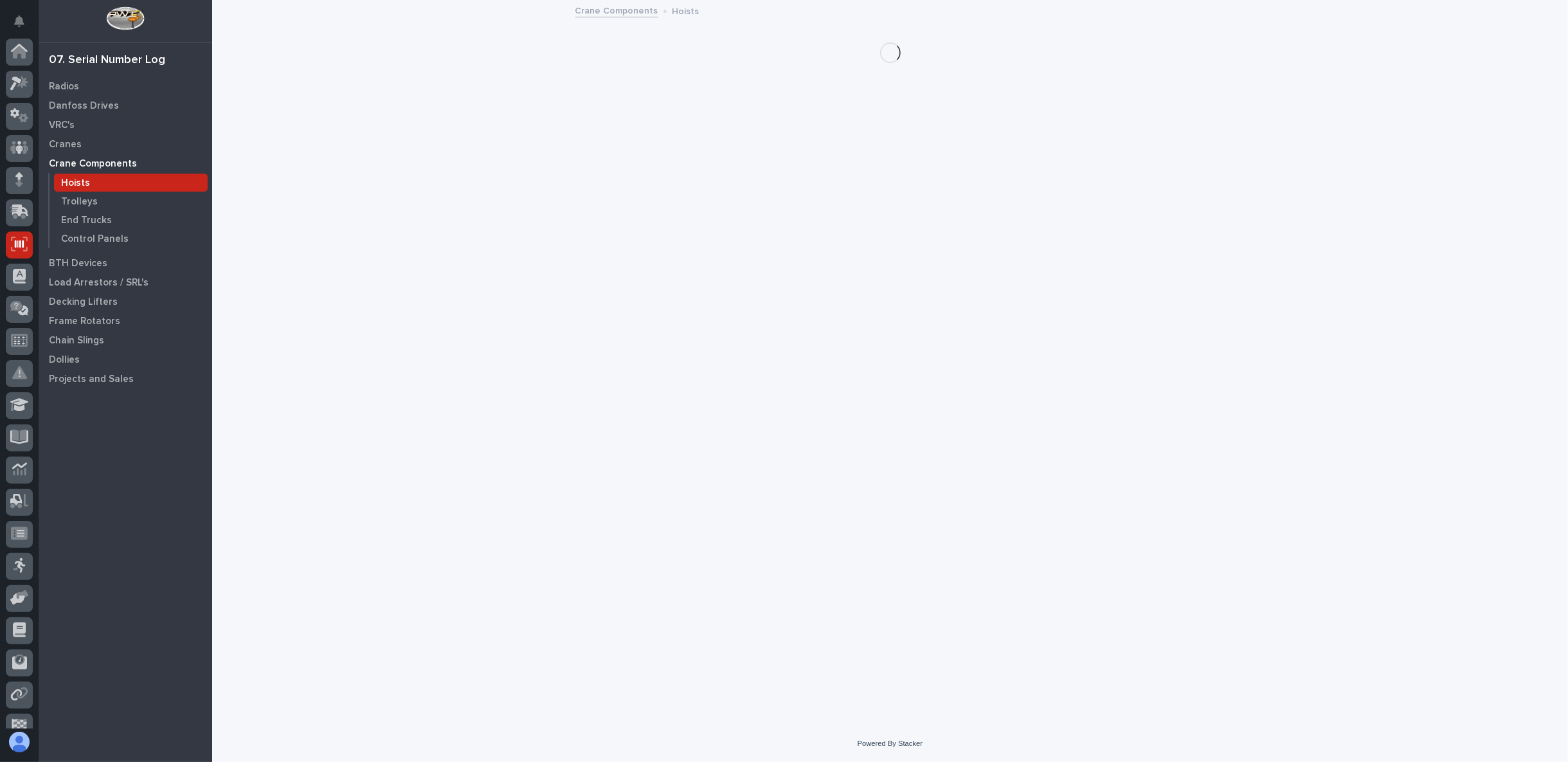
scroll to position [81, 0]
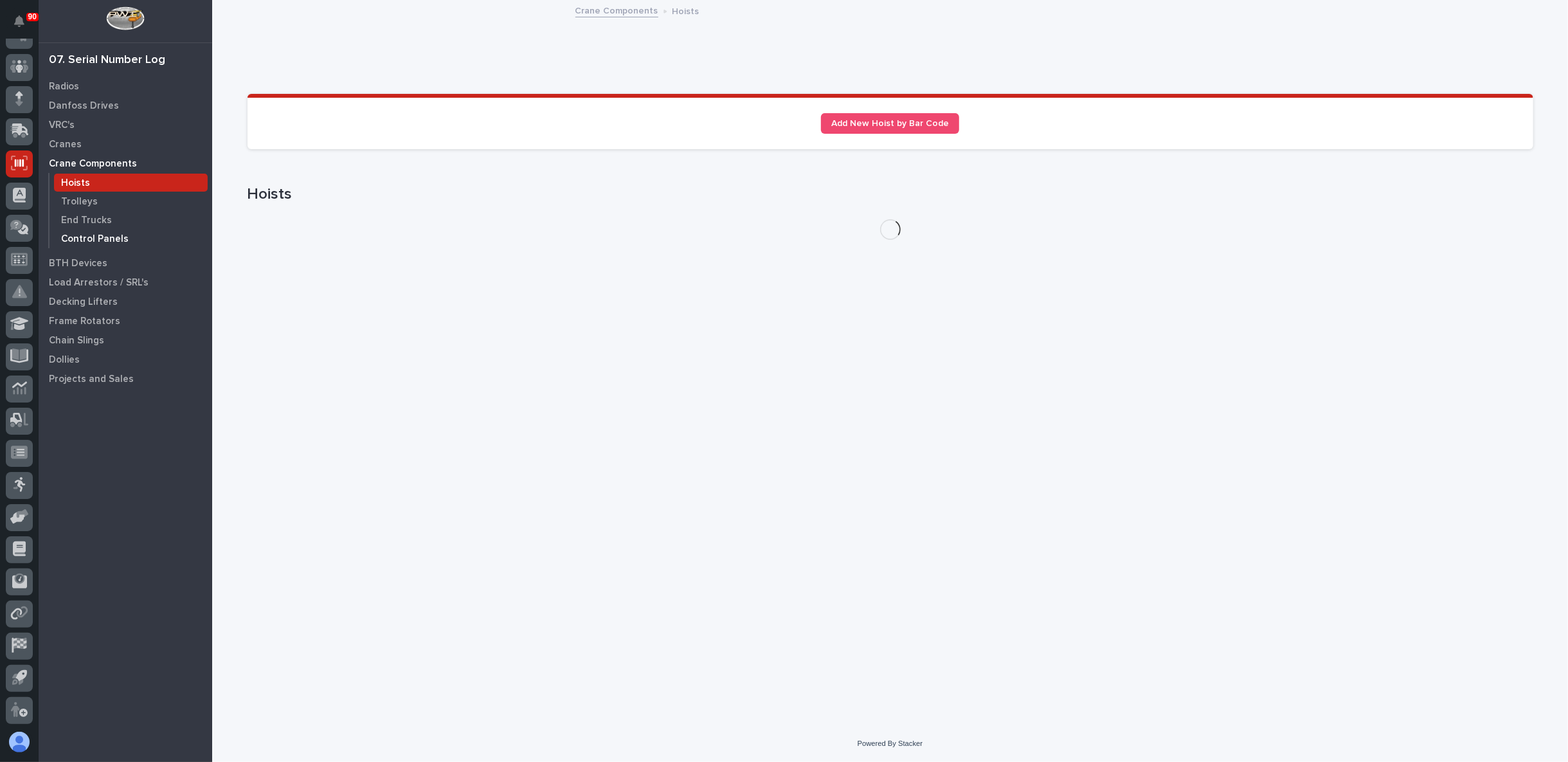
click at [88, 238] on p "Control Panels" at bounding box center [94, 239] width 67 height 12
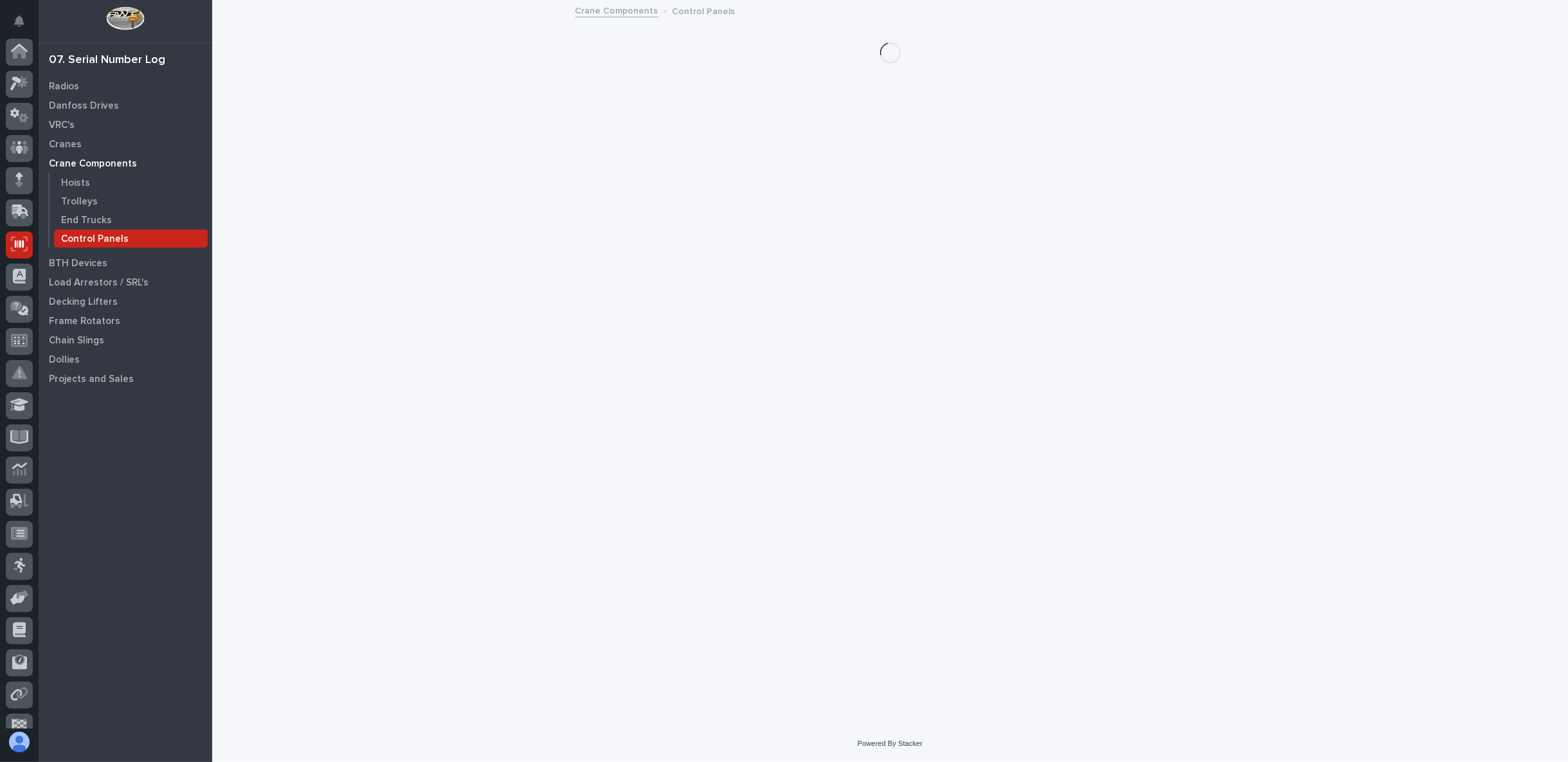
scroll to position [81, 0]
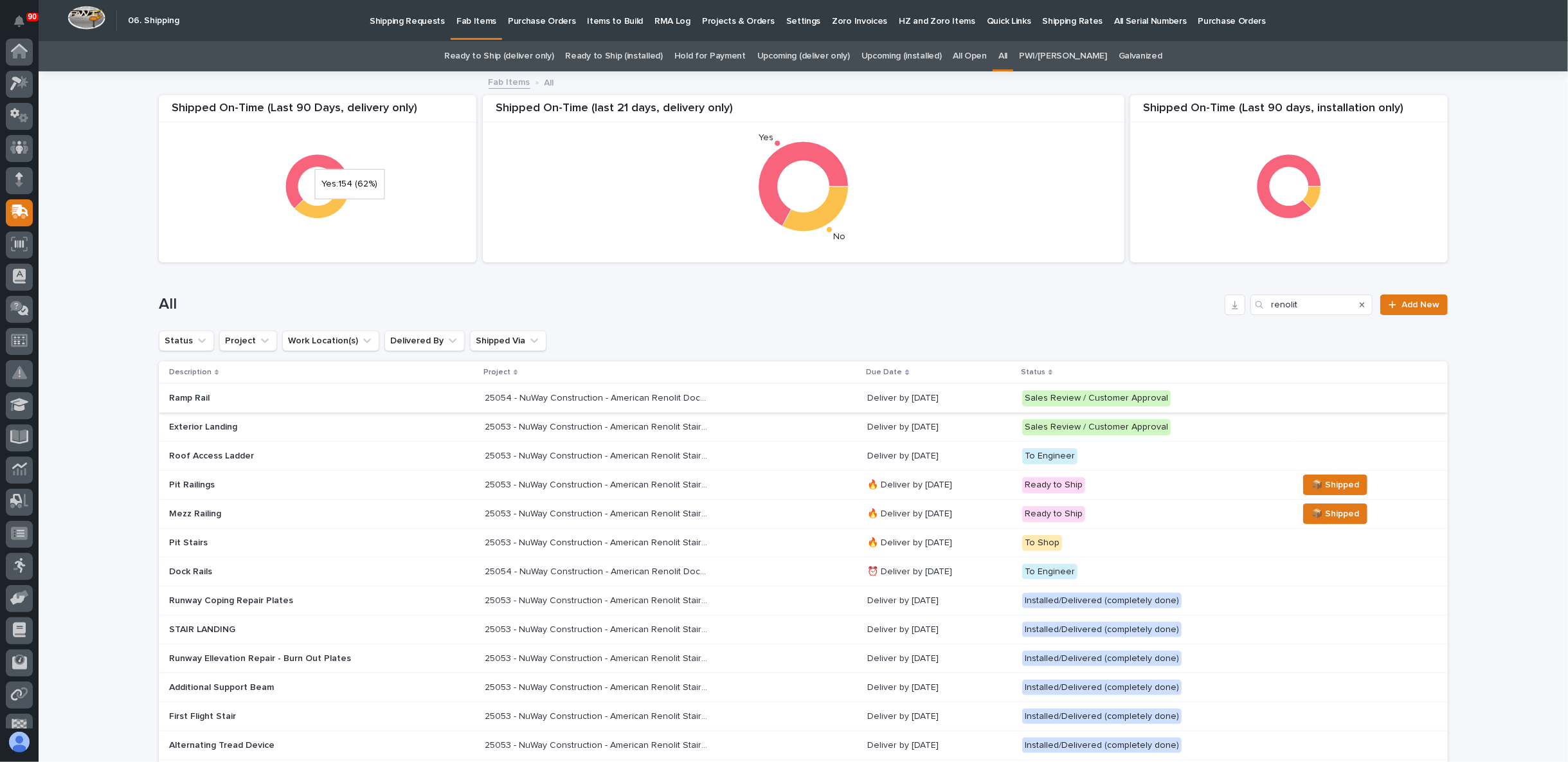
scroll to position [81, 0]
drag, startPoint x: 1294, startPoint y: 298, endPoint x: 1152, endPoint y: 306, distance: 142.2
click at [1152, 306] on div "All renolit Add New" at bounding box center [803, 305] width 1289 height 21
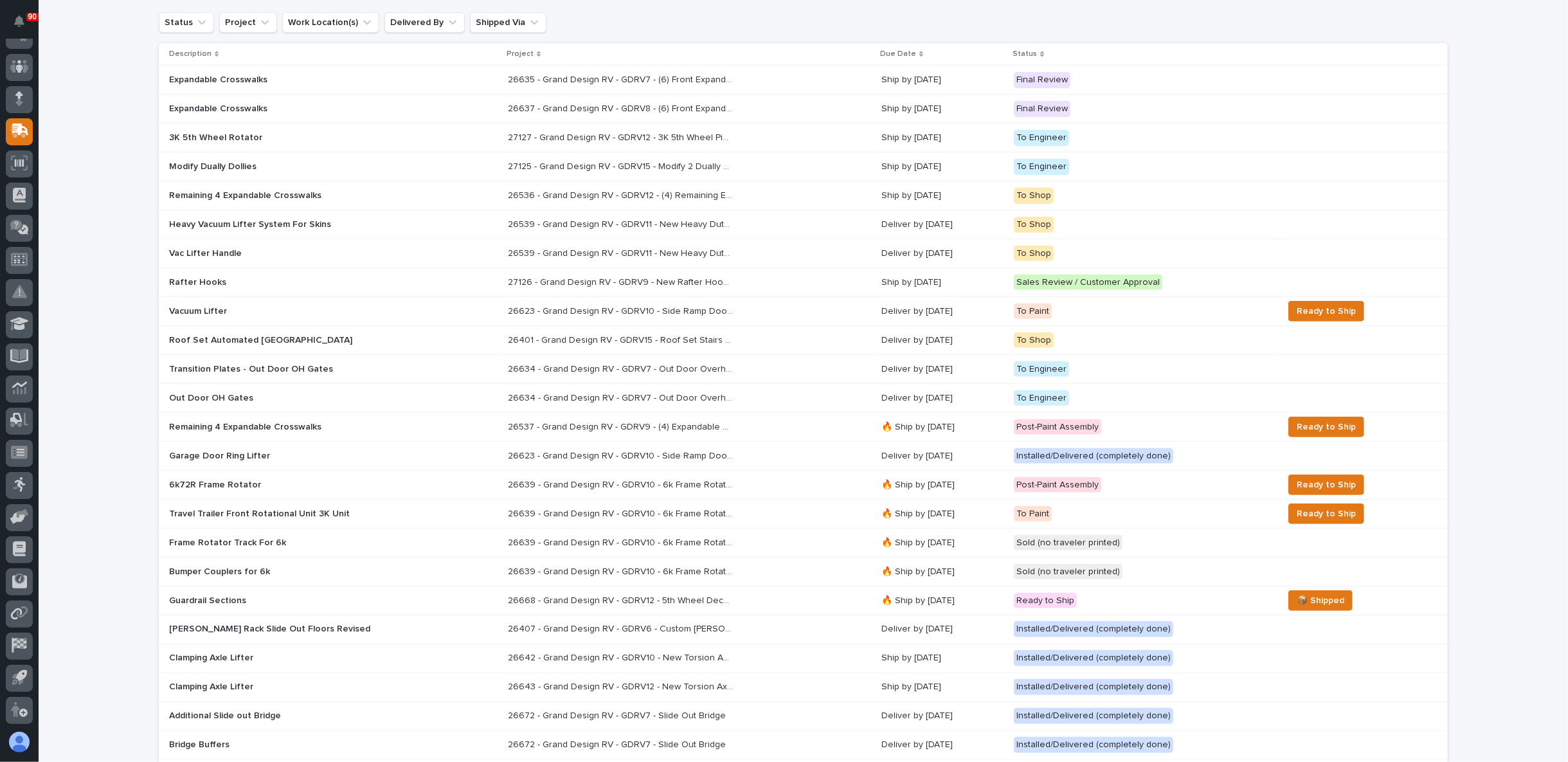
scroll to position [214, 0]
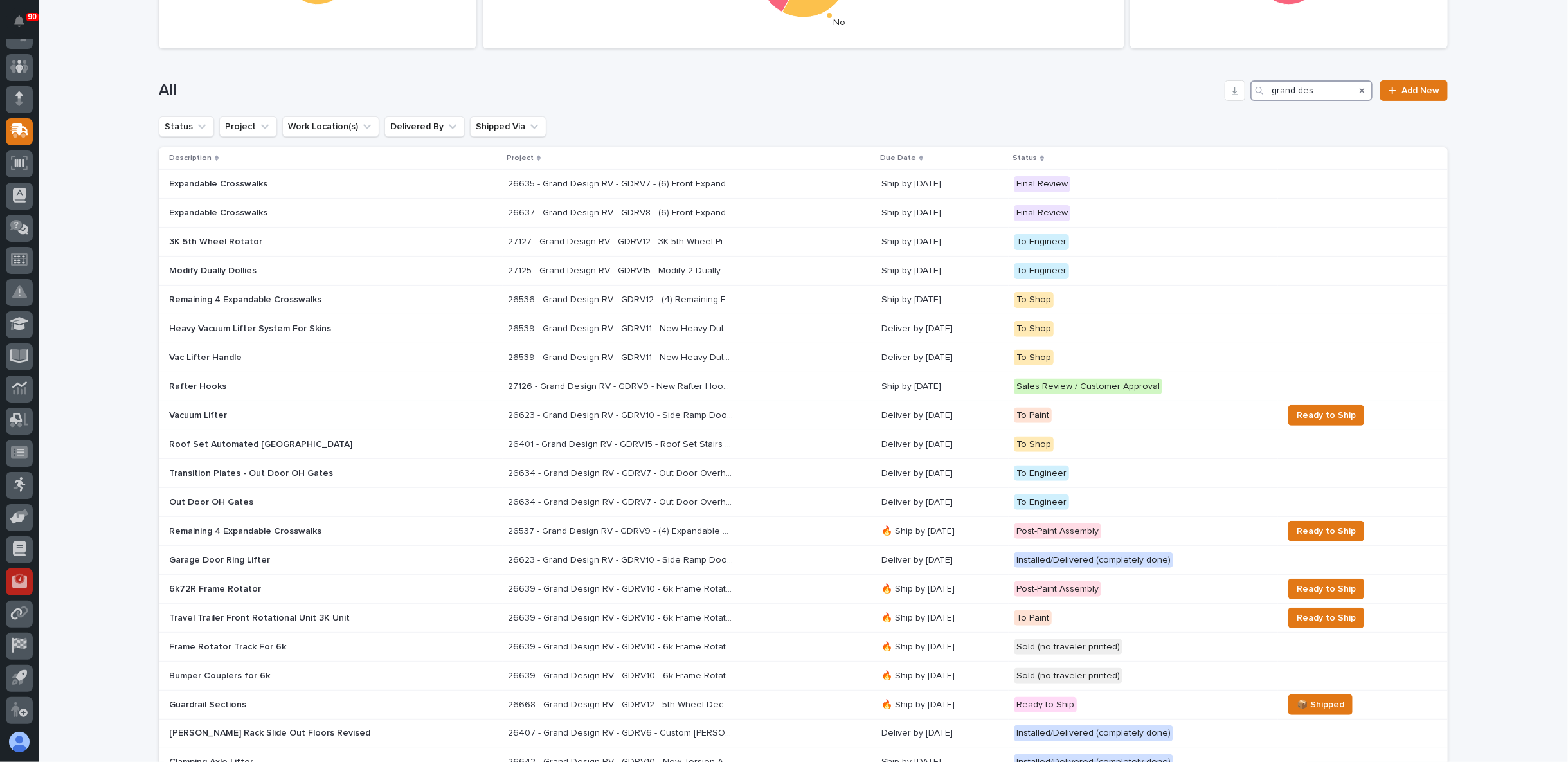
type input "grand des"
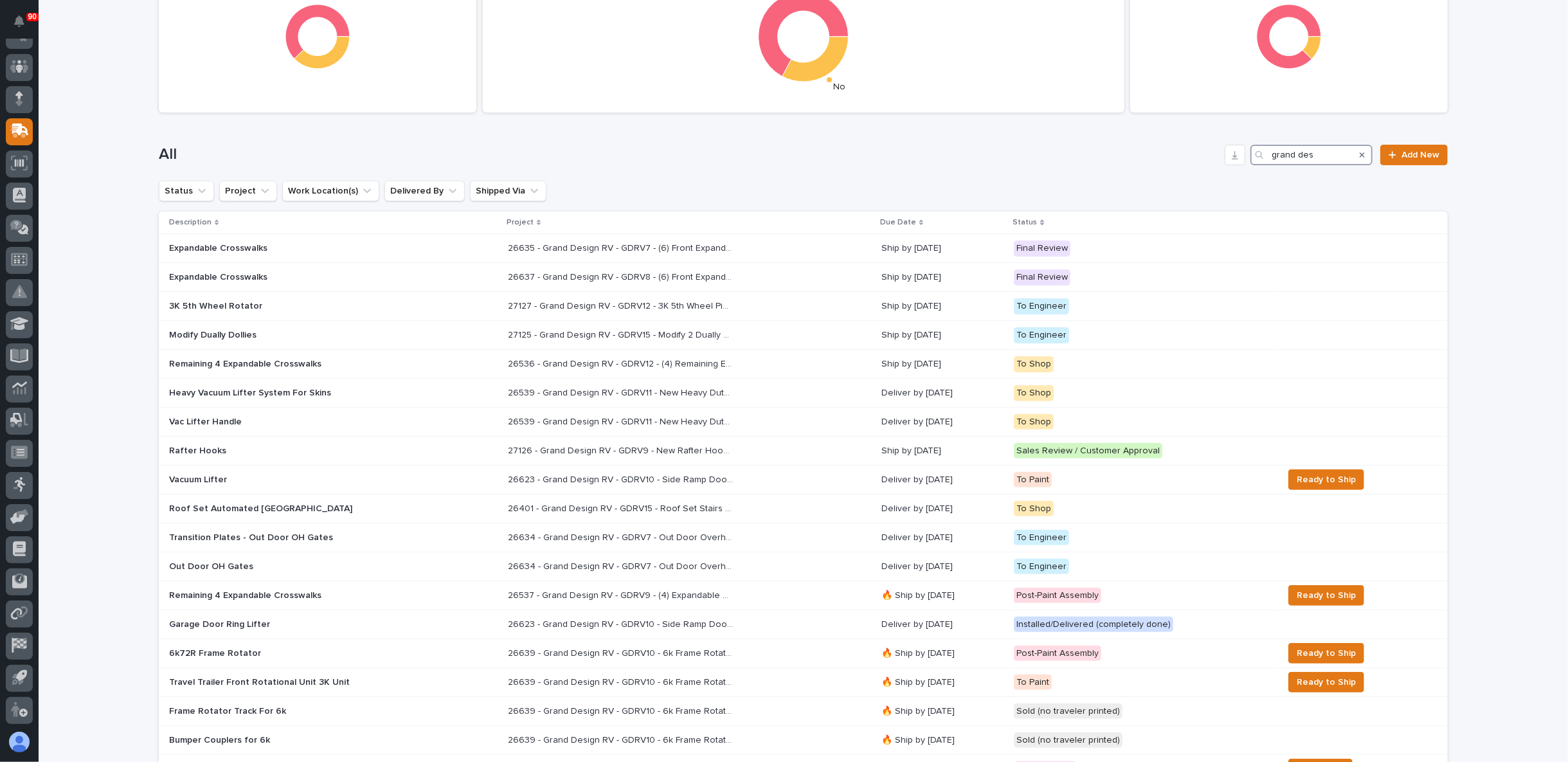
scroll to position [72, 0]
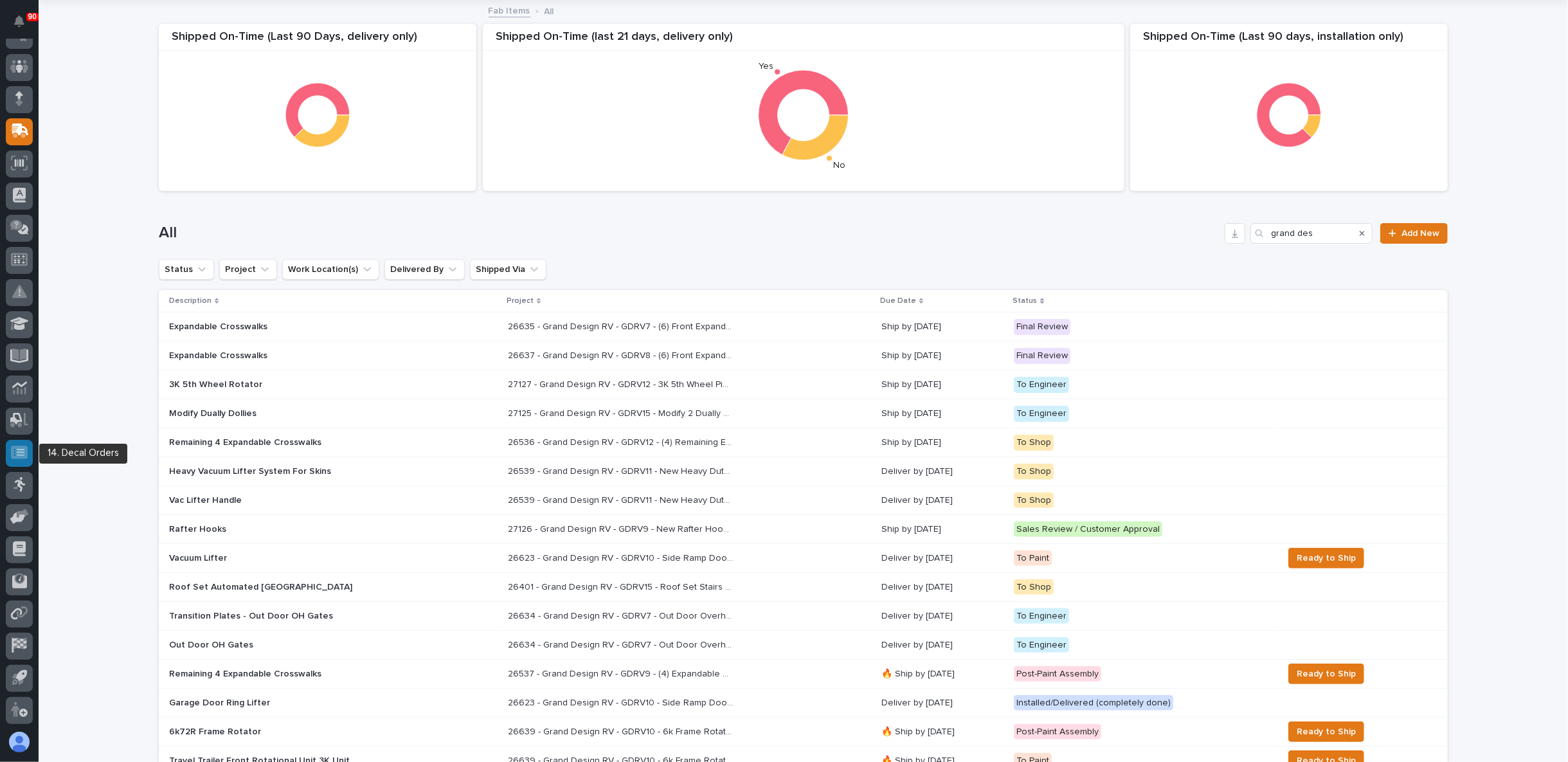
click at [22, 454] on icon at bounding box center [20, 453] width 8 height 7
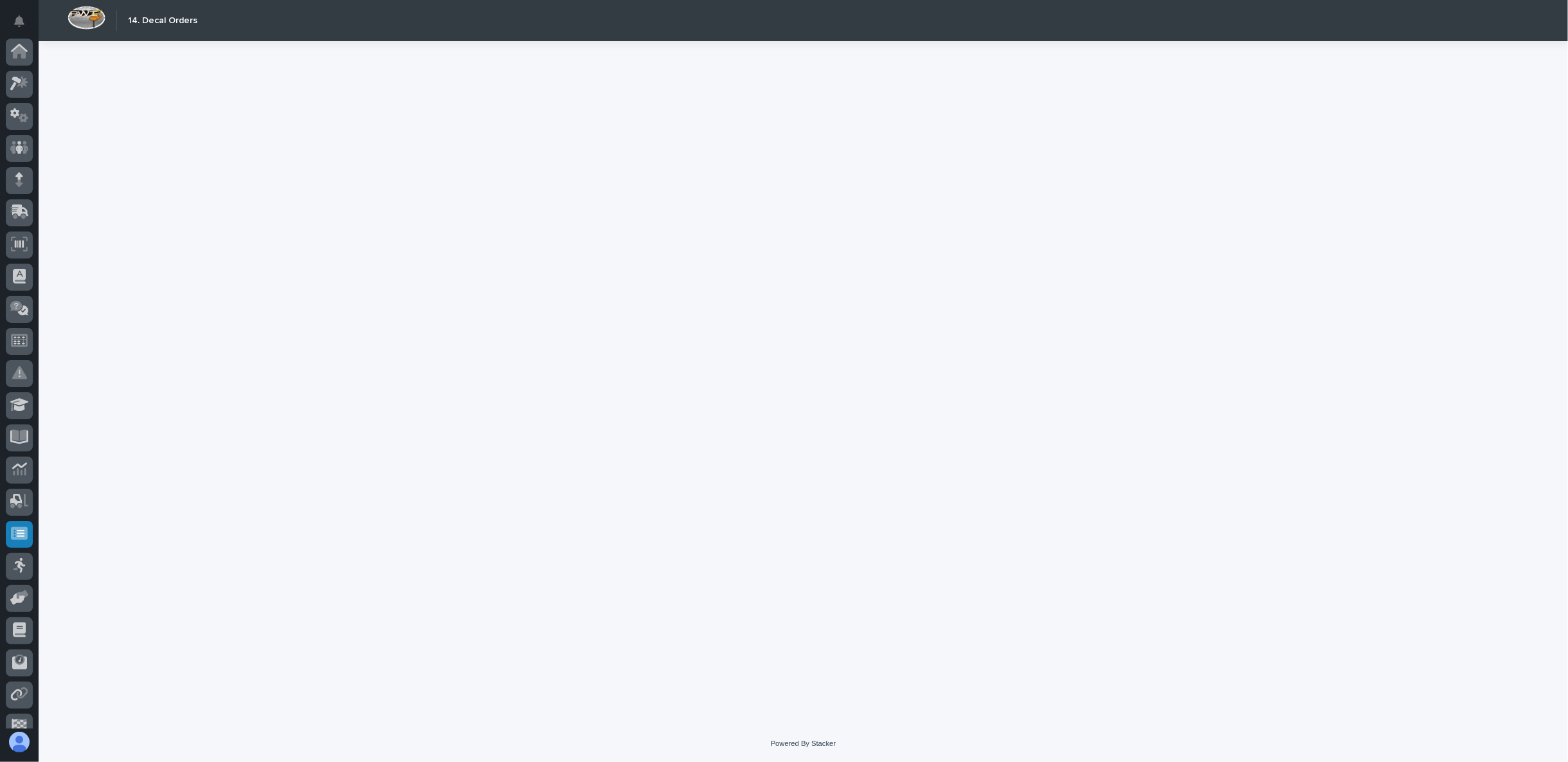
scroll to position [81, 0]
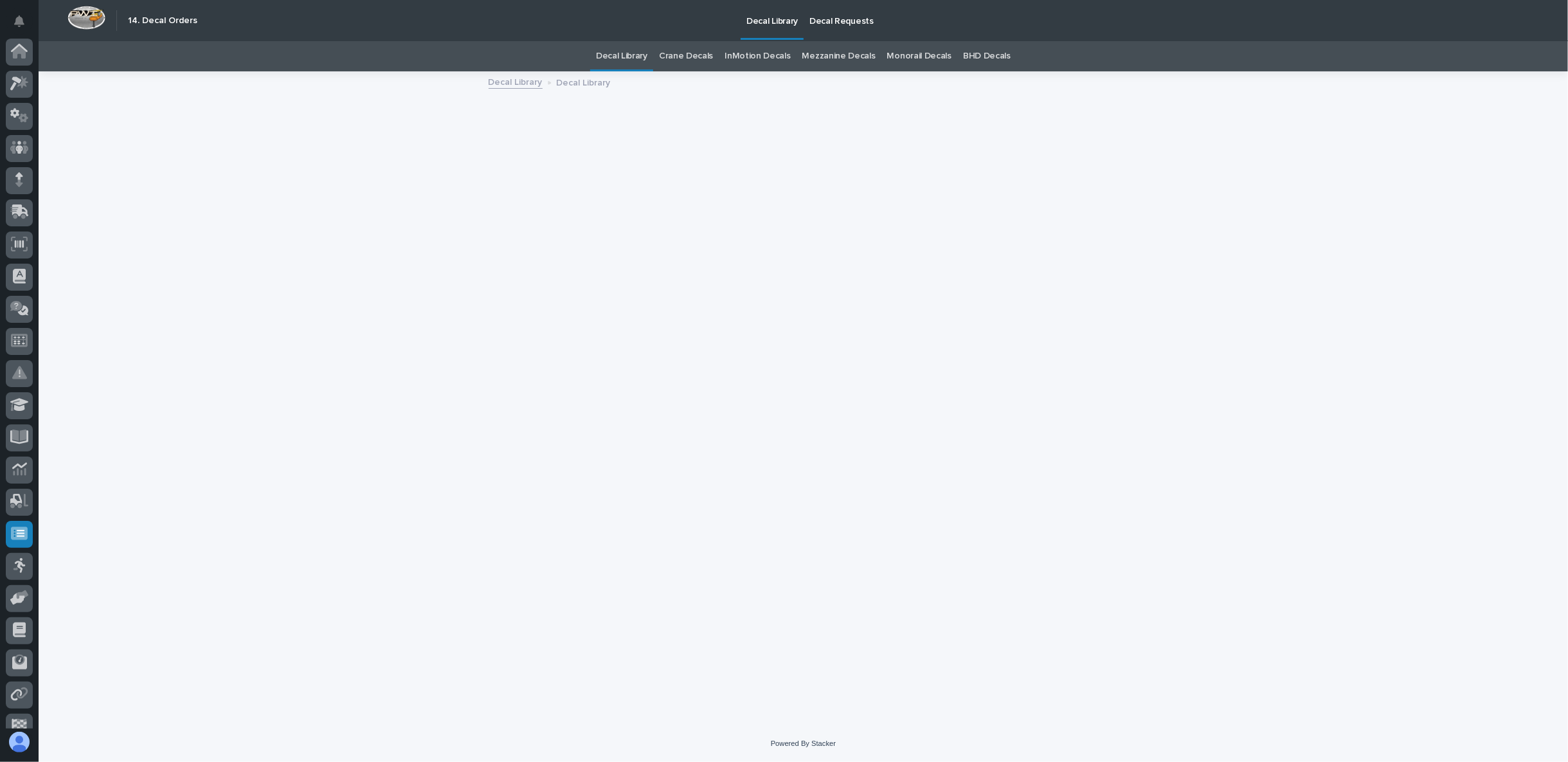
scroll to position [81, 0]
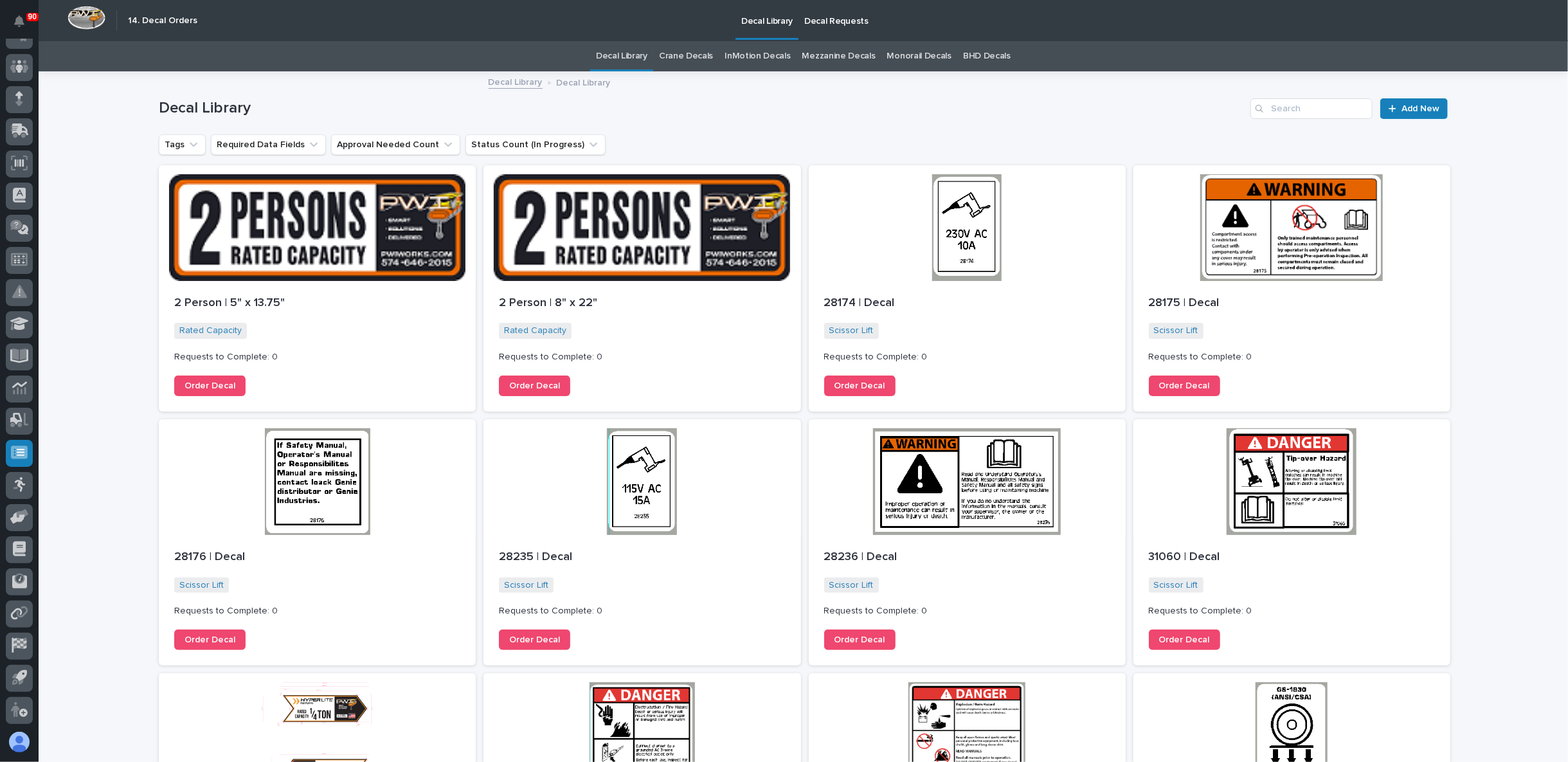
click at [686, 57] on link "Crane Decals" at bounding box center [686, 55] width 54 height 30
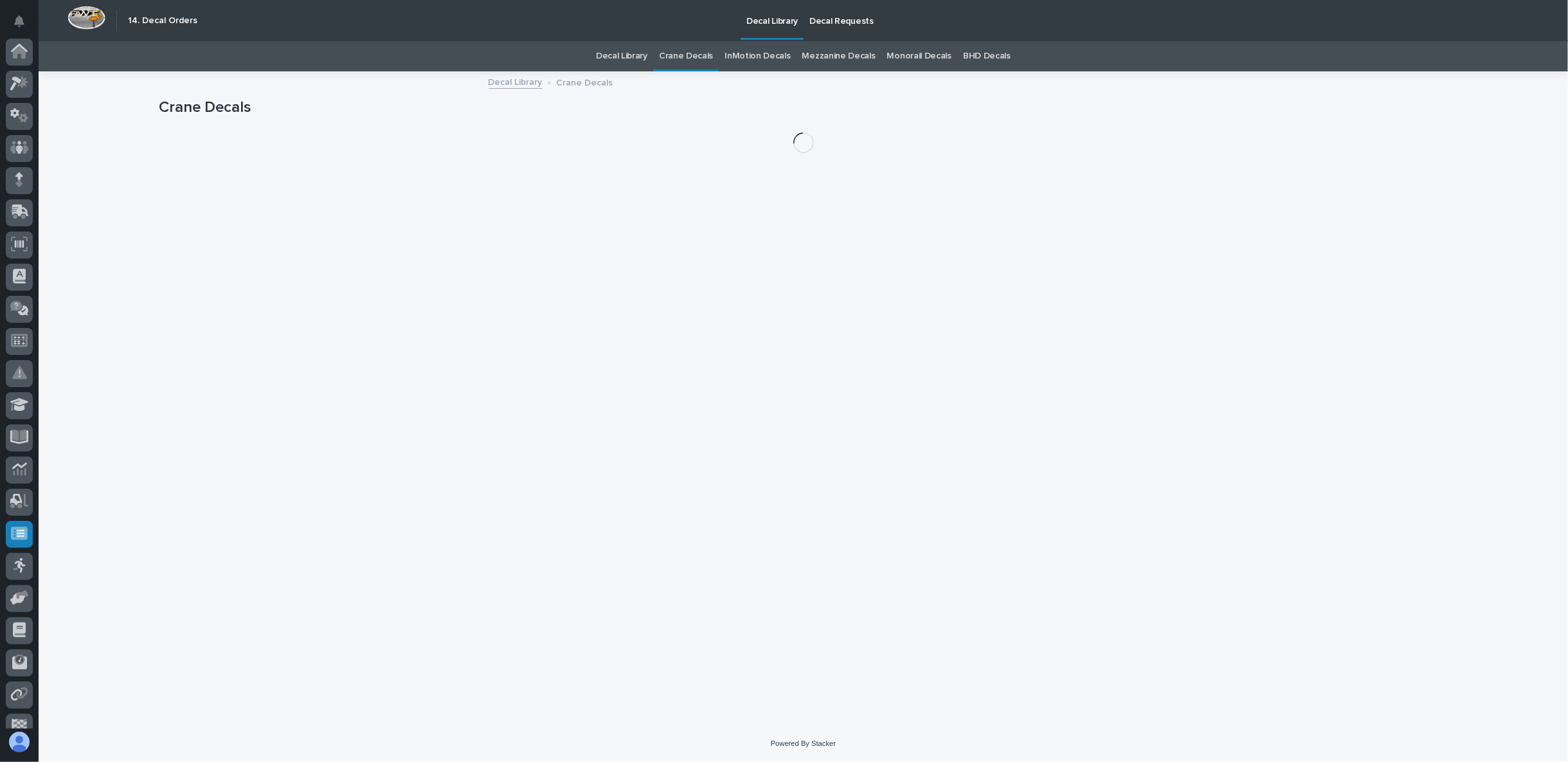
scroll to position [81, 0]
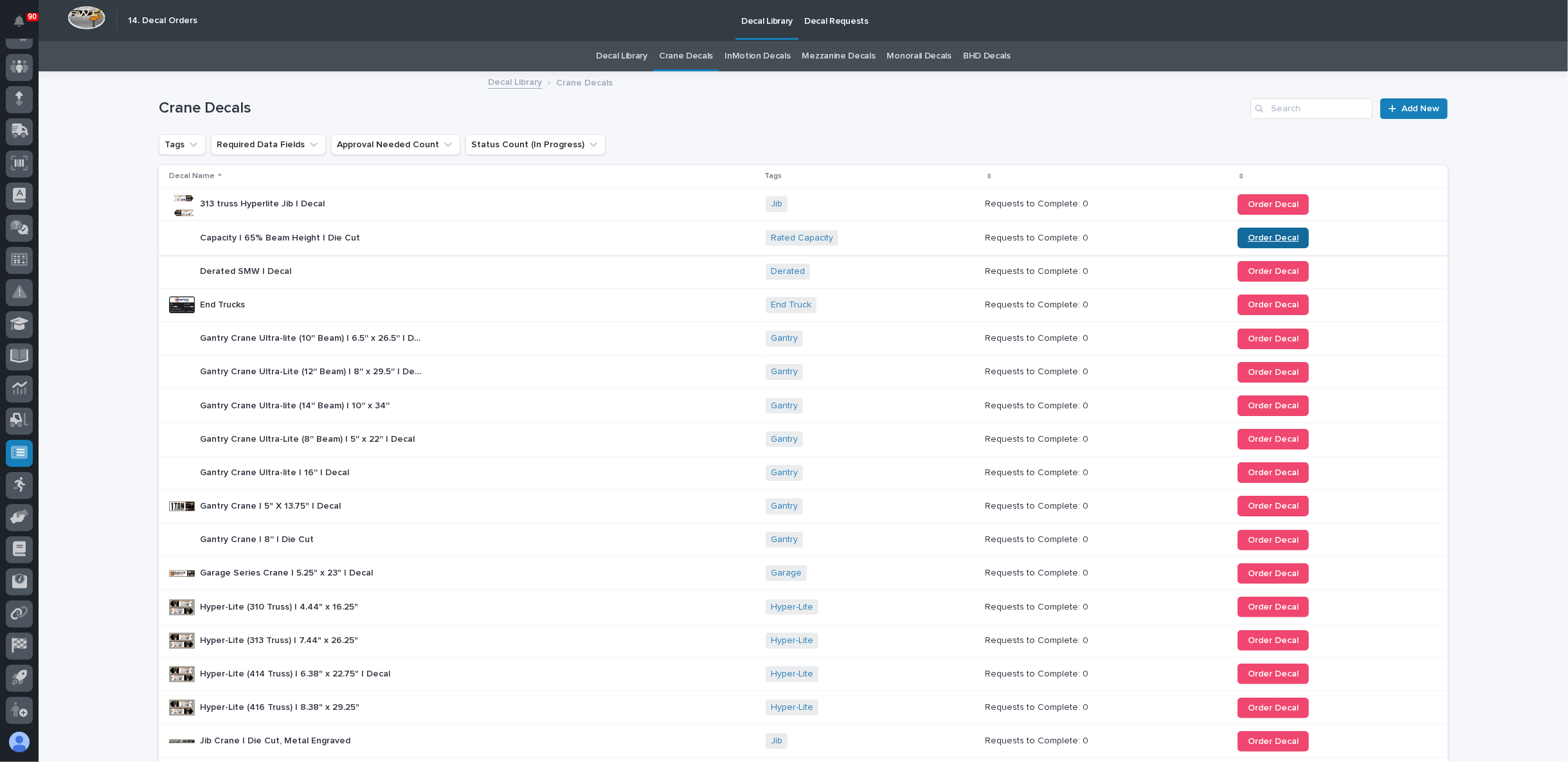
click at [1256, 237] on span "Order Decal" at bounding box center [1273, 238] width 51 height 9
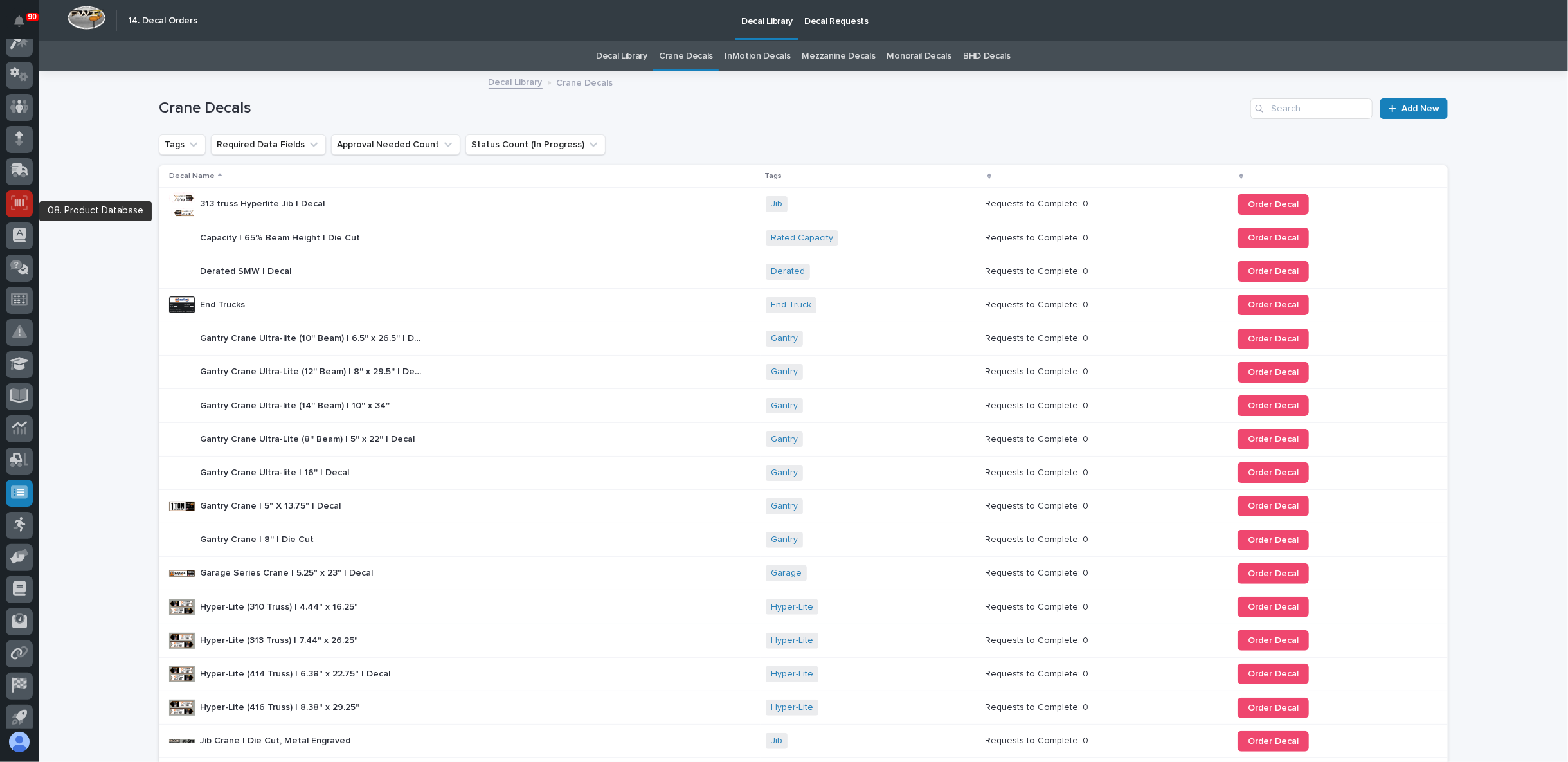
scroll to position [0, 0]
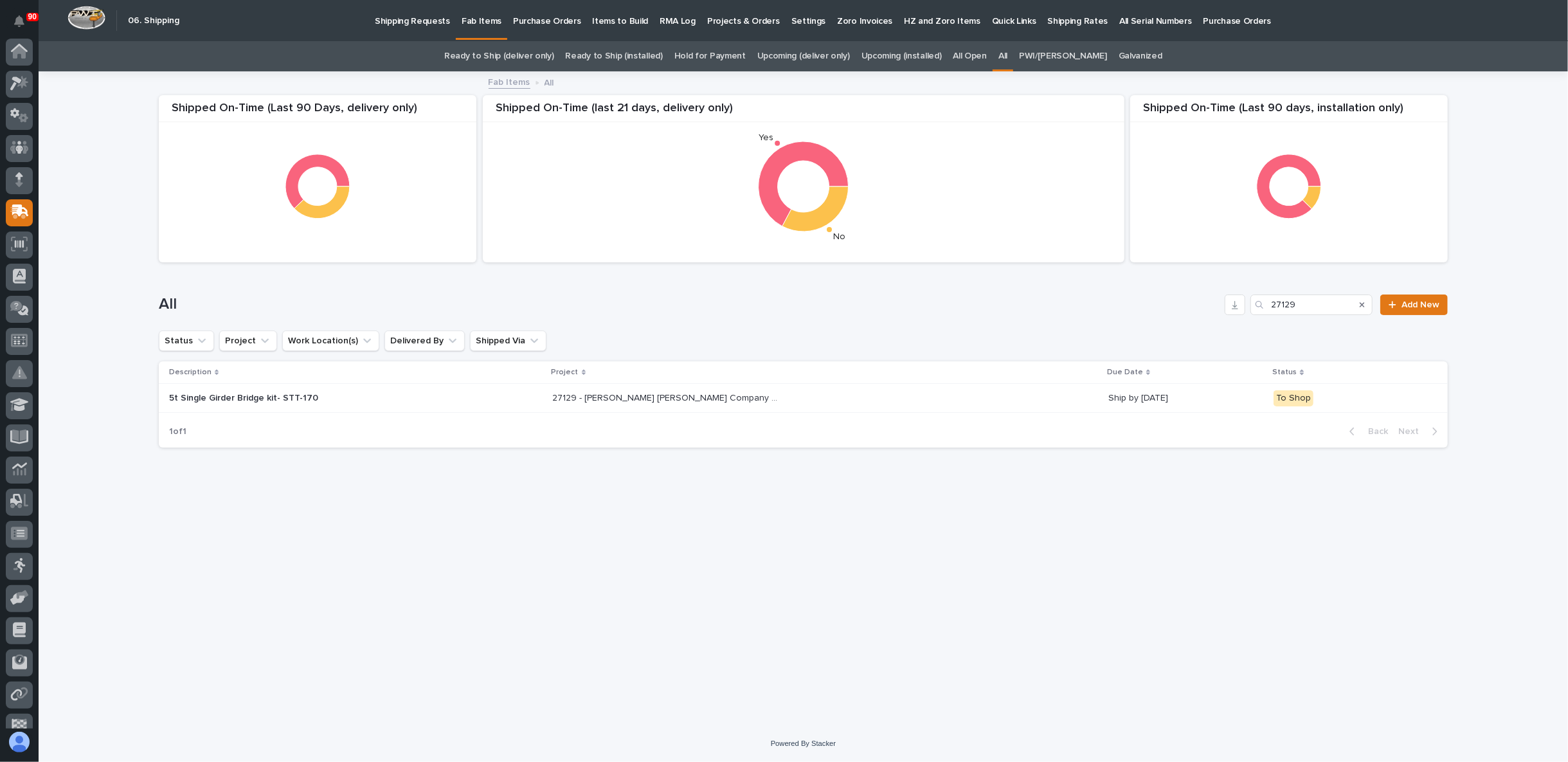
scroll to position [81, 0]
